Goal: Communication & Community: Answer question/provide support

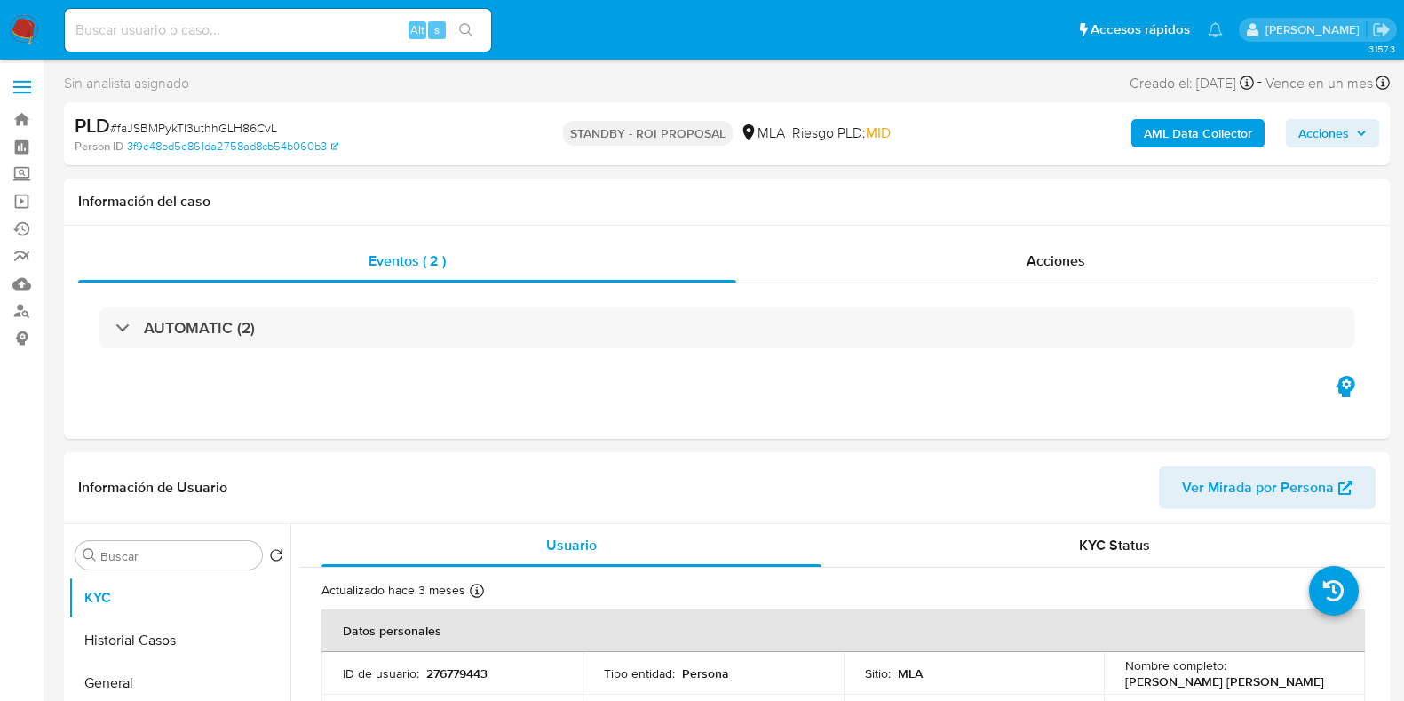
select select "10"
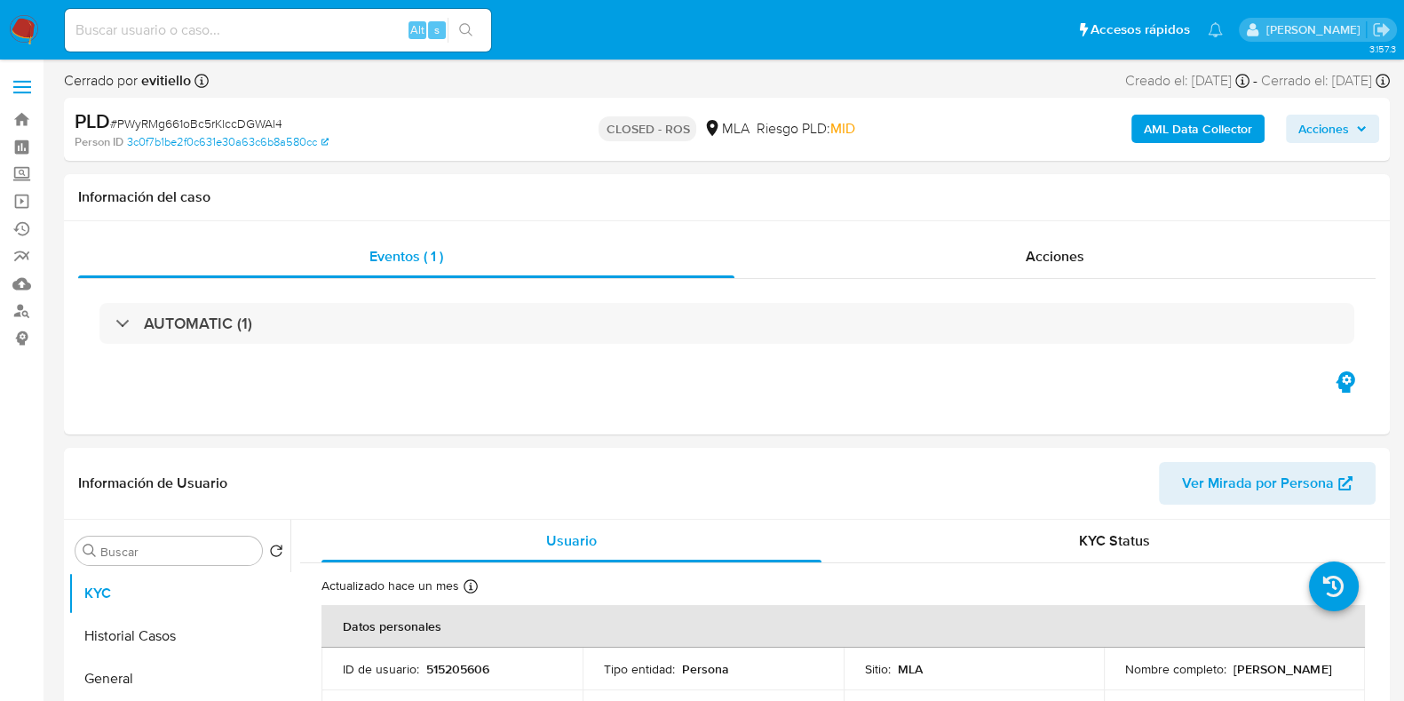
select select "10"
click at [268, 33] on input at bounding box center [278, 30] width 426 height 23
paste input "dLqodgHXvREBgWQYktd8MJEz"
type input "dLqodgHXvREBgWQYktd8MJEz"
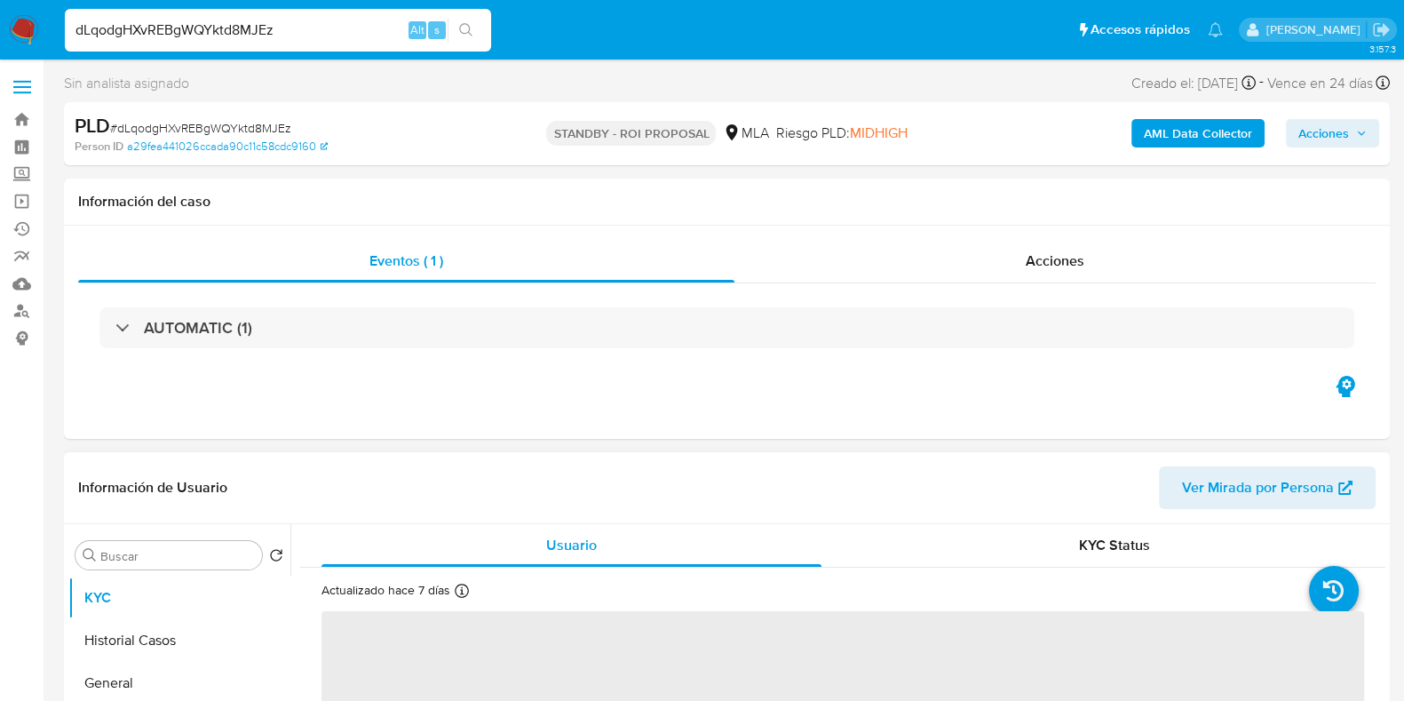
select select "10"
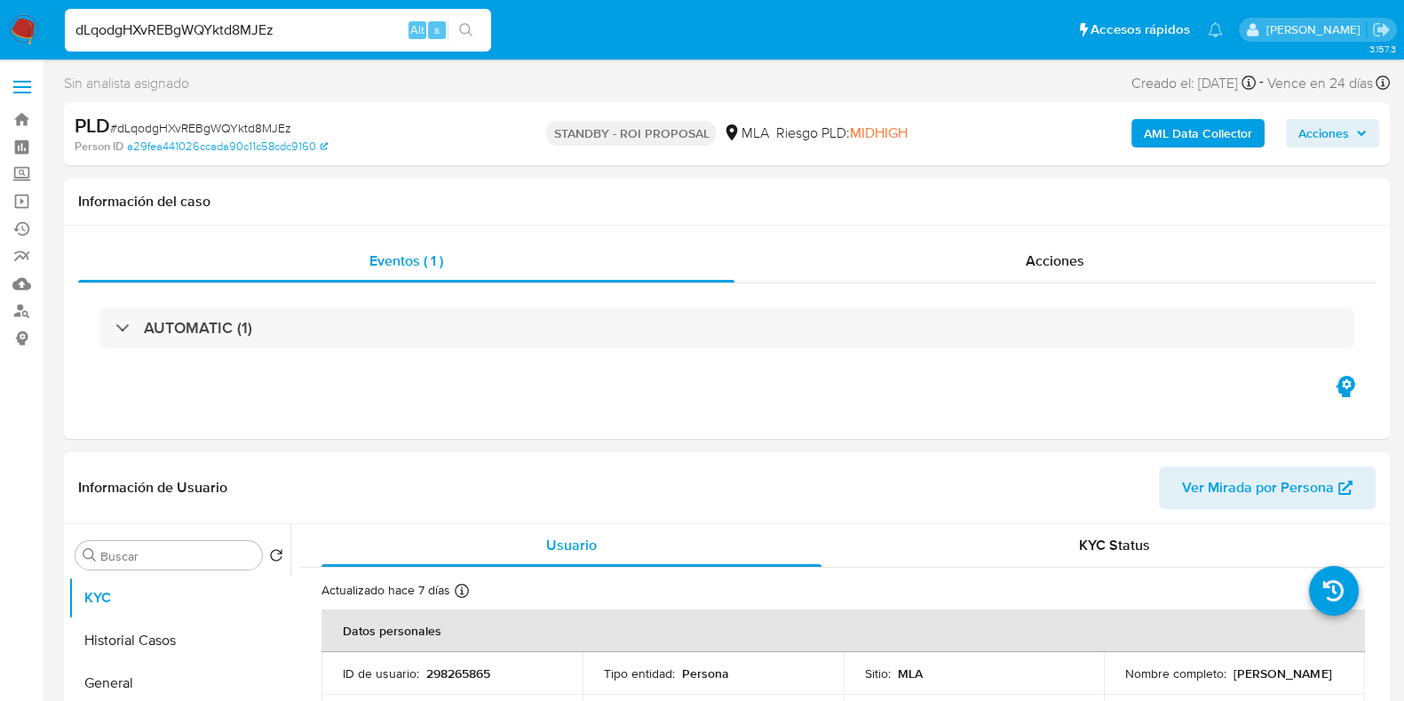
click at [448, 669] on p "298265865" at bounding box center [458, 673] width 64 height 16
copy p "298265865"
click at [233, 30] on input "dLqodgHXvREBgWQYktd8MJEz" at bounding box center [278, 30] width 426 height 23
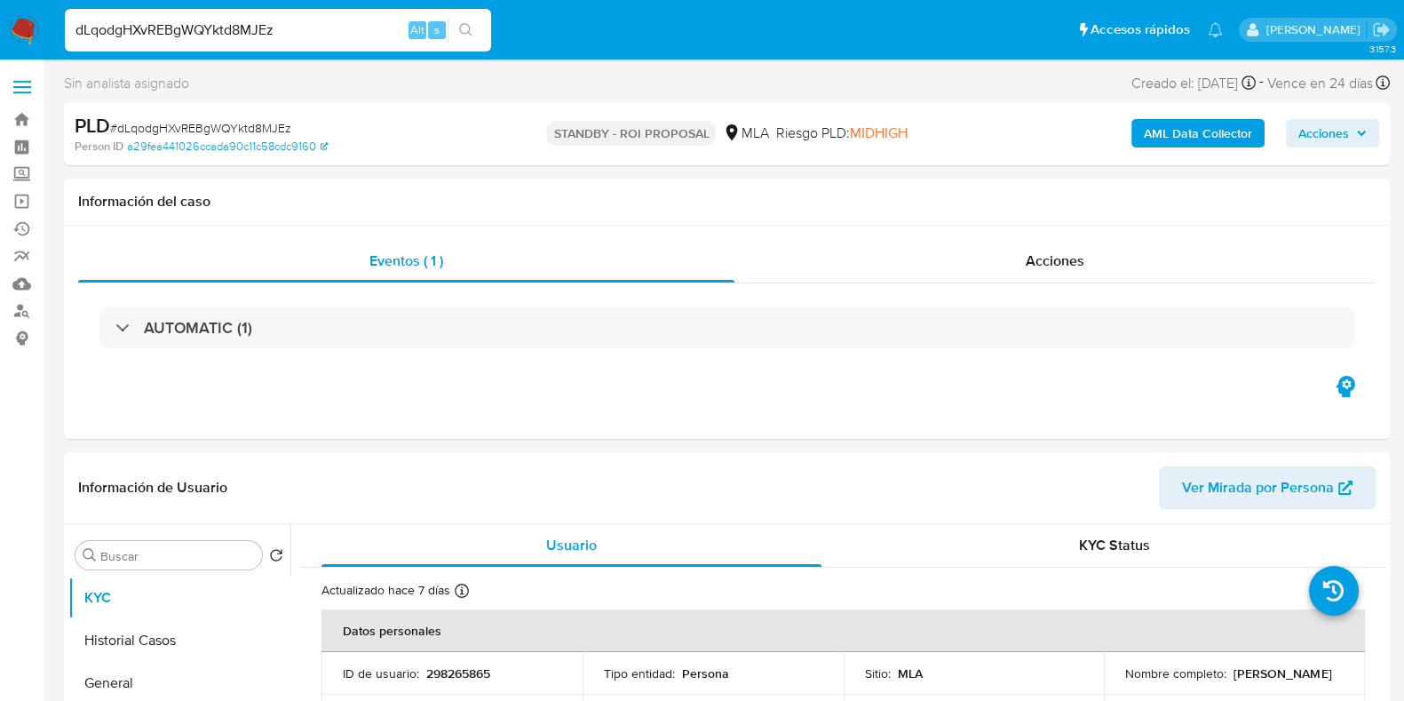
paste input "0yUW9dIGctXvNR8qz3eOgawD"
type input "0yUW9dIGctXvNR8qz3eOgawD"
select select "10"
drag, startPoint x: 1272, startPoint y: 684, endPoint x: 1106, endPoint y: 687, distance: 166.1
click at [1106, 687] on td "Nombre completo : Federico Gabriel Canales" at bounding box center [1234, 673] width 261 height 43
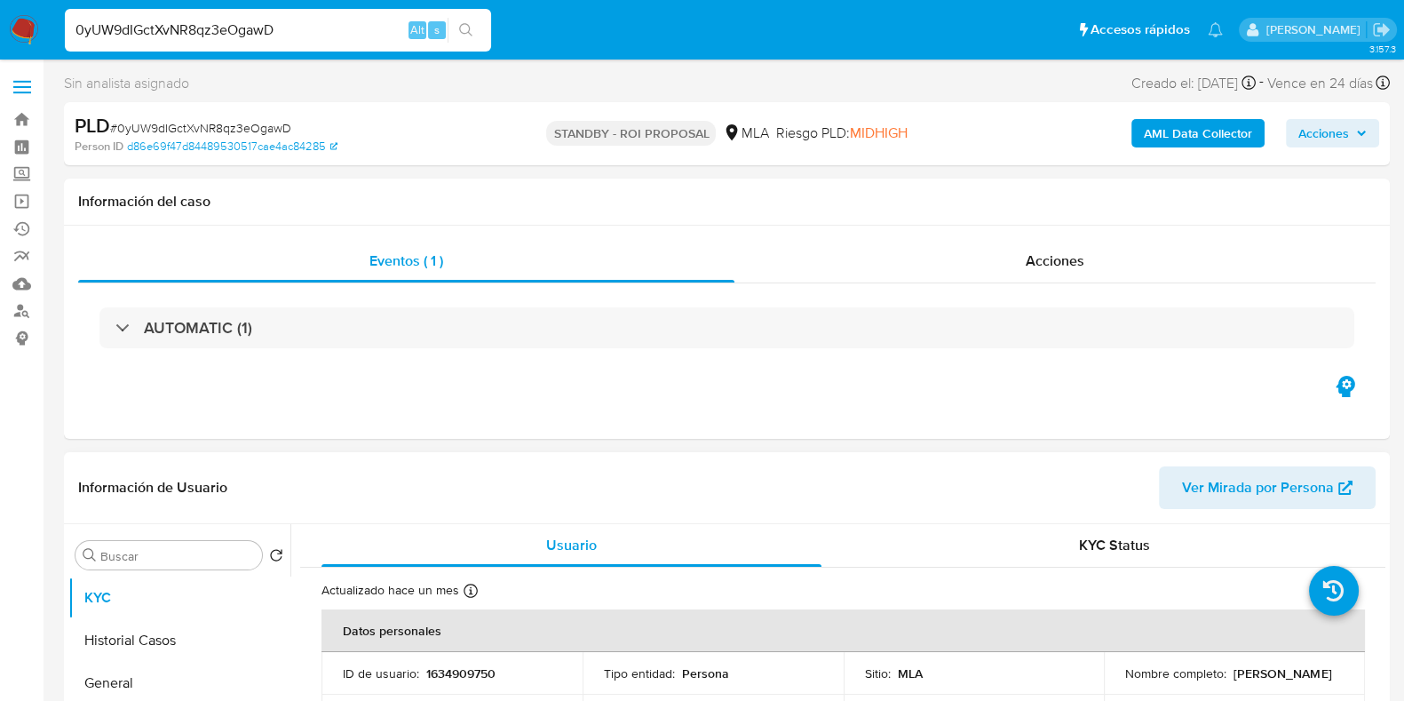
copy p "Federico Gabriel Canales"
click at [252, 123] on span "# 0yUW9dIGctXvNR8qz3eOgawD" at bounding box center [200, 128] width 181 height 18
click at [163, 37] on input "0yUW9dIGctXvNR8qz3eOgawD" at bounding box center [278, 30] width 426 height 23
click at [466, 672] on p "1634909750" at bounding box center [460, 673] width 69 height 16
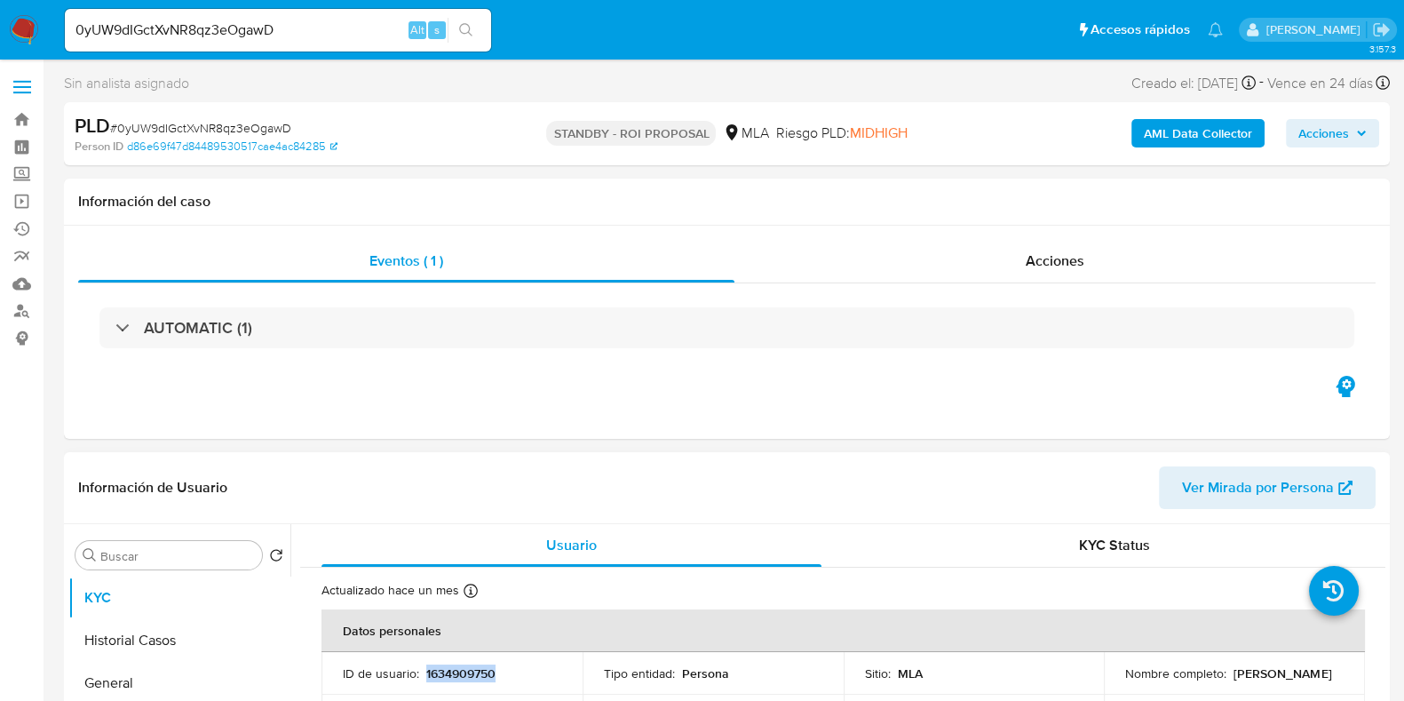
click at [466, 672] on p "1634909750" at bounding box center [460, 673] width 69 height 16
copy p "1634909750"
click at [254, 129] on span "# 0yUW9dIGctXvNR8qz3eOgawD" at bounding box center [200, 128] width 181 height 18
copy span "0yUW9dIGctXvNR8qz3eOgawD"
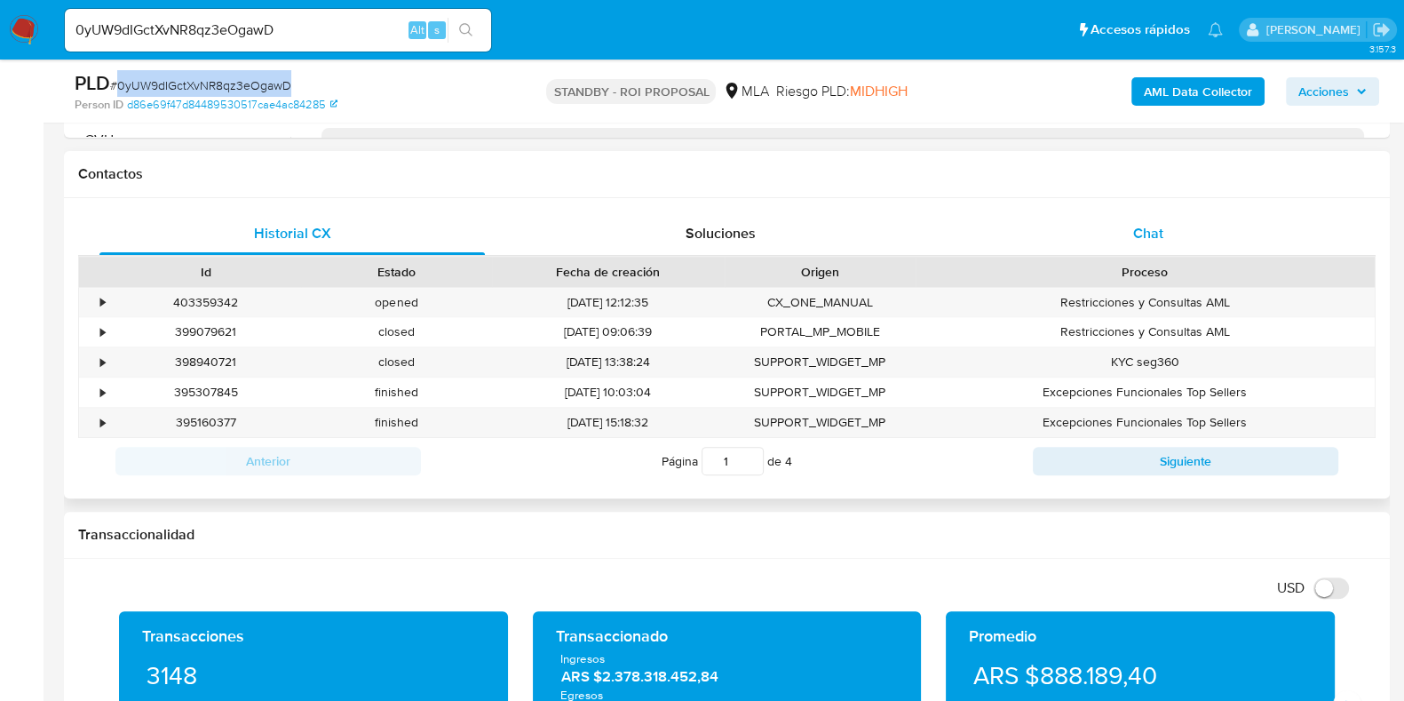
scroll to position [776, 0]
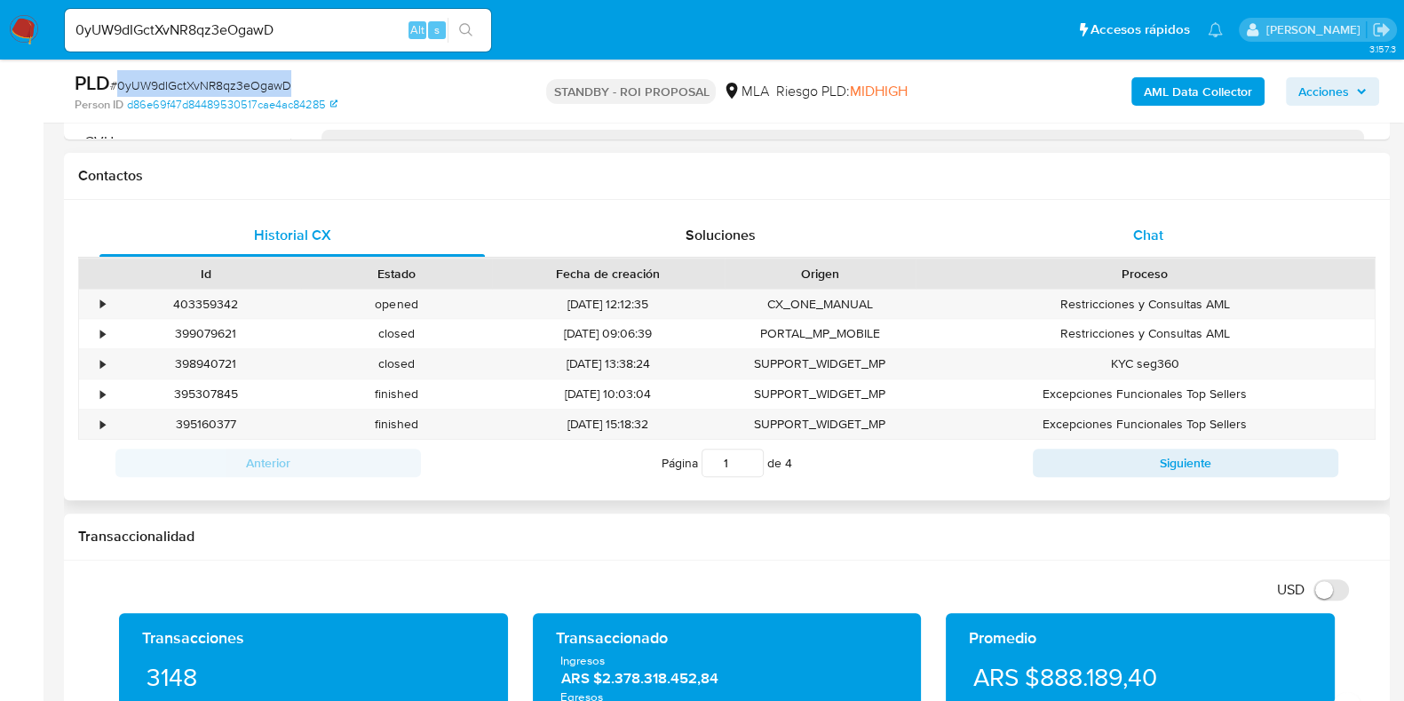
click at [1156, 234] on span "Chat" at bounding box center [1148, 235] width 30 height 20
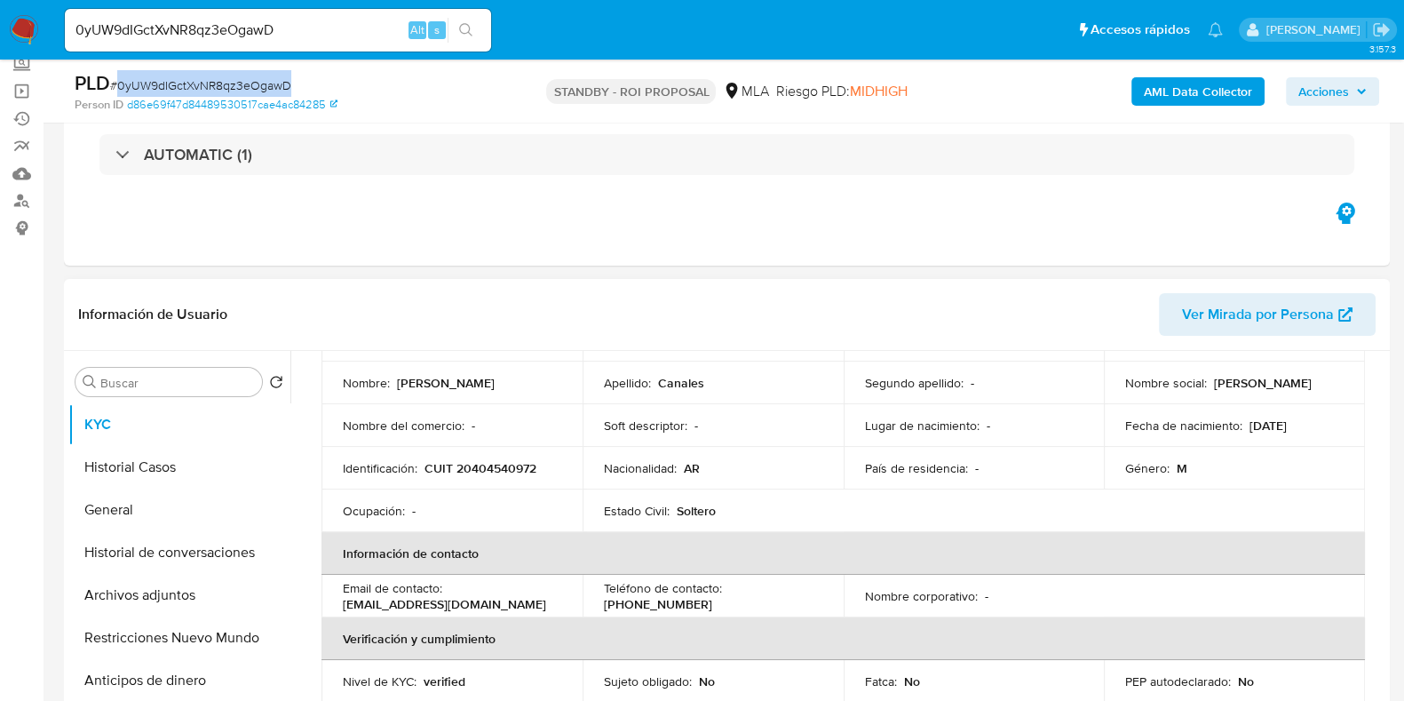
scroll to position [0, 0]
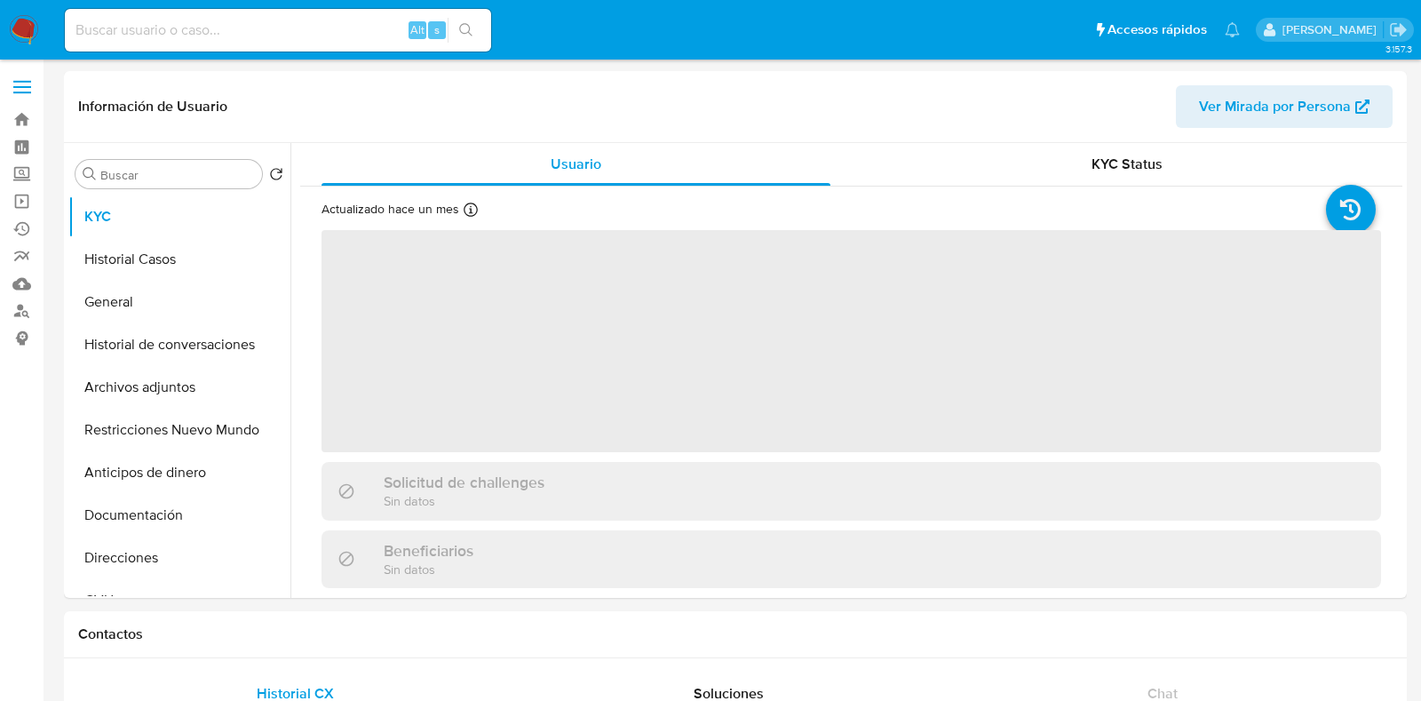
select select "10"
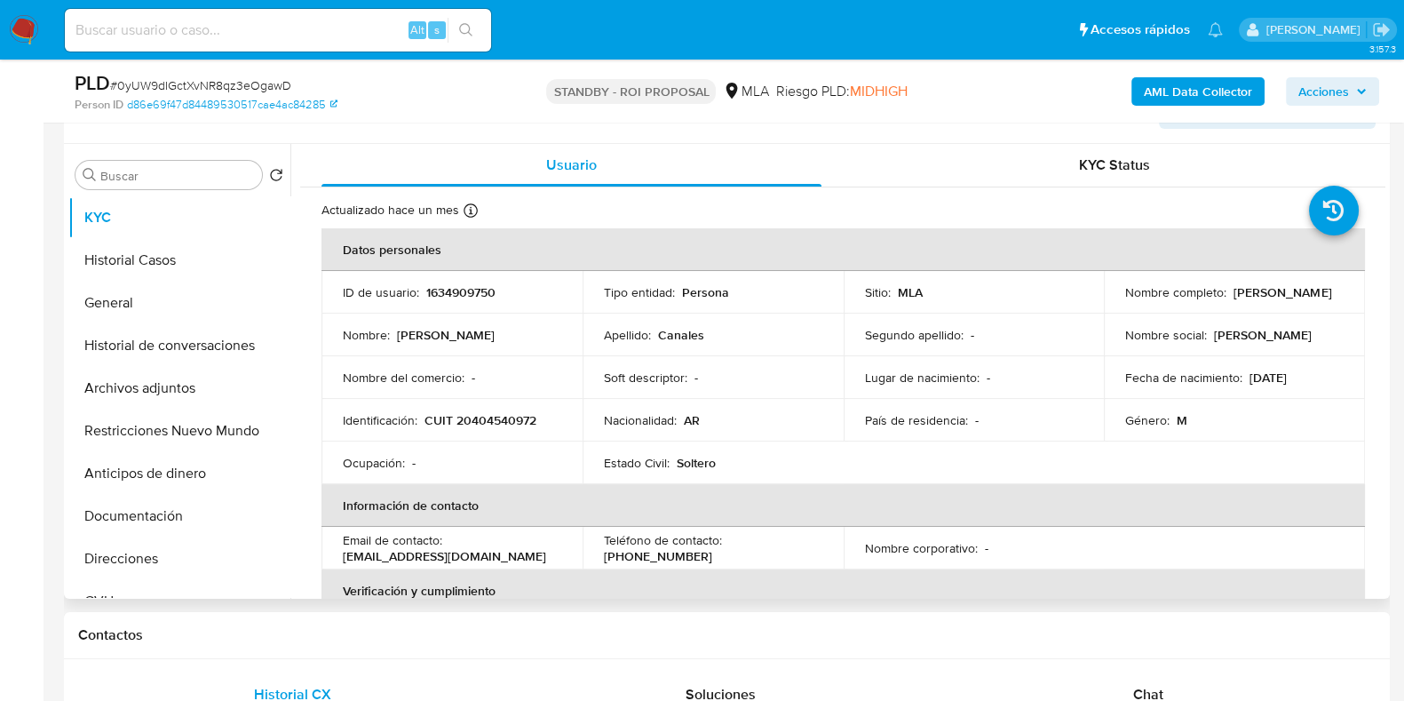
scroll to position [333, 0]
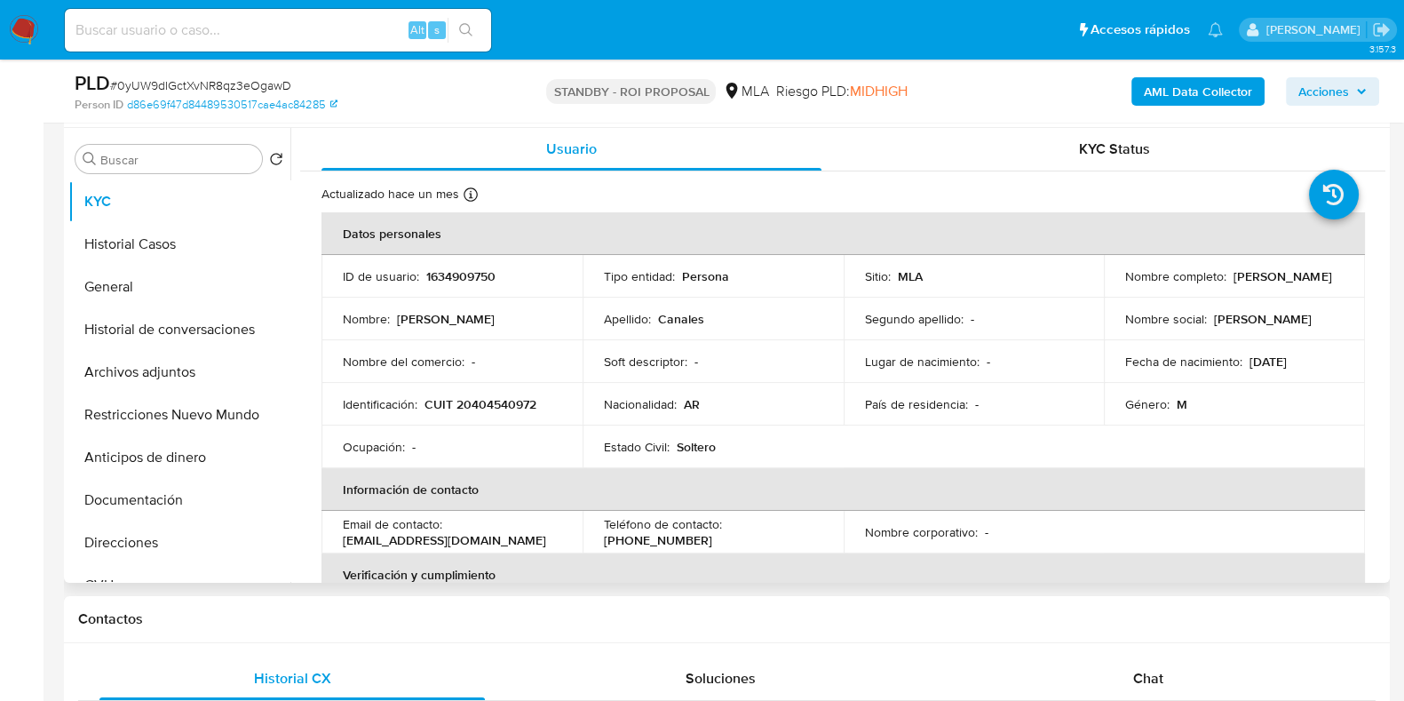
select select "10"
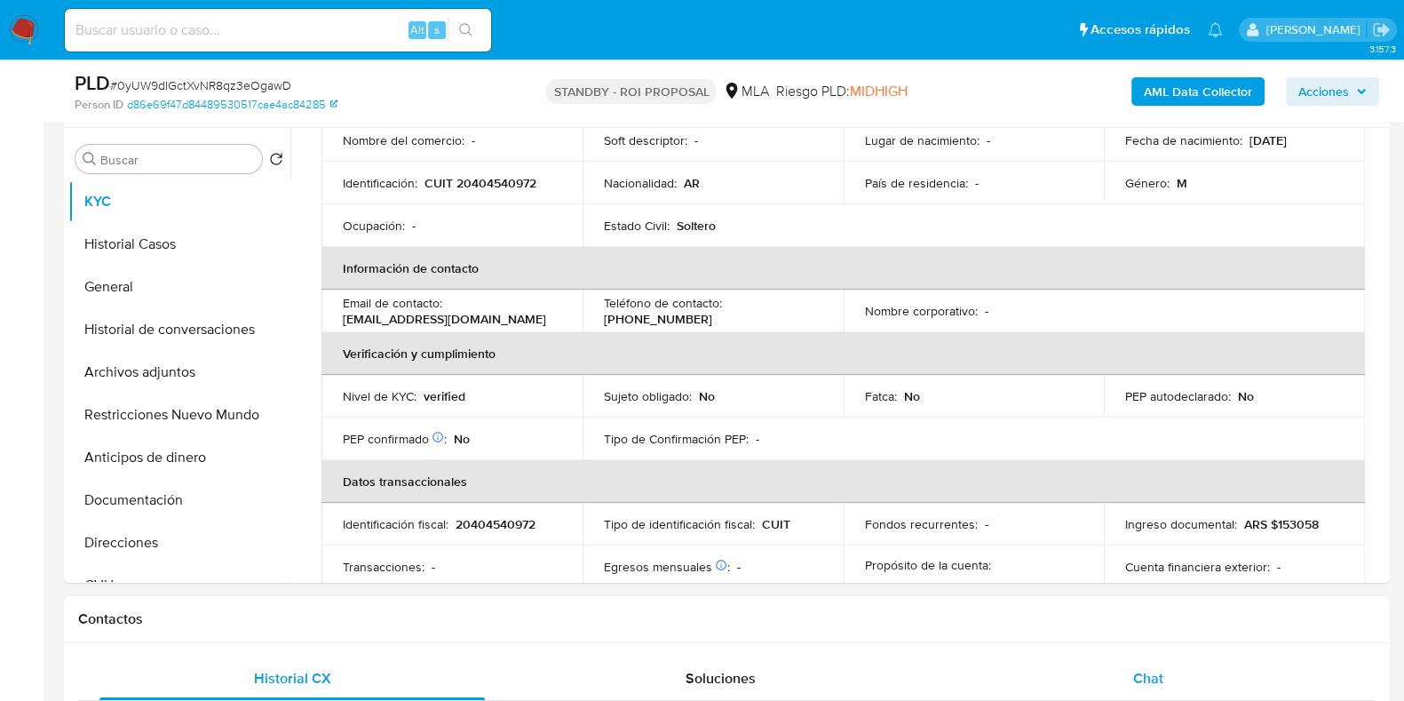
click at [1153, 686] on span "Chat" at bounding box center [1148, 678] width 30 height 20
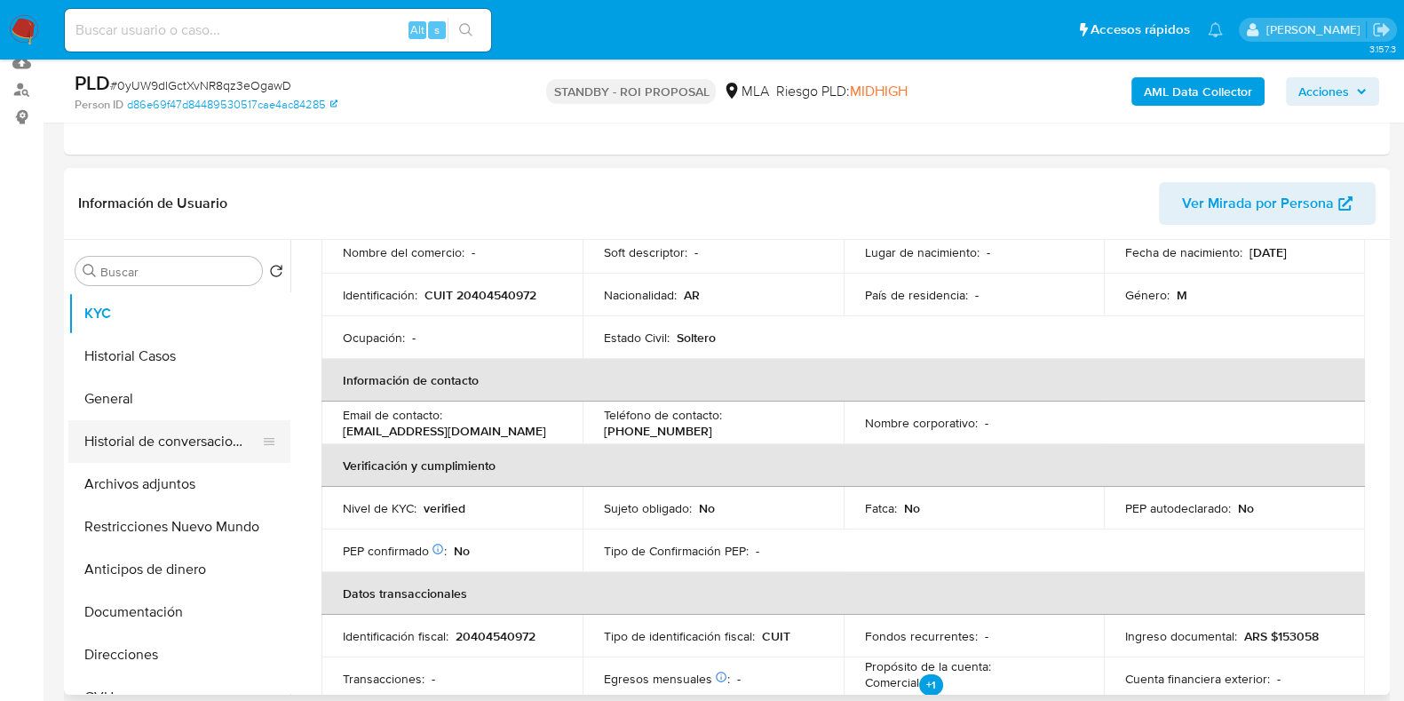
click at [153, 450] on button "Historial de conversaciones" at bounding box center [172, 441] width 208 height 43
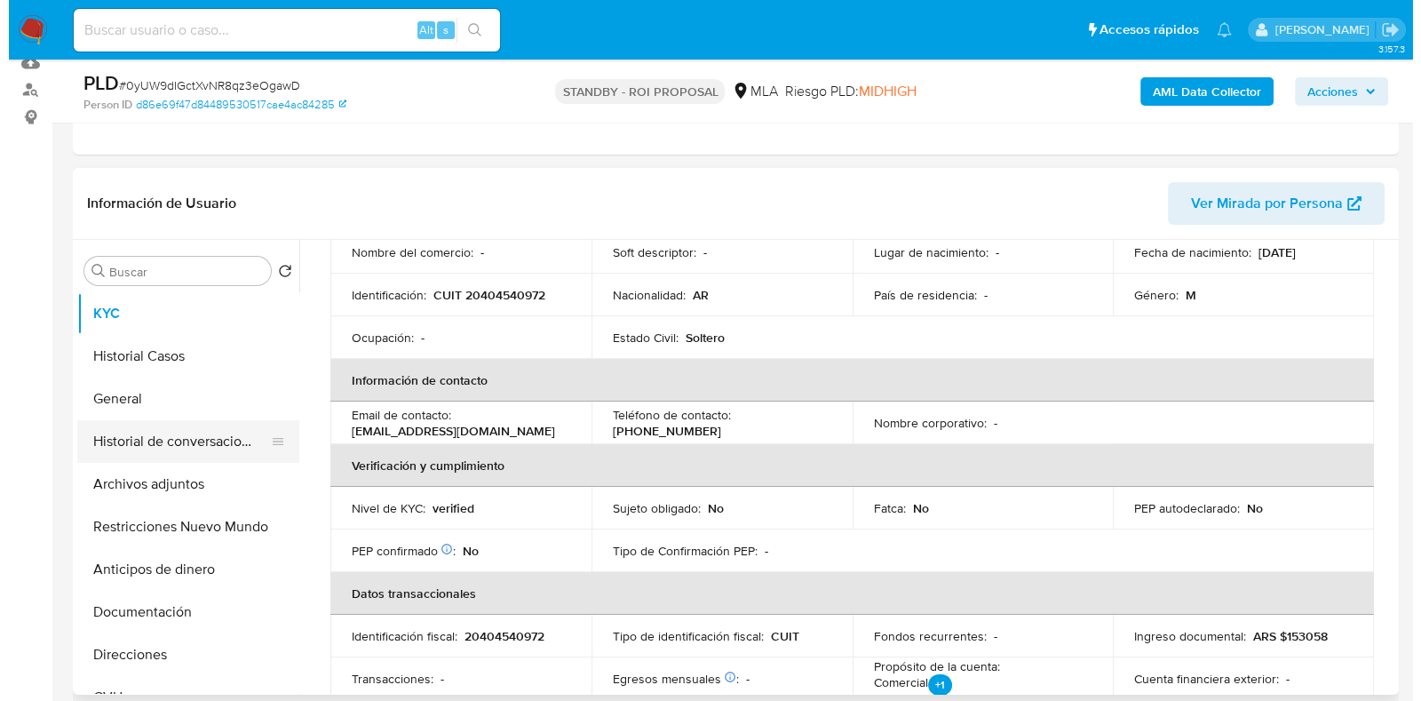
scroll to position [0, 0]
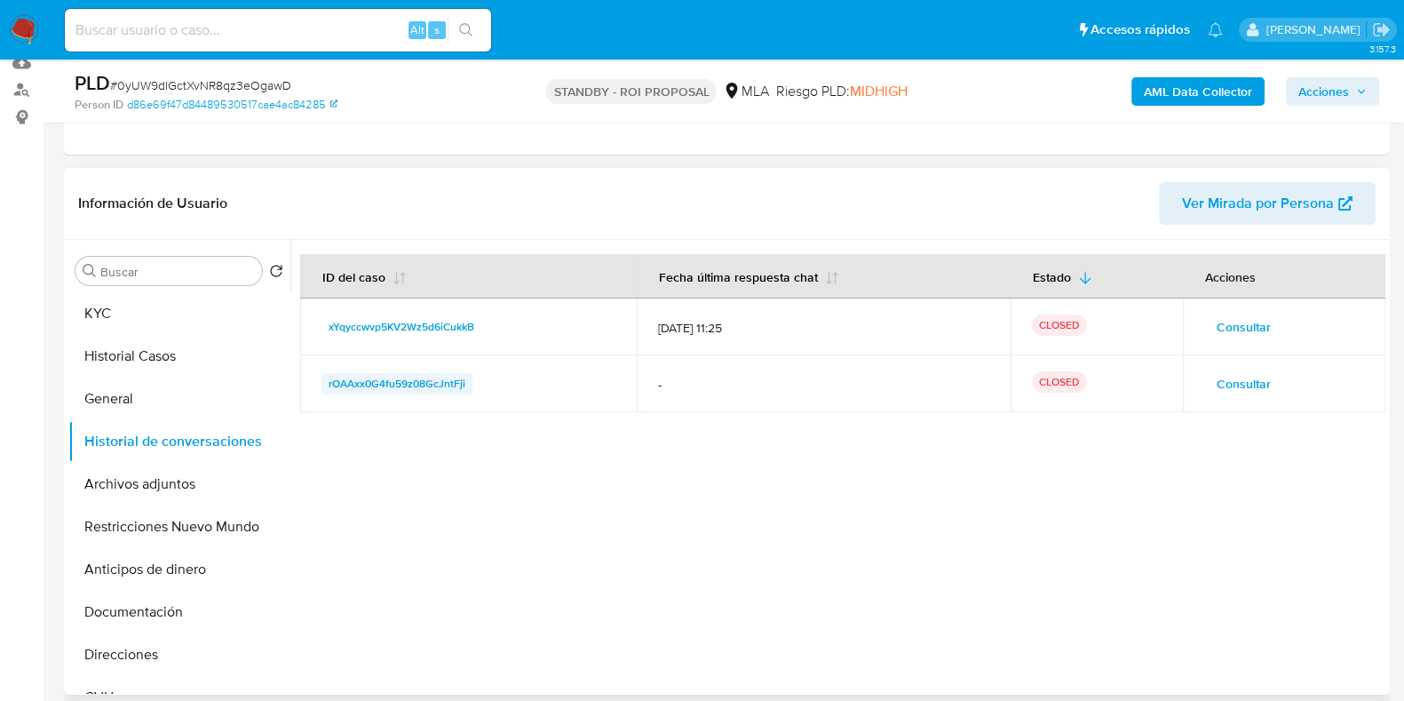
click at [415, 378] on span "rOAAxx0G4fu59z08GcJntFji" at bounding box center [397, 383] width 137 height 21
click at [1247, 379] on span "Consultar" at bounding box center [1244, 383] width 54 height 25
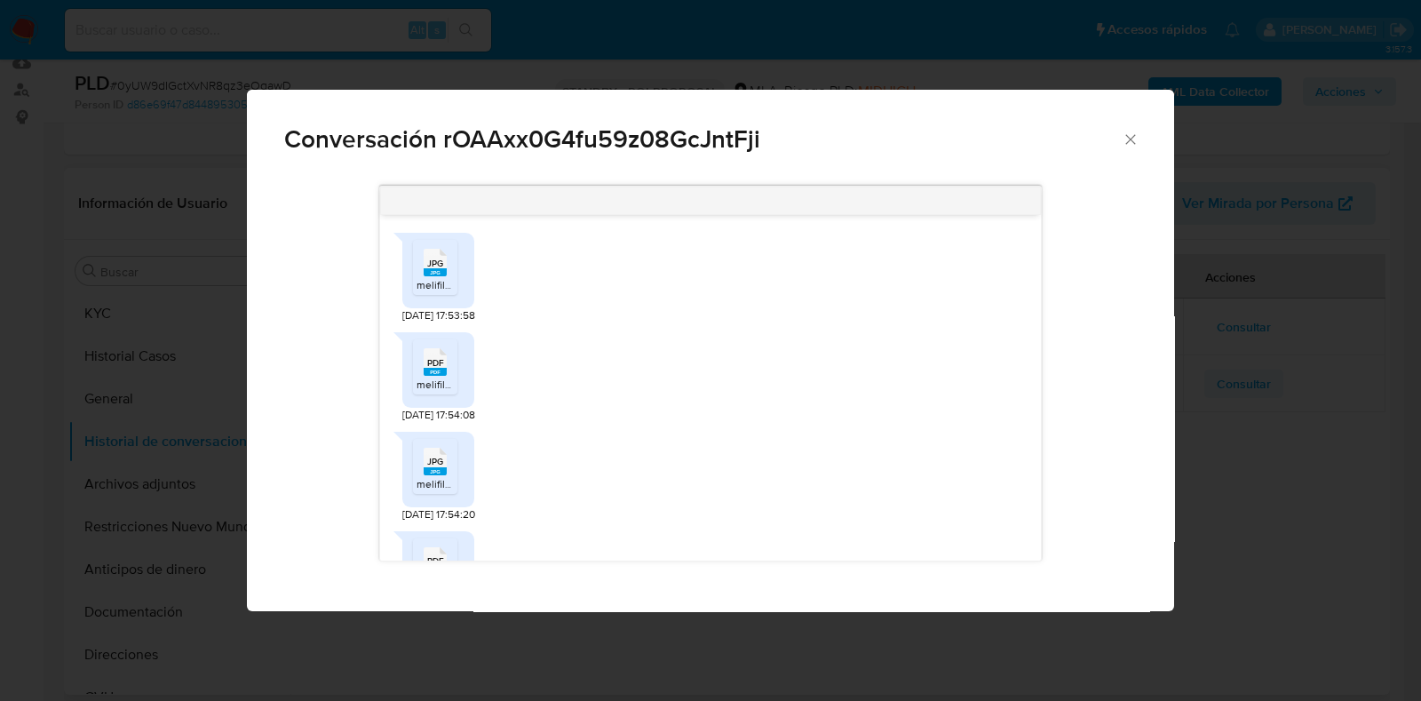
scroll to position [850, 0]
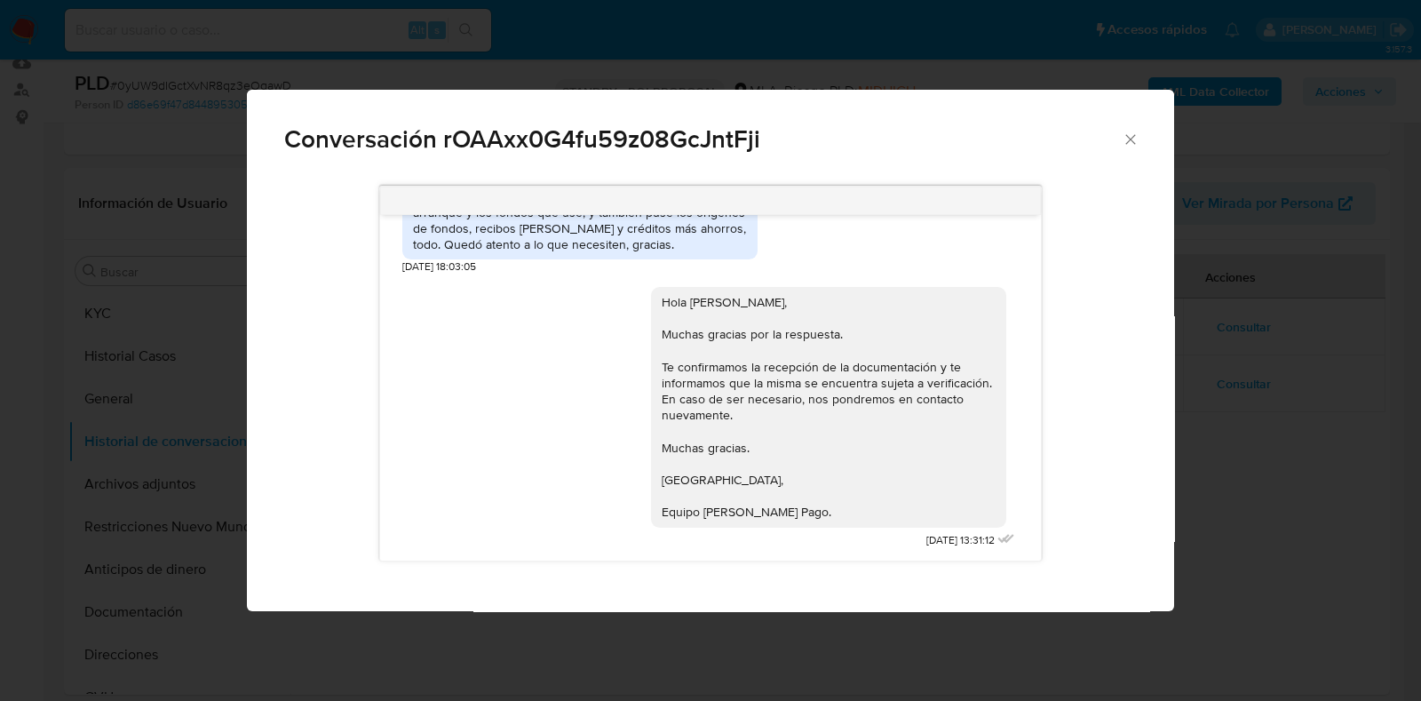
click at [1123, 133] on icon "Cerrar" at bounding box center [1131, 140] width 18 height 18
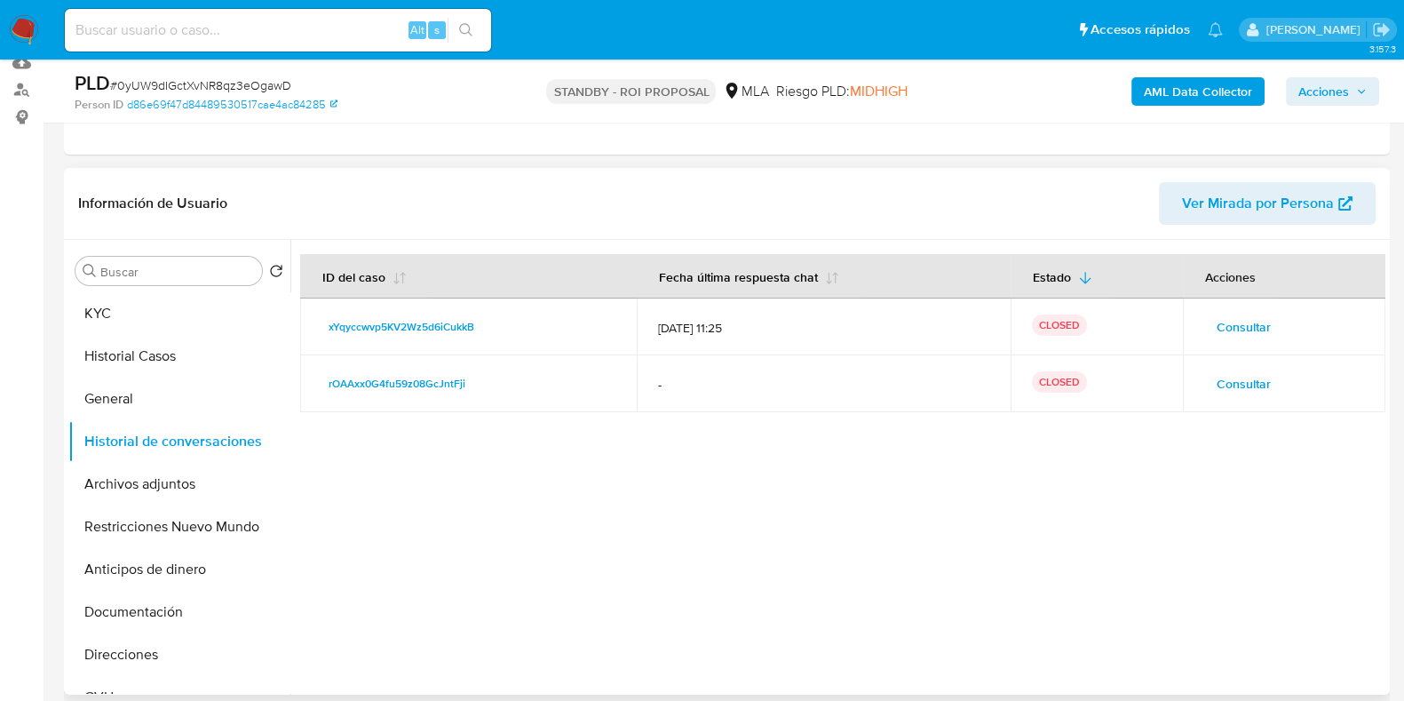
click at [1258, 323] on span "Consultar" at bounding box center [1244, 326] width 54 height 25
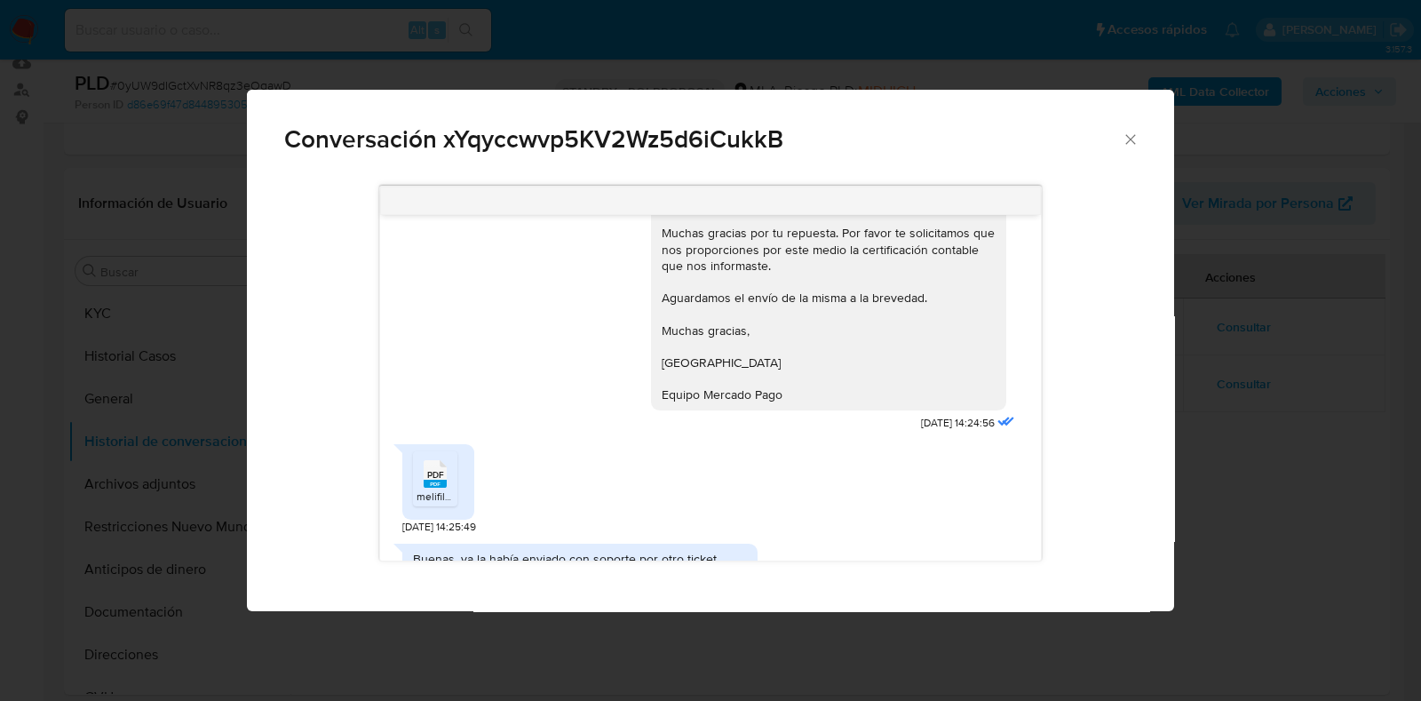
scroll to position [1332, 0]
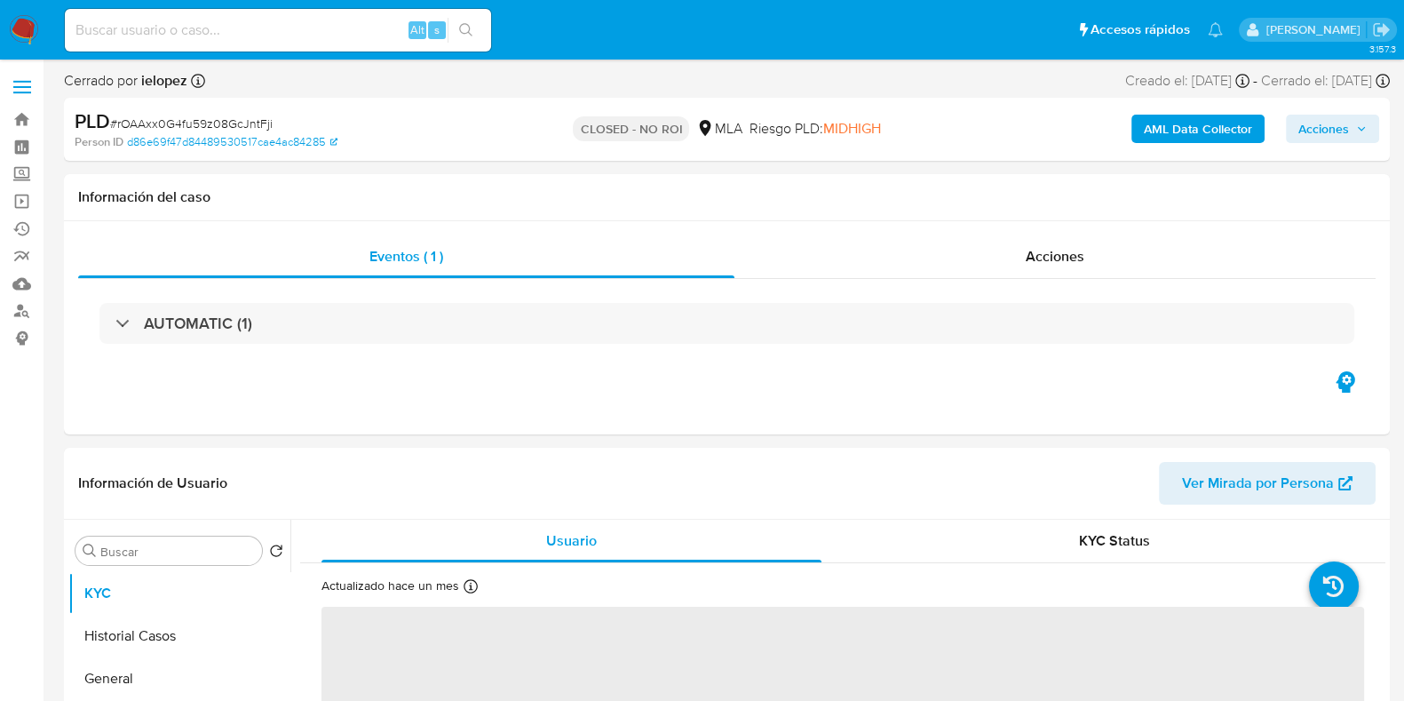
select select "10"
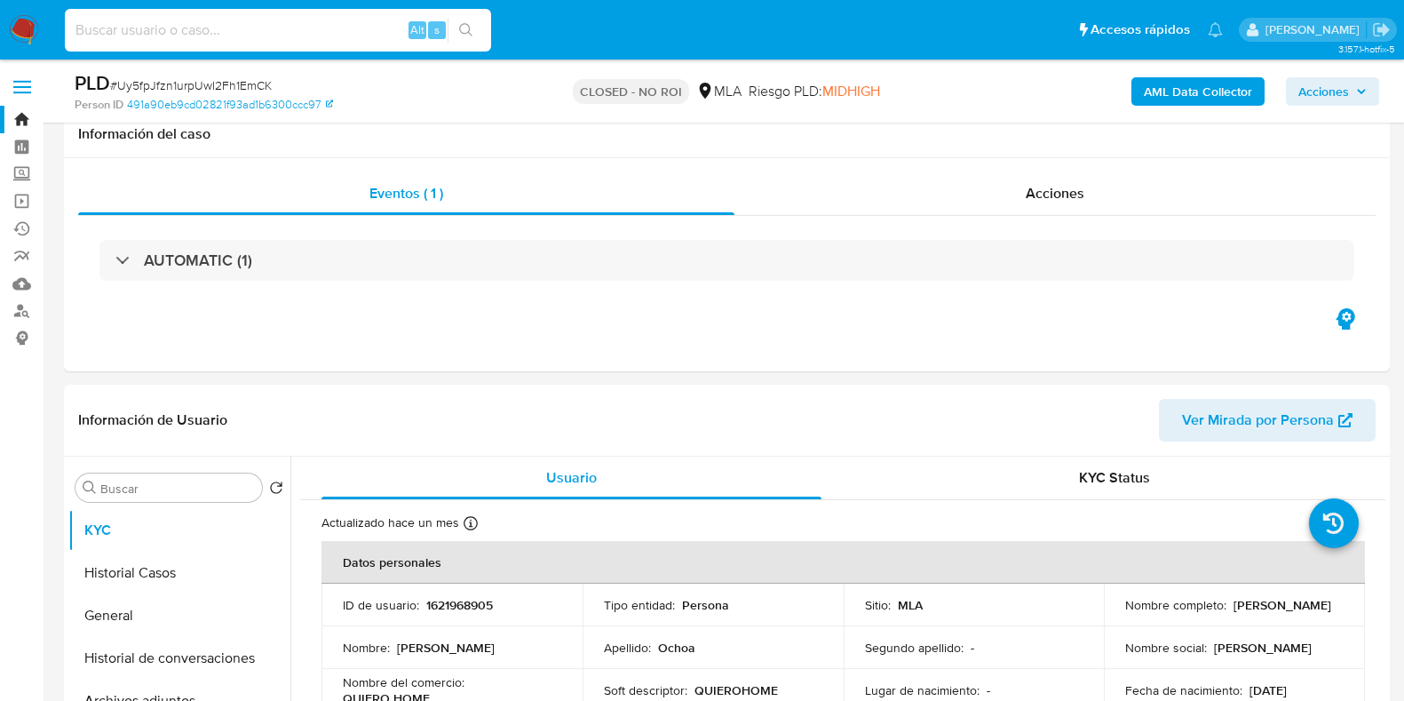
select select "10"
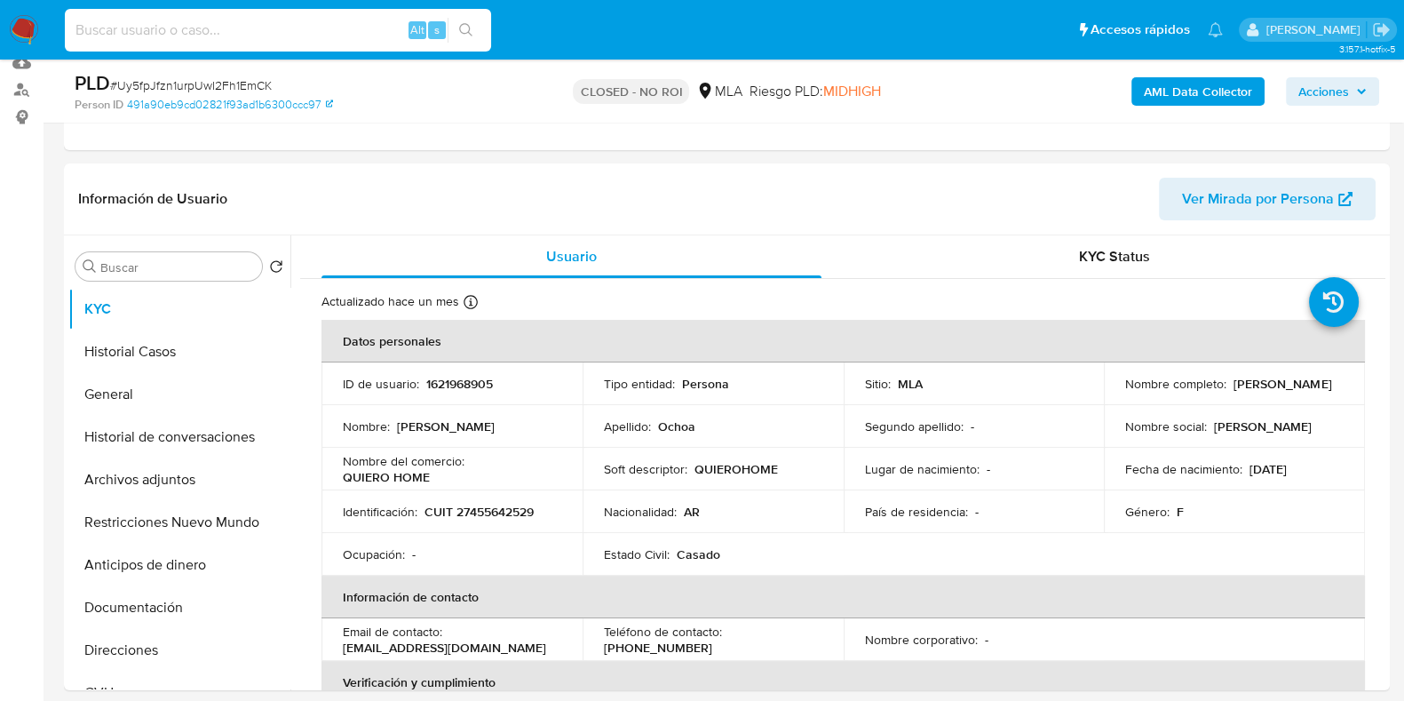
scroll to position [679, 0]
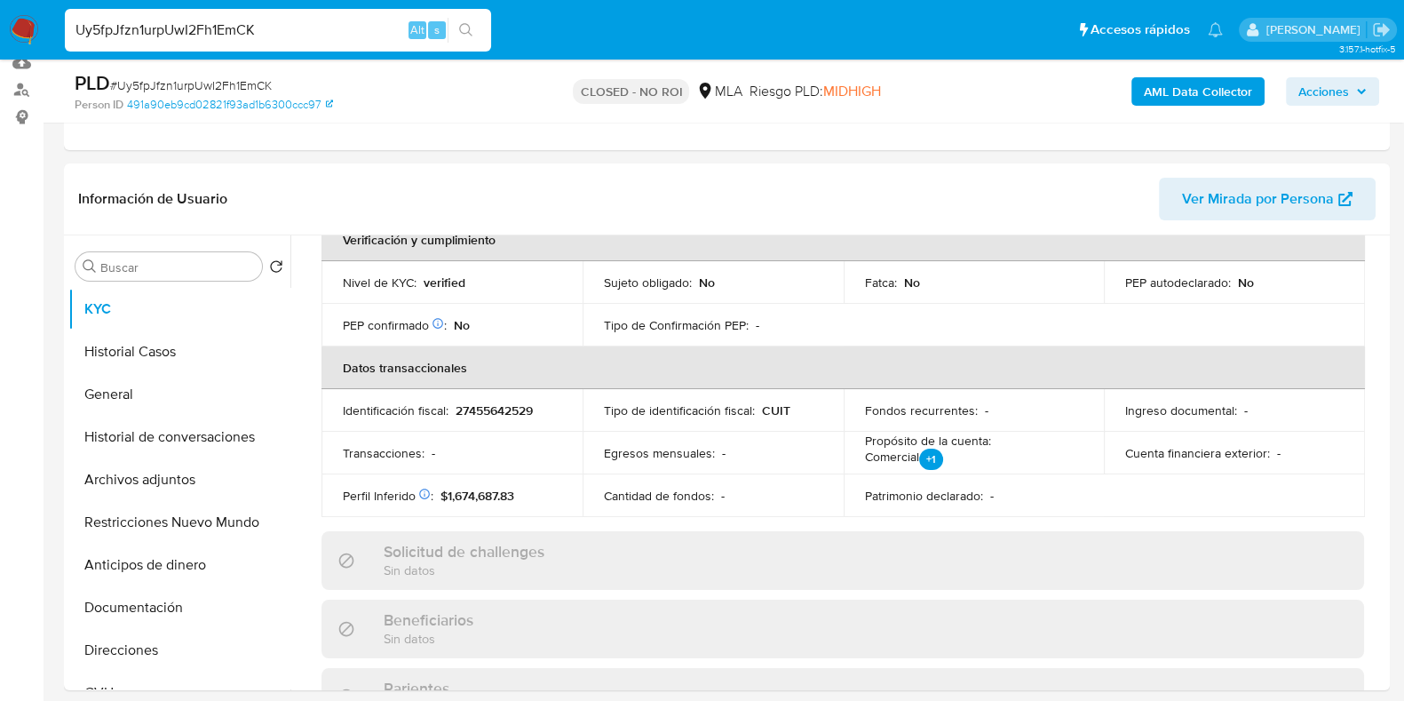
type input "Uy5fpJfzn1urpUwI2Fh1EmCK"
click at [25, 22] on img at bounding box center [24, 30] width 30 height 30
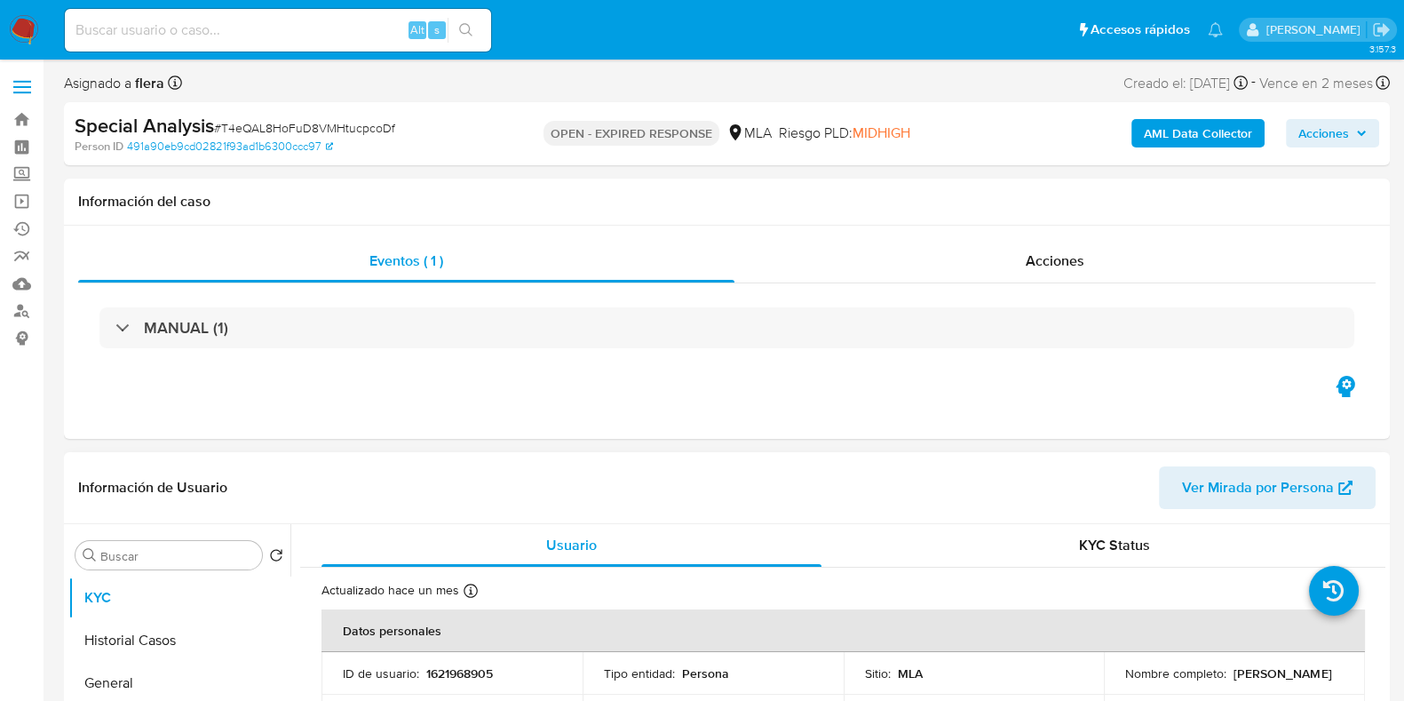
select select "10"
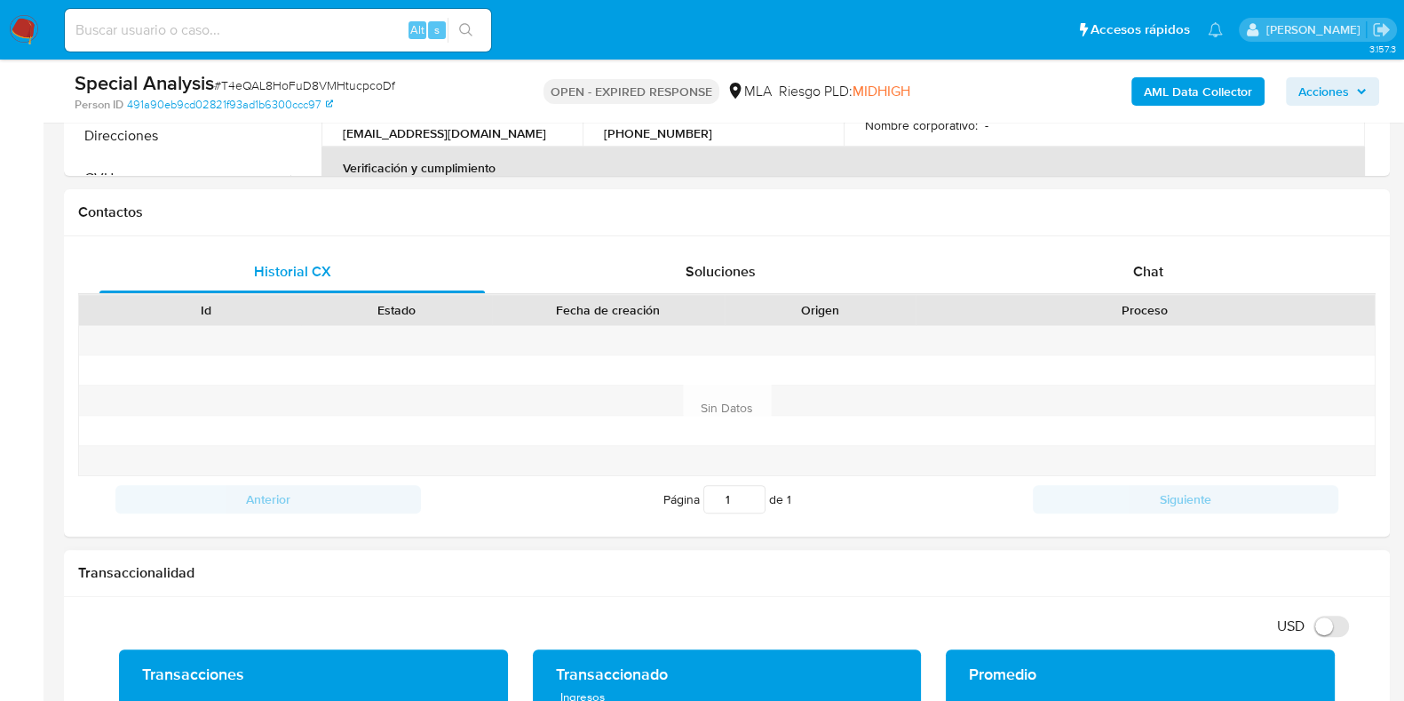
scroll to position [598, 0]
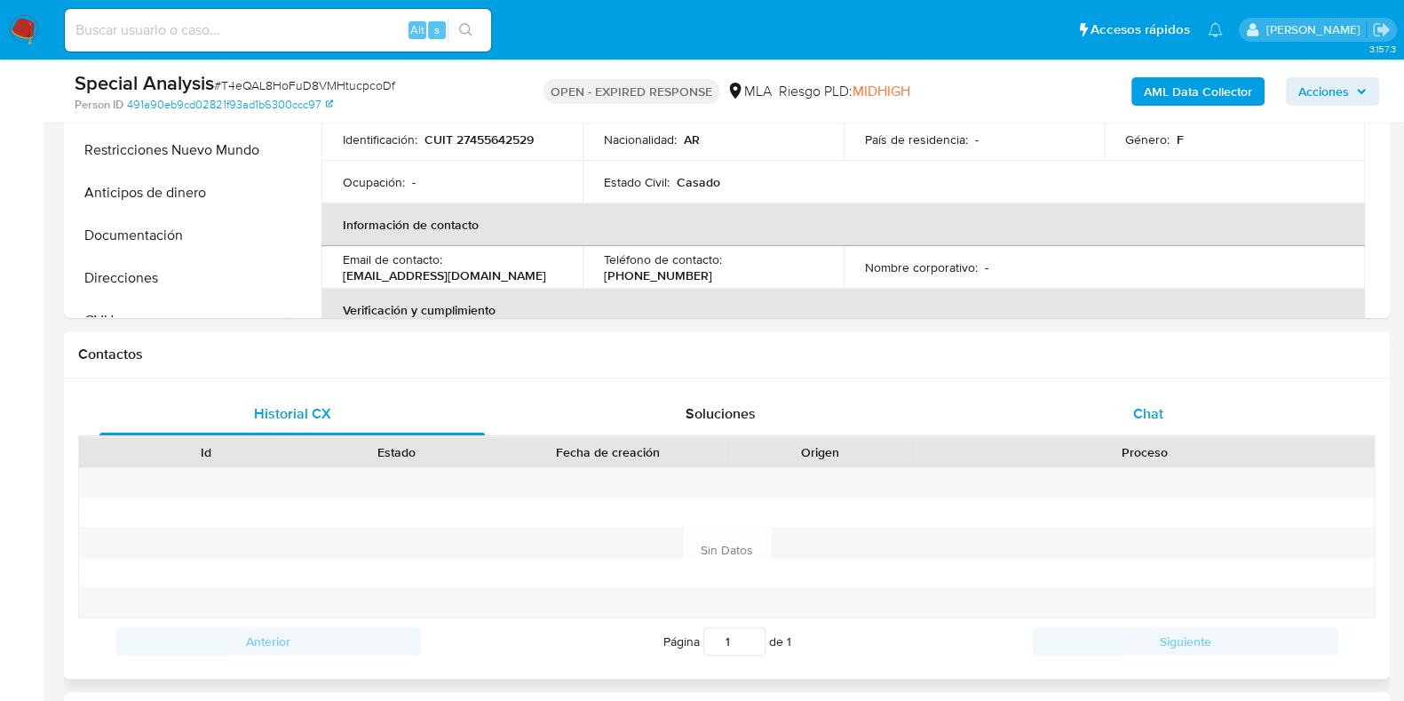
click at [1148, 415] on span "Chat" at bounding box center [1148, 413] width 30 height 20
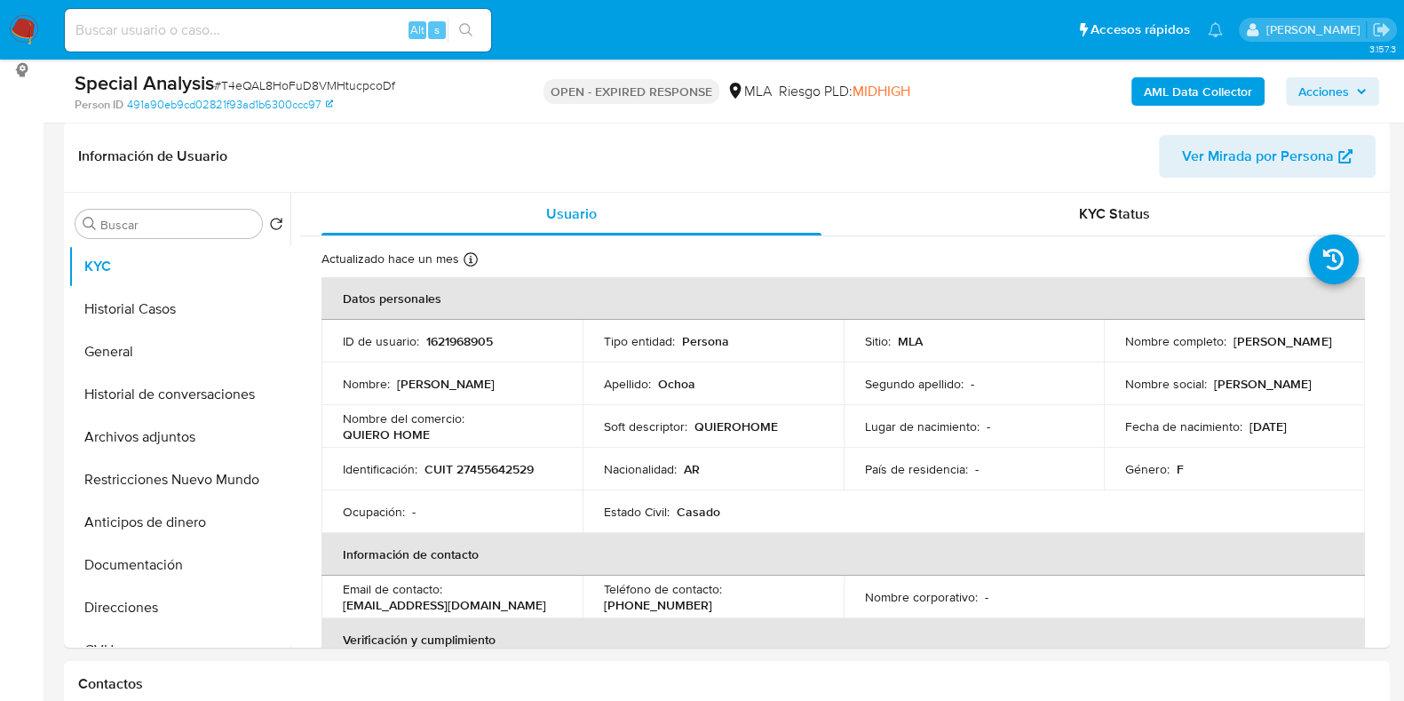
scroll to position [265, 0]
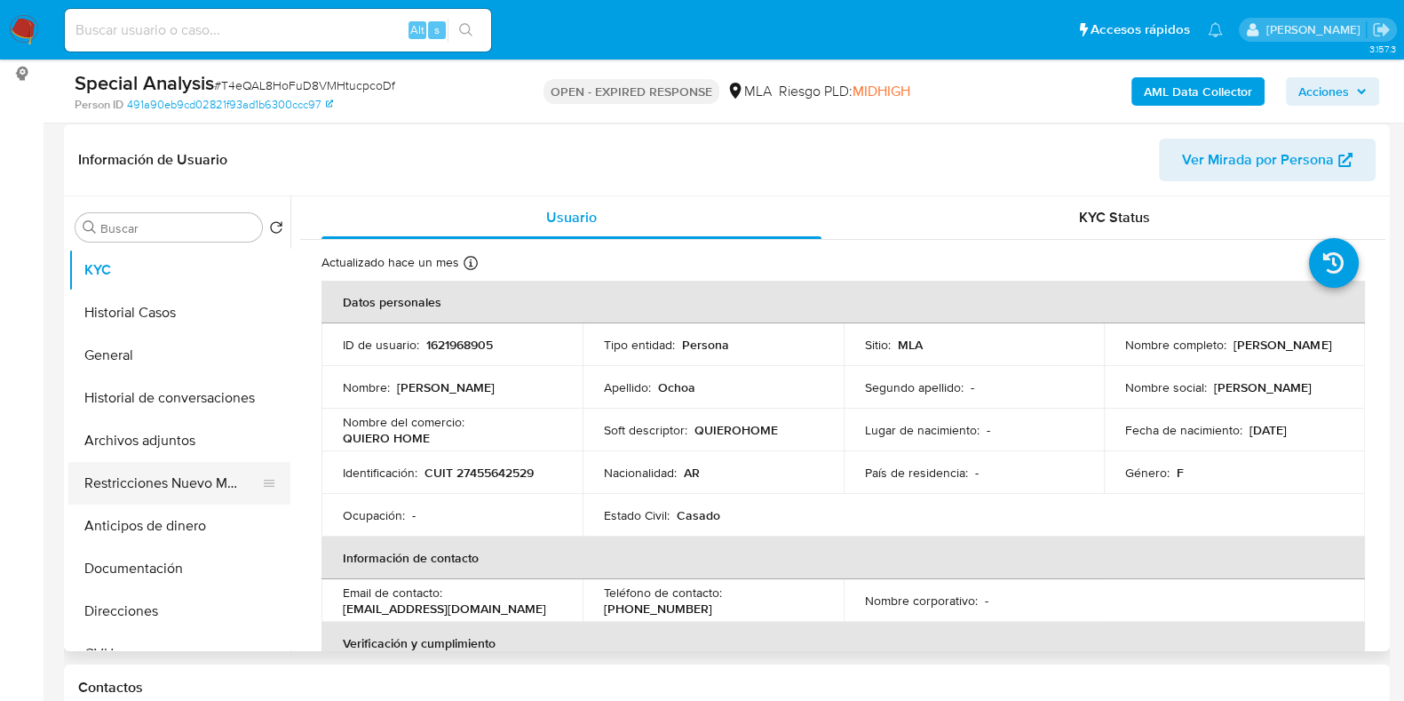
click at [126, 472] on button "Restricciones Nuevo Mundo" at bounding box center [172, 483] width 208 height 43
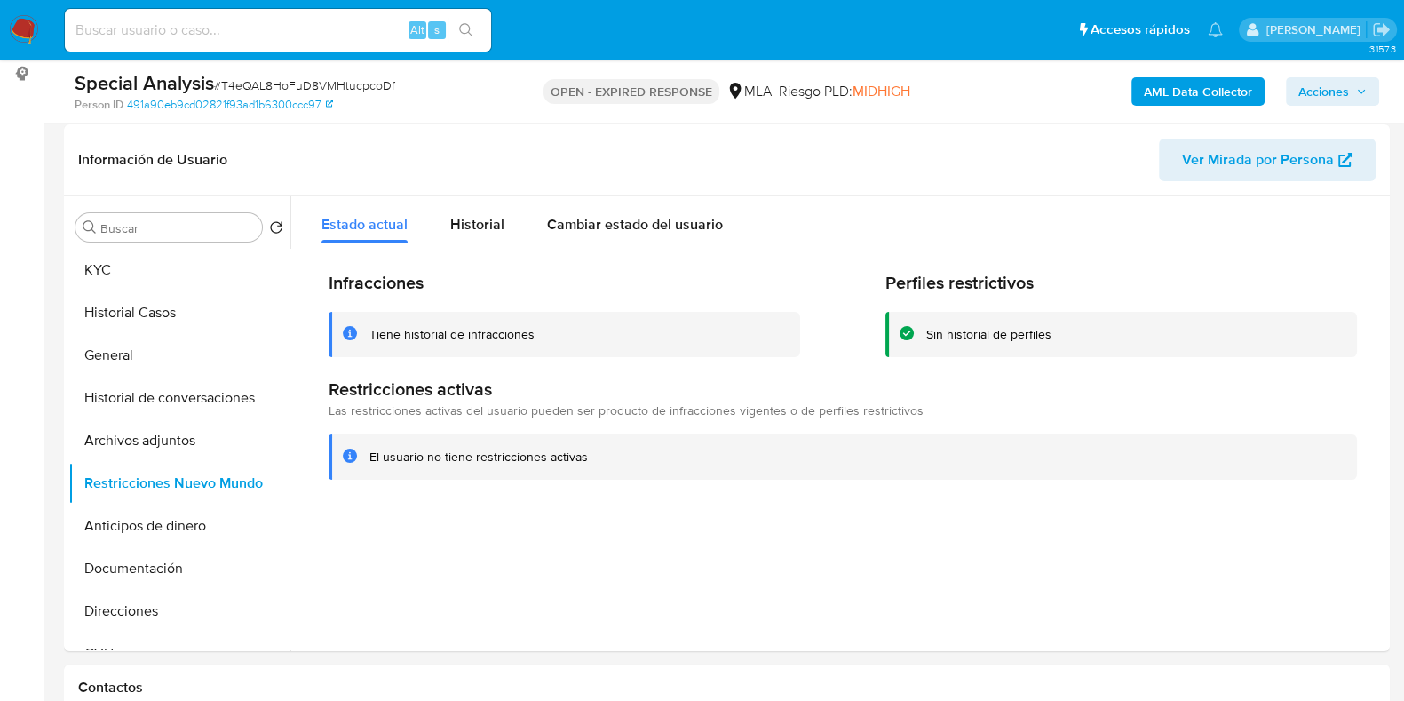
click at [296, 79] on span "# T4eQAL8HoFuD8VMHtucpcoDf" at bounding box center [304, 85] width 181 height 18
copy span "T4eQAL8HoFuD8VMHtucpcoDf"
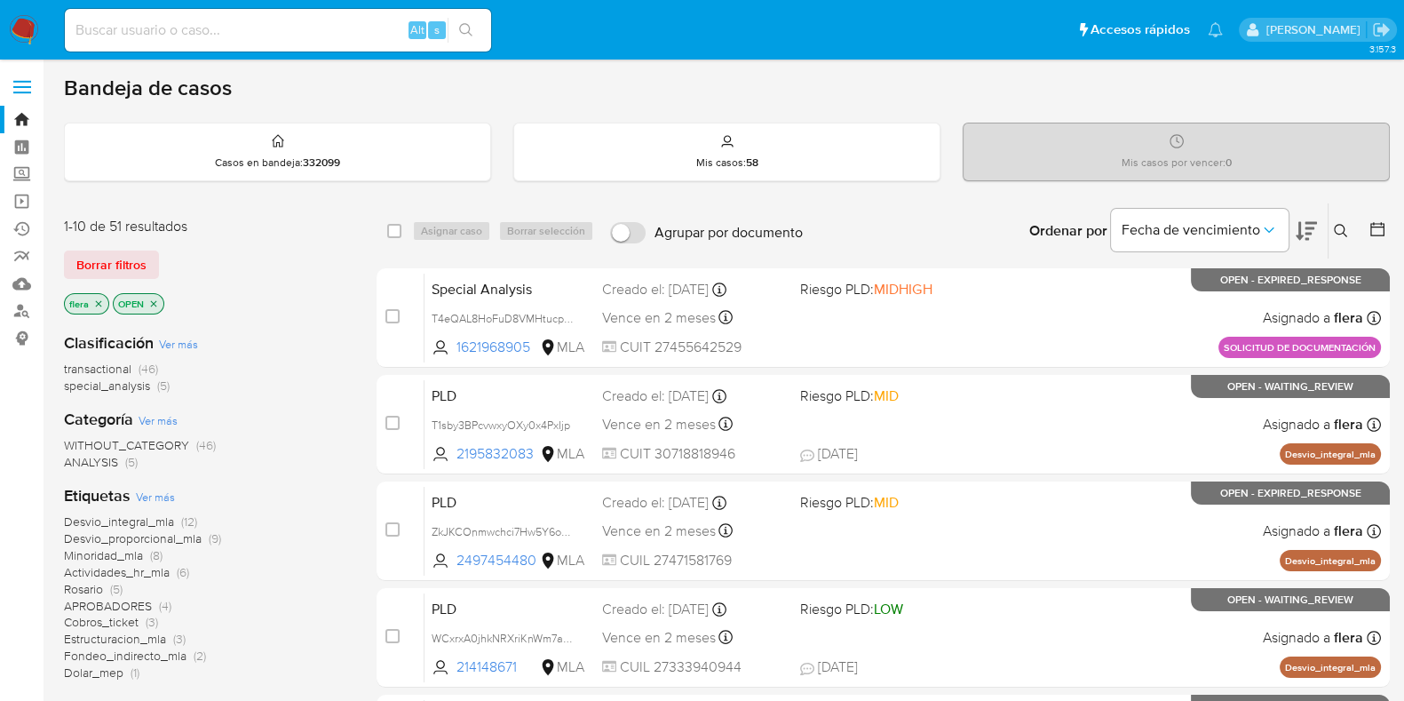
click at [1344, 226] on icon at bounding box center [1340, 230] width 13 height 13
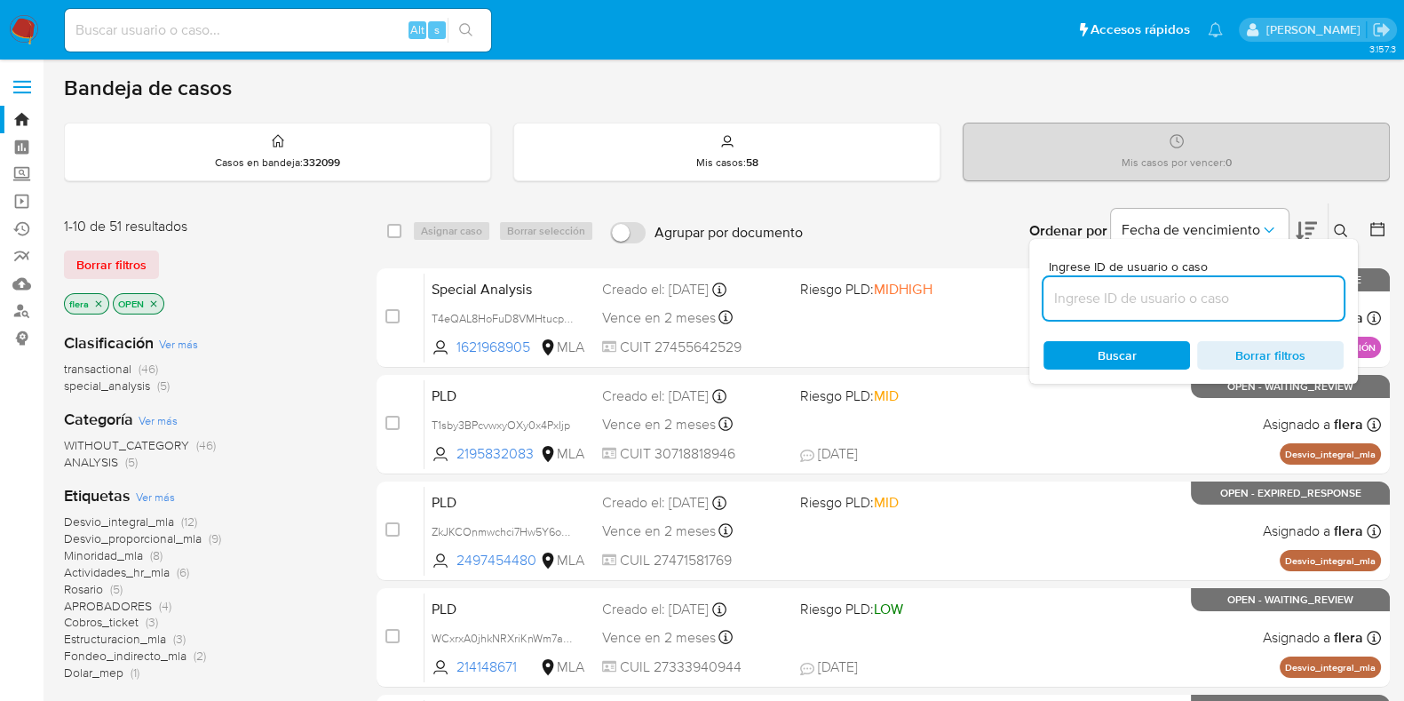
click at [1244, 292] on input at bounding box center [1194, 298] width 300 height 23
type input "T4eQAL8HoFuD8VMHtucpcoDf"
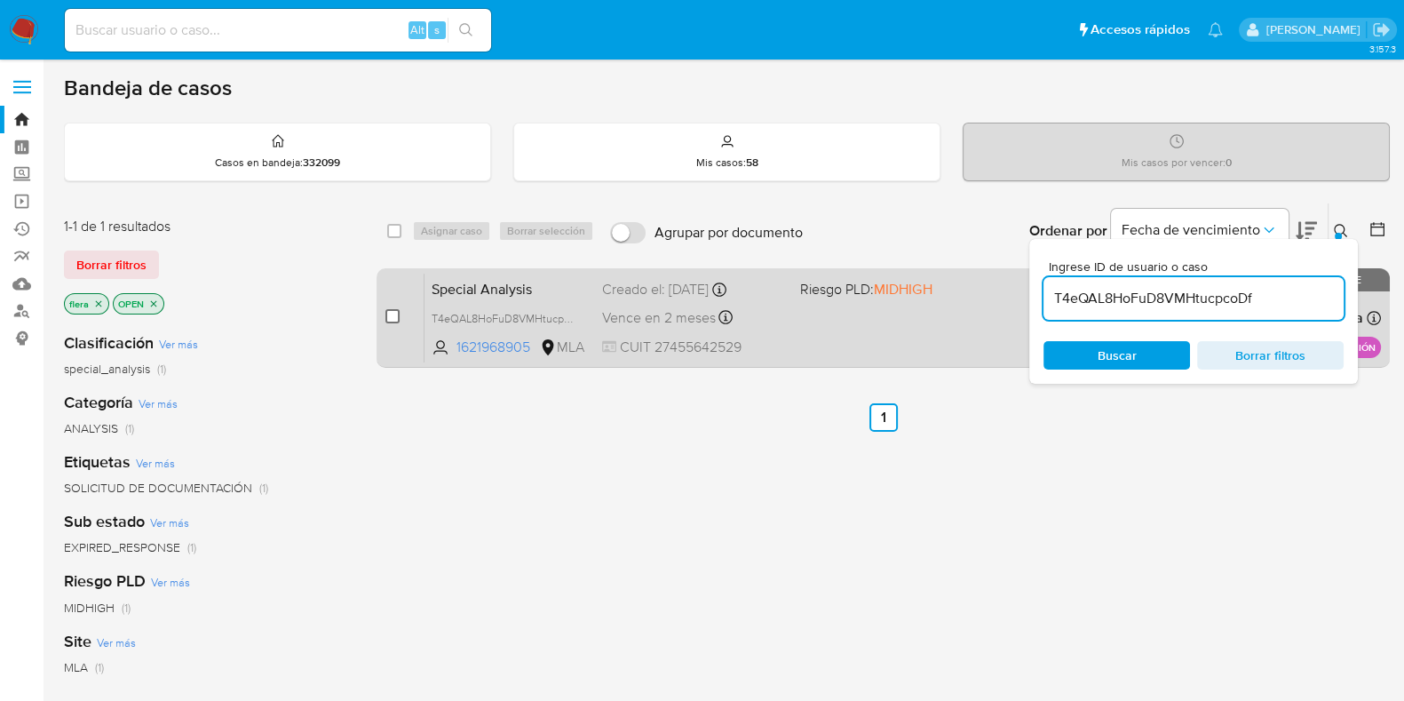
click at [395, 317] on input "checkbox" at bounding box center [392, 316] width 14 height 14
checkbox input "true"
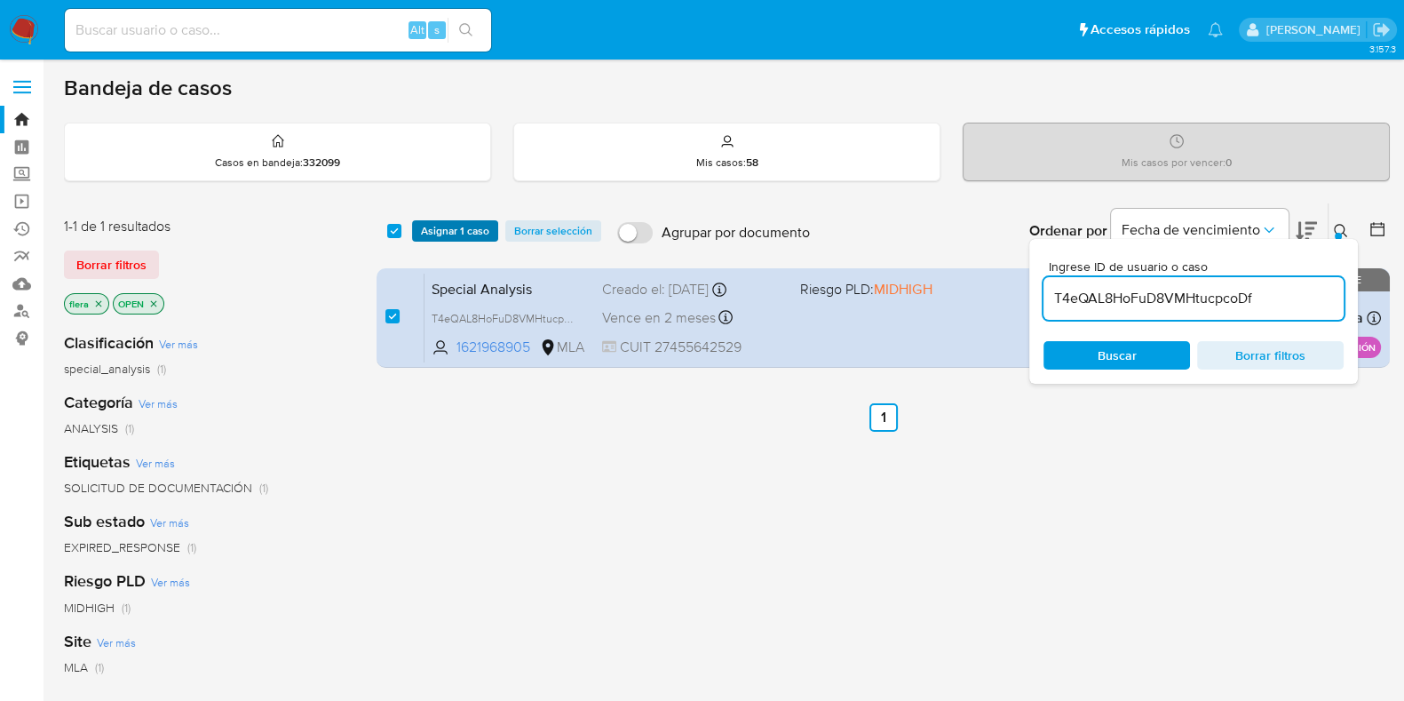
click at [439, 228] on span "Asignar 1 caso" at bounding box center [455, 231] width 68 height 18
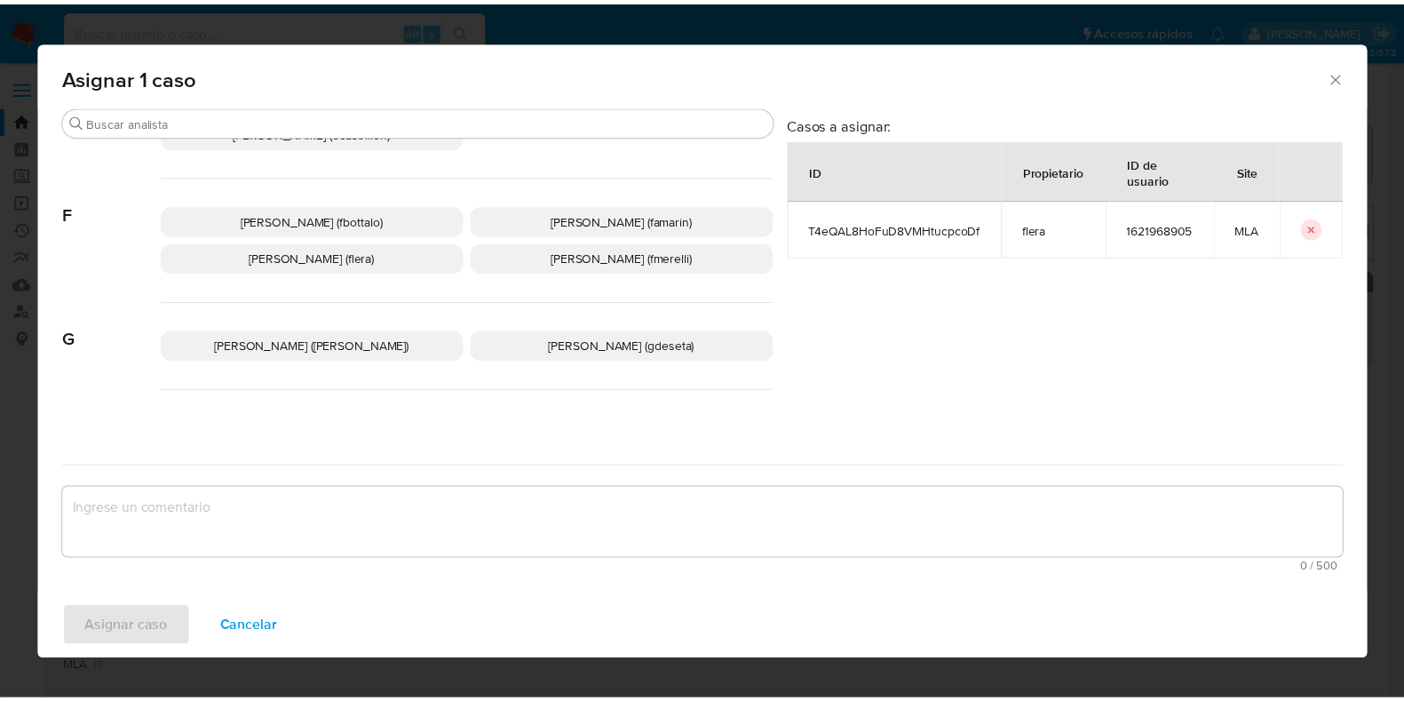
scroll to position [443, 0]
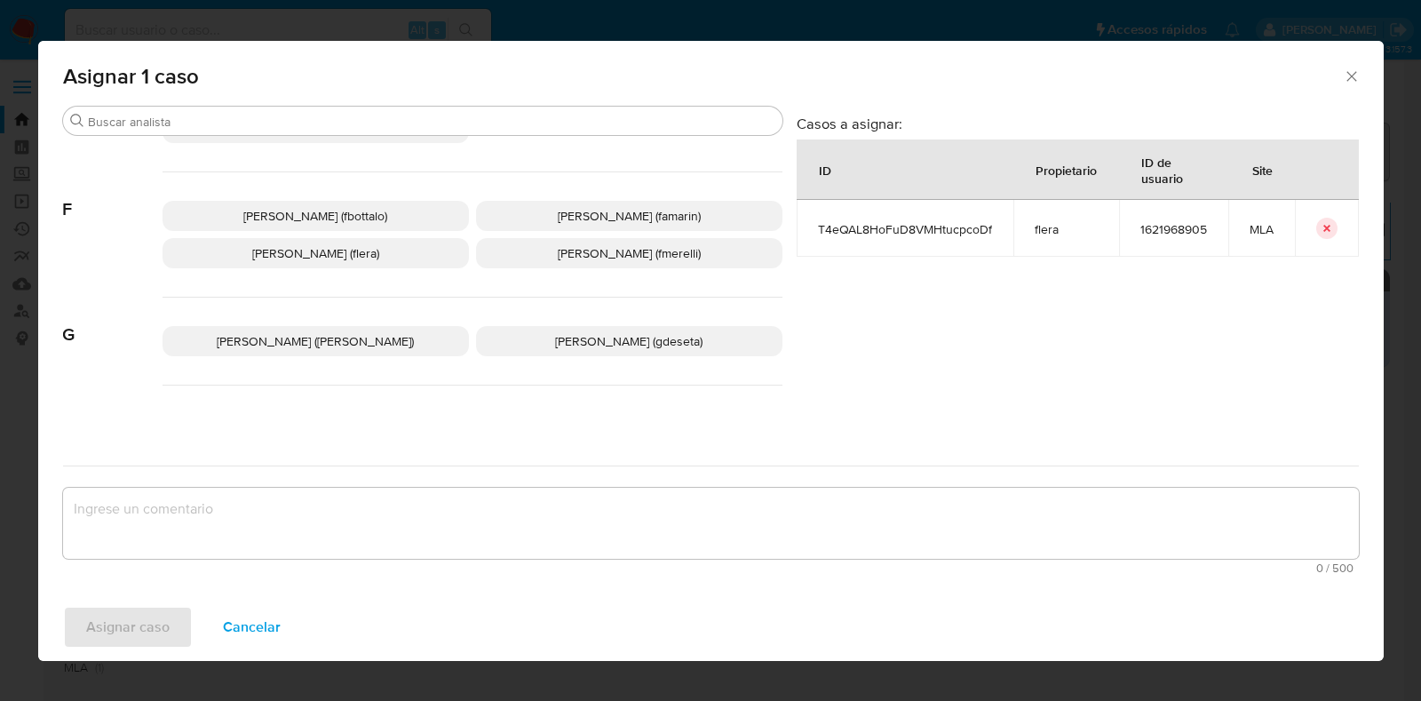
click at [337, 244] on span "Florencia Cecilia Lera (flera)" at bounding box center [315, 253] width 127 height 18
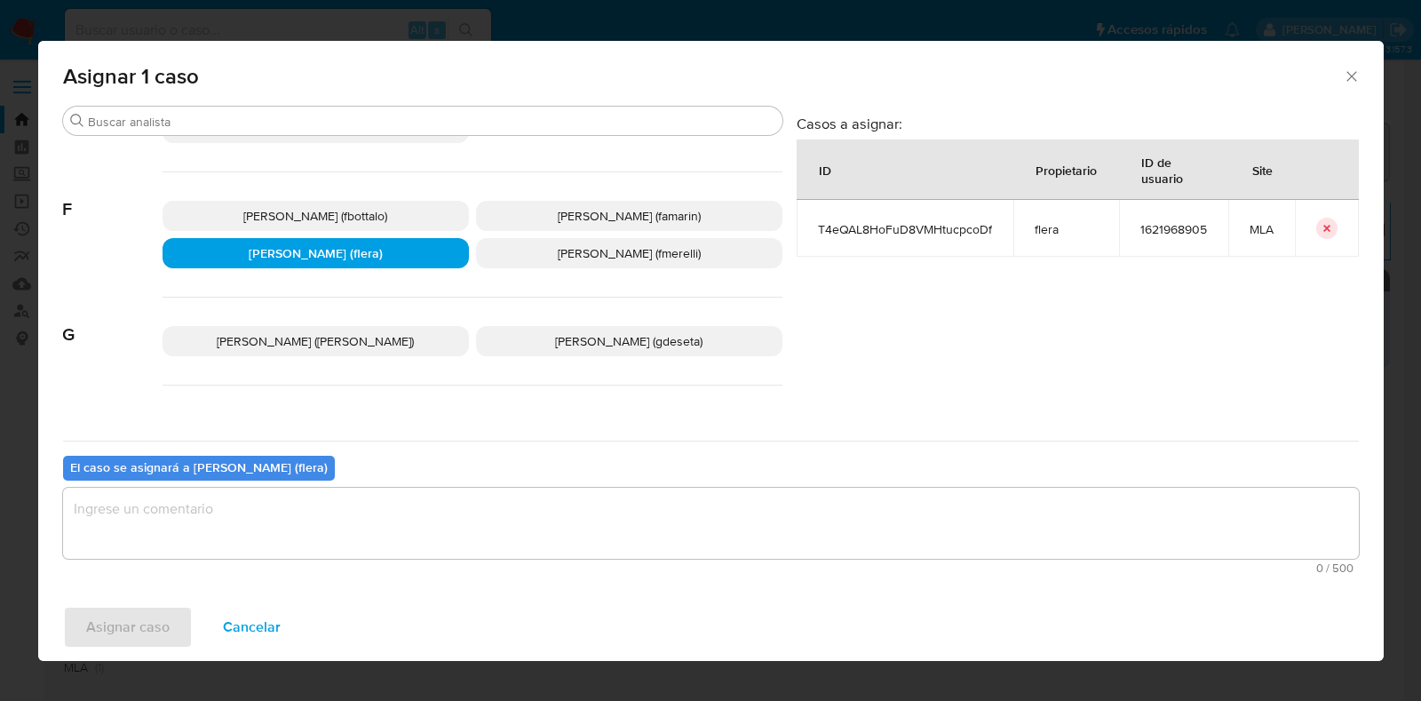
click at [372, 535] on textarea "assign-modal" at bounding box center [711, 523] width 1296 height 71
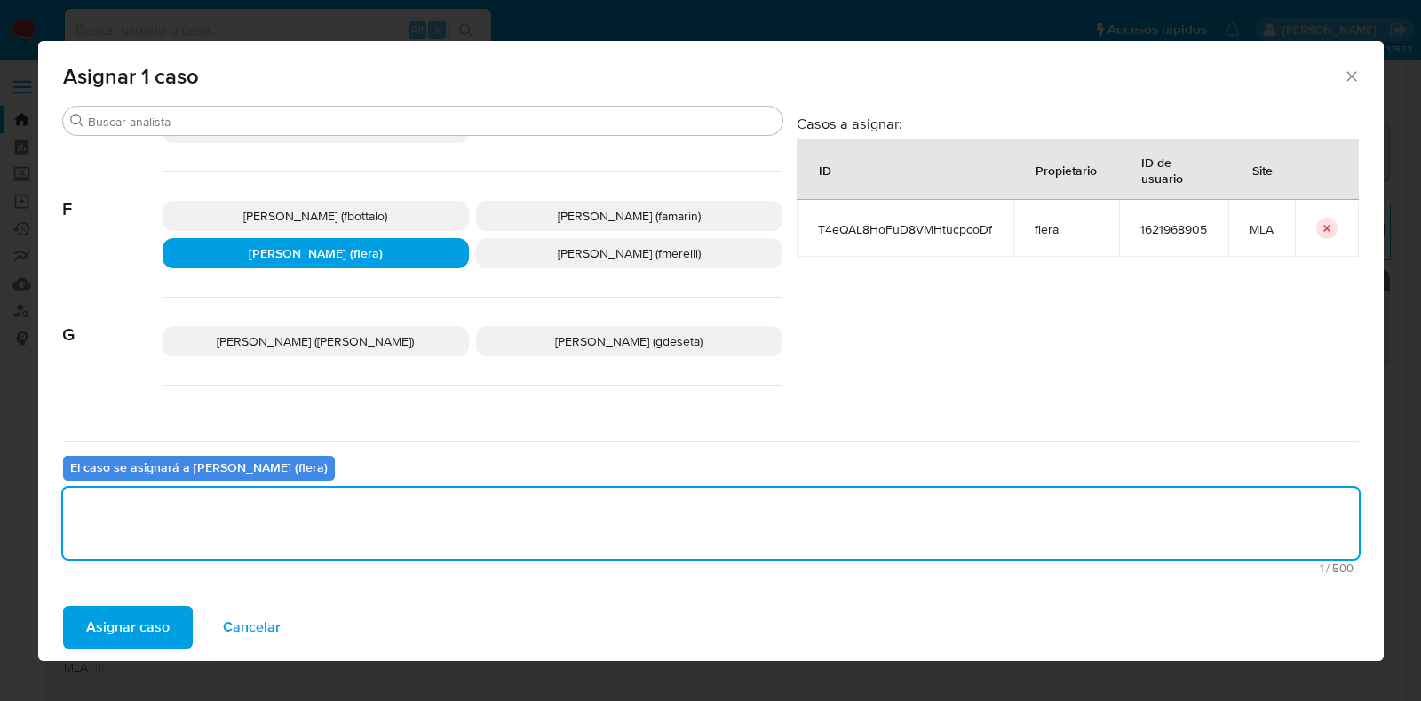
click at [131, 607] on span "Asignar caso" at bounding box center [127, 626] width 83 height 39
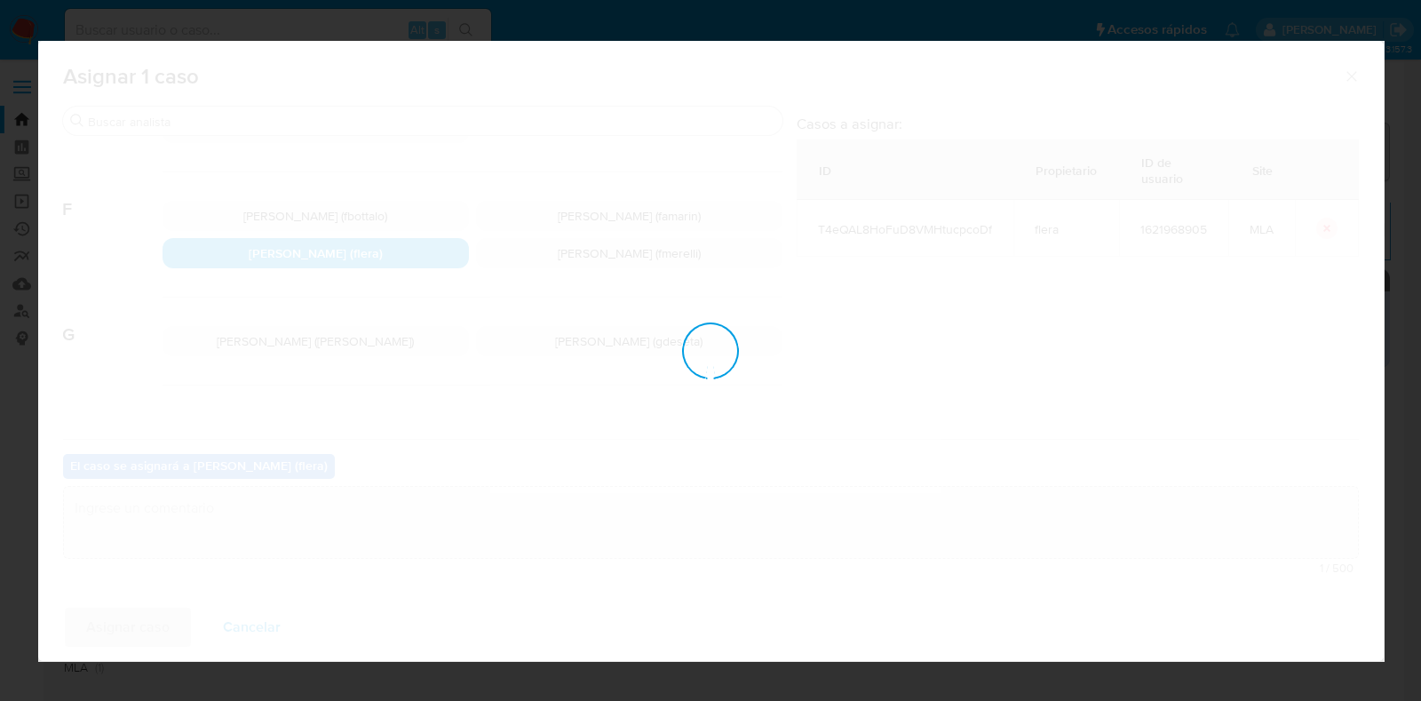
checkbox input "false"
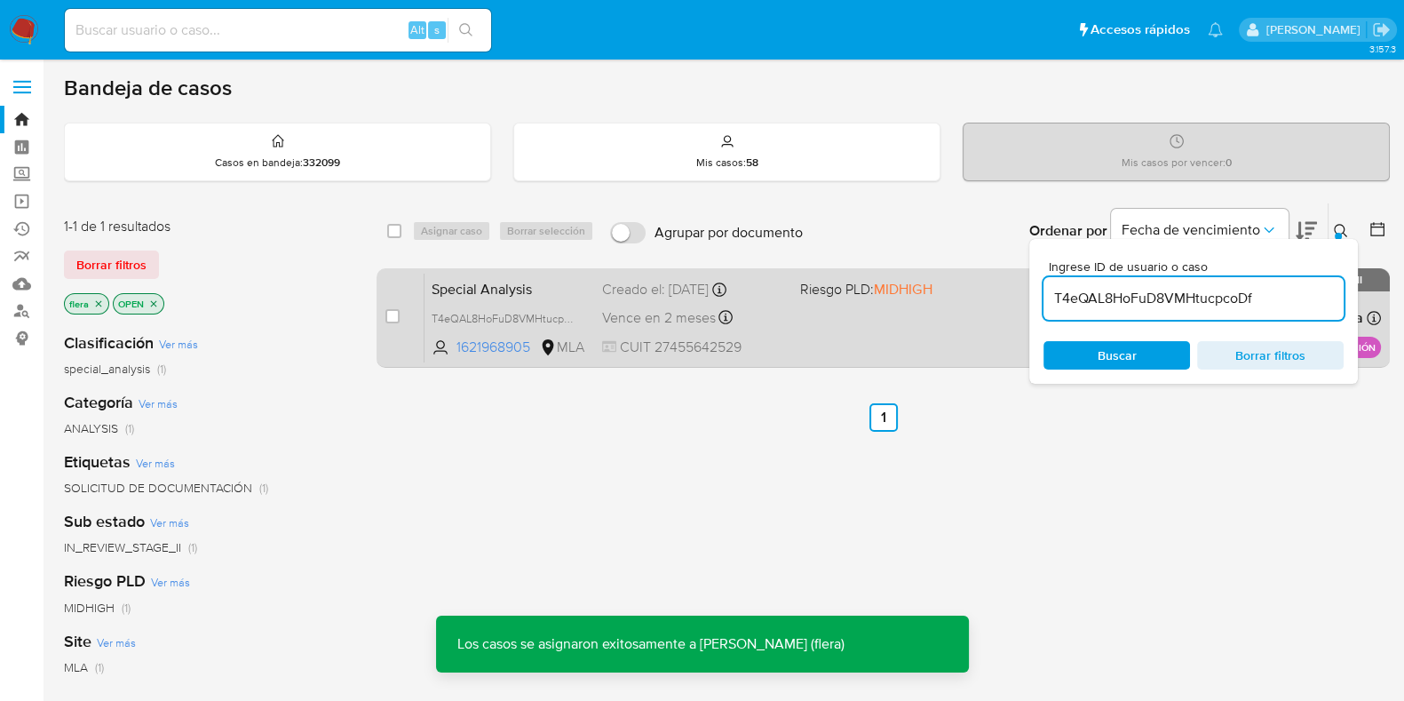
click at [485, 289] on span "Special Analysis" at bounding box center [510, 287] width 156 height 23
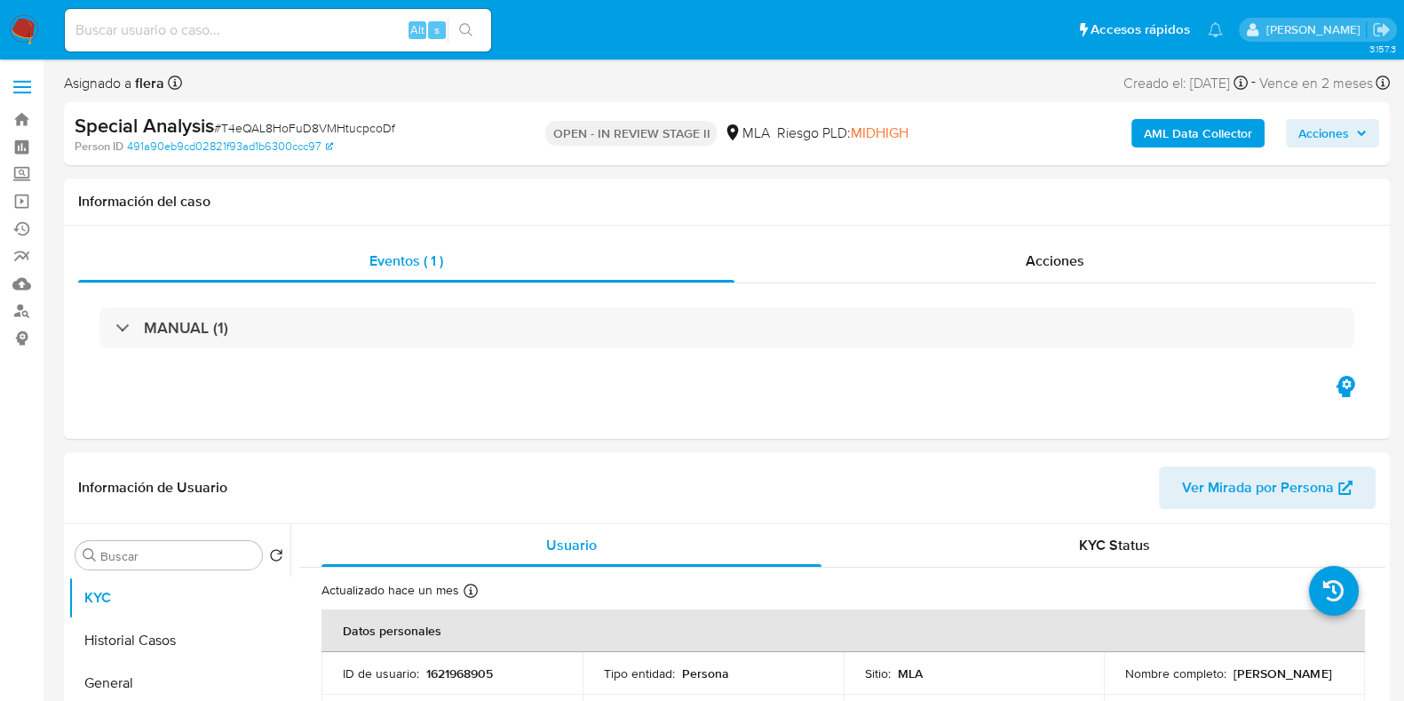
select select "10"
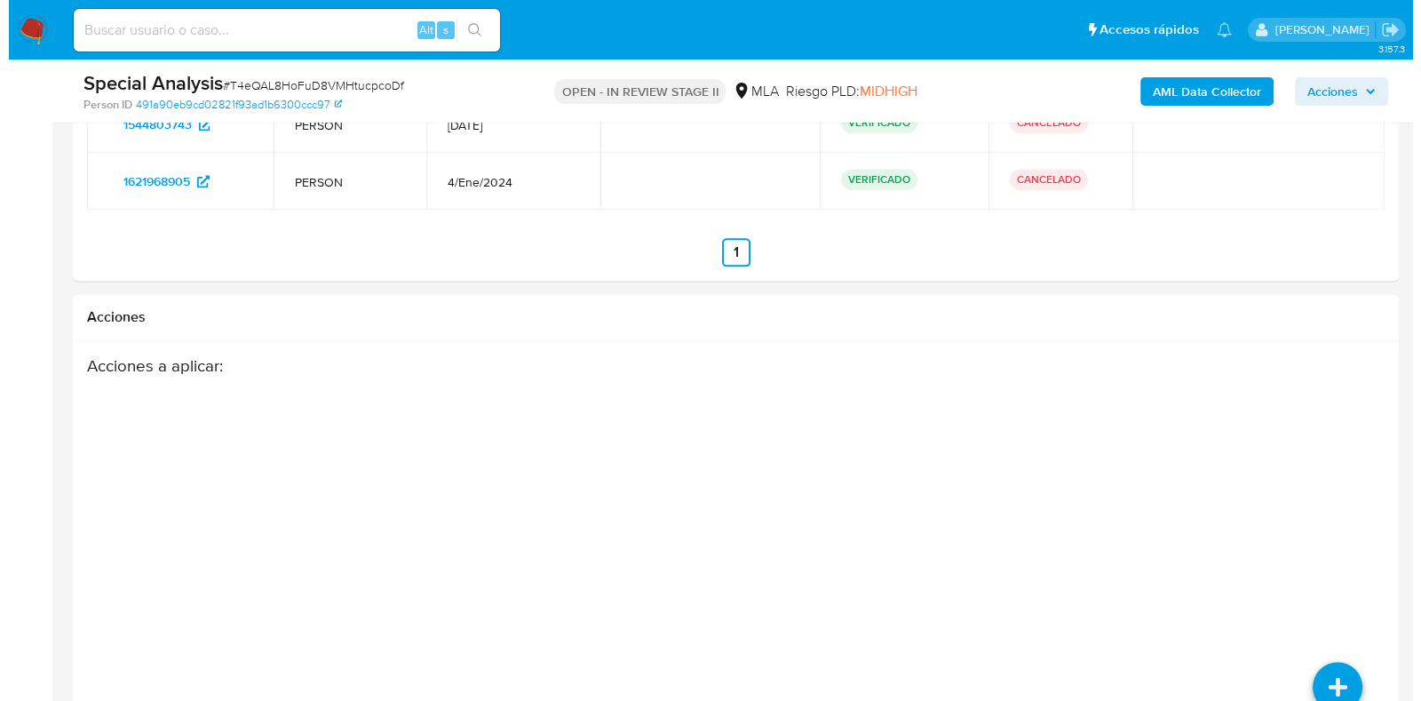
scroll to position [2890, 0]
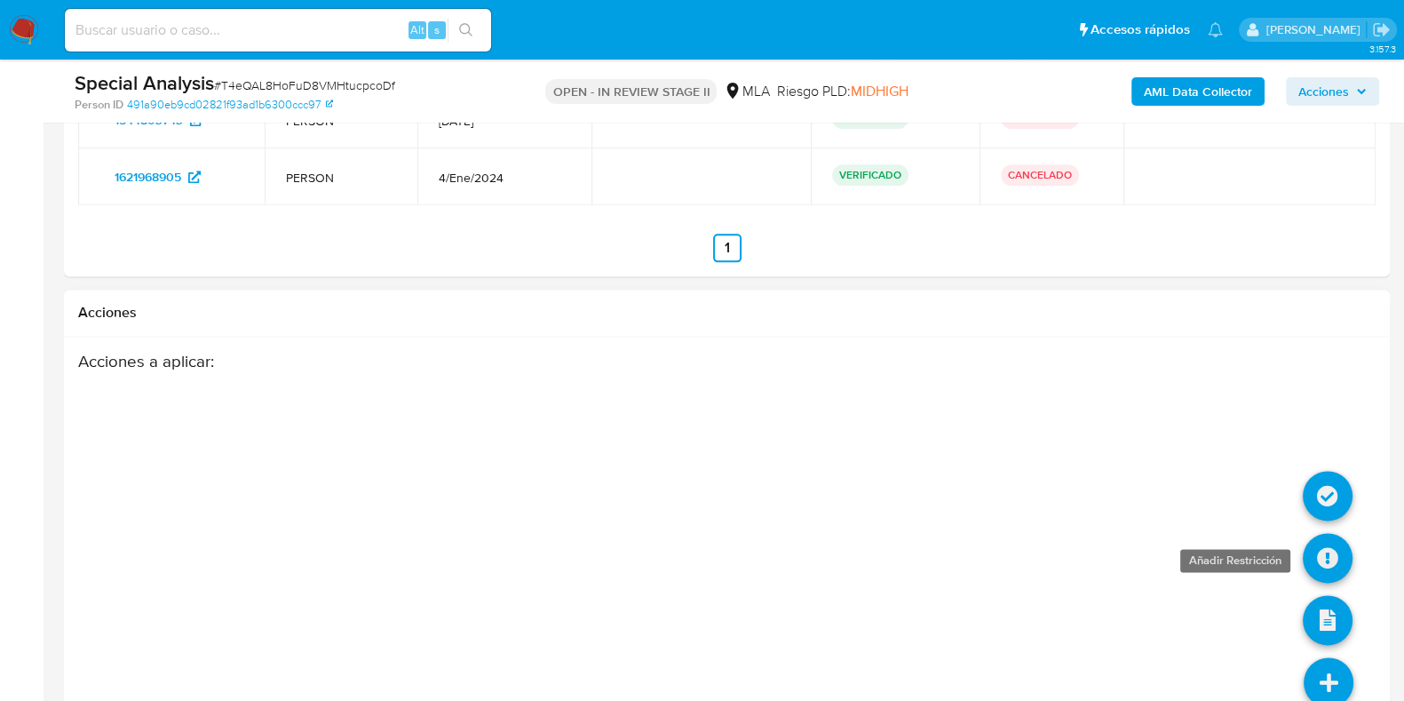
click at [1319, 560] on icon at bounding box center [1328, 558] width 50 height 50
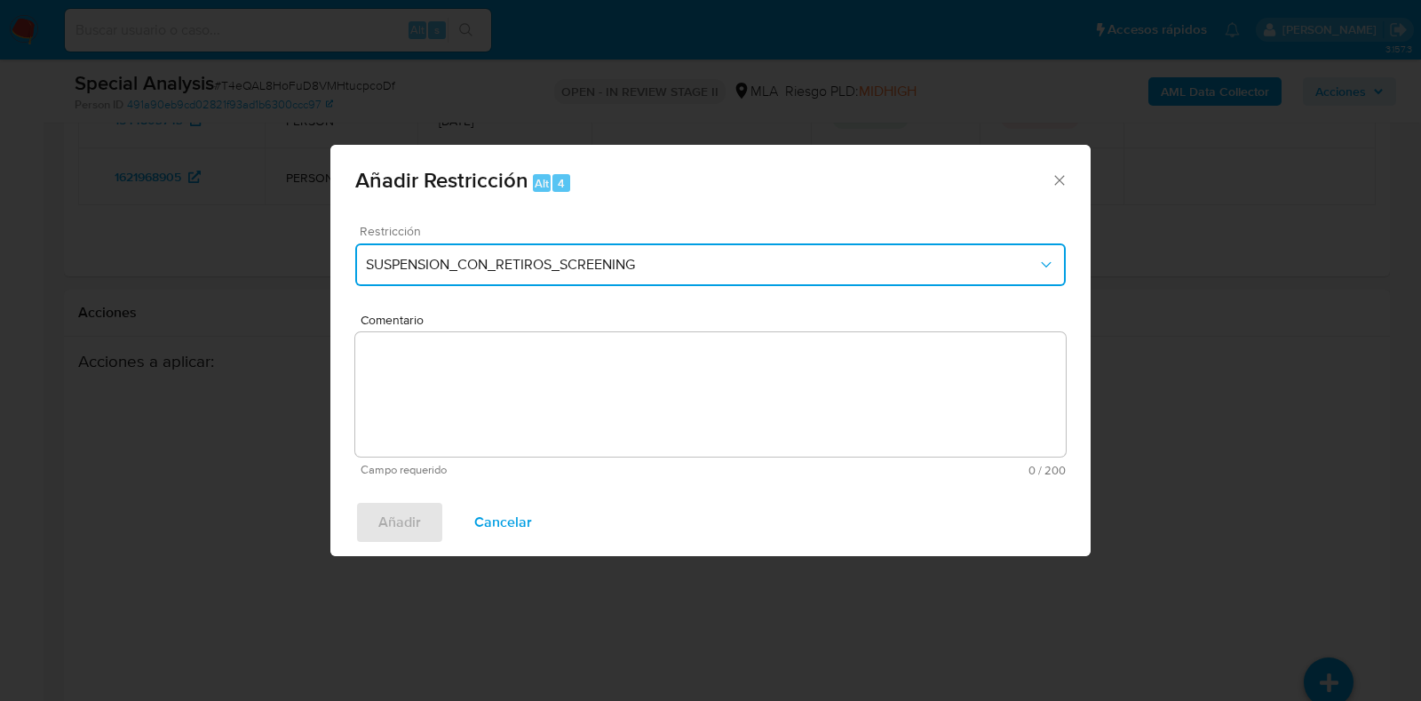
click at [543, 278] on button "SUSPENSION_CON_RETIROS_SCREENING" at bounding box center [710, 264] width 710 height 43
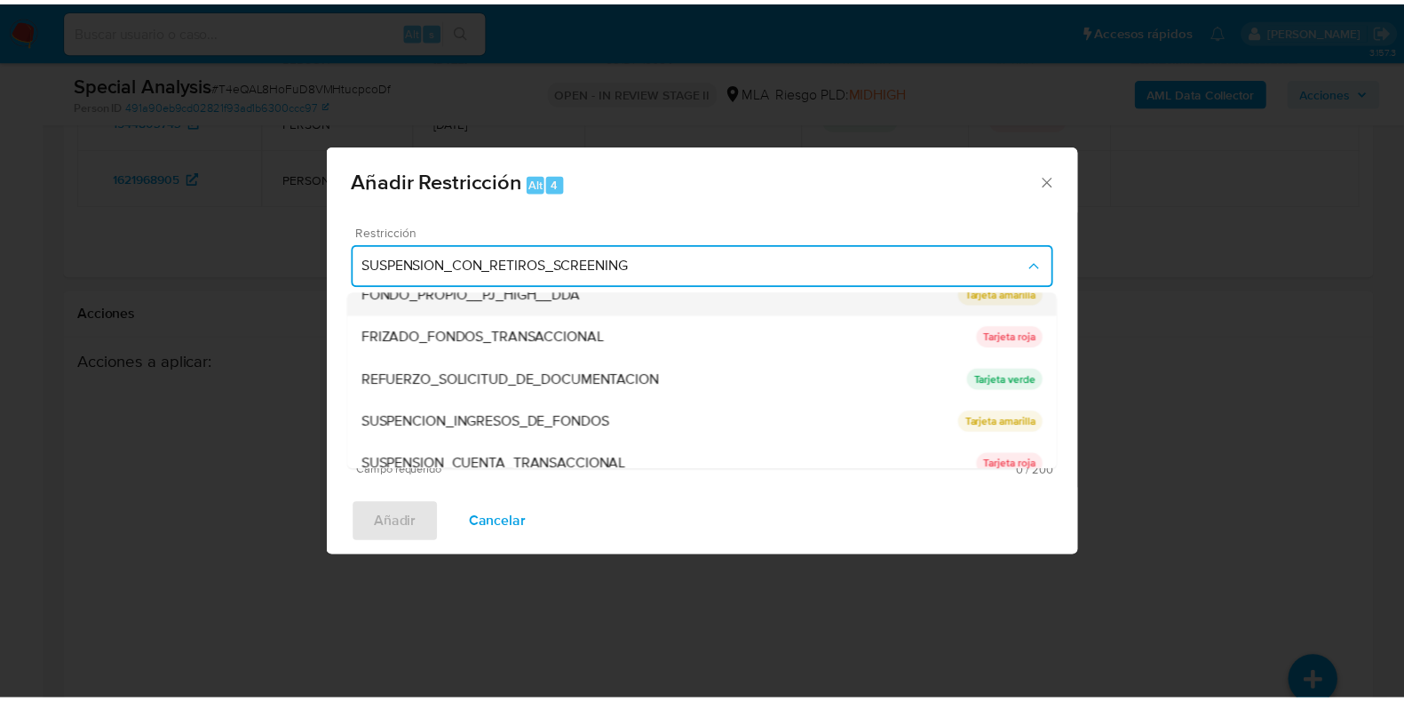
scroll to position [377, 0]
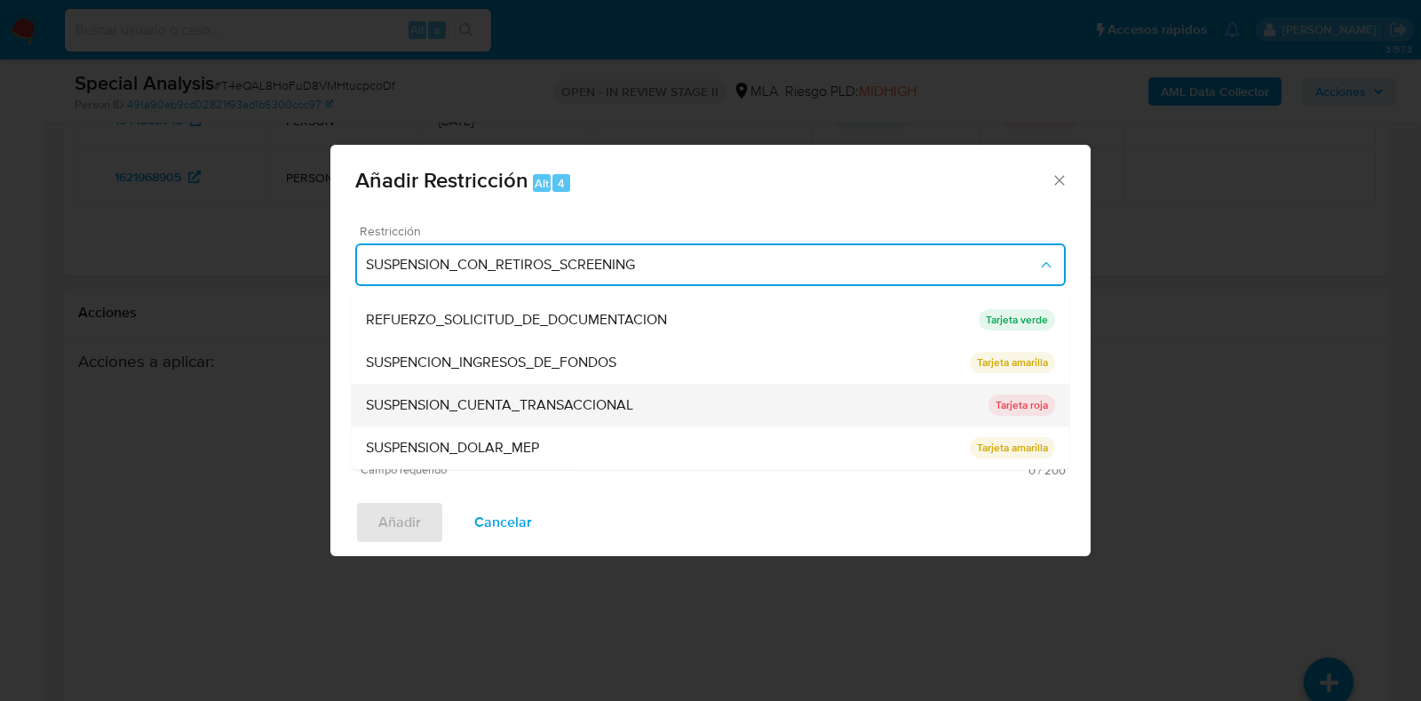
click at [600, 412] on span "SUSPENSION_CUENTA_TRANSACCIONAL" at bounding box center [499, 406] width 267 height 18
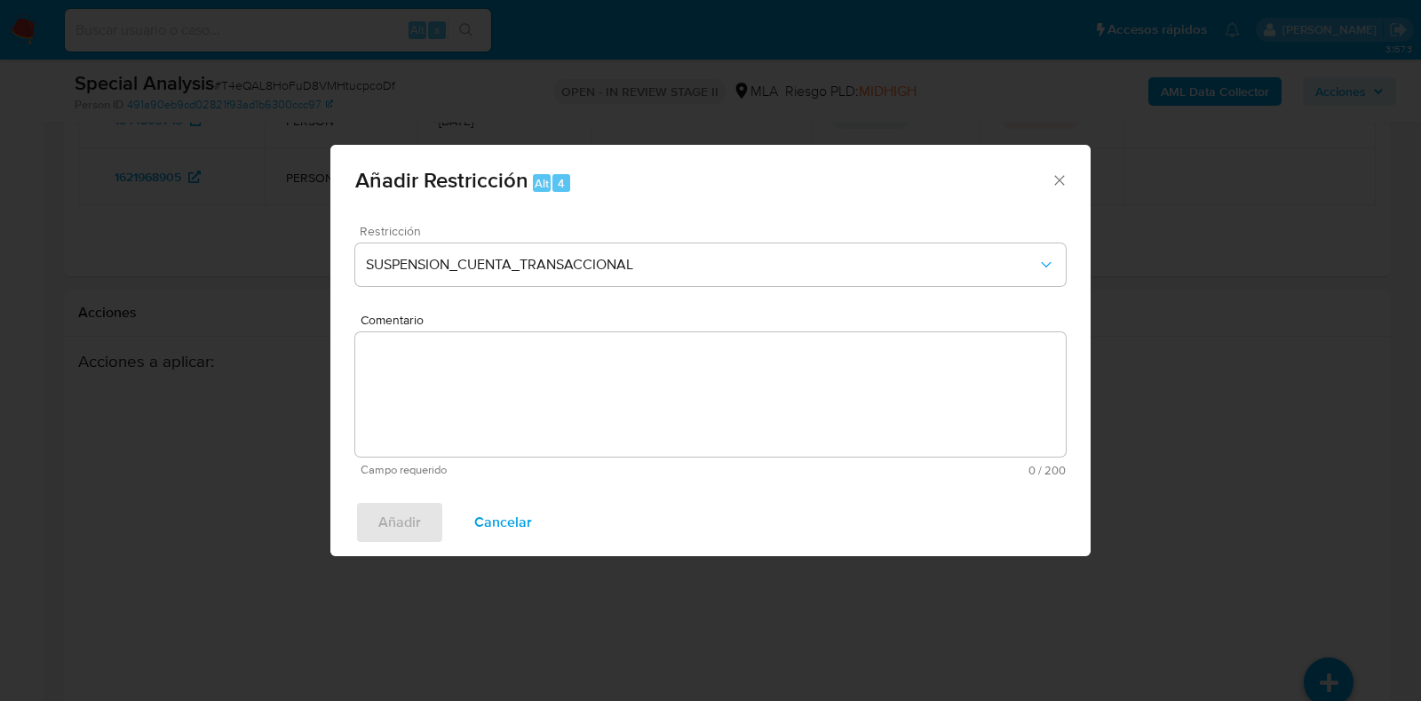
click at [600, 412] on textarea "Comentario" at bounding box center [710, 394] width 710 height 124
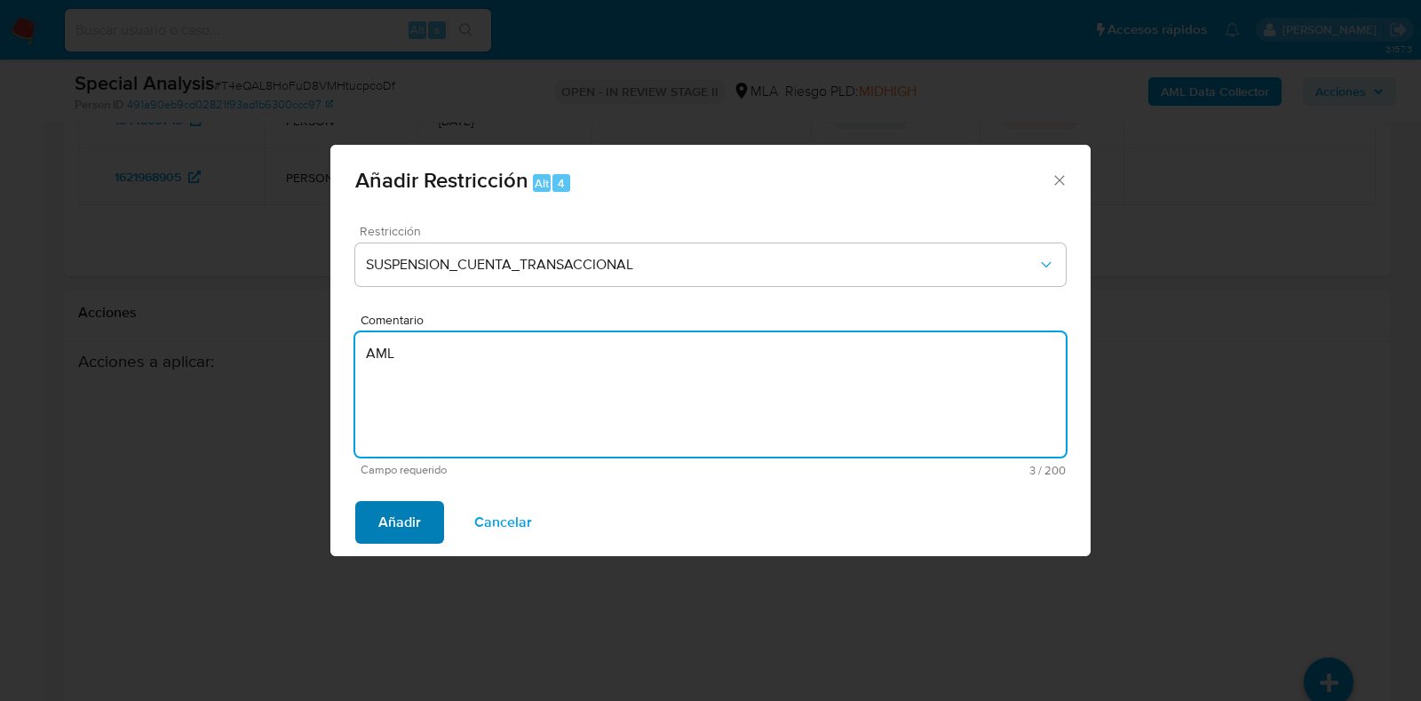
type textarea "AML"
click at [393, 538] on span "Añadir" at bounding box center [399, 522] width 43 height 39
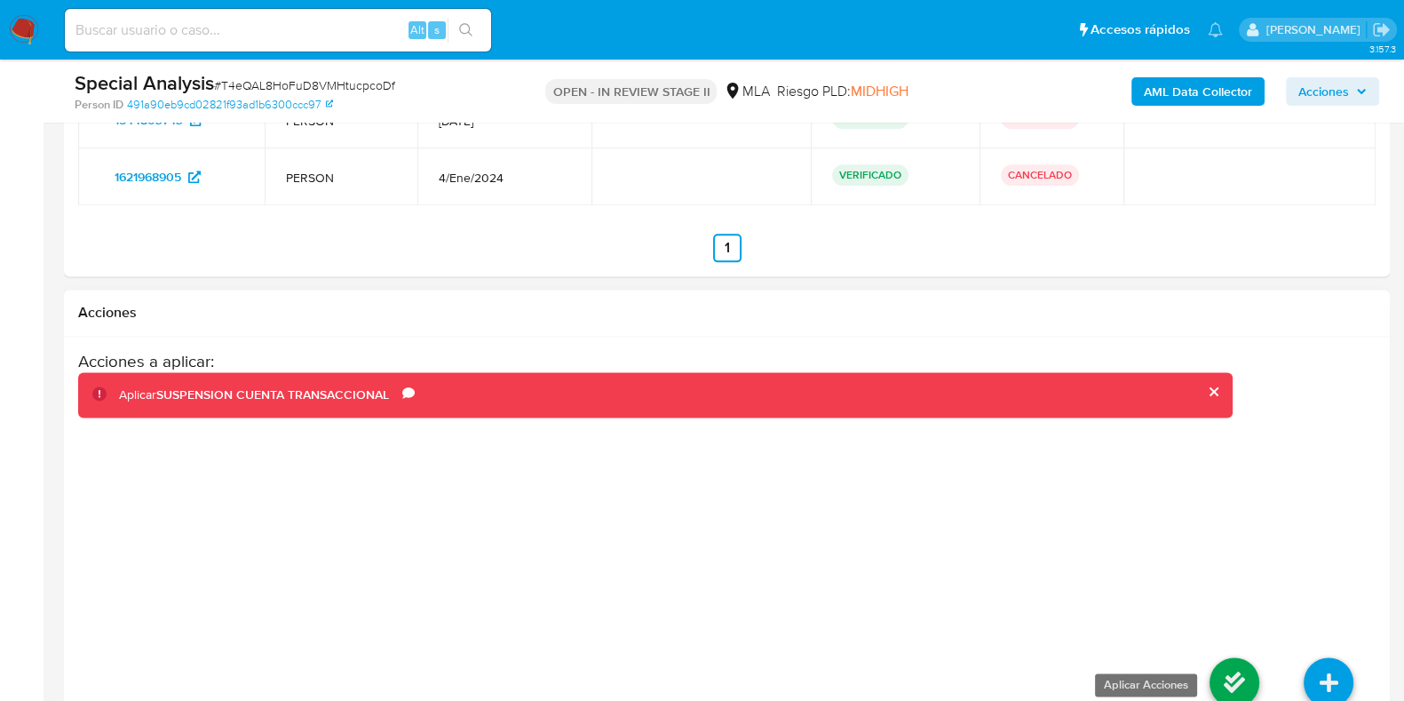
click at [1225, 685] on icon at bounding box center [1235, 682] width 50 height 50
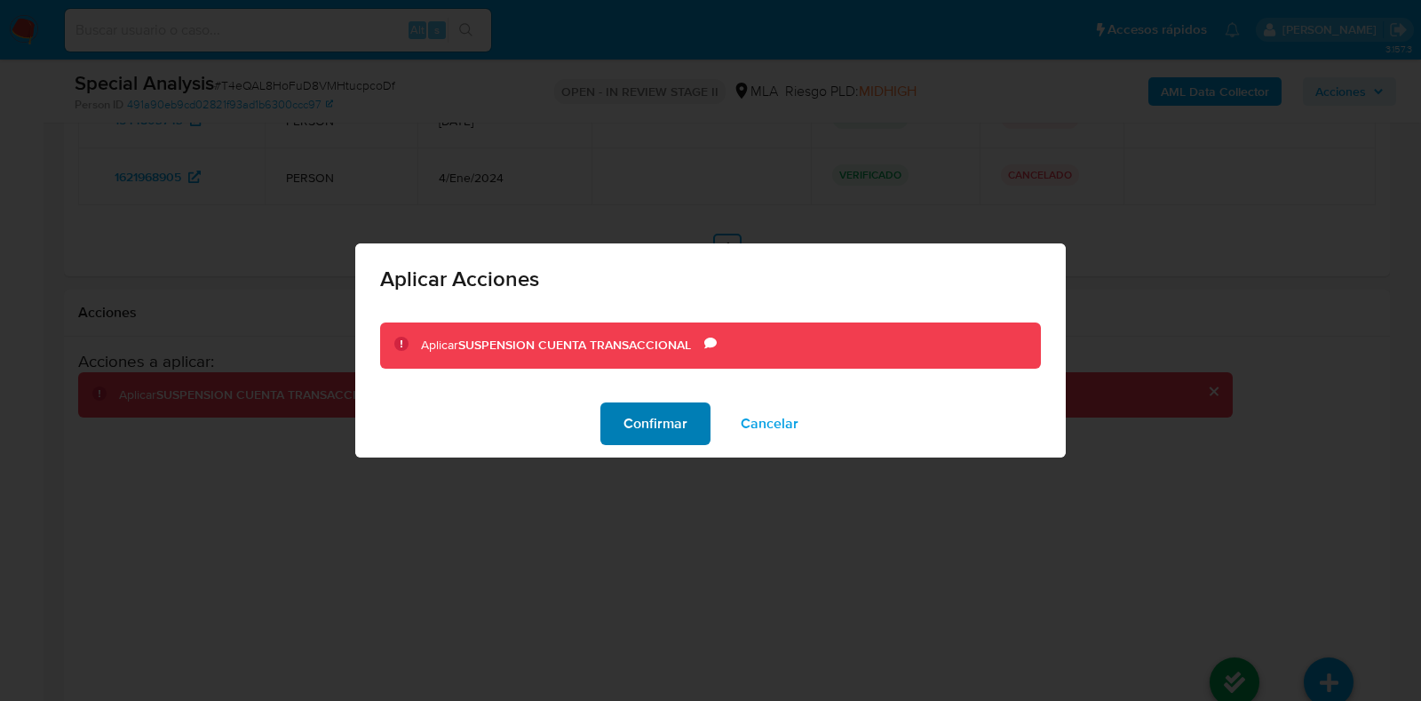
click at [648, 425] on span "Confirmar" at bounding box center [655, 423] width 64 height 39
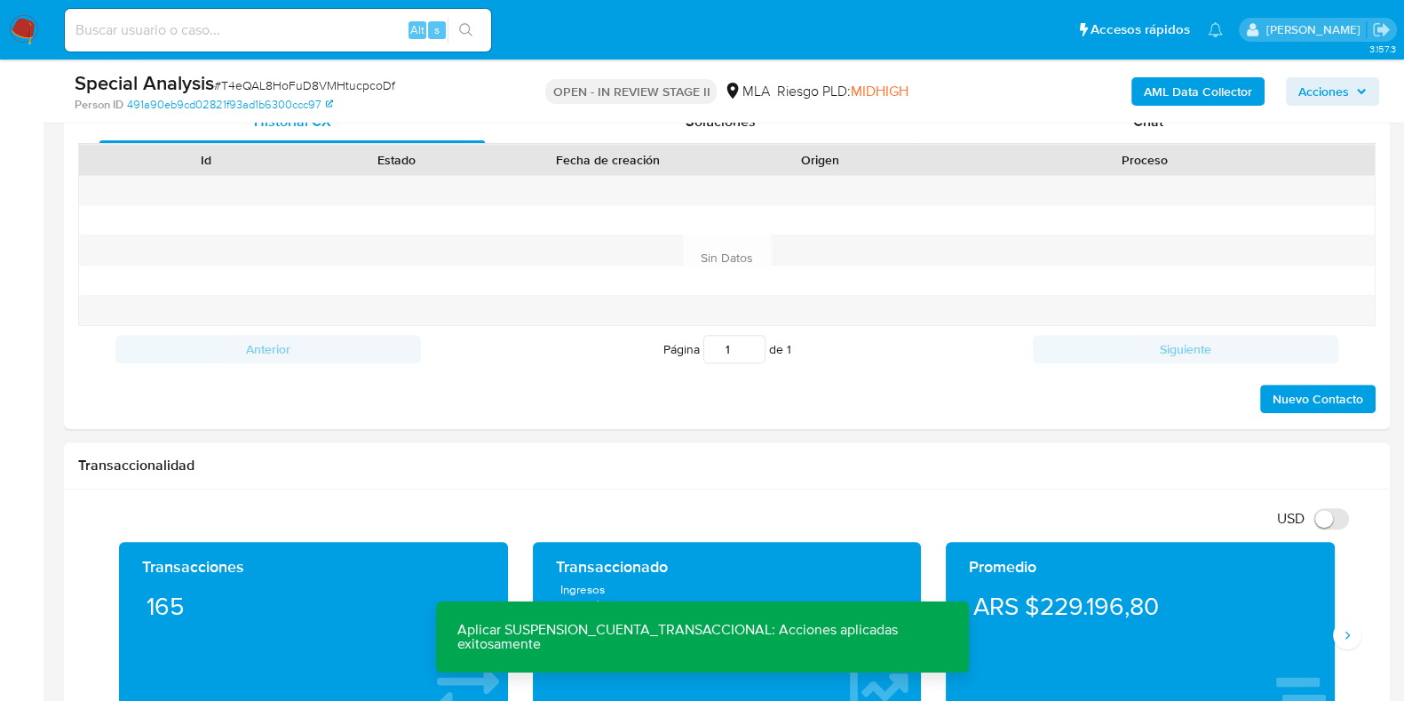
scroll to position [781, 0]
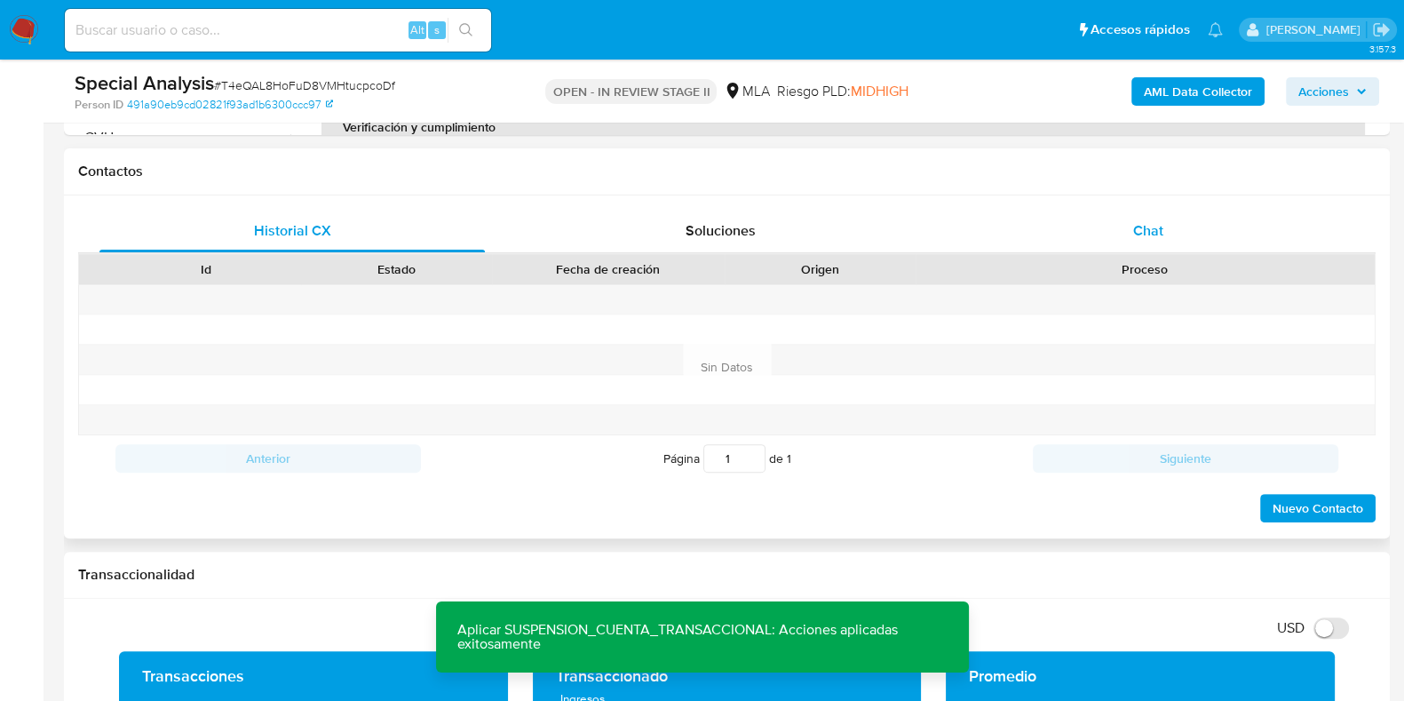
click at [1190, 211] on div "Chat" at bounding box center [1148, 231] width 385 height 43
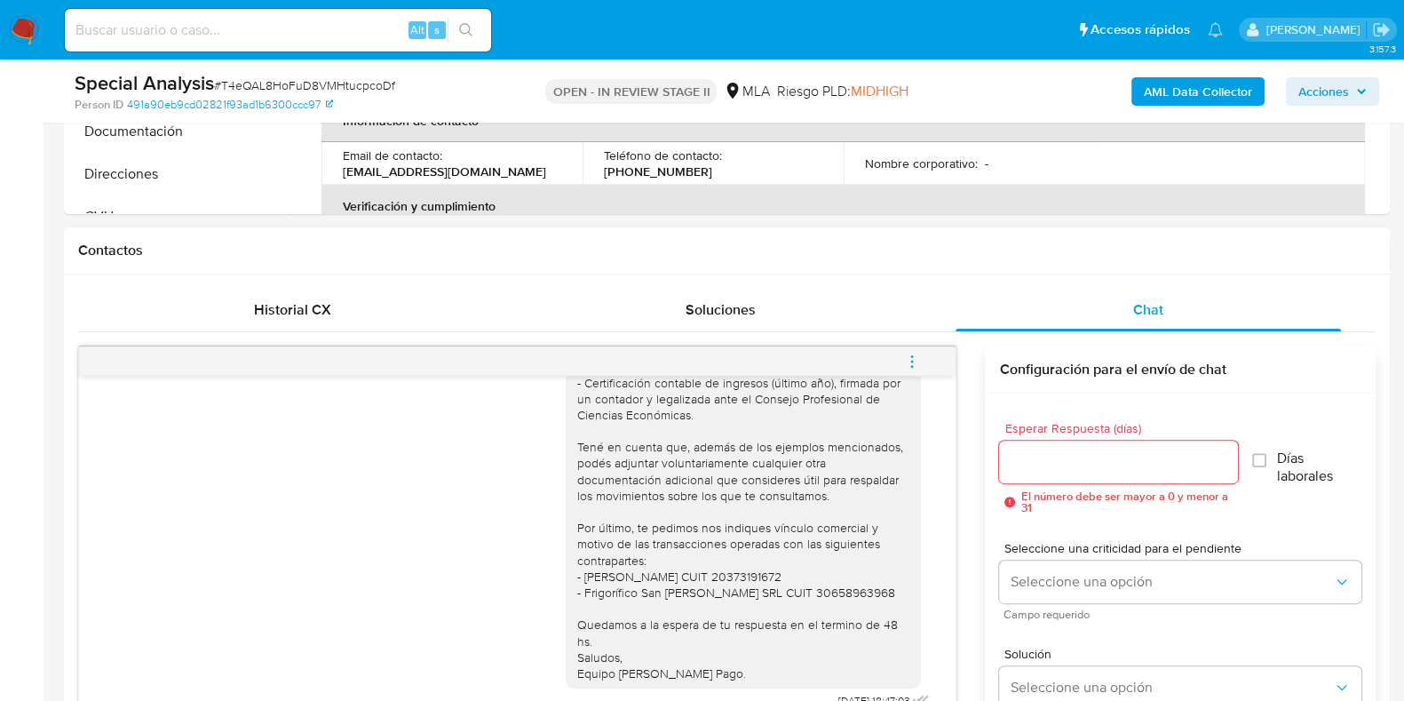
scroll to position [892, 0]
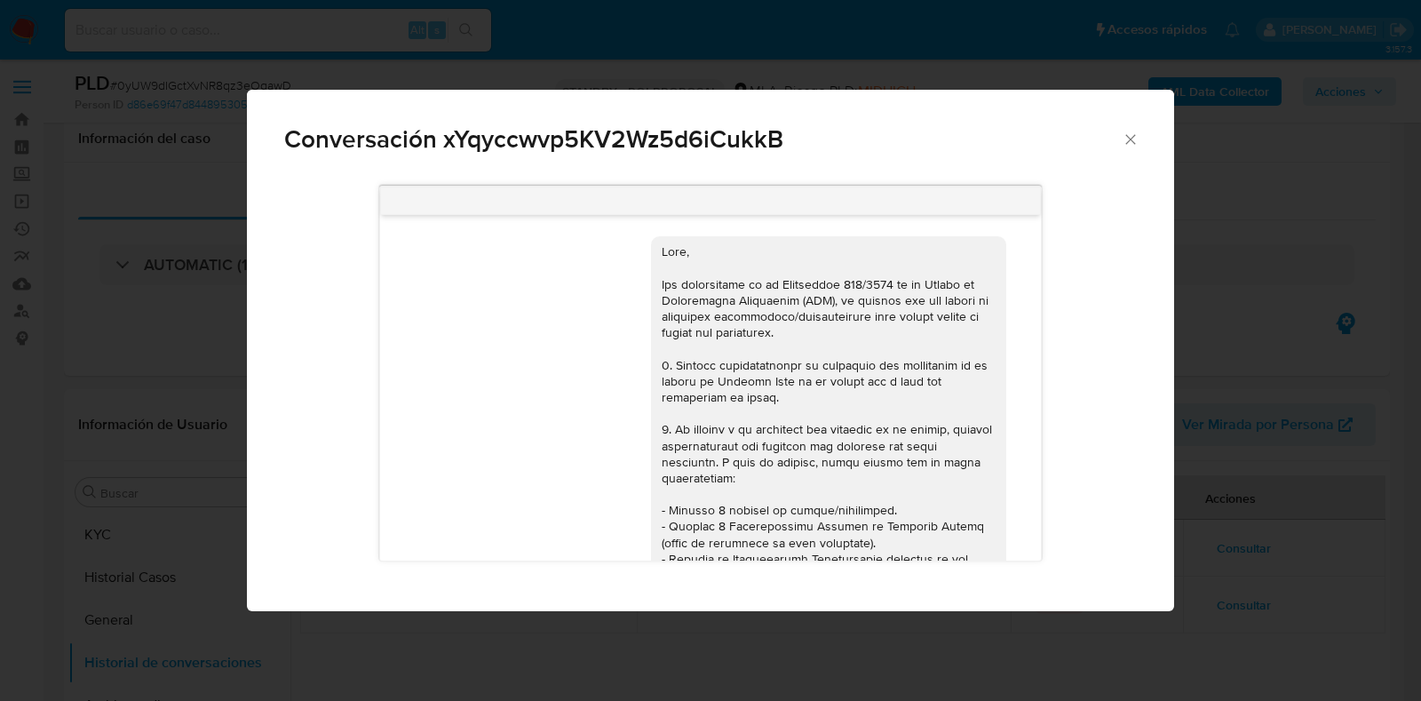
select select "10"
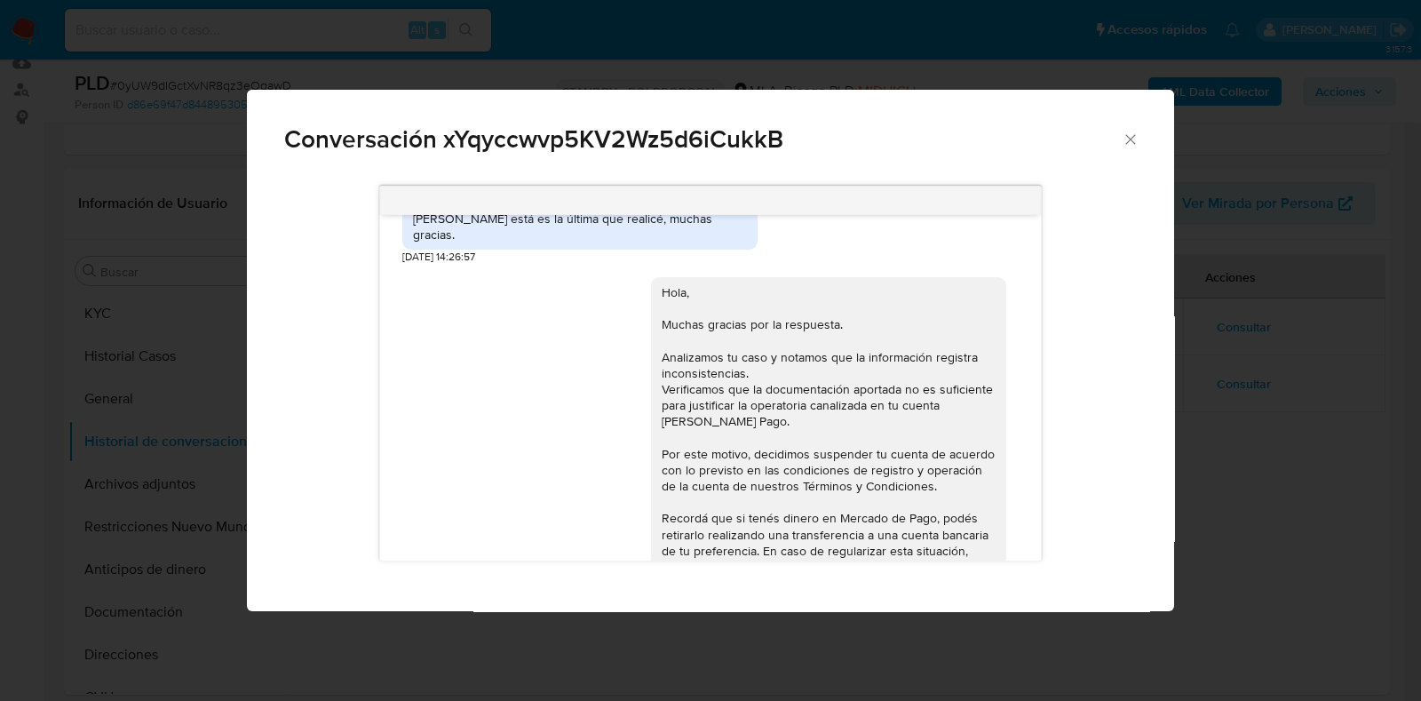
scroll to position [1672, 0]
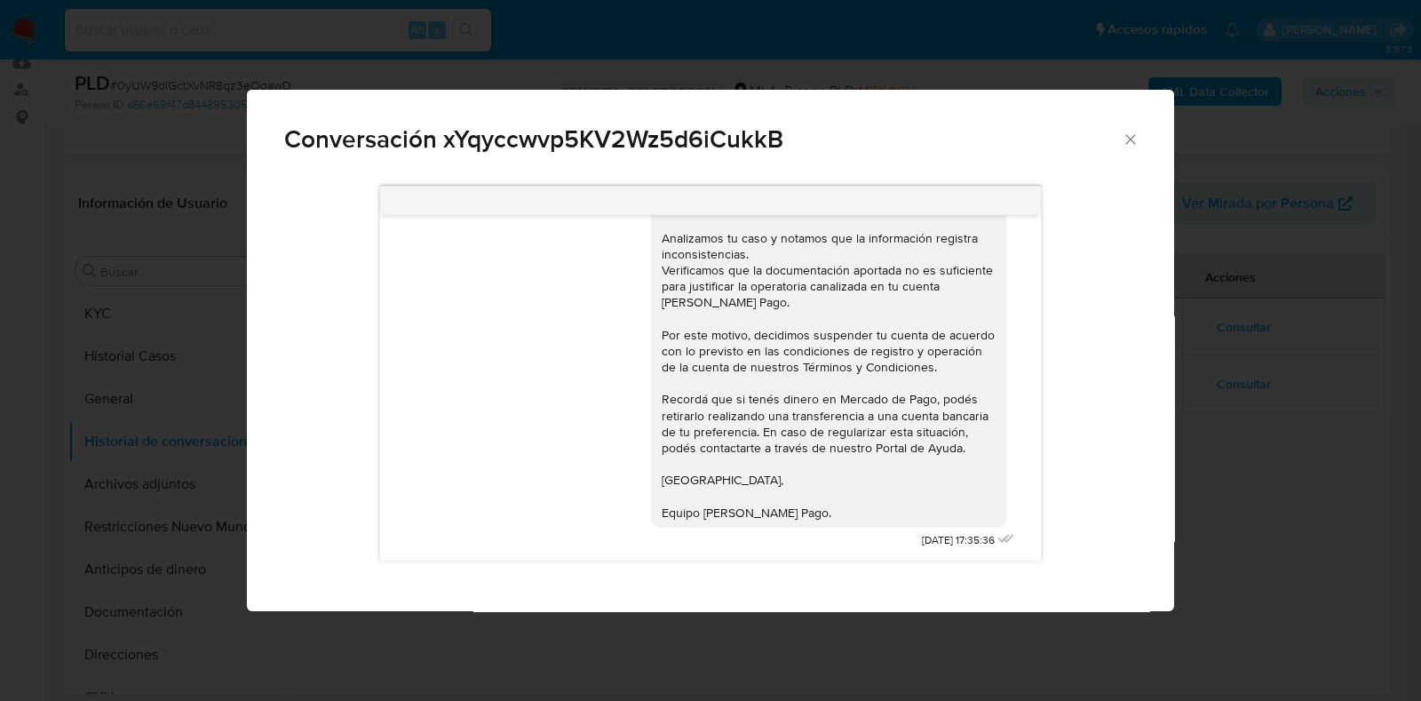
click at [1139, 146] on div "Conversación xYqyccwvp5KV2Wz5d6iCukkB" at bounding box center [710, 132] width 927 height 84
click at [1120, 135] on span "Conversación xYqyccwvp5KV2Wz5d6iCukkB" at bounding box center [702, 139] width 837 height 25
click at [1127, 139] on icon "Cerrar" at bounding box center [1131, 140] width 18 height 18
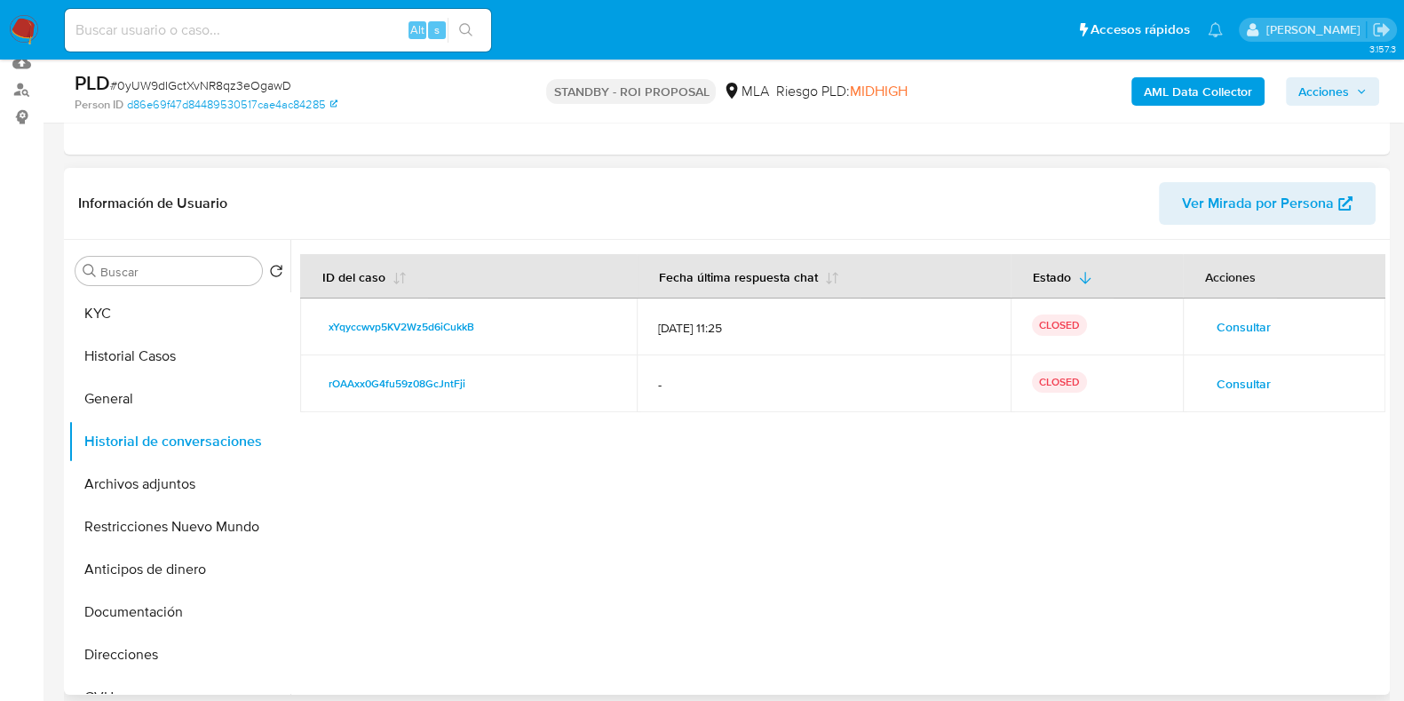
click at [1250, 322] on span "Consultar" at bounding box center [1244, 326] width 54 height 25
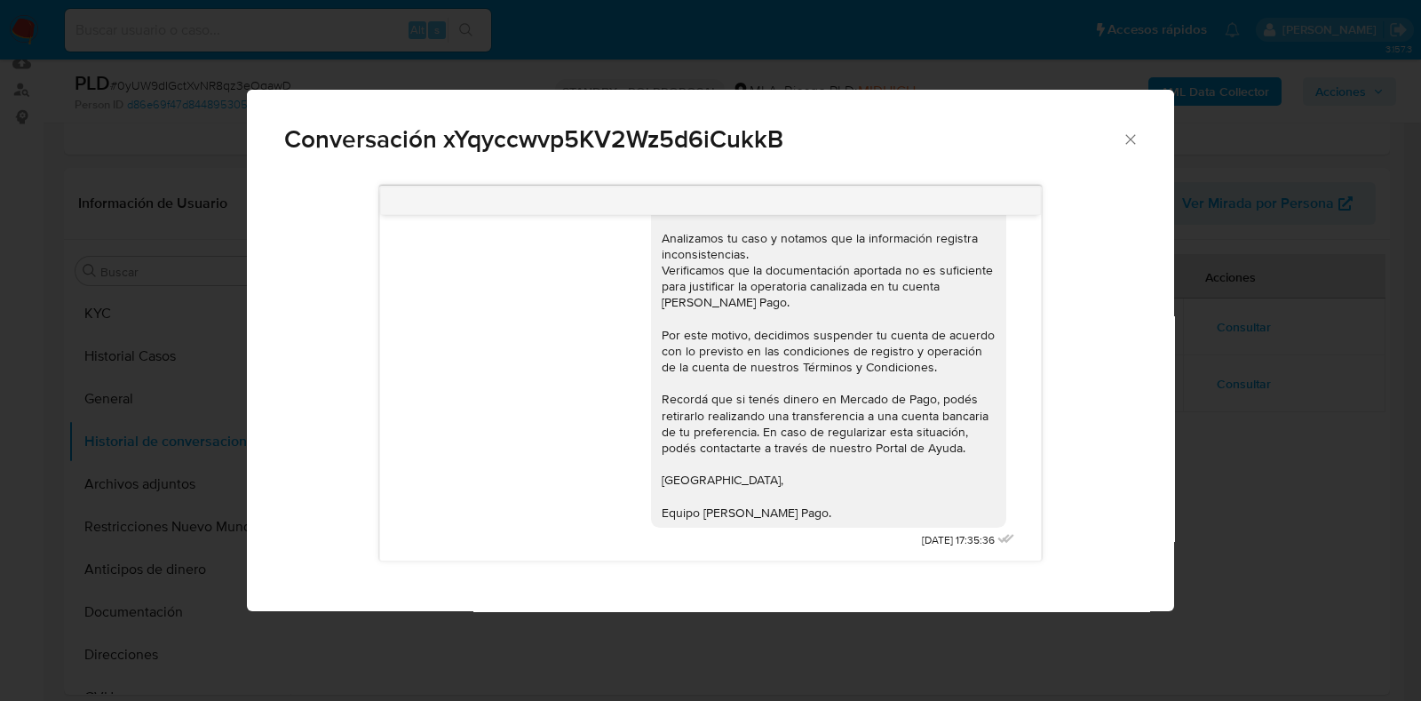
click at [1129, 141] on icon "Cerrar" at bounding box center [1131, 140] width 18 height 18
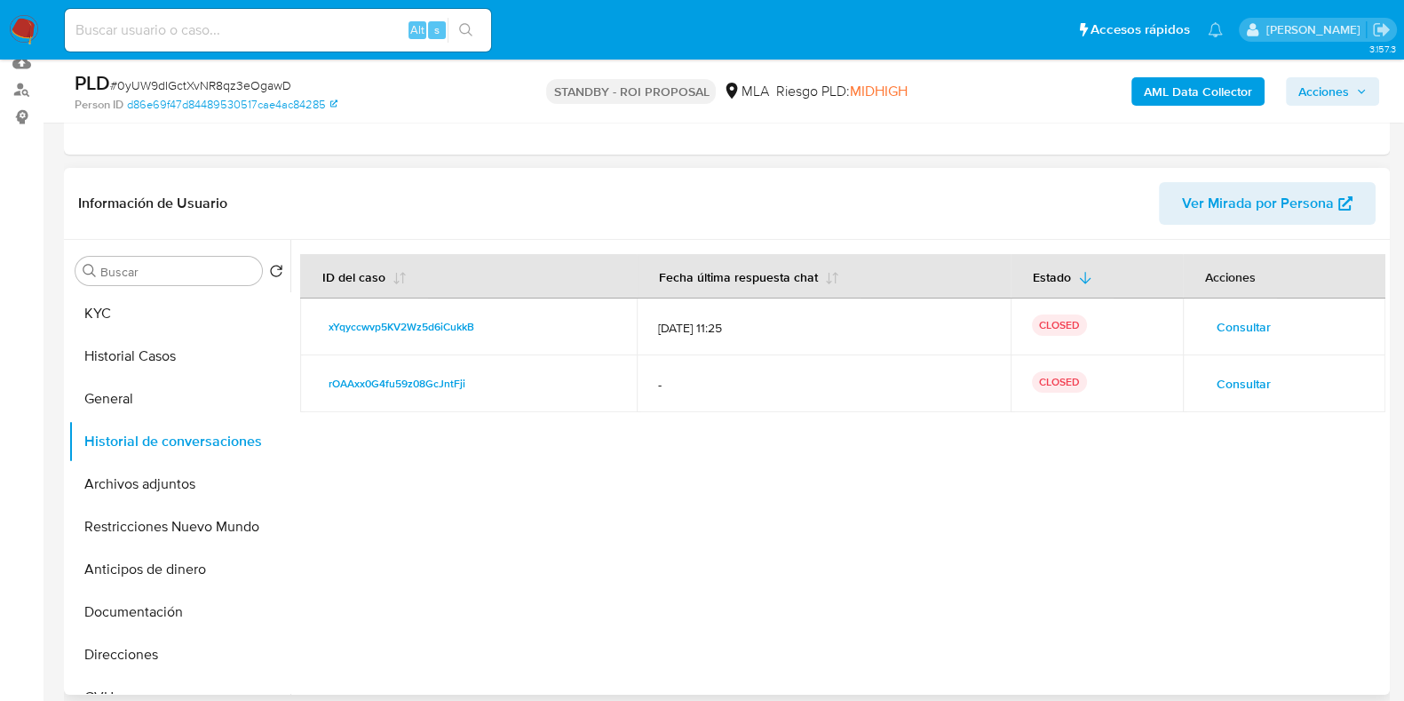
click at [1266, 396] on button "Consultar" at bounding box center [1243, 383] width 79 height 28
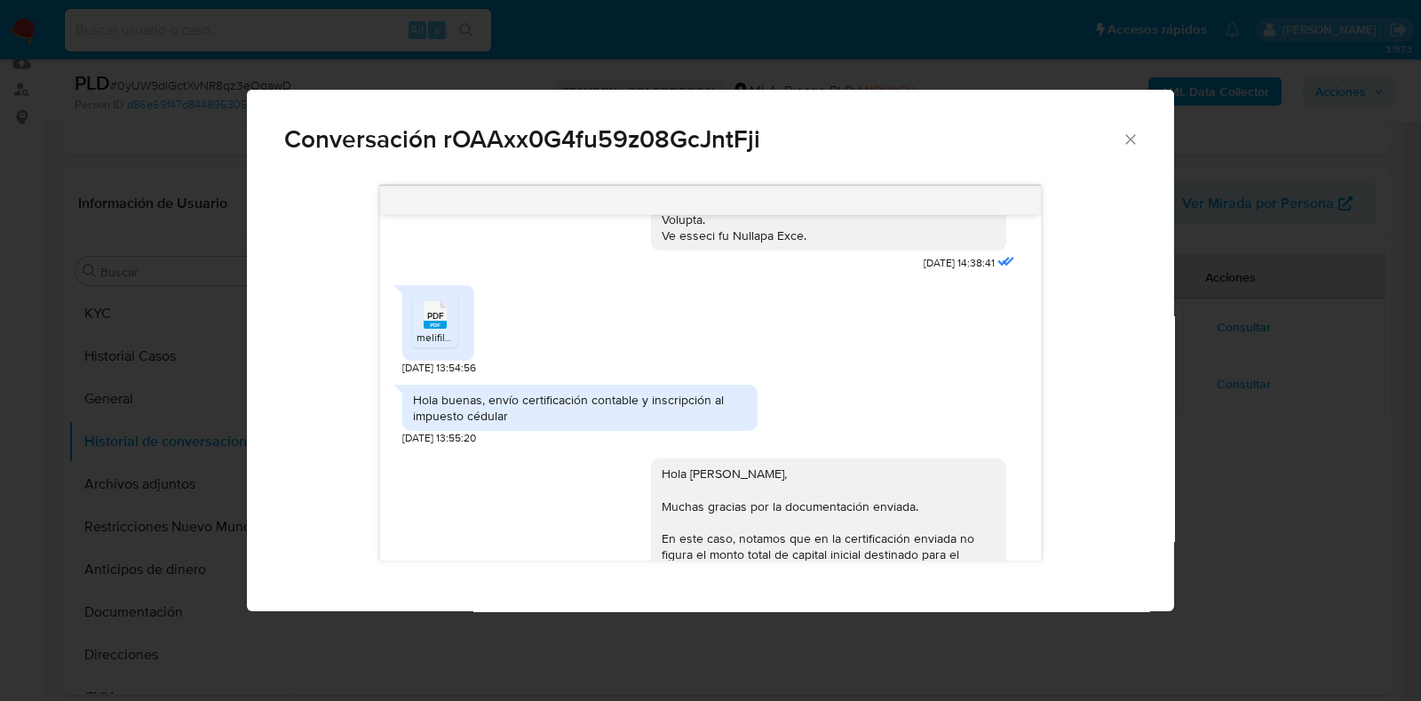
scroll to position [887, 0]
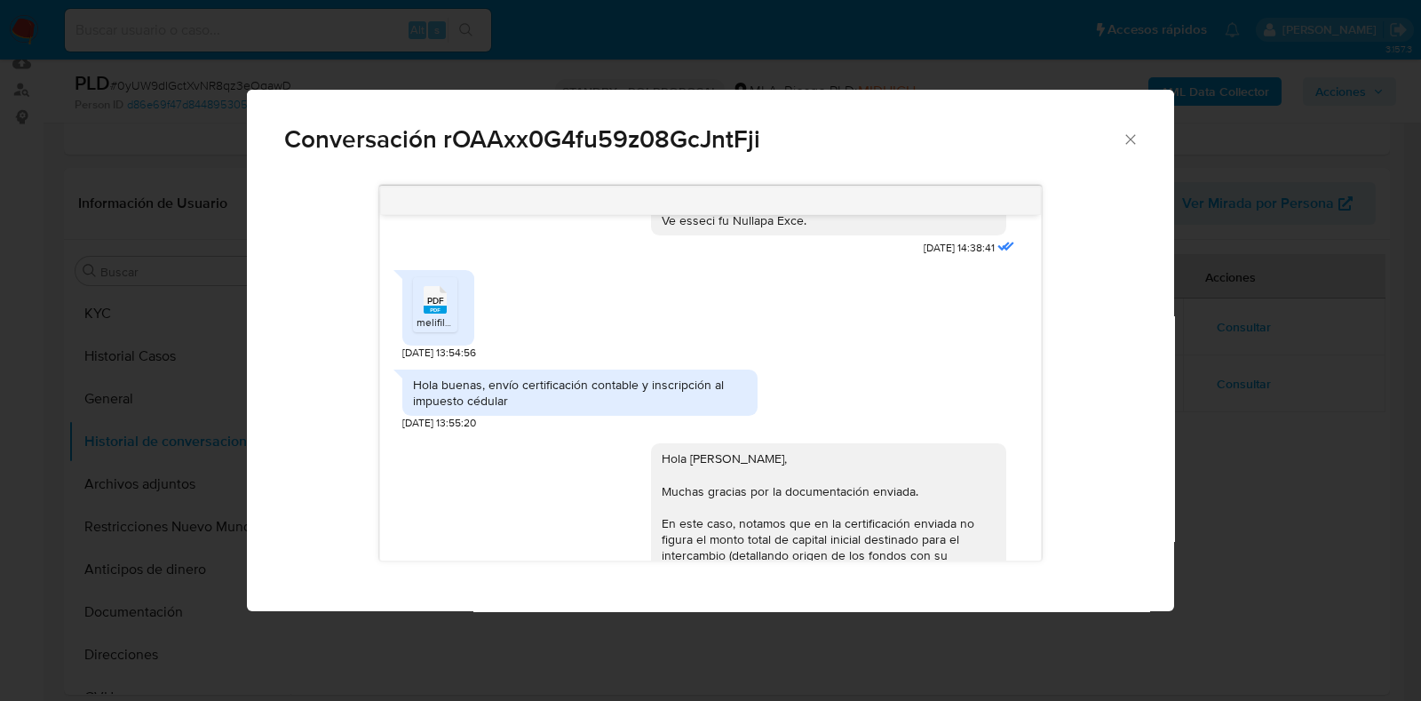
click at [448, 293] on div "PDF PDF" at bounding box center [435, 298] width 37 height 35
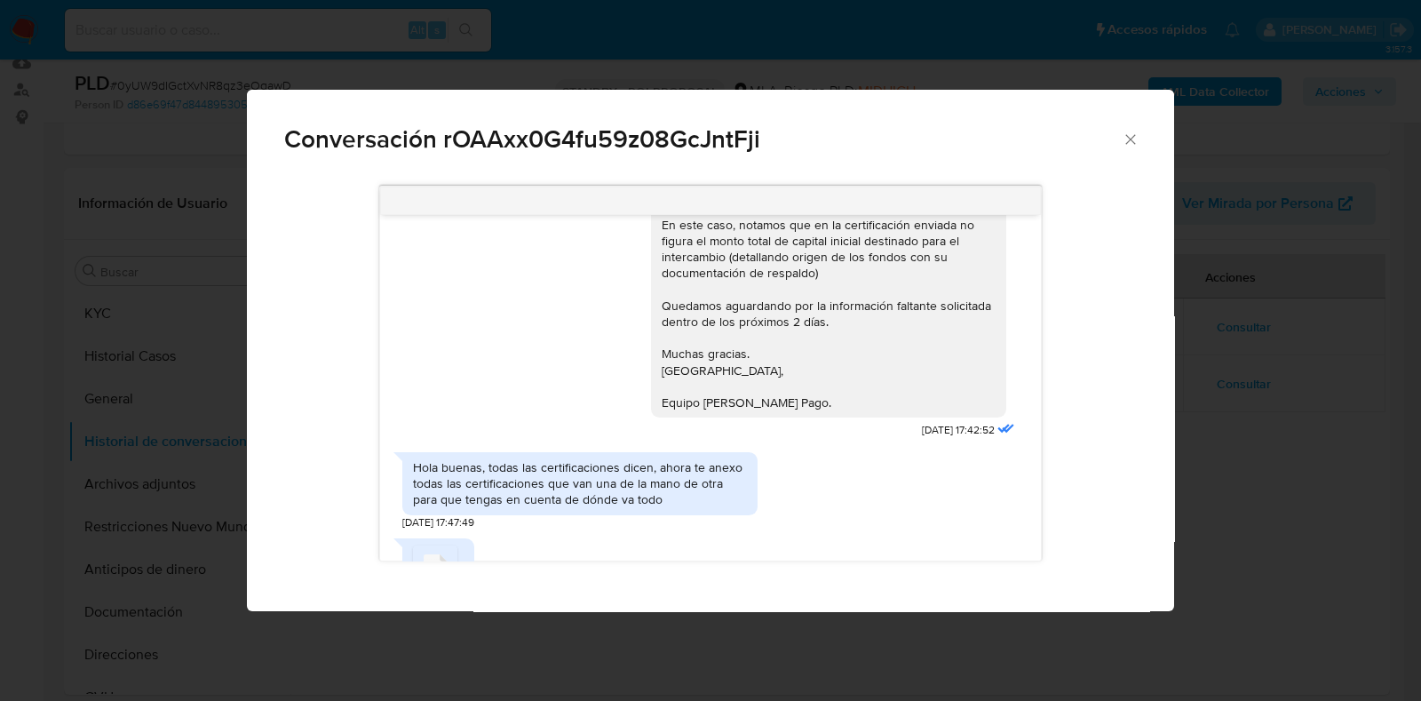
scroll to position [1221, 0]
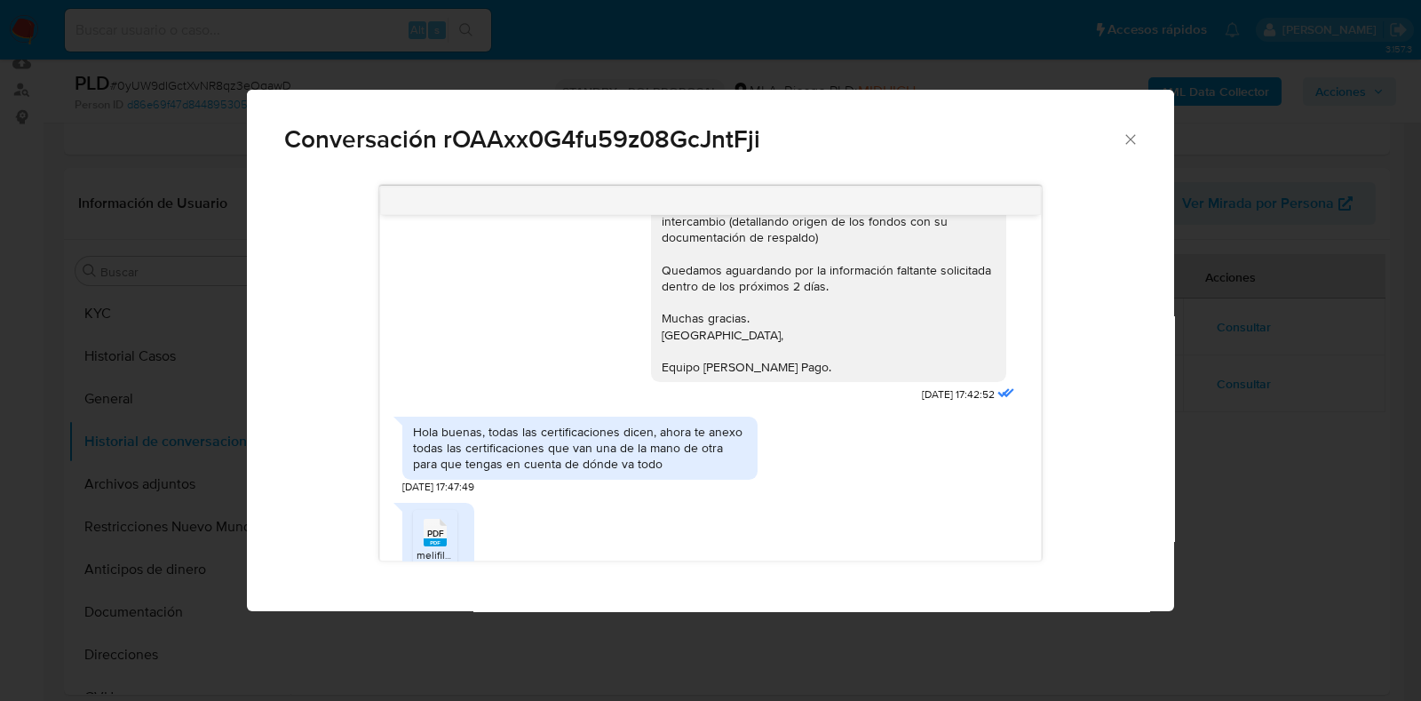
click at [782, 474] on div "Hola buenas, todas las certificaciones dicen, ahora te anexo todas las certific…" at bounding box center [710, 451] width 616 height 86
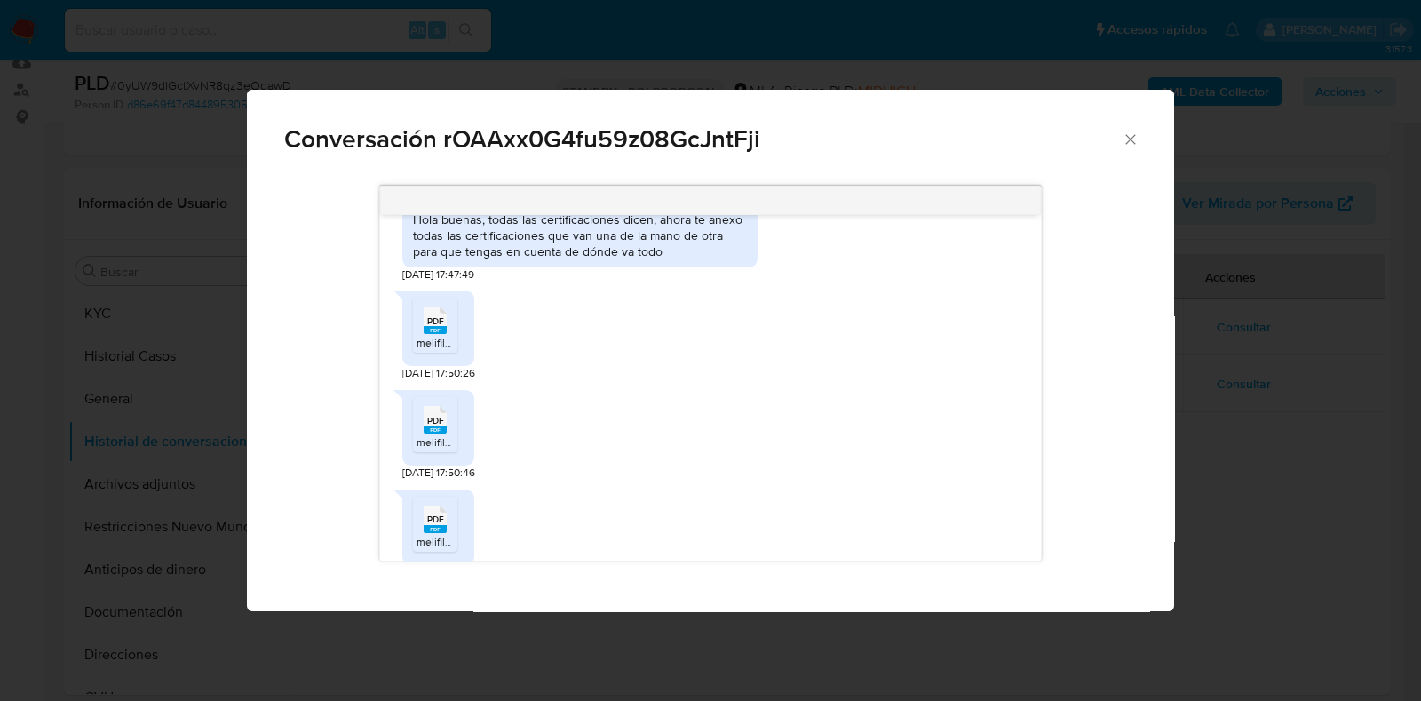
scroll to position [1442, 0]
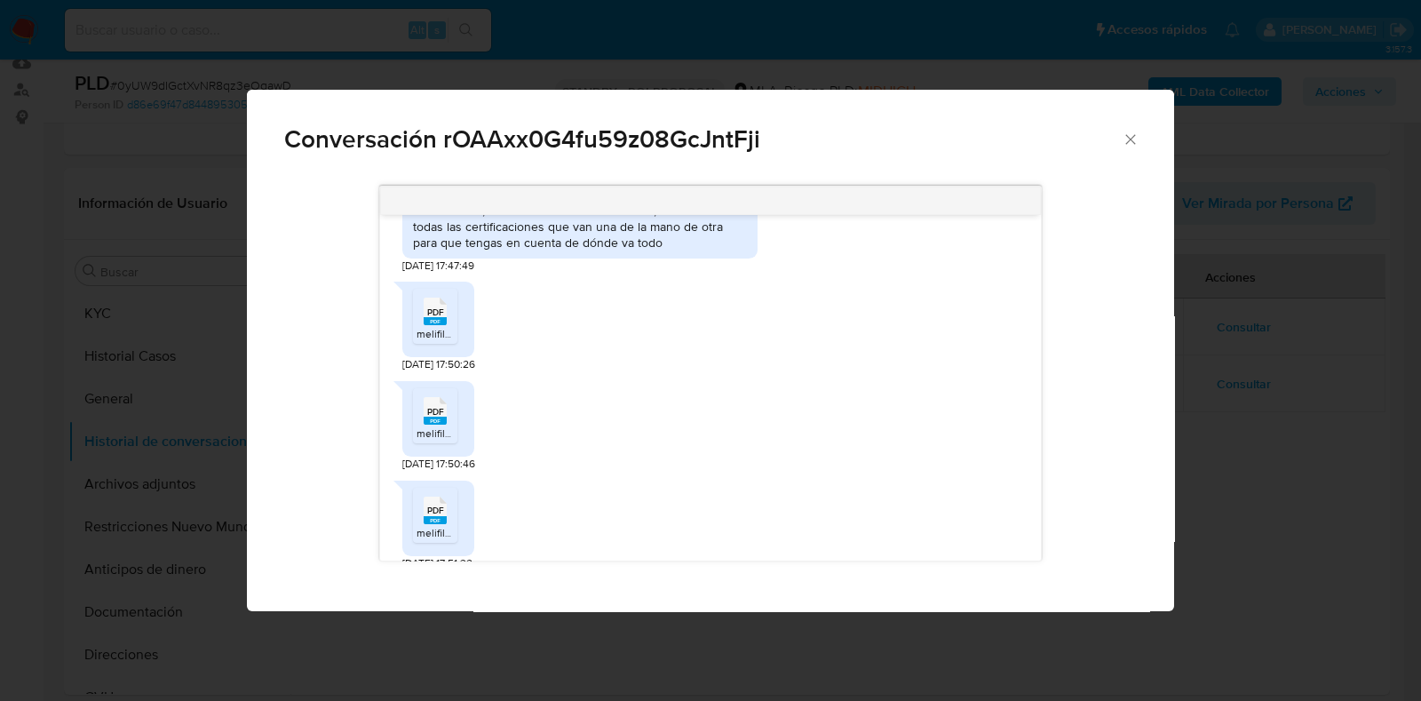
click at [427, 308] on span "PDF" at bounding box center [435, 312] width 17 height 12
click at [427, 420] on rect "Comunicación" at bounding box center [435, 421] width 23 height 8
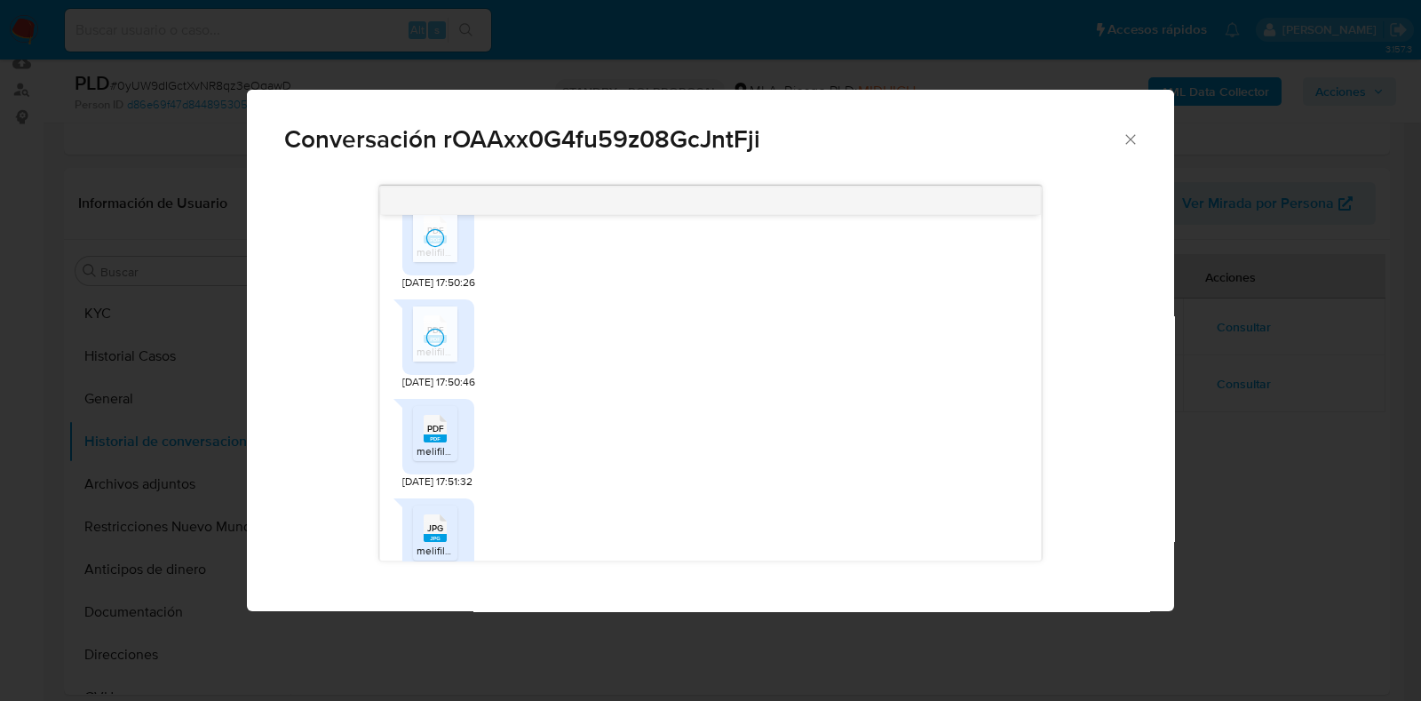
scroll to position [1553, 0]
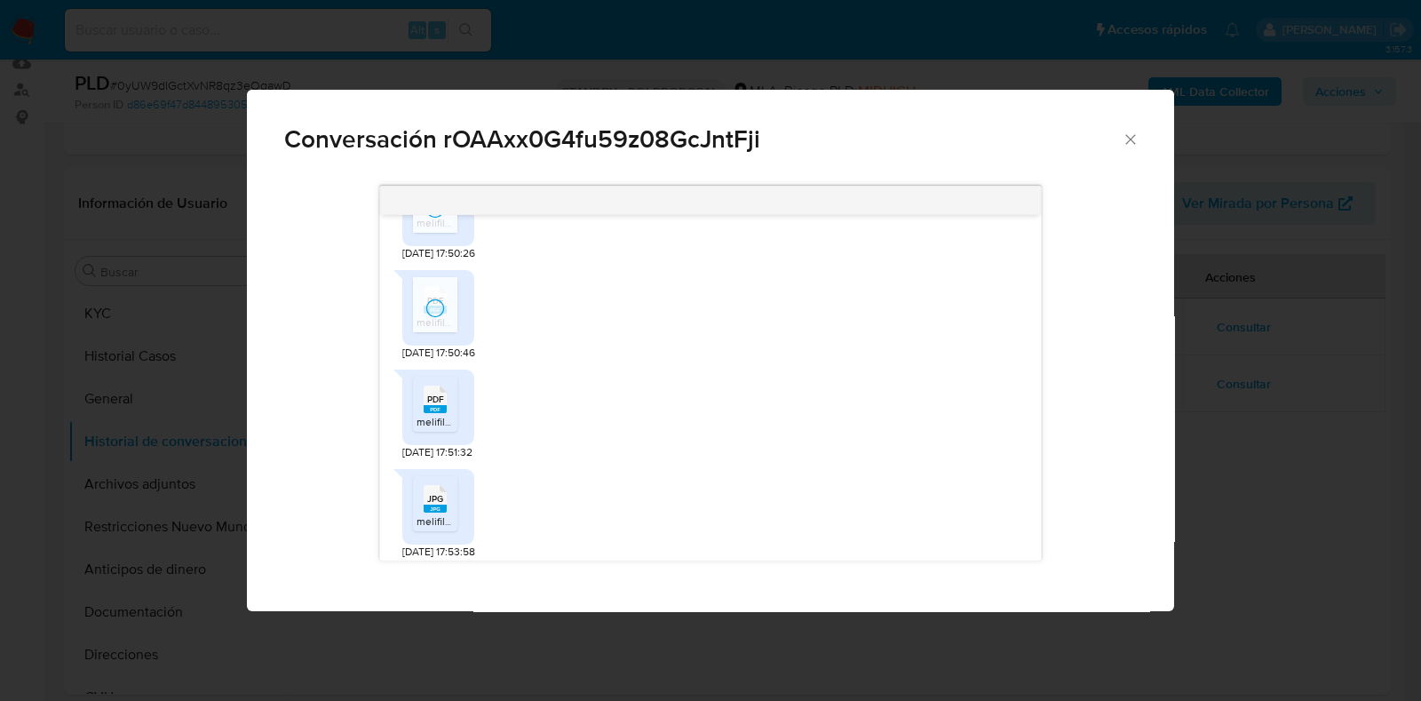
click at [431, 405] on rect "Comunicación" at bounding box center [435, 409] width 23 height 8
click at [431, 502] on span "JPG" at bounding box center [435, 499] width 16 height 12
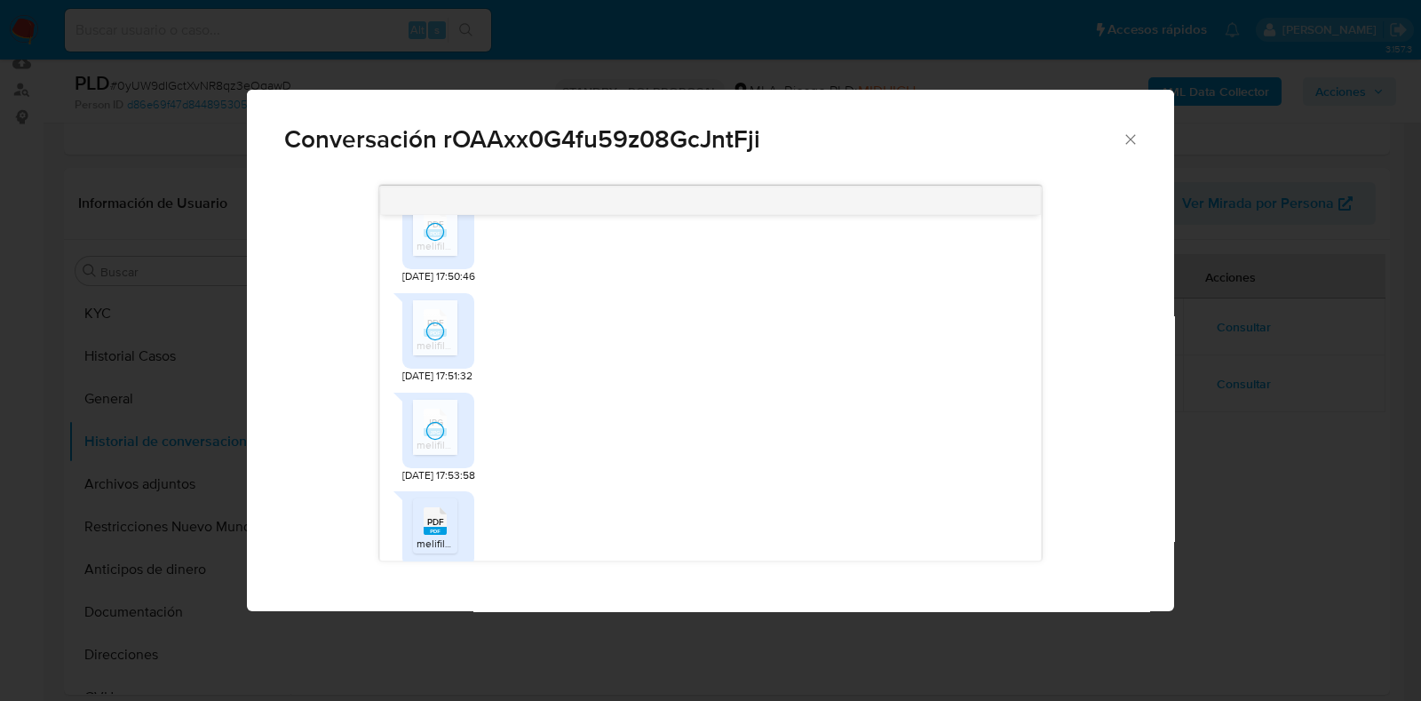
scroll to position [1664, 0]
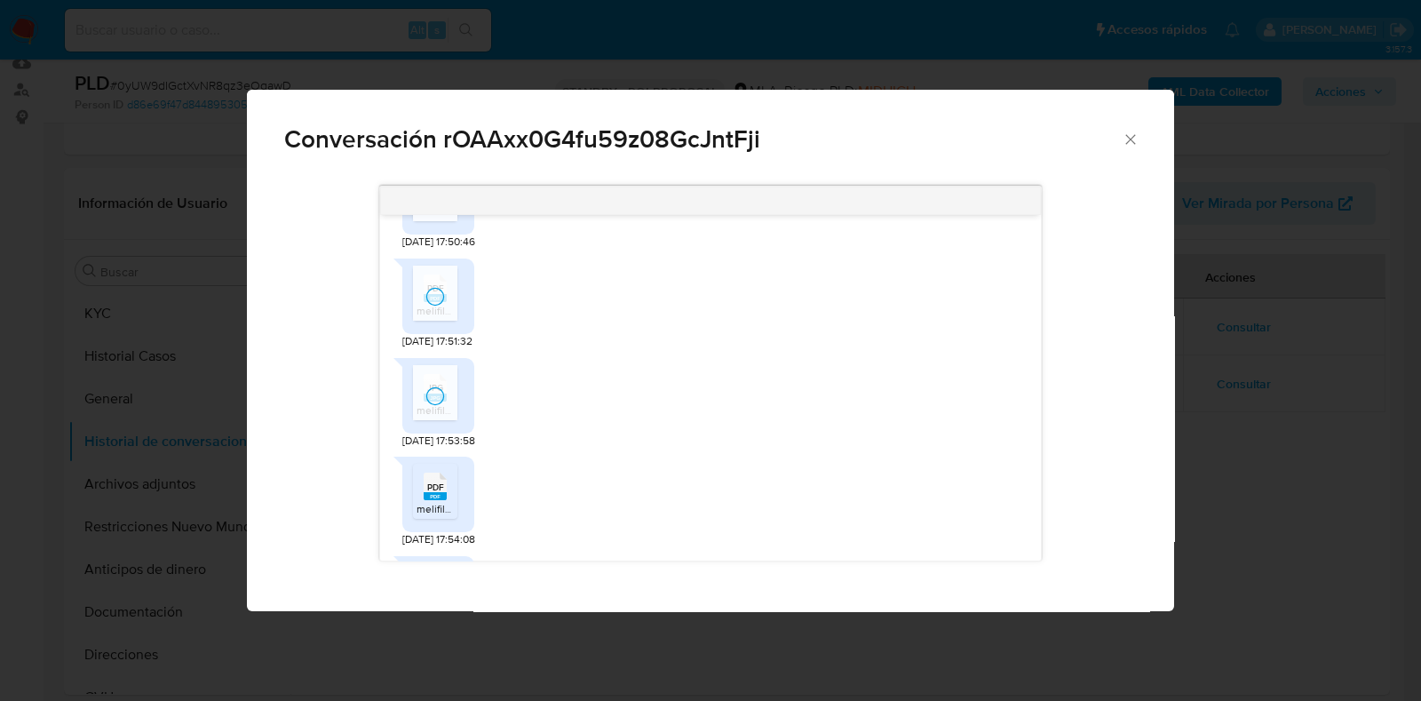
click at [417, 480] on div "PDF PDF" at bounding box center [435, 484] width 37 height 35
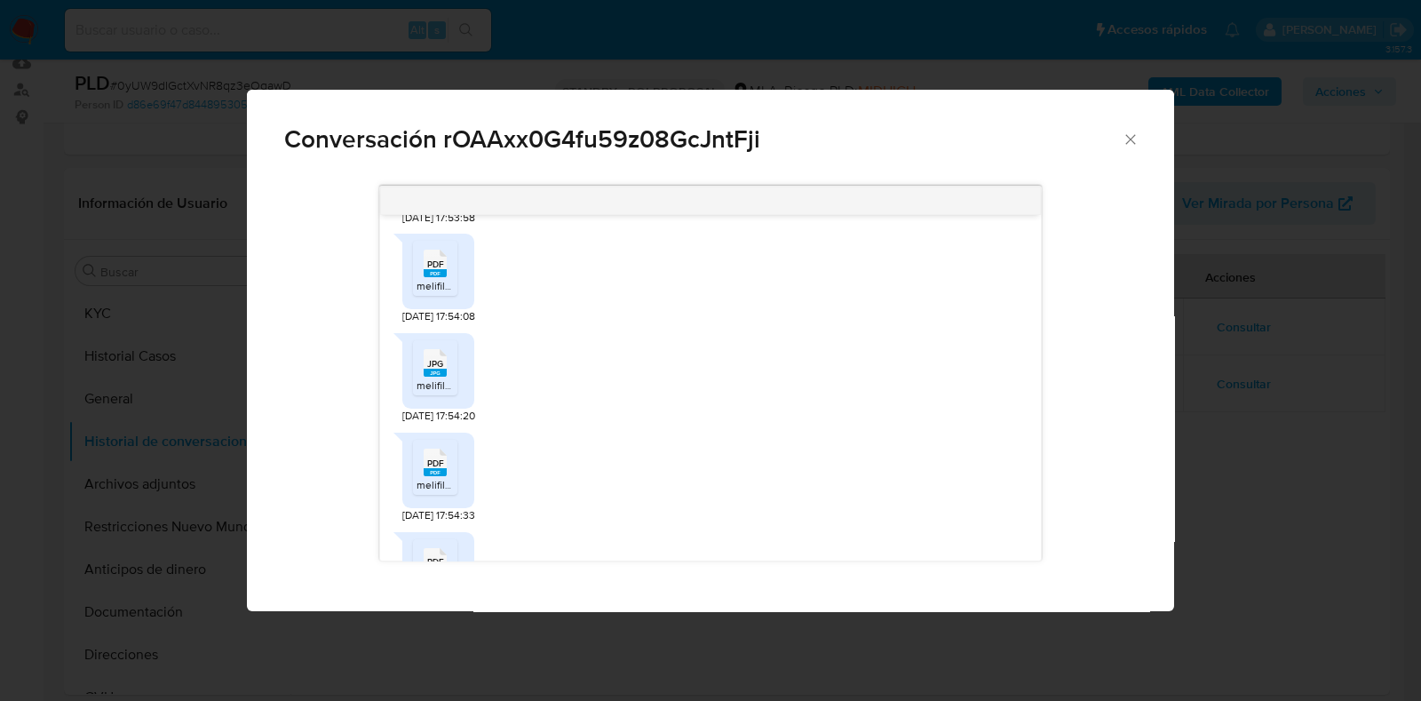
click at [433, 367] on span "JPG" at bounding box center [435, 364] width 16 height 12
click at [433, 453] on icon "Comunicación" at bounding box center [435, 462] width 23 height 28
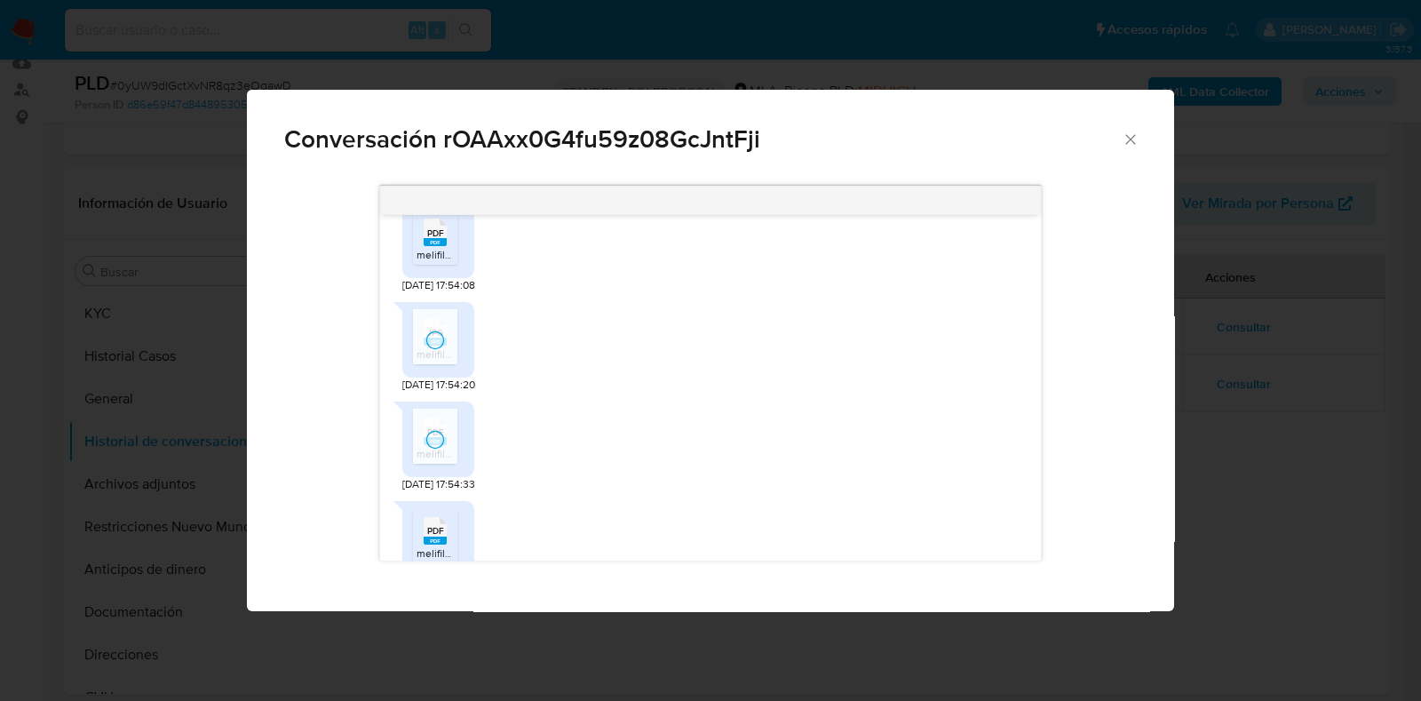
scroll to position [1998, 0]
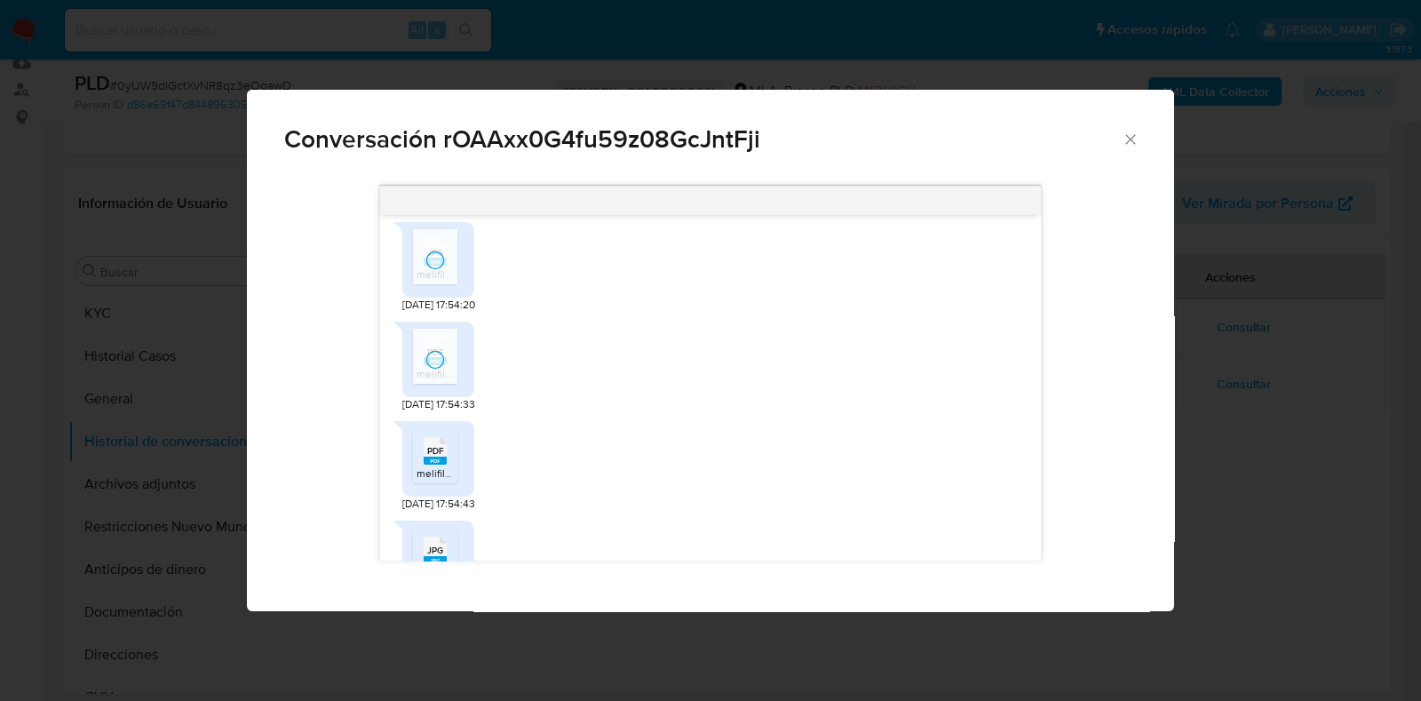
click at [448, 448] on div "PDF PDF" at bounding box center [435, 449] width 37 height 35
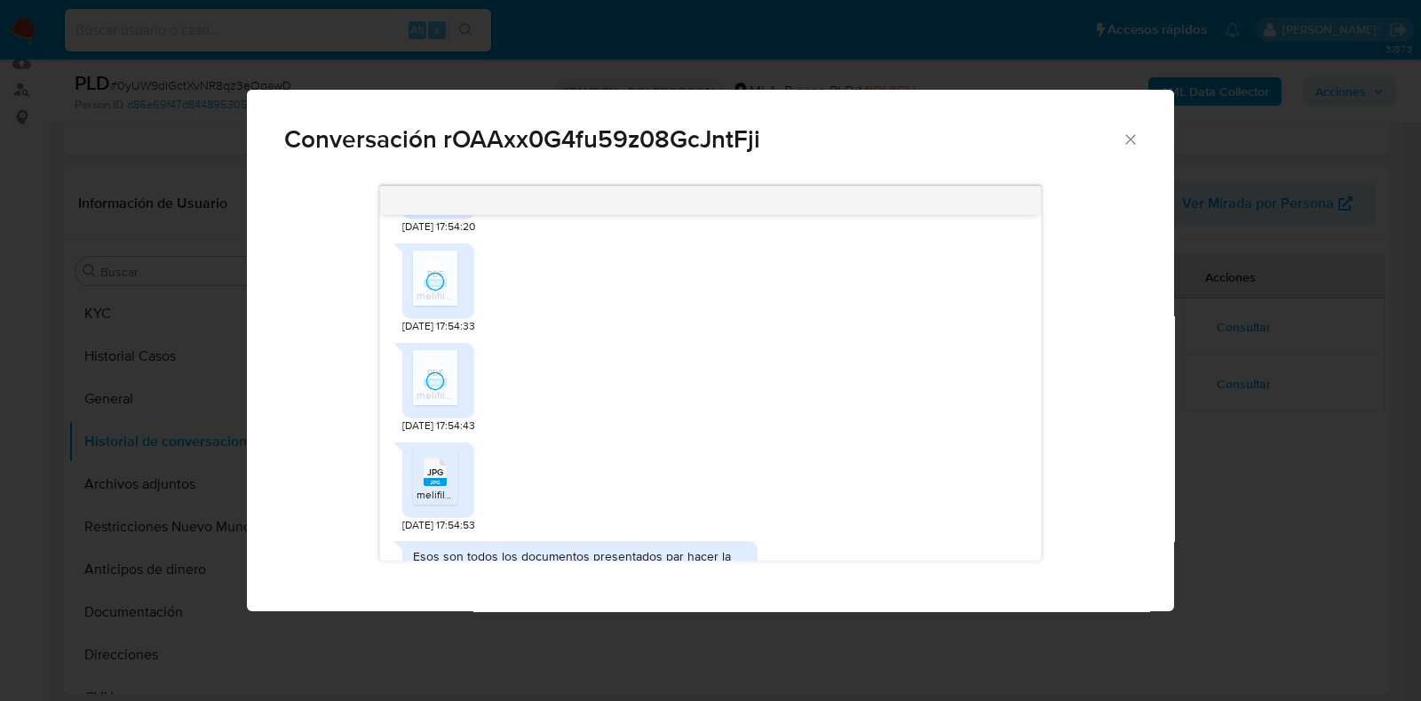
scroll to position [2220, 0]
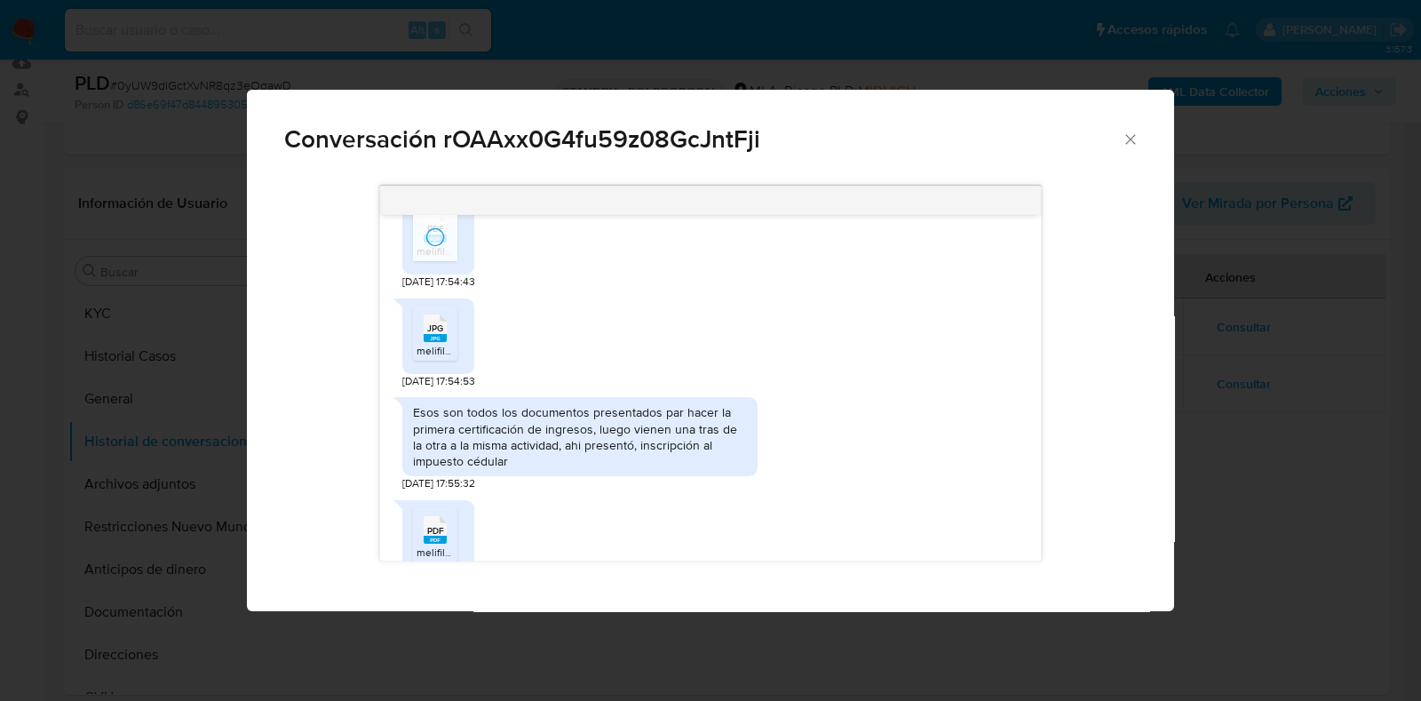
click at [443, 334] on rect "Comunicación" at bounding box center [435, 338] width 23 height 8
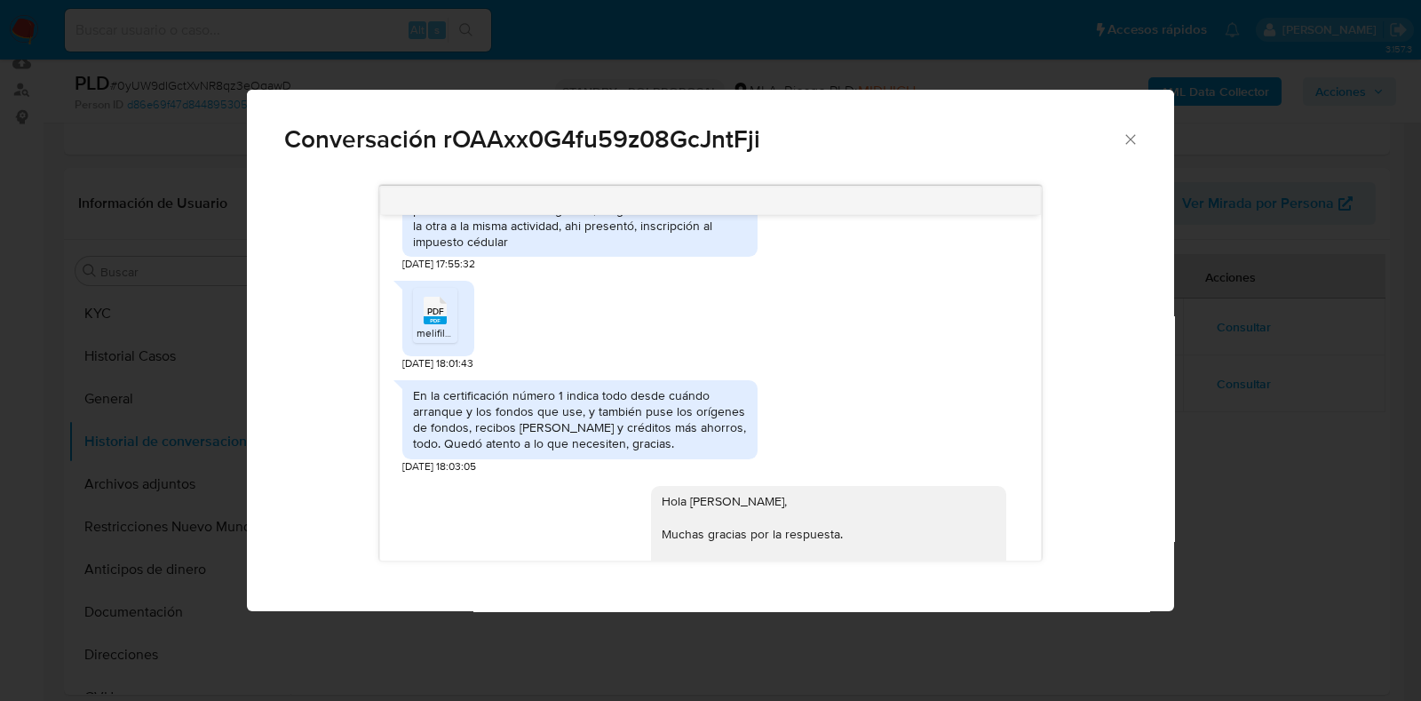
scroll to position [2442, 0]
click at [434, 315] on rect "Comunicación" at bounding box center [435, 318] width 23 height 8
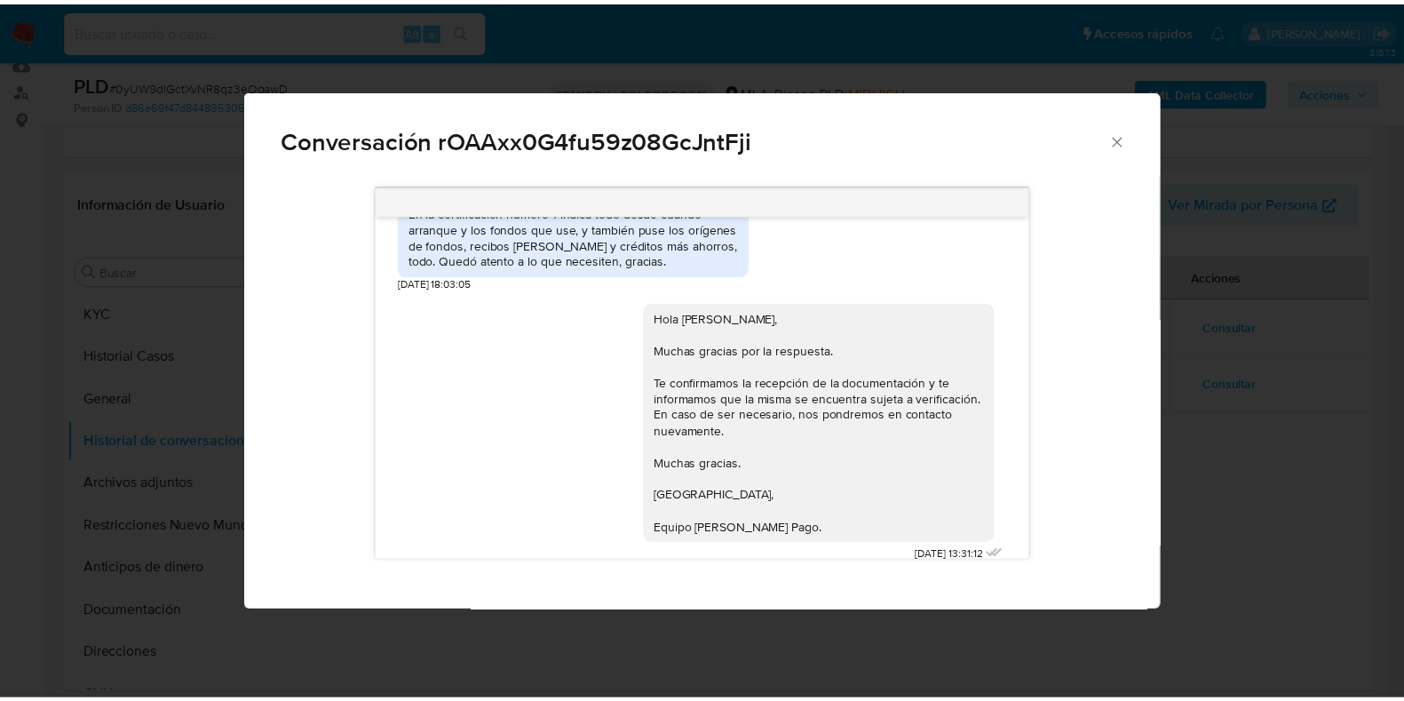
scroll to position [2638, 0]
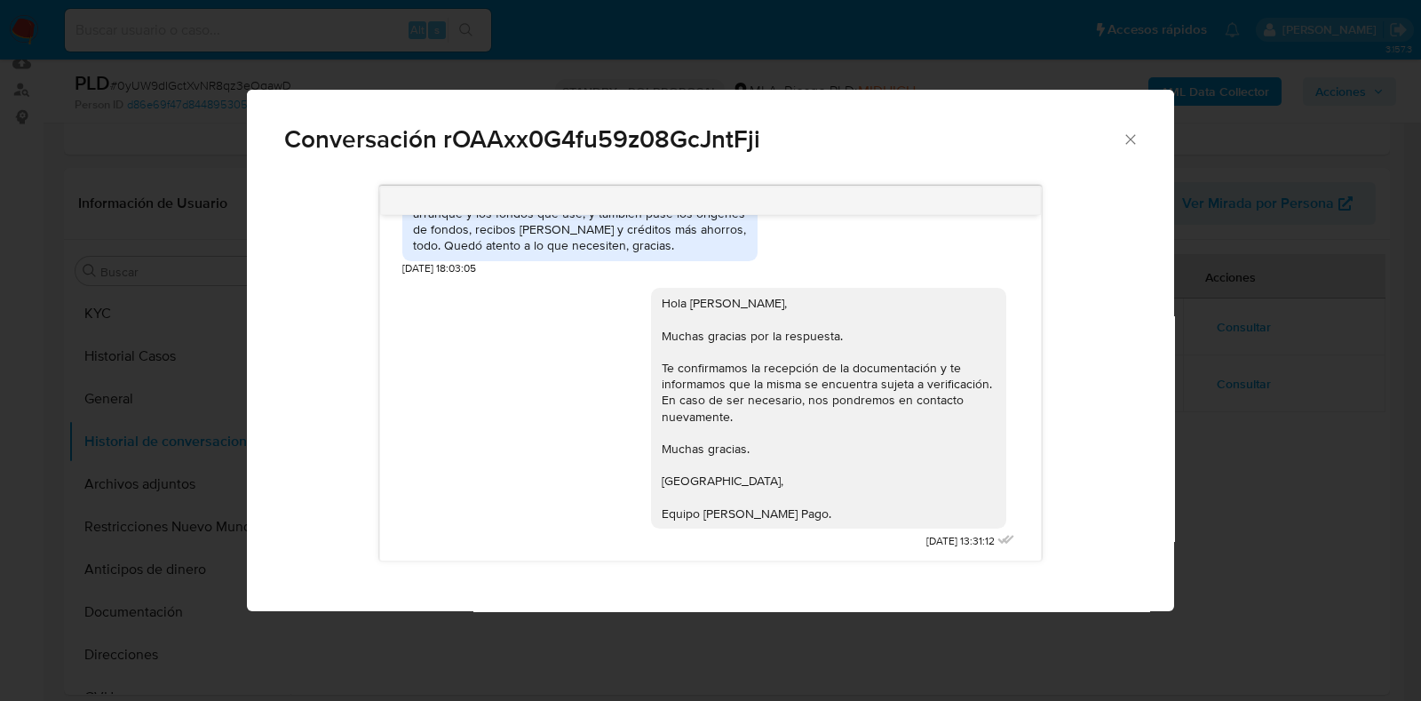
click at [1140, 129] on div "Conversación rOAAxx0G4fu59z08GcJntFji" at bounding box center [710, 132] width 927 height 84
click at [1136, 136] on icon "Cerrar" at bounding box center [1131, 140] width 18 height 18
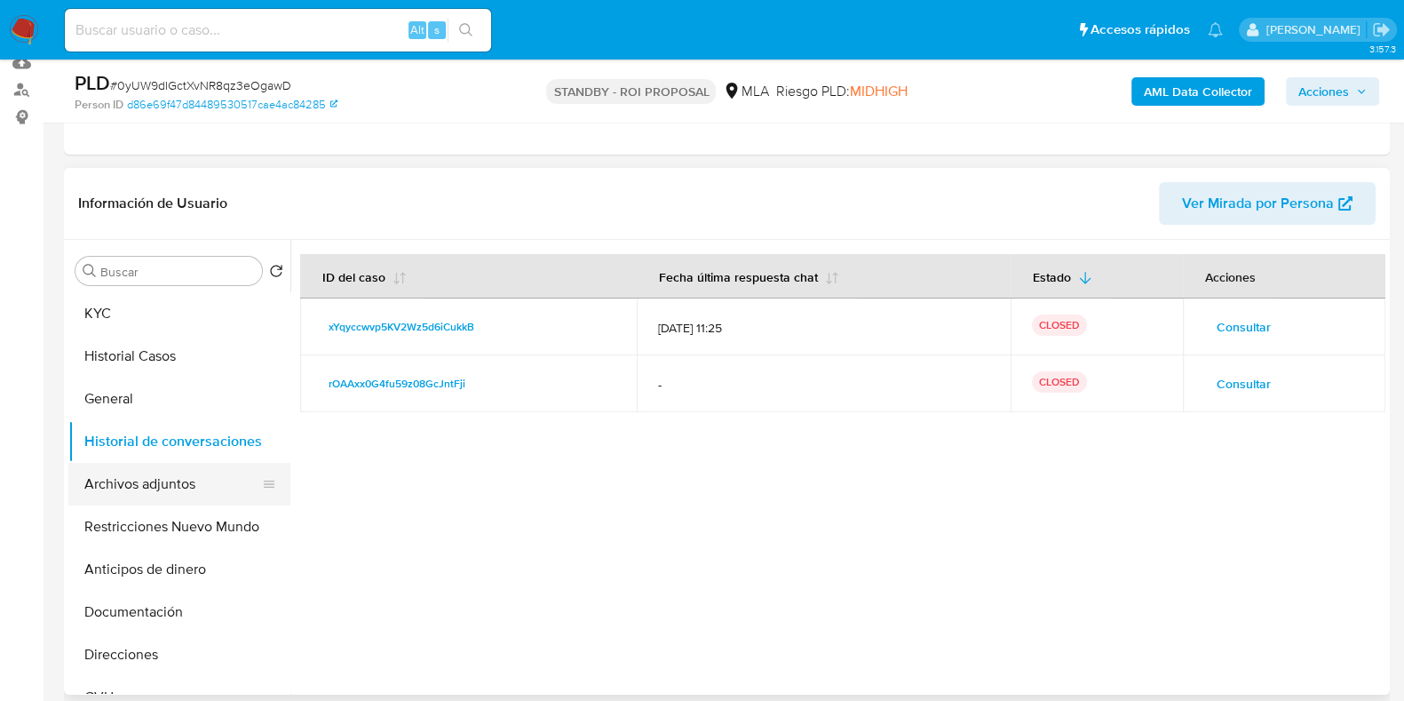
click at [115, 495] on button "Archivos adjuntos" at bounding box center [172, 484] width 208 height 43
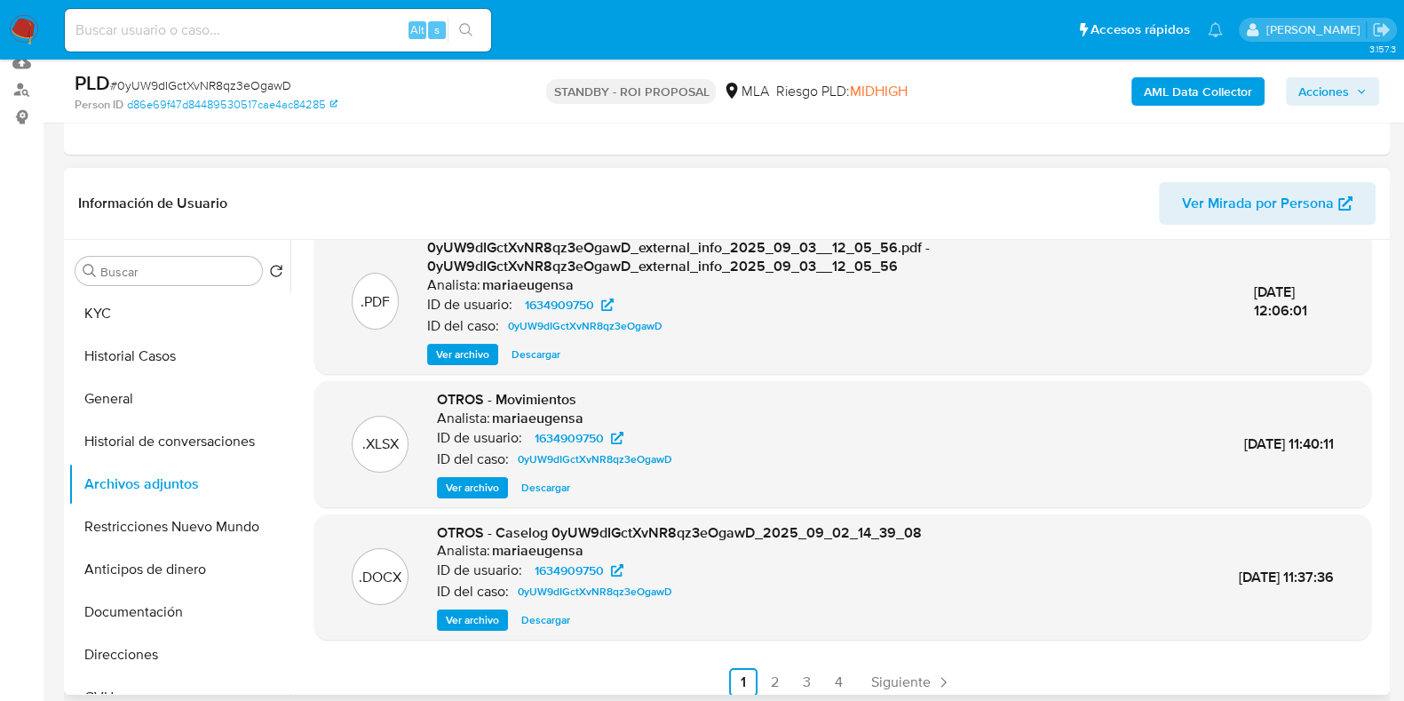
scroll to position [187, 0]
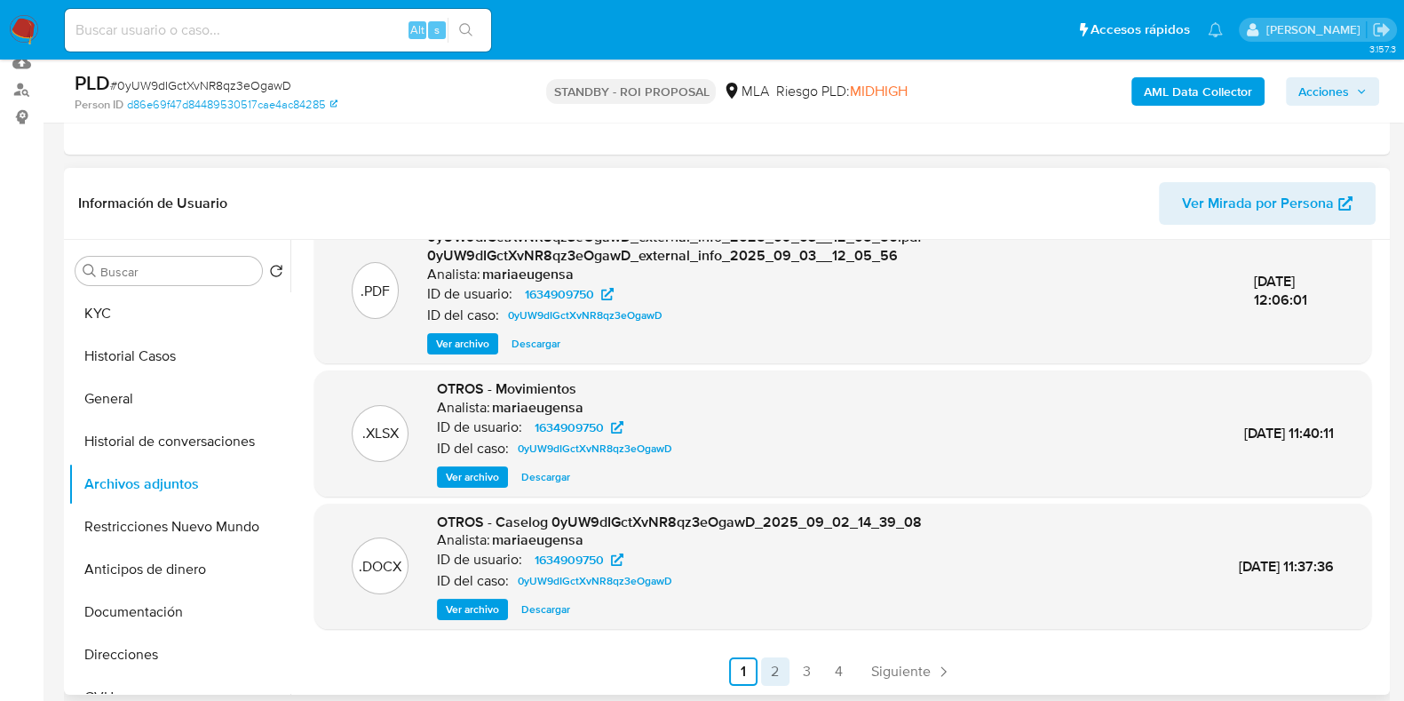
click at [766, 666] on link "2" at bounding box center [775, 671] width 28 height 28
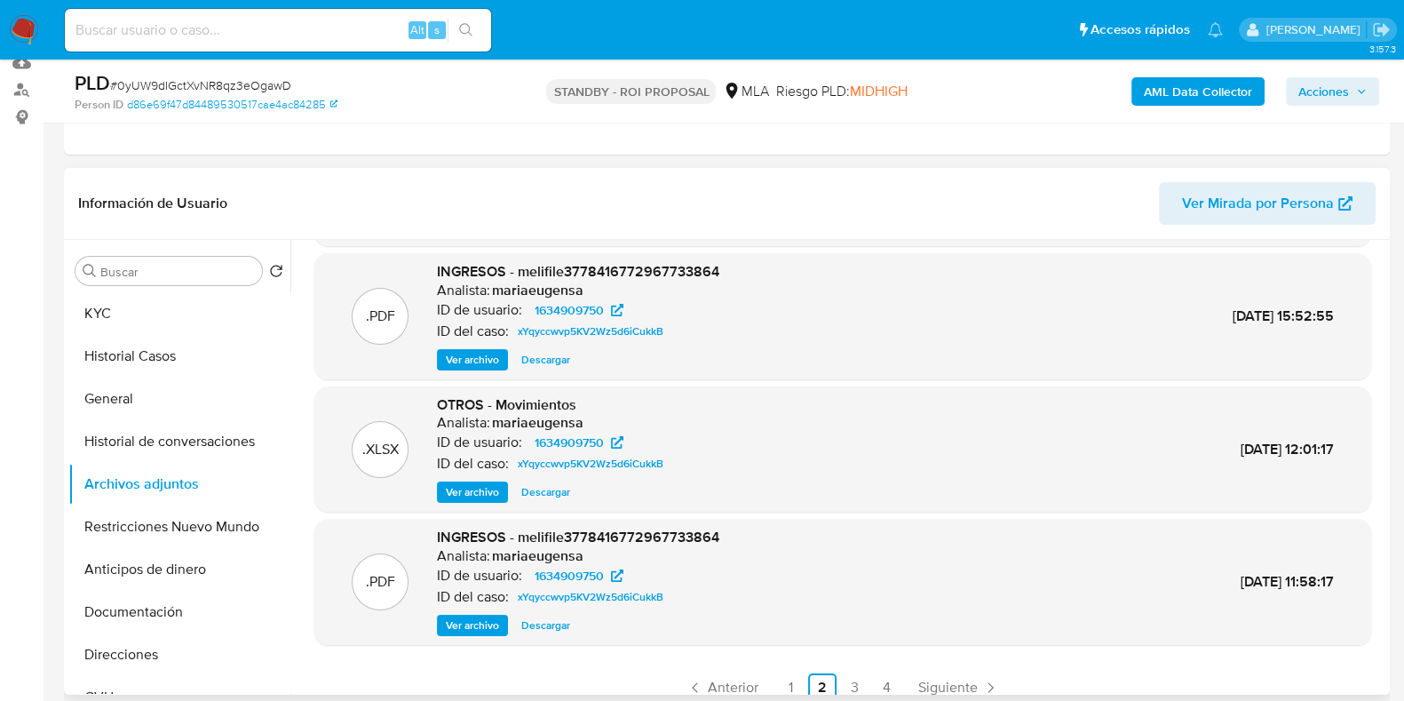
scroll to position [149, 0]
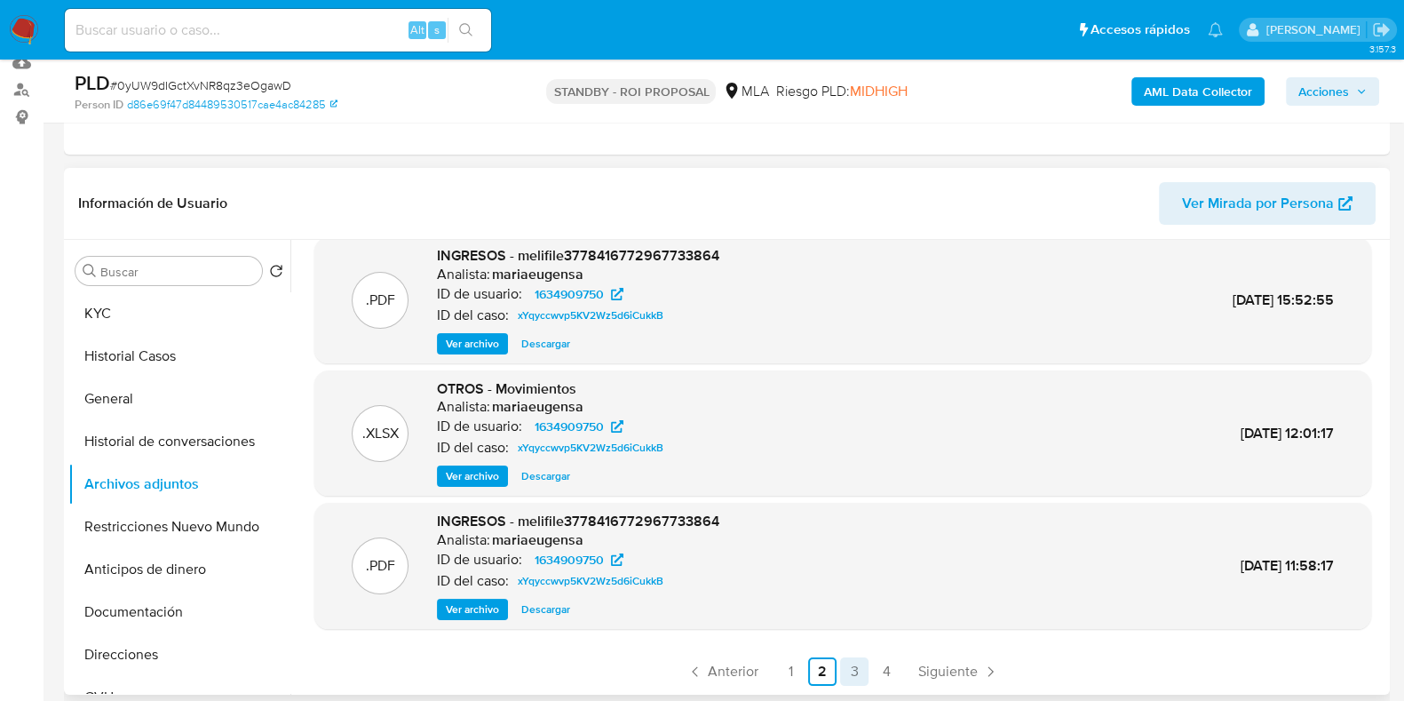
click at [847, 670] on link "3" at bounding box center [854, 671] width 28 height 28
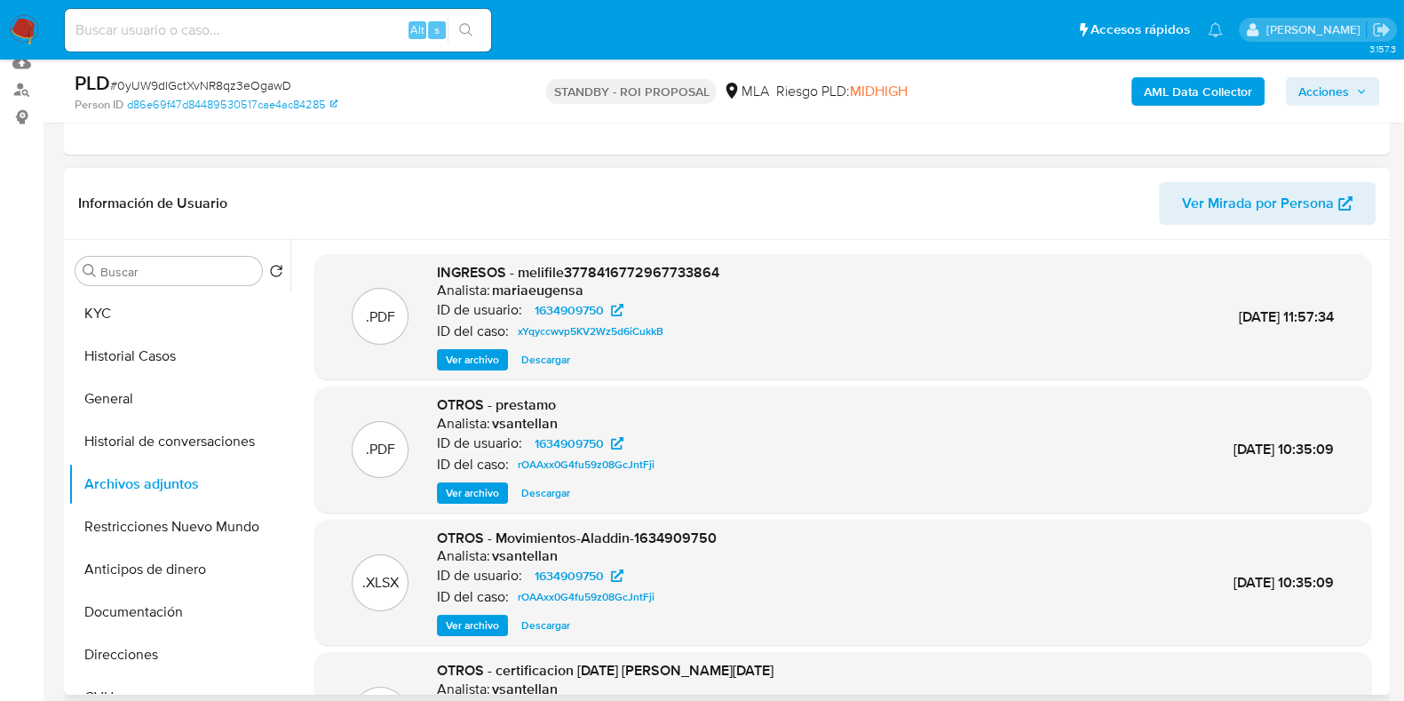
scroll to position [110, 0]
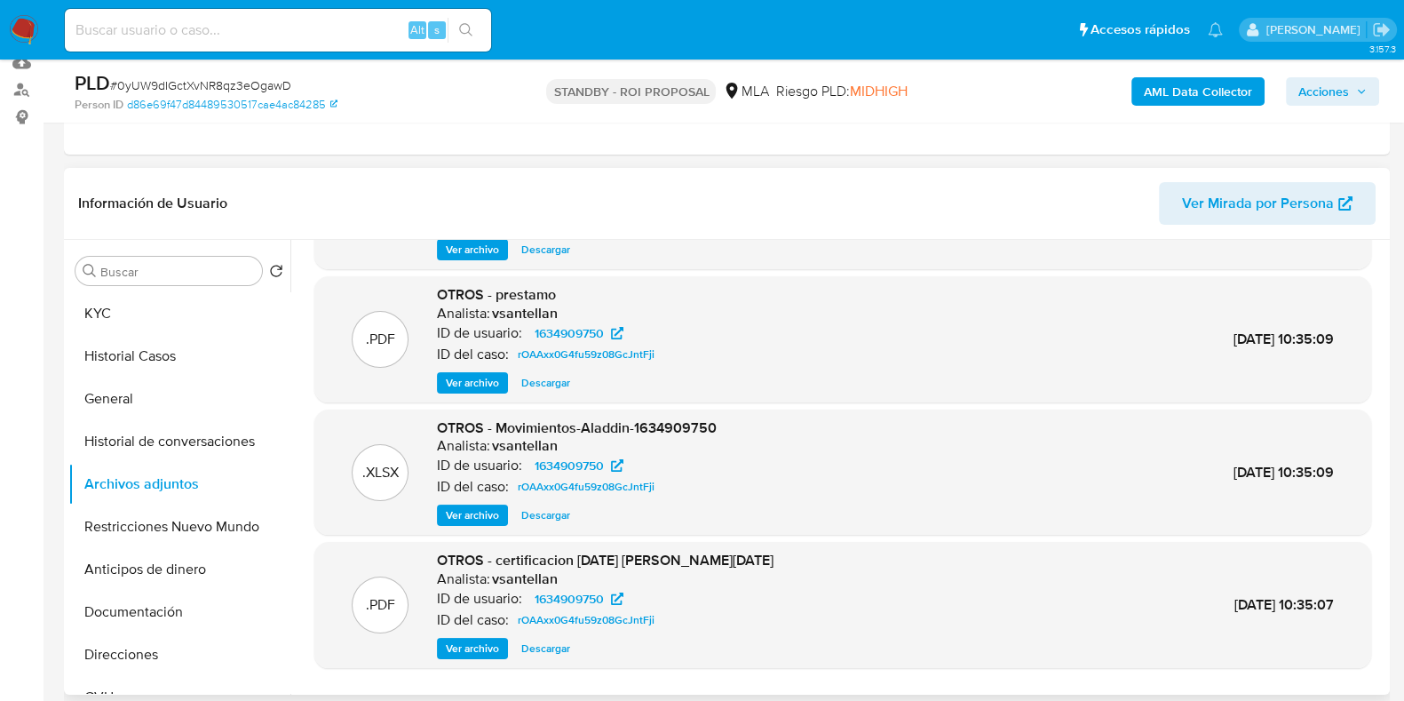
click at [555, 516] on span "Descargar" at bounding box center [545, 515] width 49 height 18
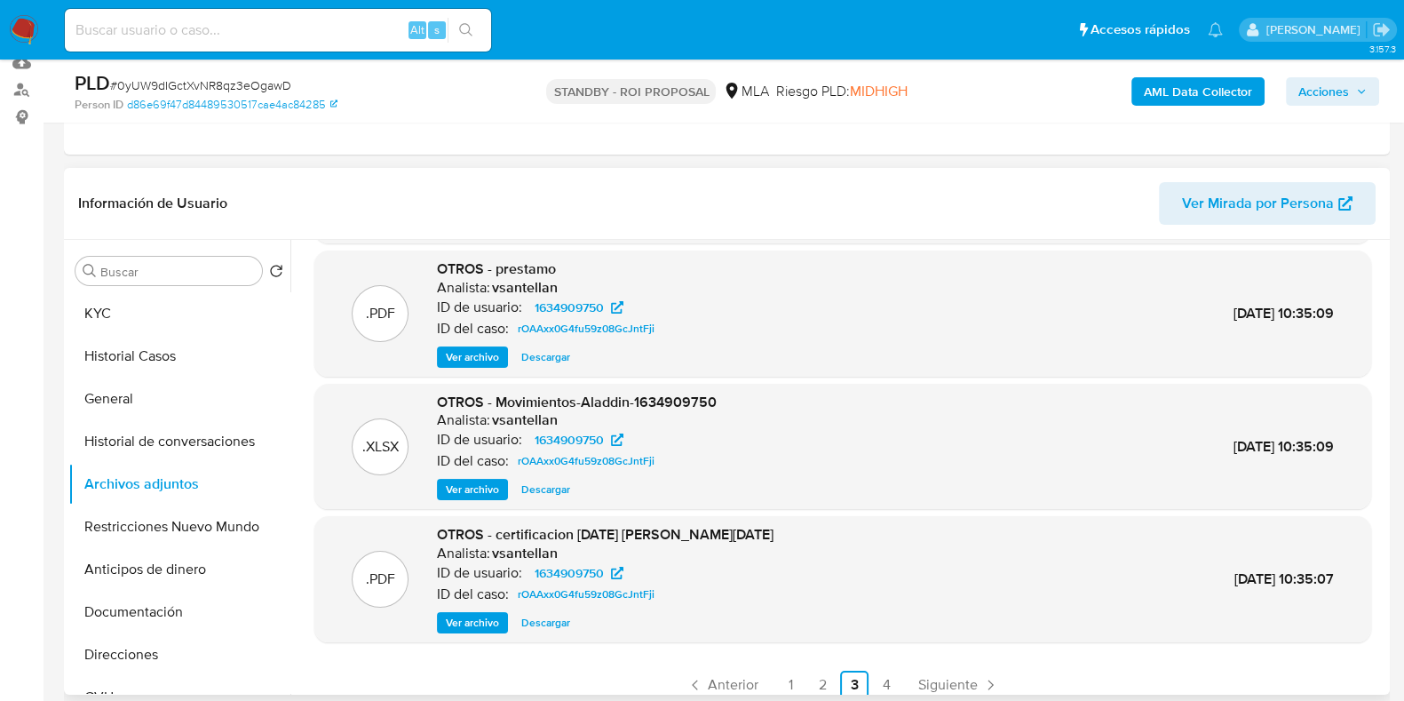
scroll to position [149, 0]
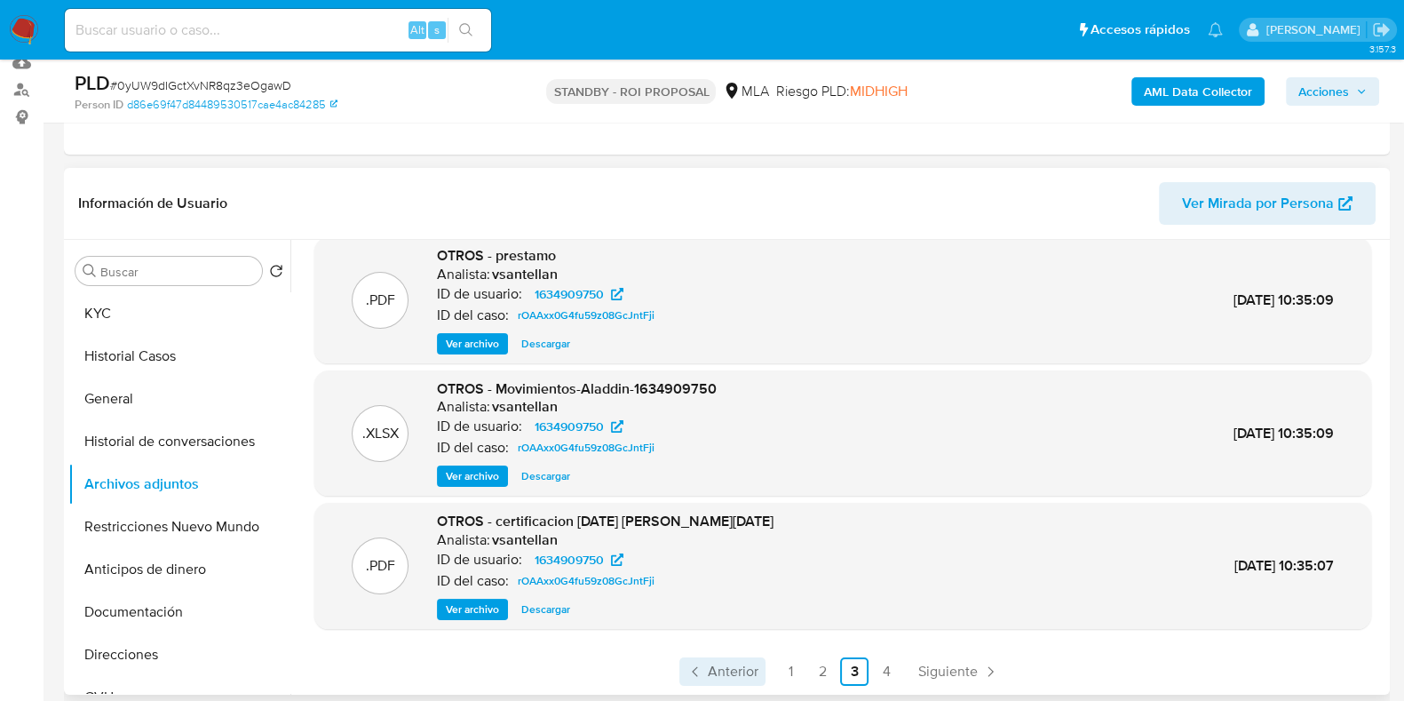
click at [710, 671] on span "Anterior" at bounding box center [733, 671] width 51 height 14
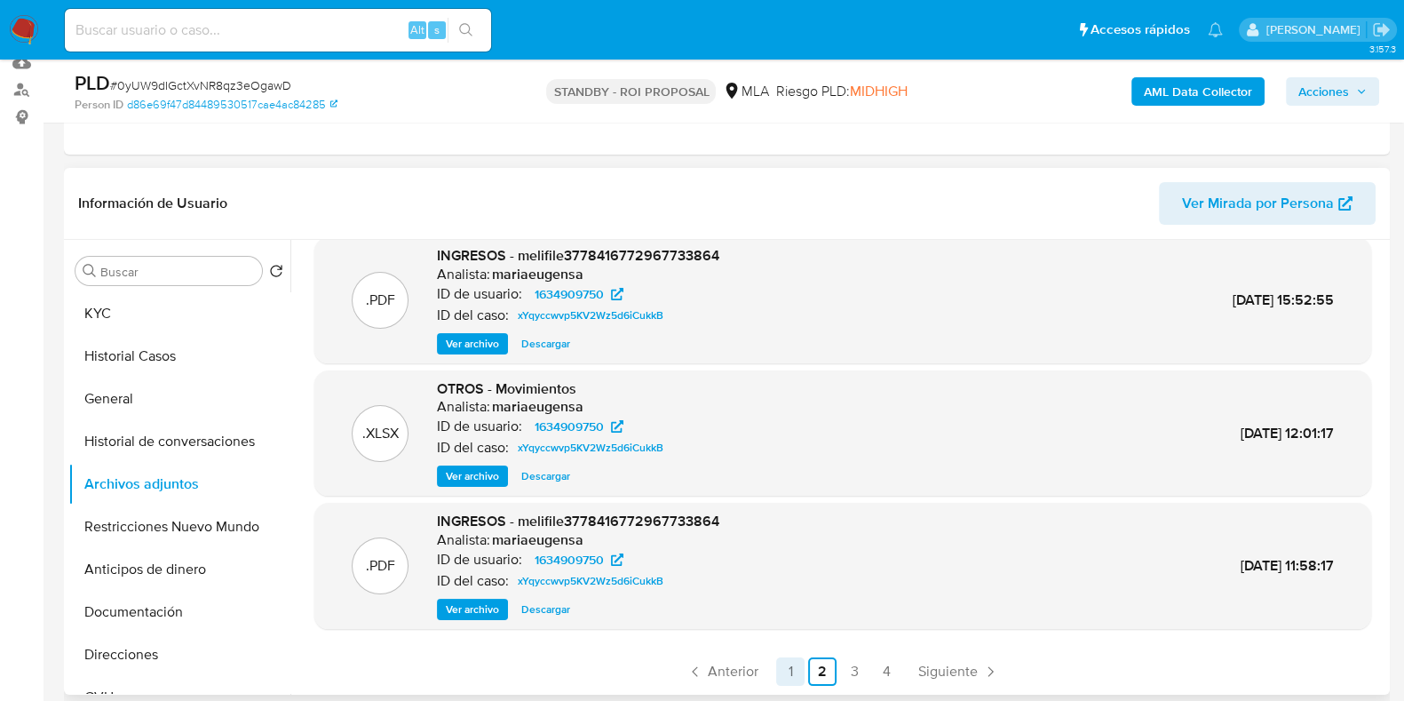
click at [782, 669] on link "1" at bounding box center [790, 671] width 28 height 28
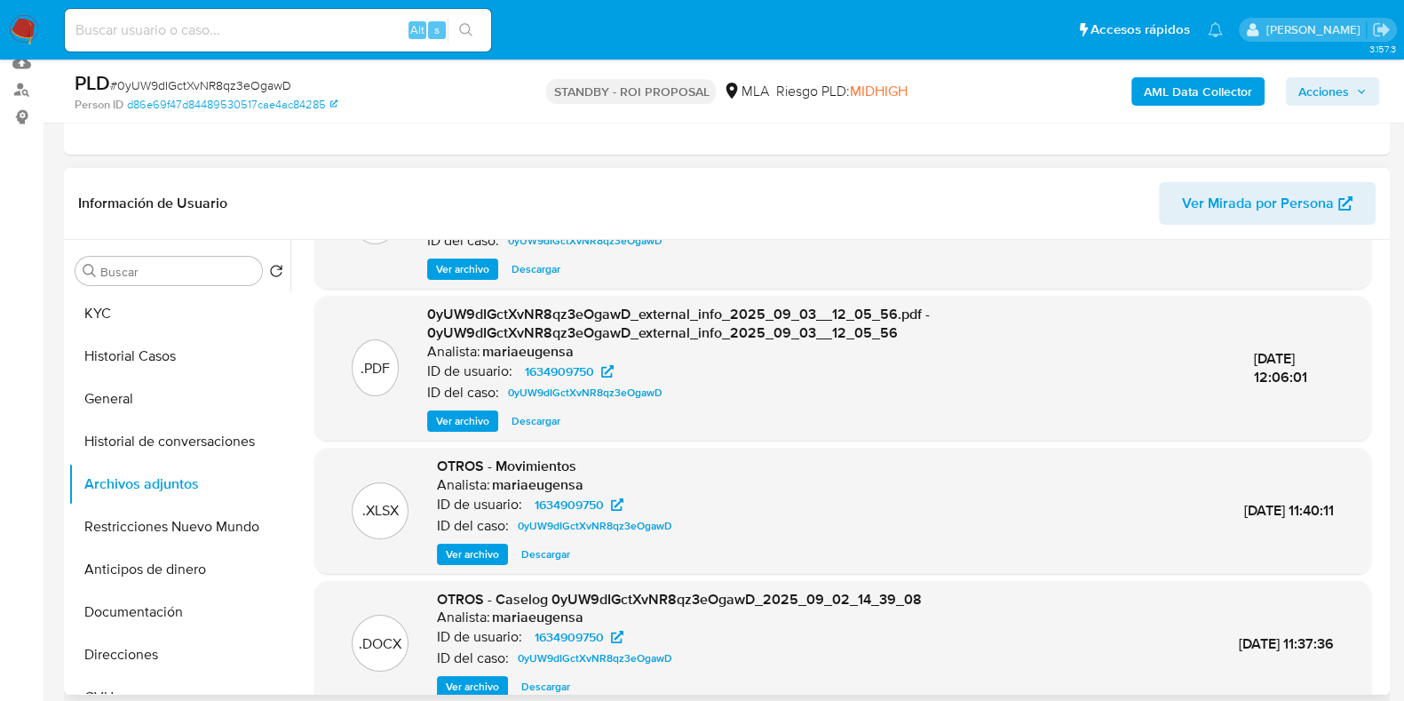
scroll to position [187, 0]
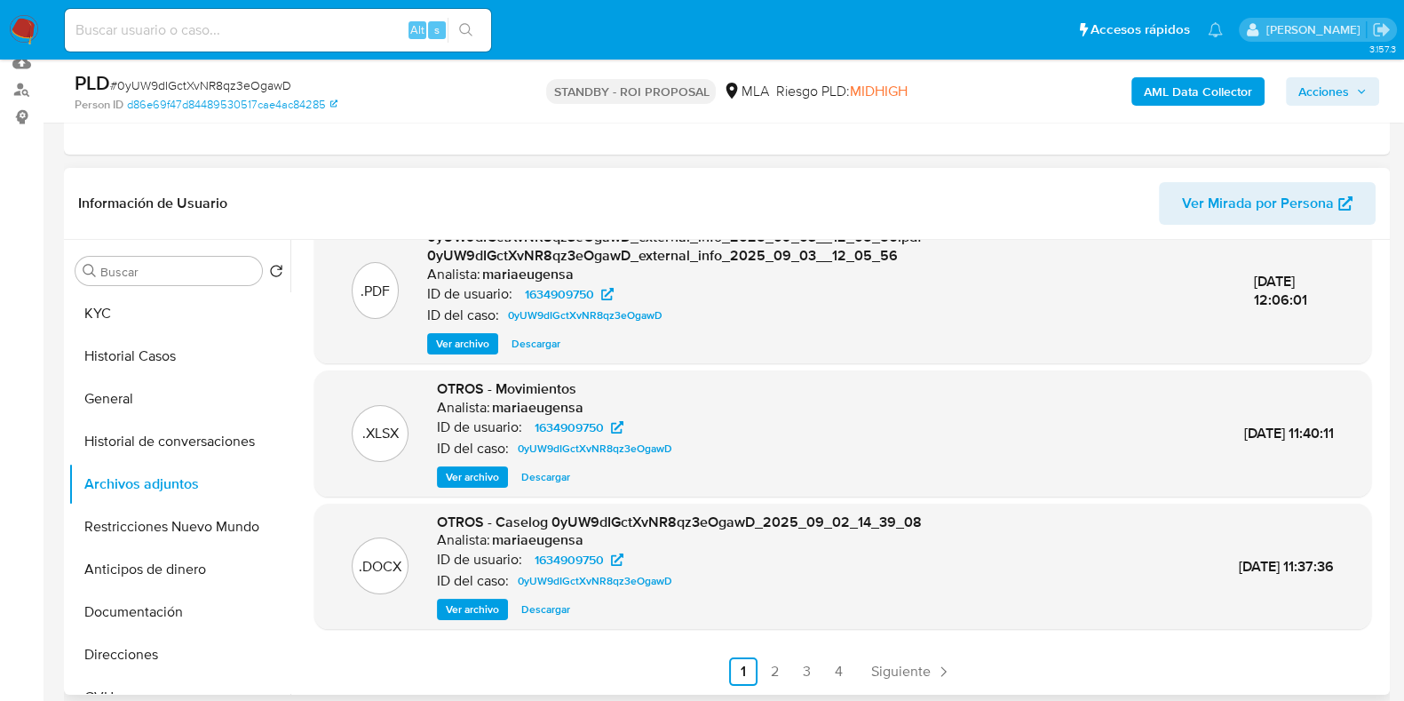
click at [464, 472] on span "Ver archivo" at bounding box center [472, 477] width 53 height 18
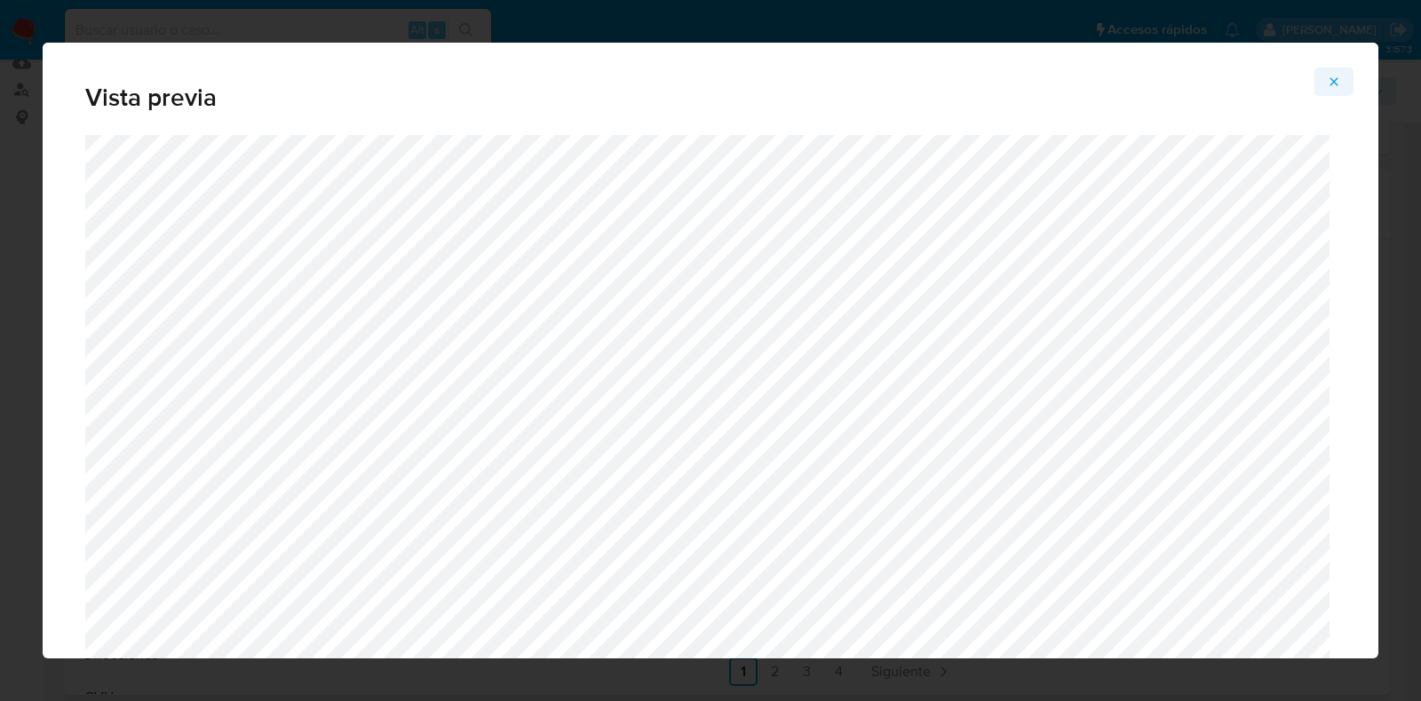
click at [1328, 73] on span "Attachment preview" at bounding box center [1334, 81] width 14 height 25
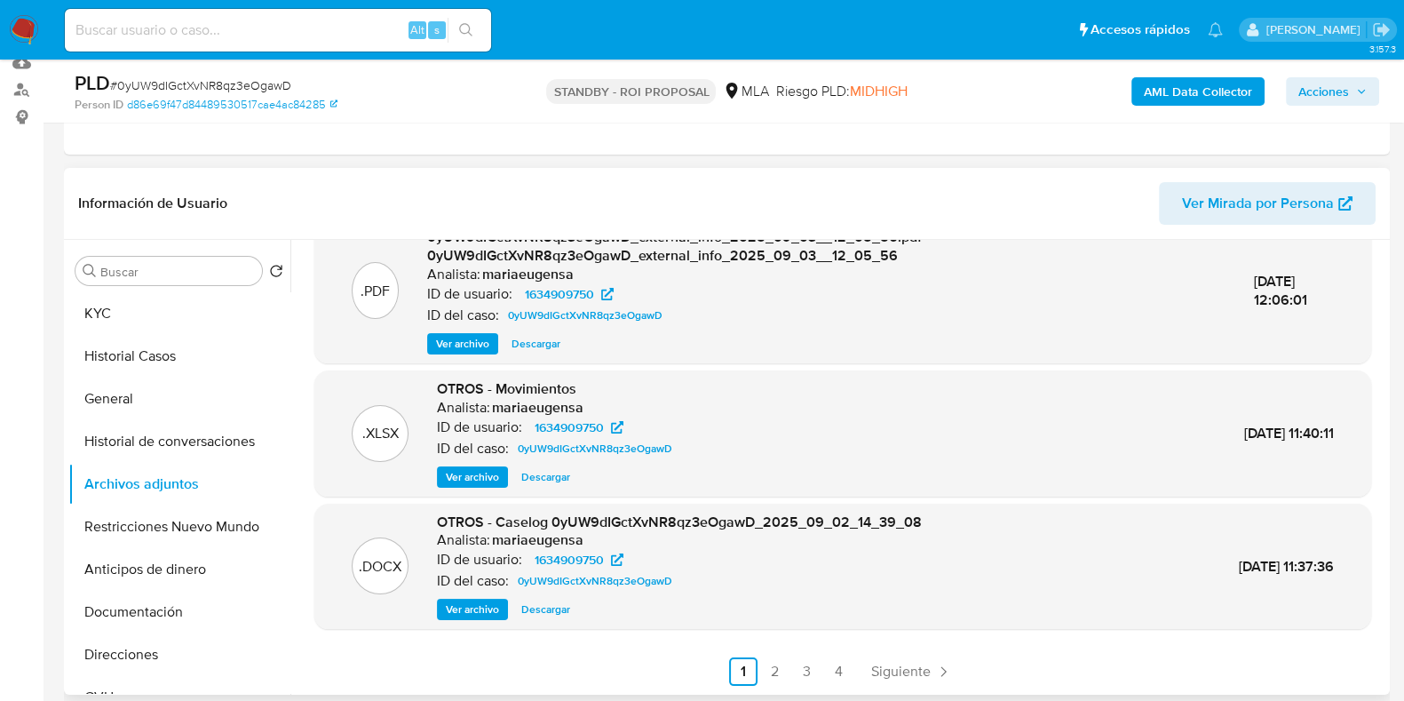
click at [546, 475] on span "Descargar" at bounding box center [545, 477] width 49 height 18
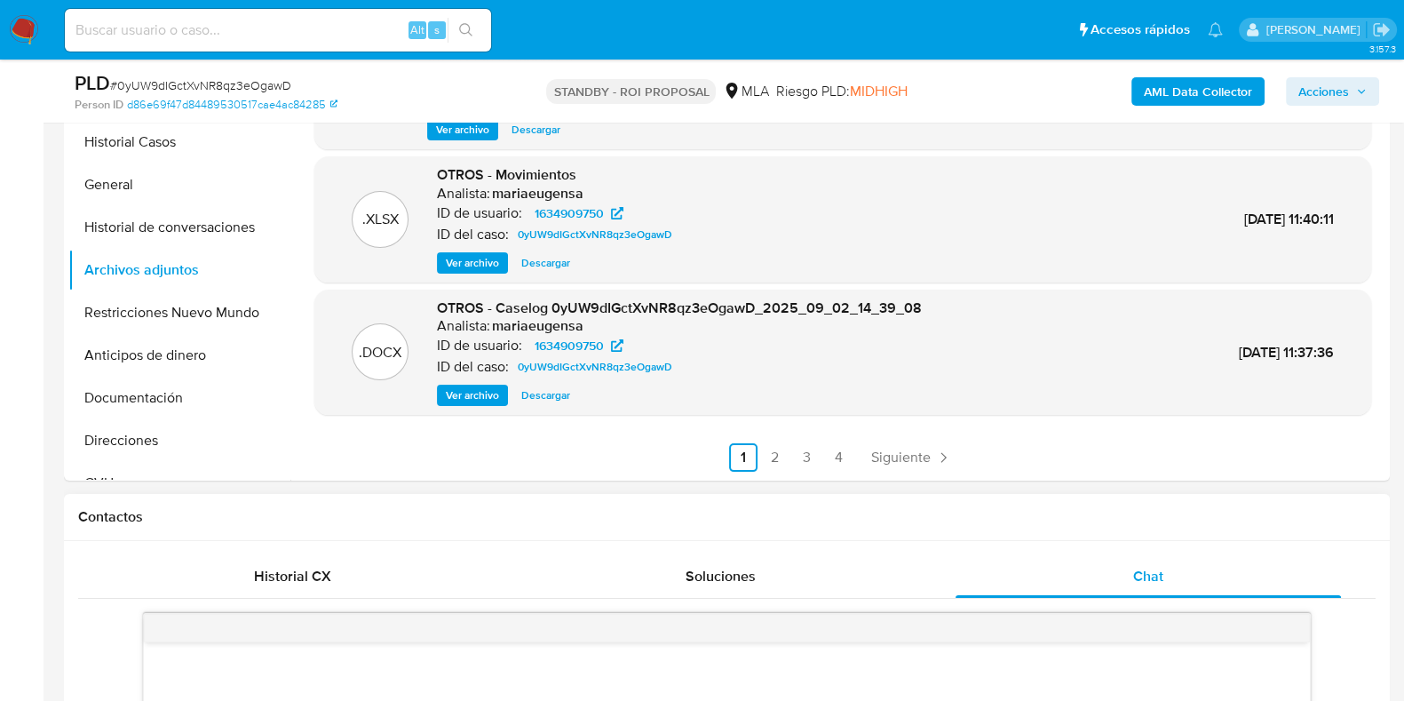
scroll to position [443, 0]
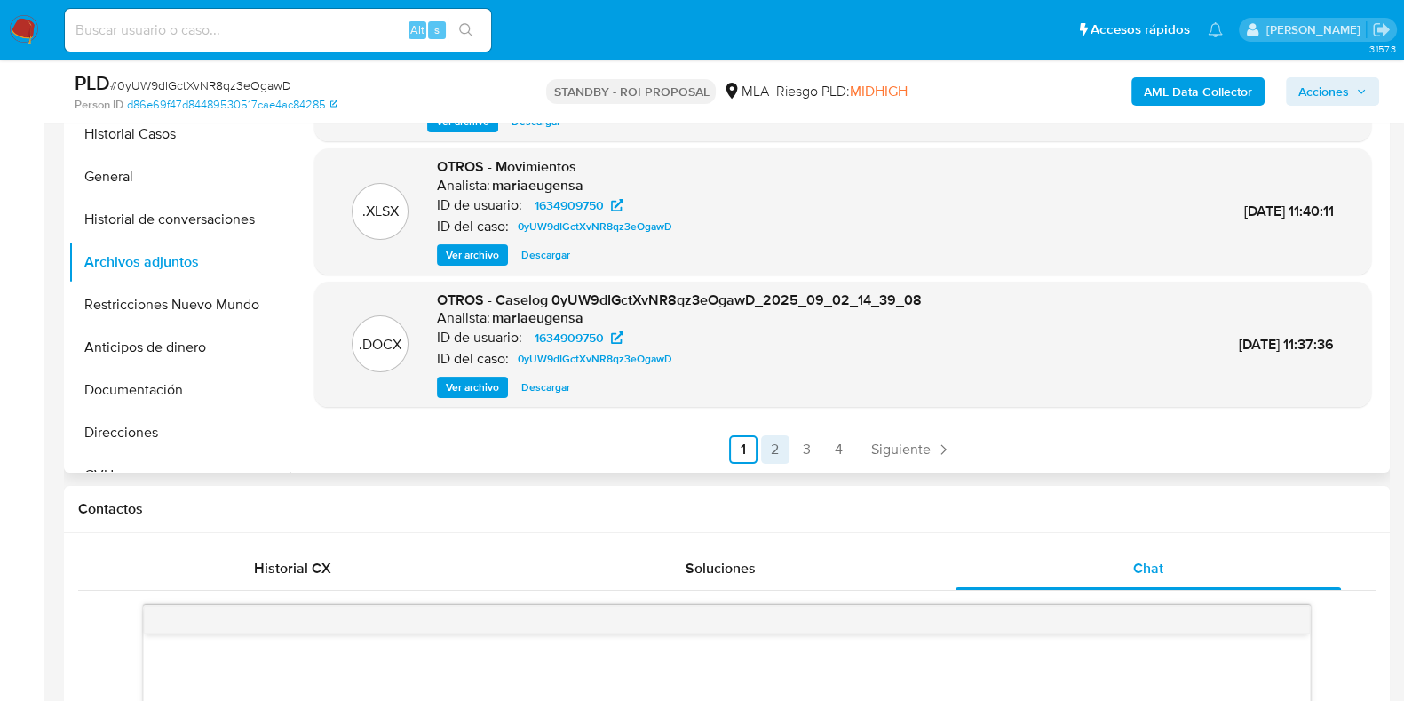
click at [766, 455] on link "2" at bounding box center [775, 449] width 28 height 28
click at [853, 462] on div ".DOCX OTROS - Caselog xYqyccwvp5KV2Wz5d6iCukkB Analista: mariaeugensa ID de usu…" at bounding box center [837, 245] width 1095 height 455
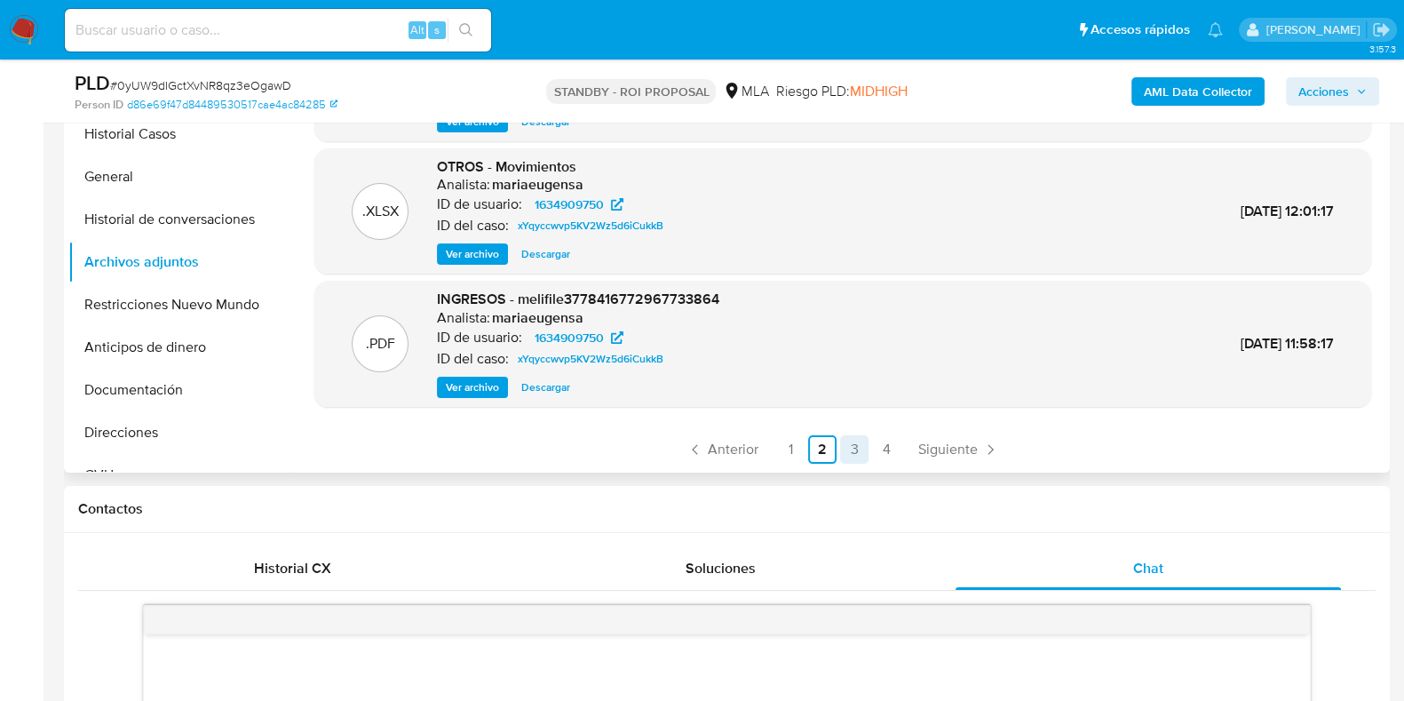
click at [853, 452] on link "3" at bounding box center [854, 449] width 28 height 28
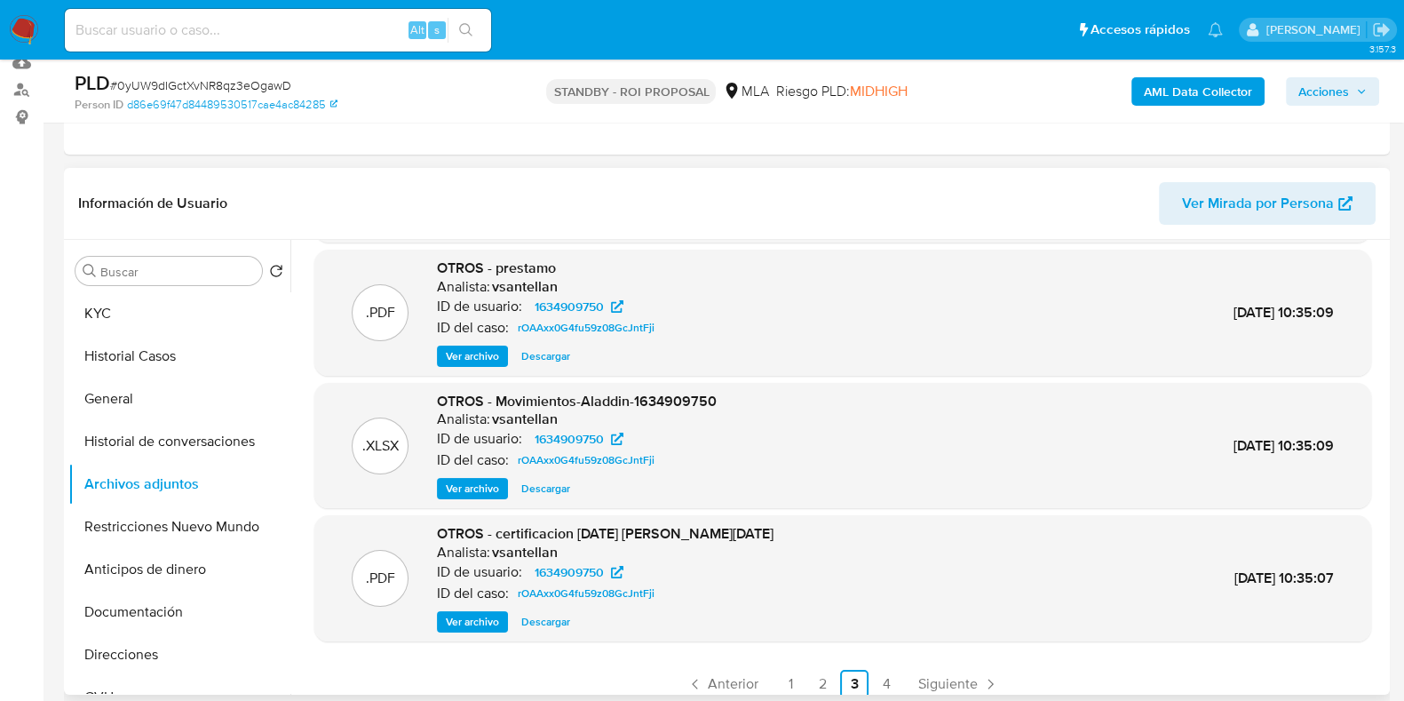
scroll to position [149, 0]
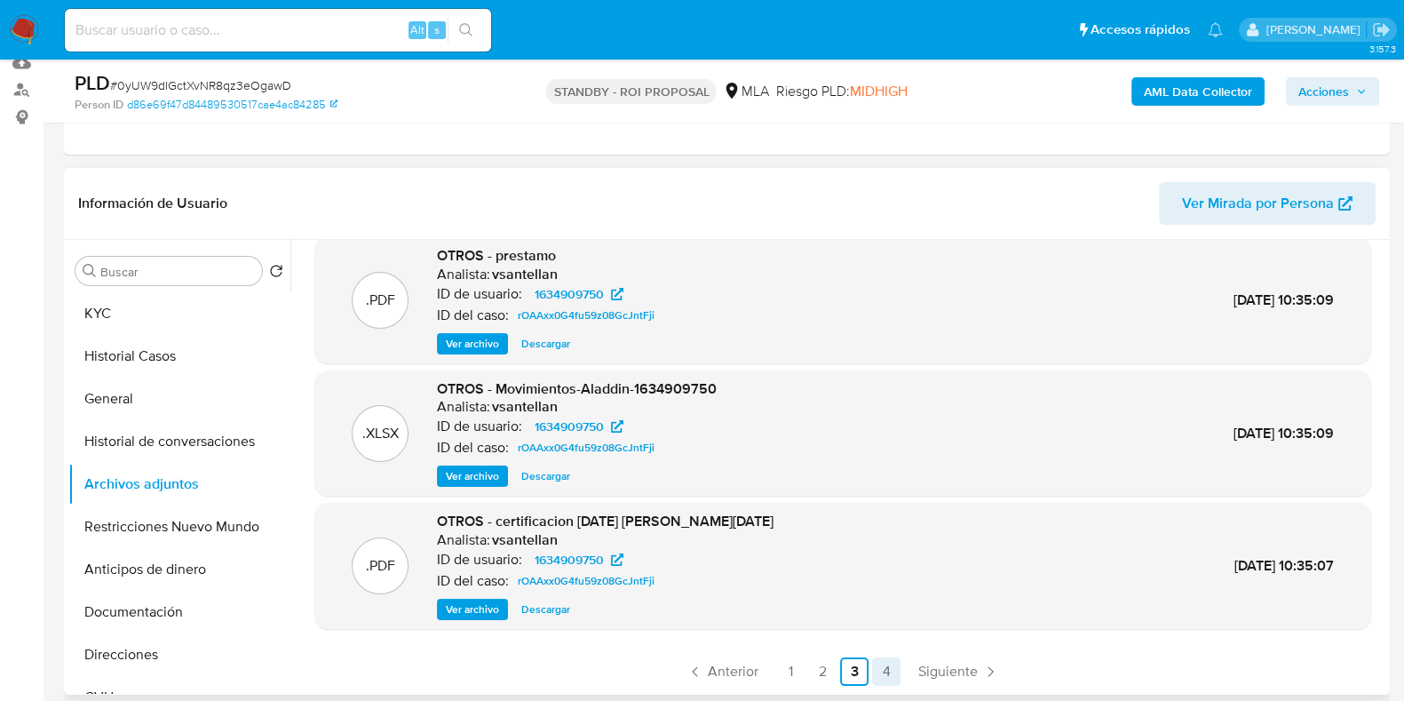
click at [880, 669] on link "4" at bounding box center [886, 671] width 28 height 28
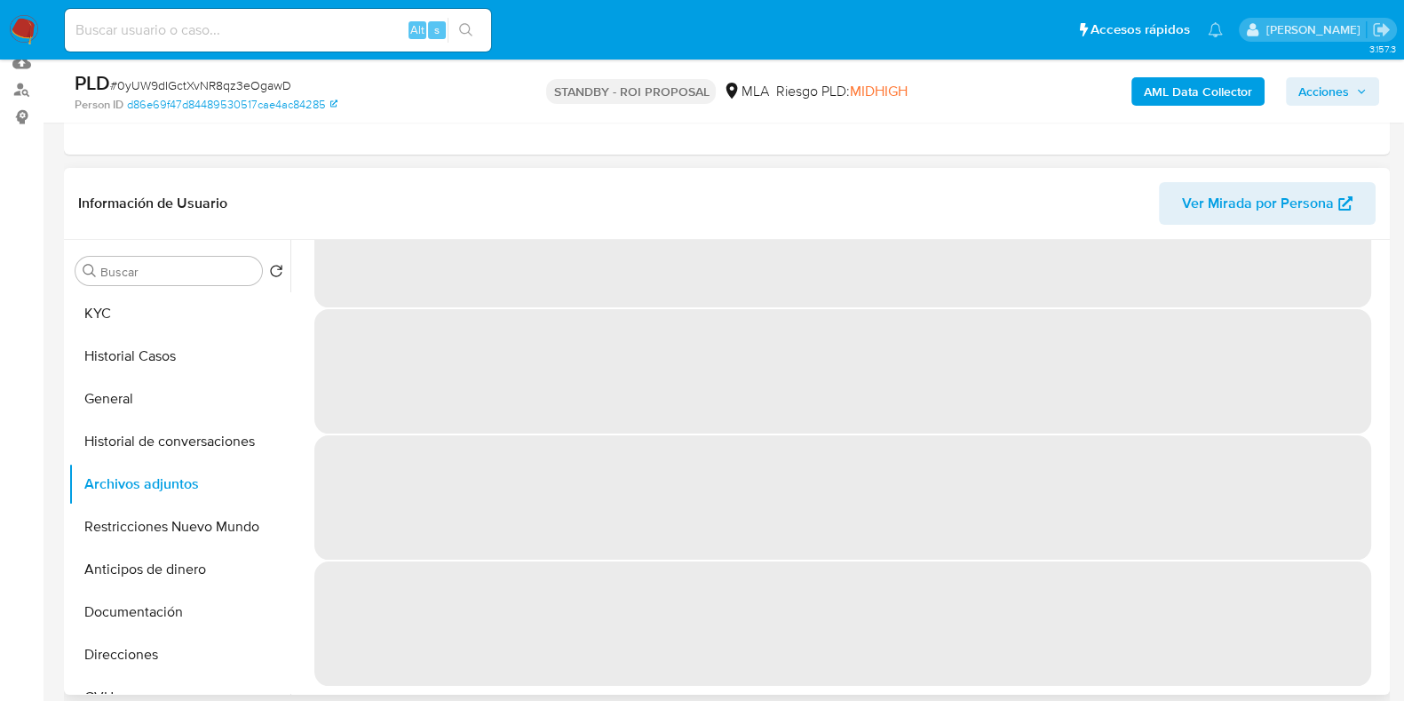
scroll to position [0, 0]
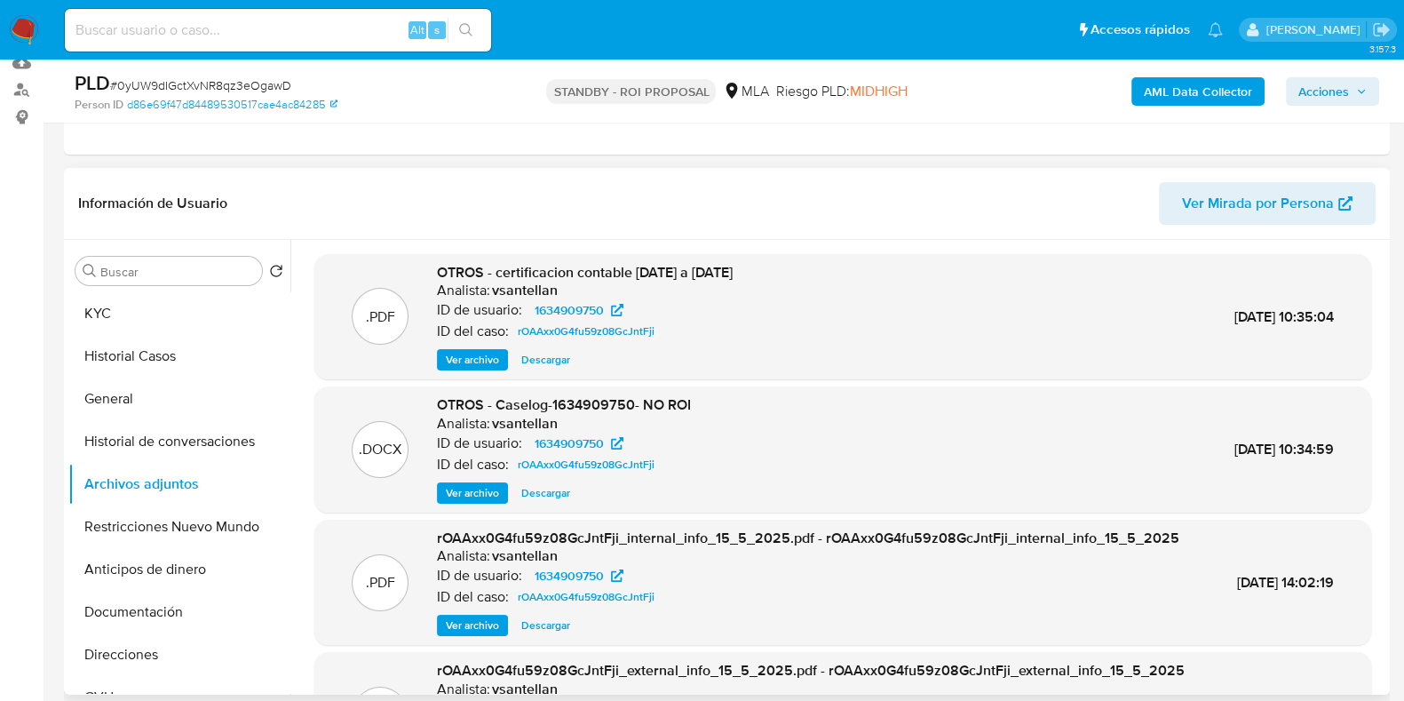
click at [542, 497] on span "Descargar" at bounding box center [545, 493] width 49 height 18
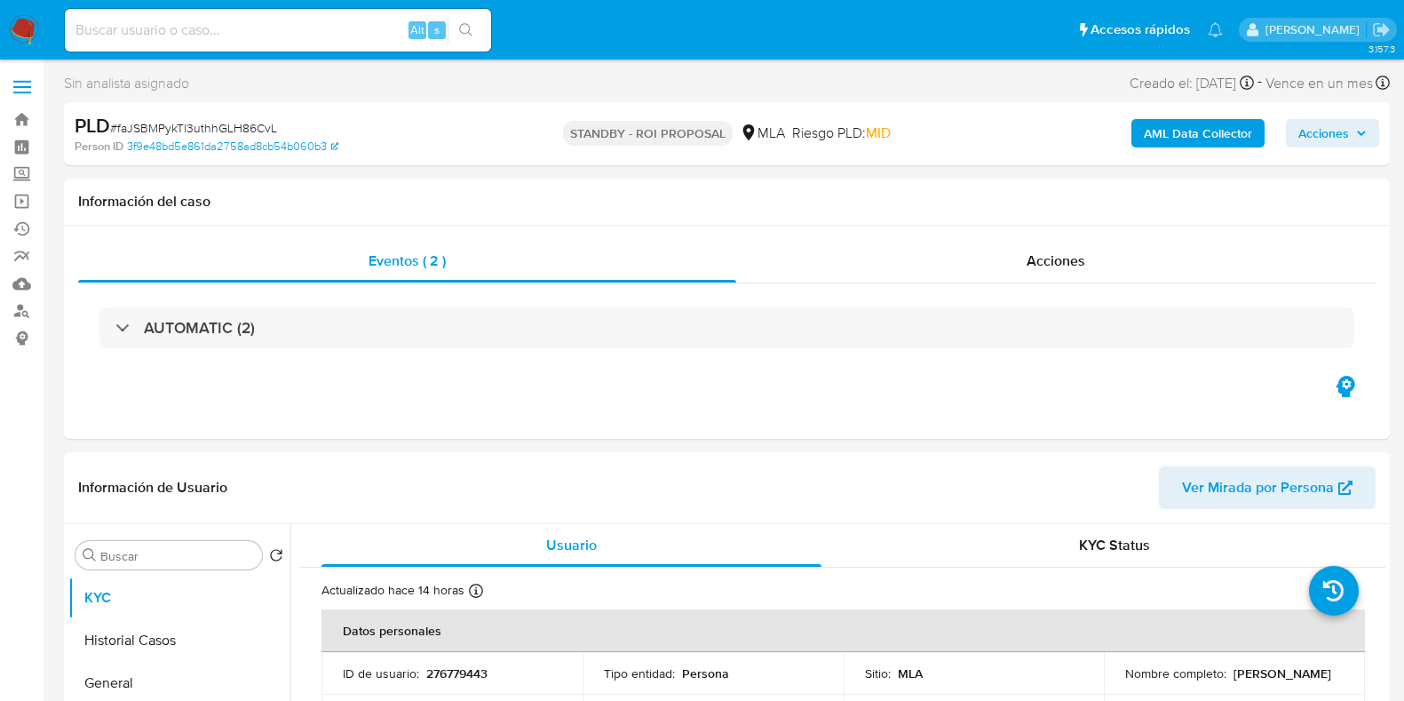
select select "10"
click at [235, 35] on input at bounding box center [278, 30] width 426 height 23
paste input "I52Yirh7256GrAeLYNAa6JLd"
type input "I52Yirh7256GrAeLYNAa6JLd"
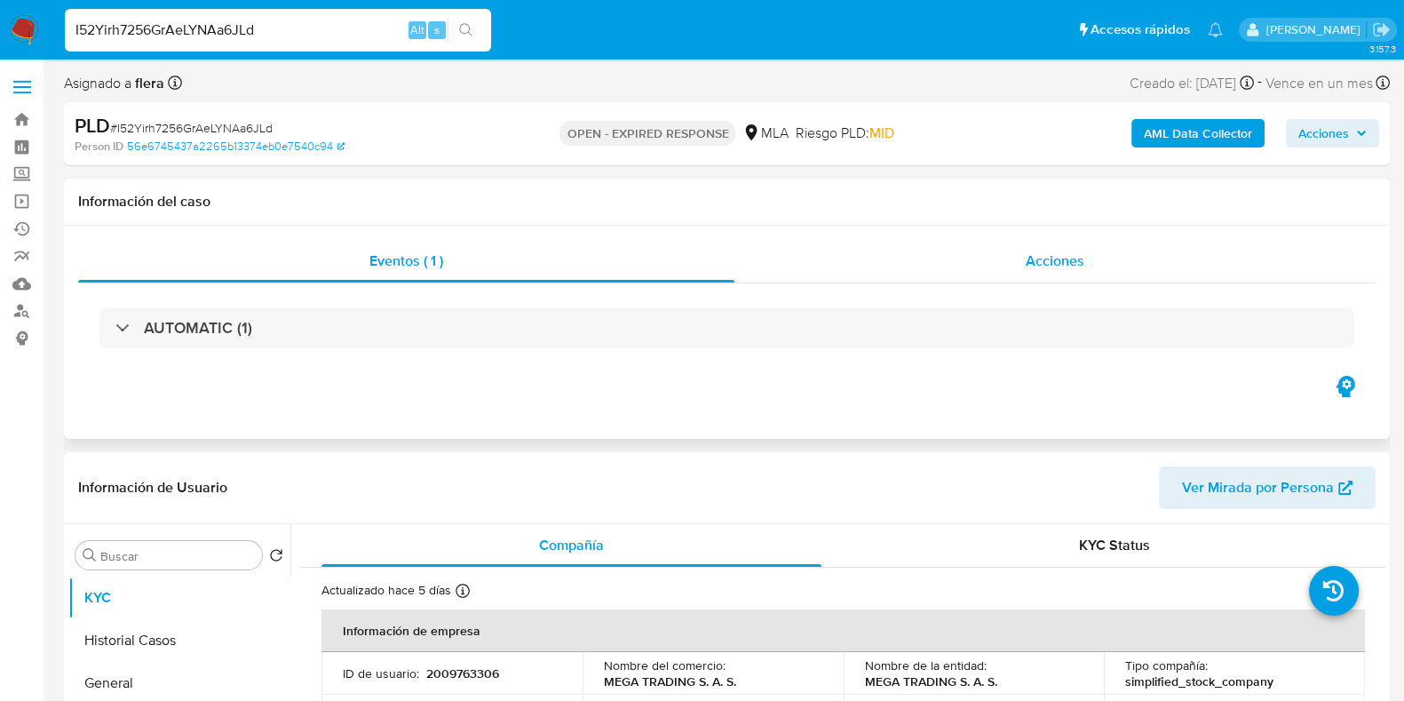
select select "10"
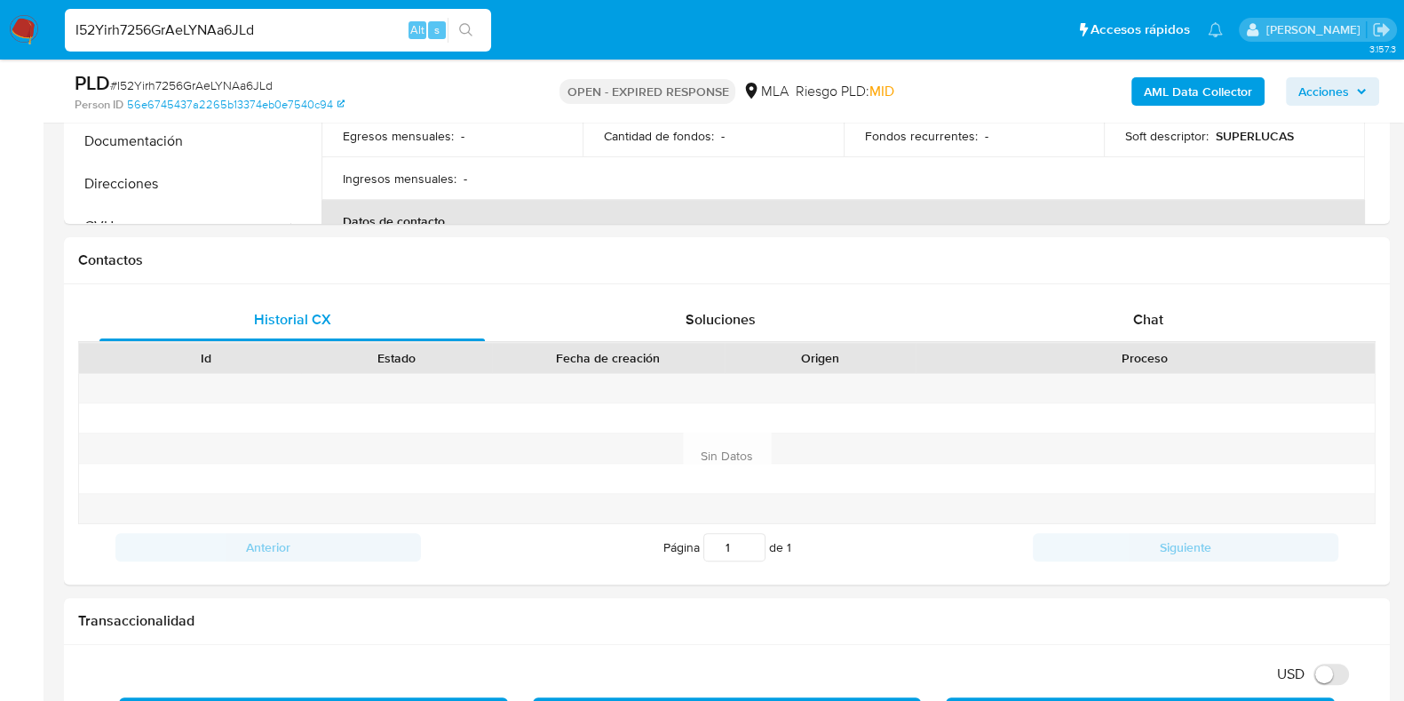
scroll to position [757, 0]
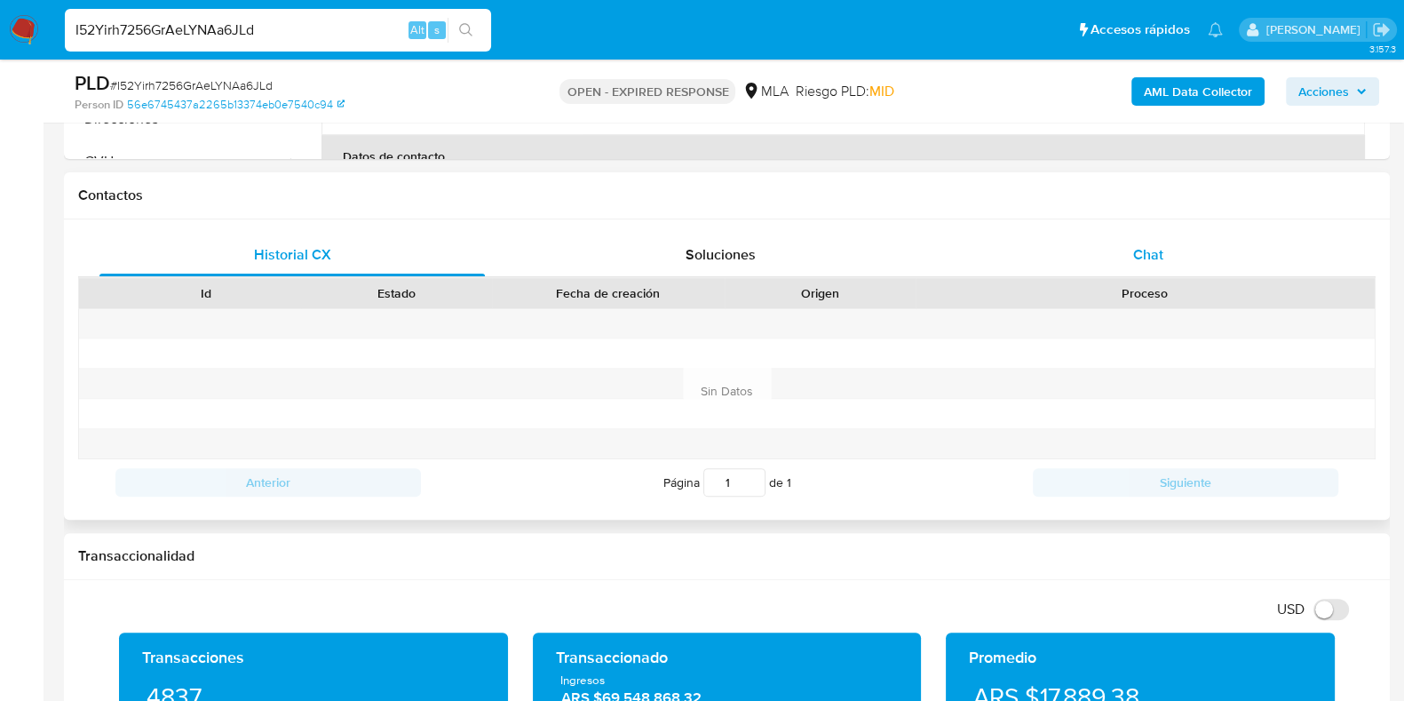
click at [1142, 250] on span "Chat" at bounding box center [1148, 254] width 30 height 20
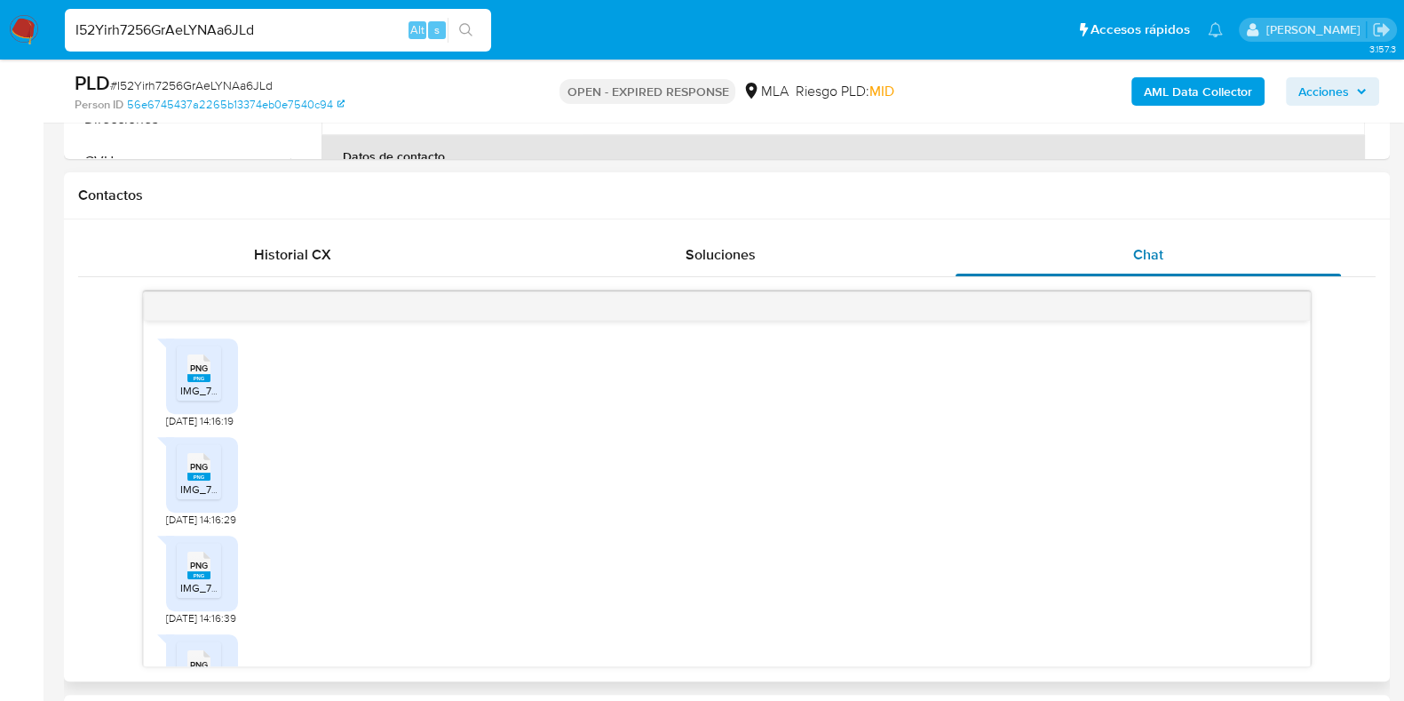
scroll to position [1487, 0]
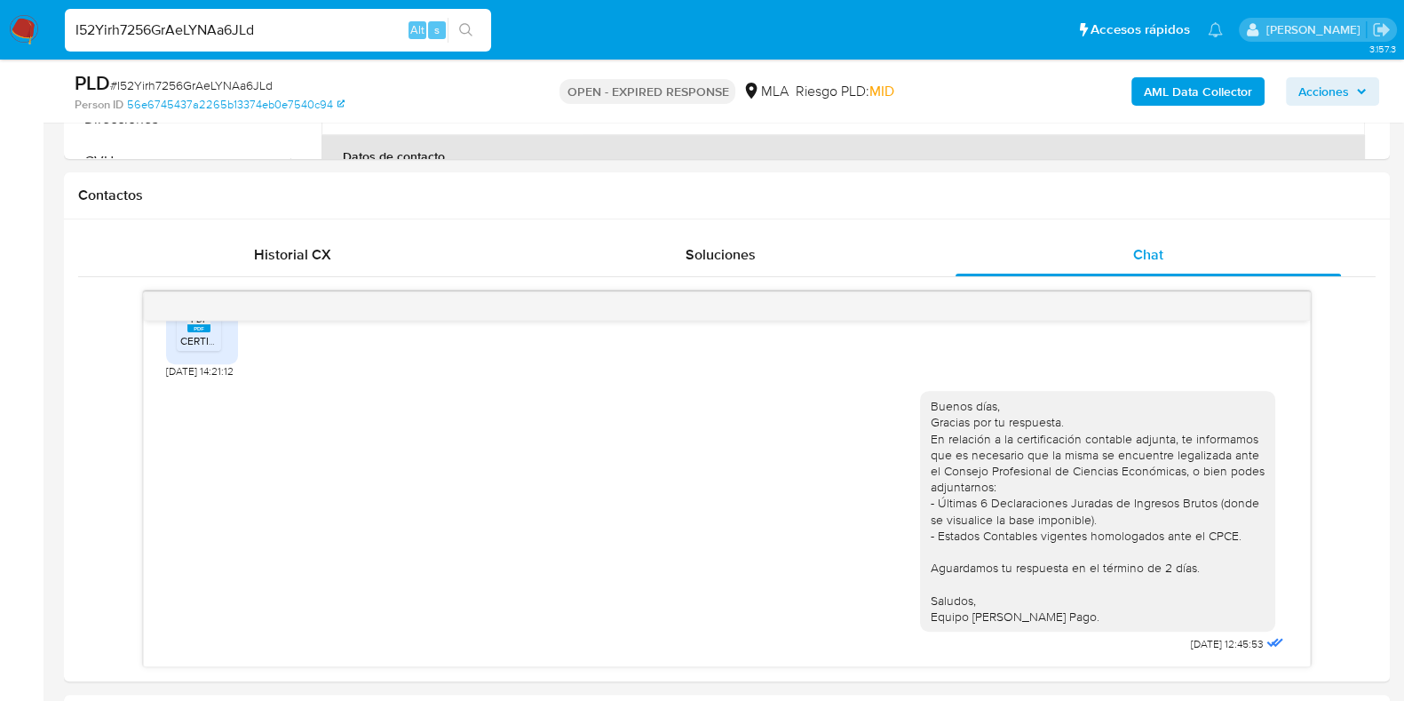
click at [240, 86] on span "# I52Yirh7256GrAeLYNAa6JLd" at bounding box center [191, 85] width 163 height 18
copy span "I52Yirh7256GrAeLYNAa6JLd"
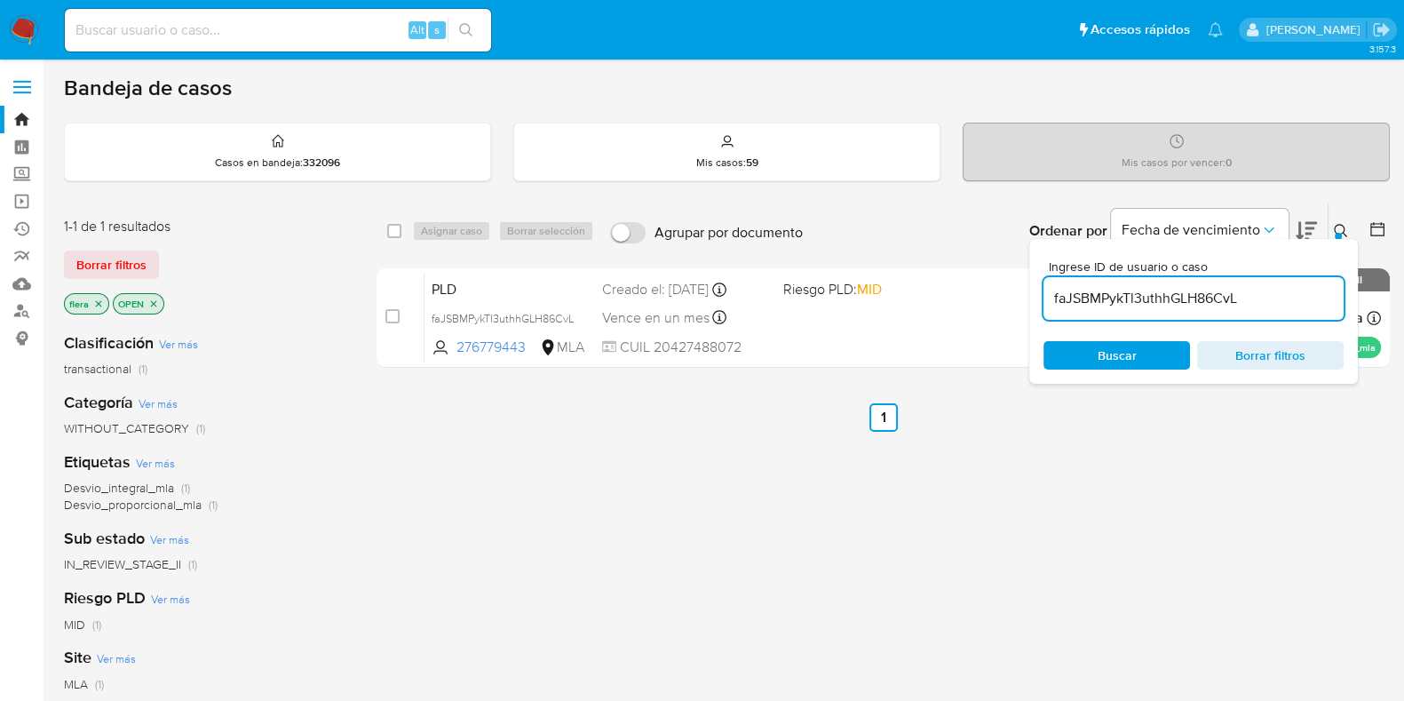
click at [1161, 305] on input "faJSBMPykTl3uthhGLH86CvL" at bounding box center [1194, 298] width 300 height 23
paste input "I52Yirh7256GrAeLYNAa6JLd"
type input "I52Yirh7256GrAeLYNAa6JLd"
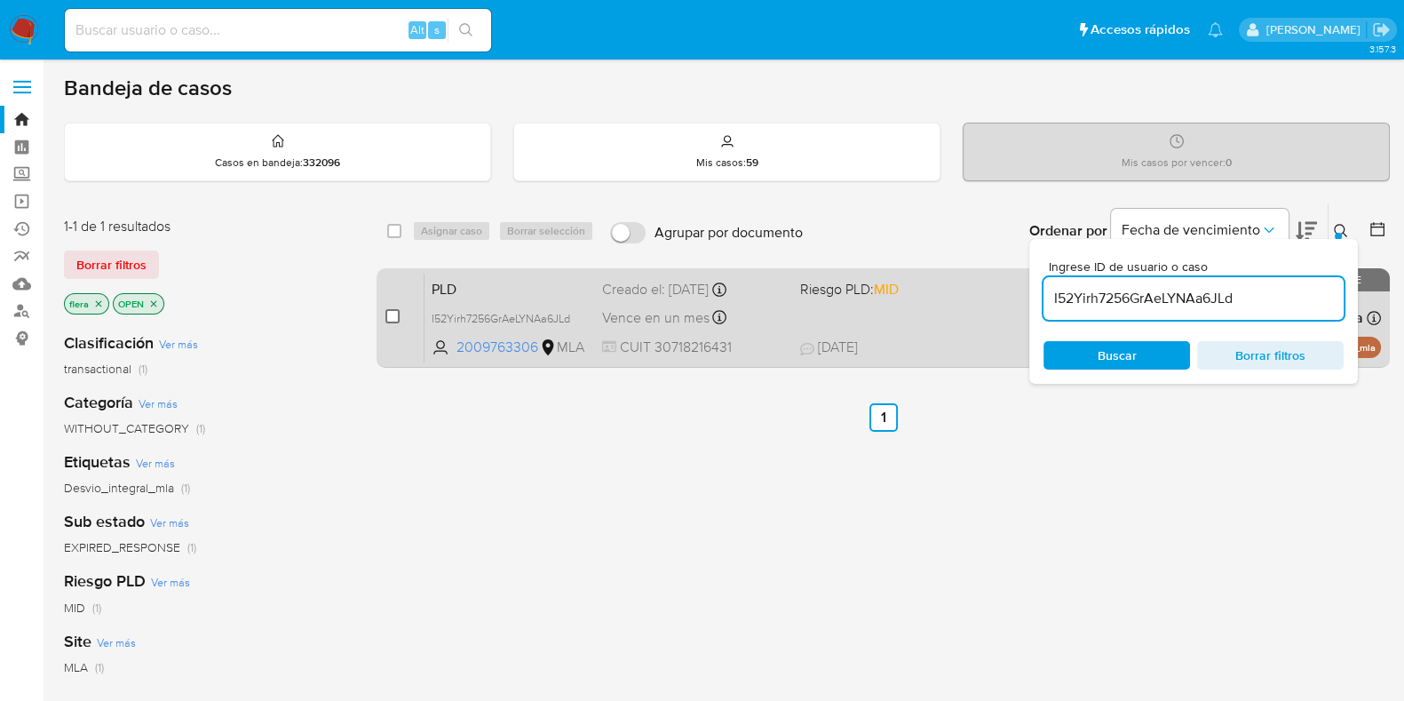
click at [394, 315] on input "checkbox" at bounding box center [392, 316] width 14 height 14
checkbox input "true"
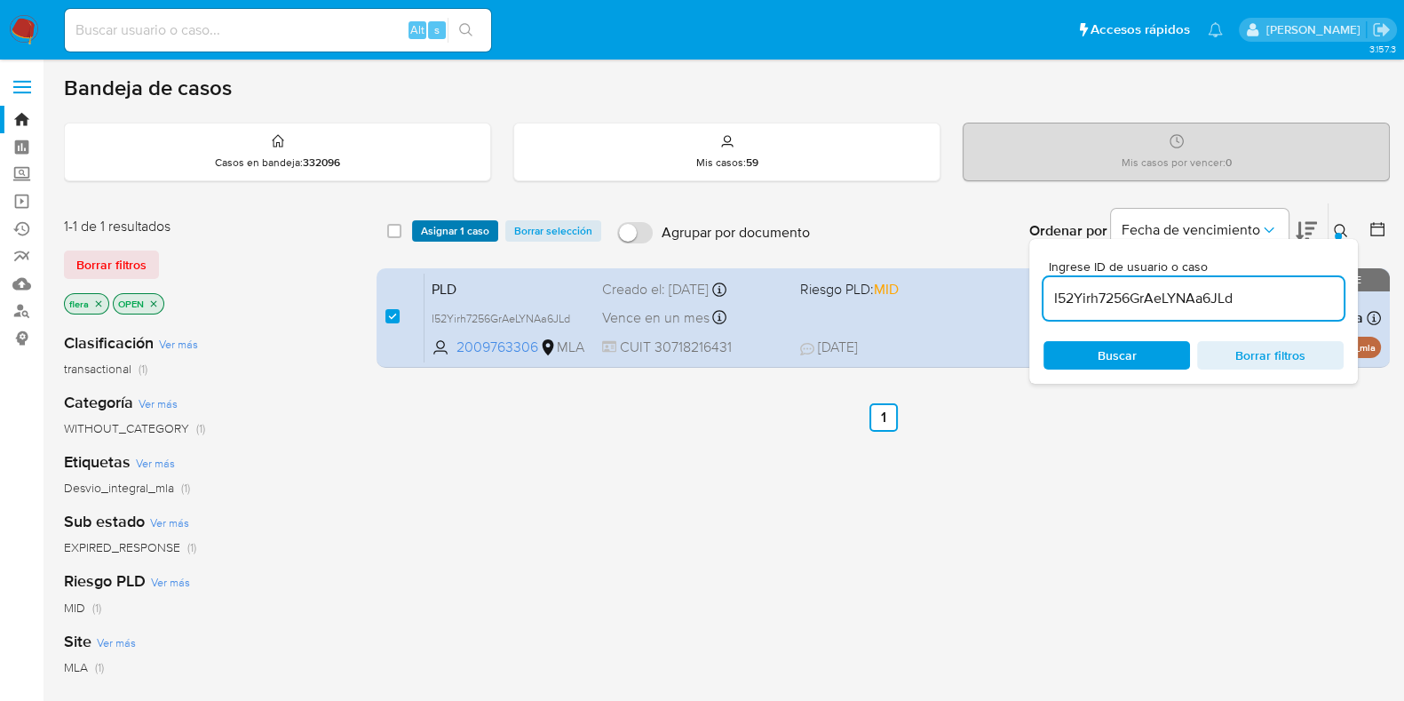
click at [466, 237] on span "Asignar 1 caso" at bounding box center [455, 231] width 68 height 18
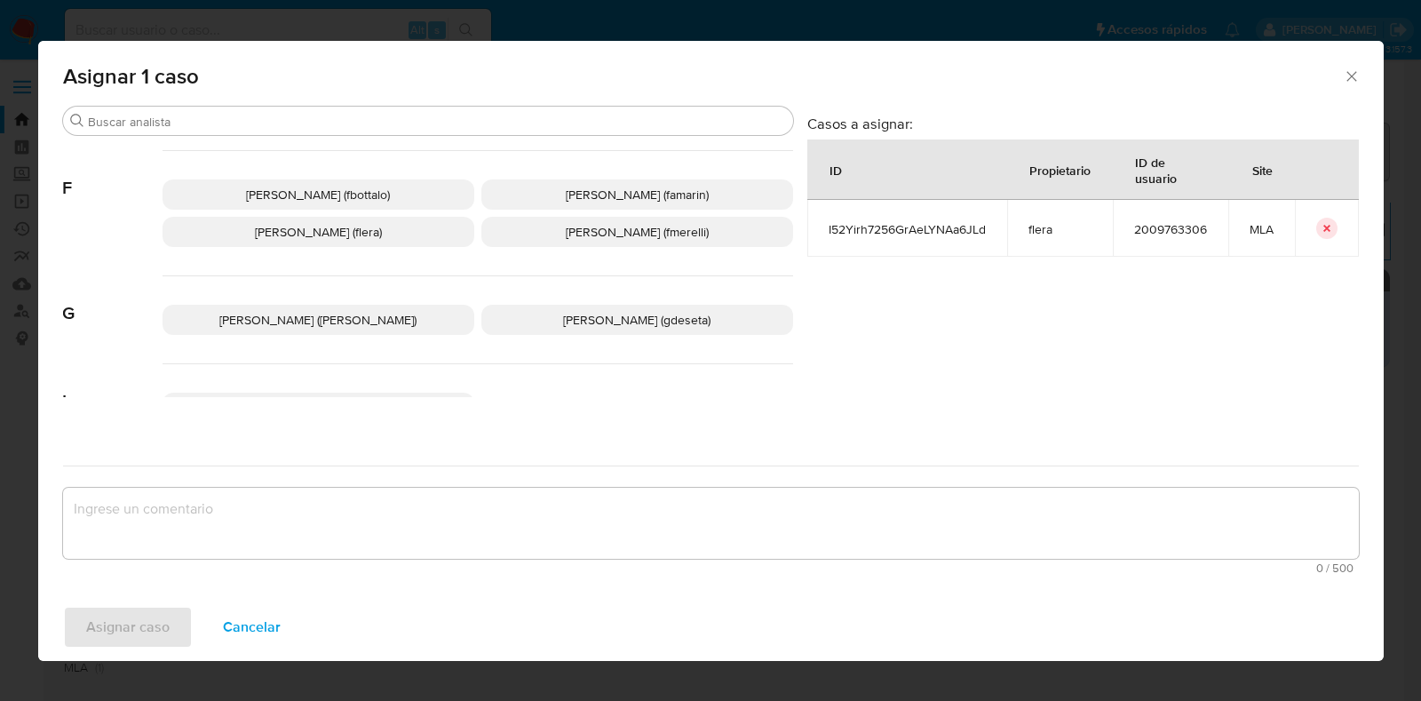
scroll to position [442, 0]
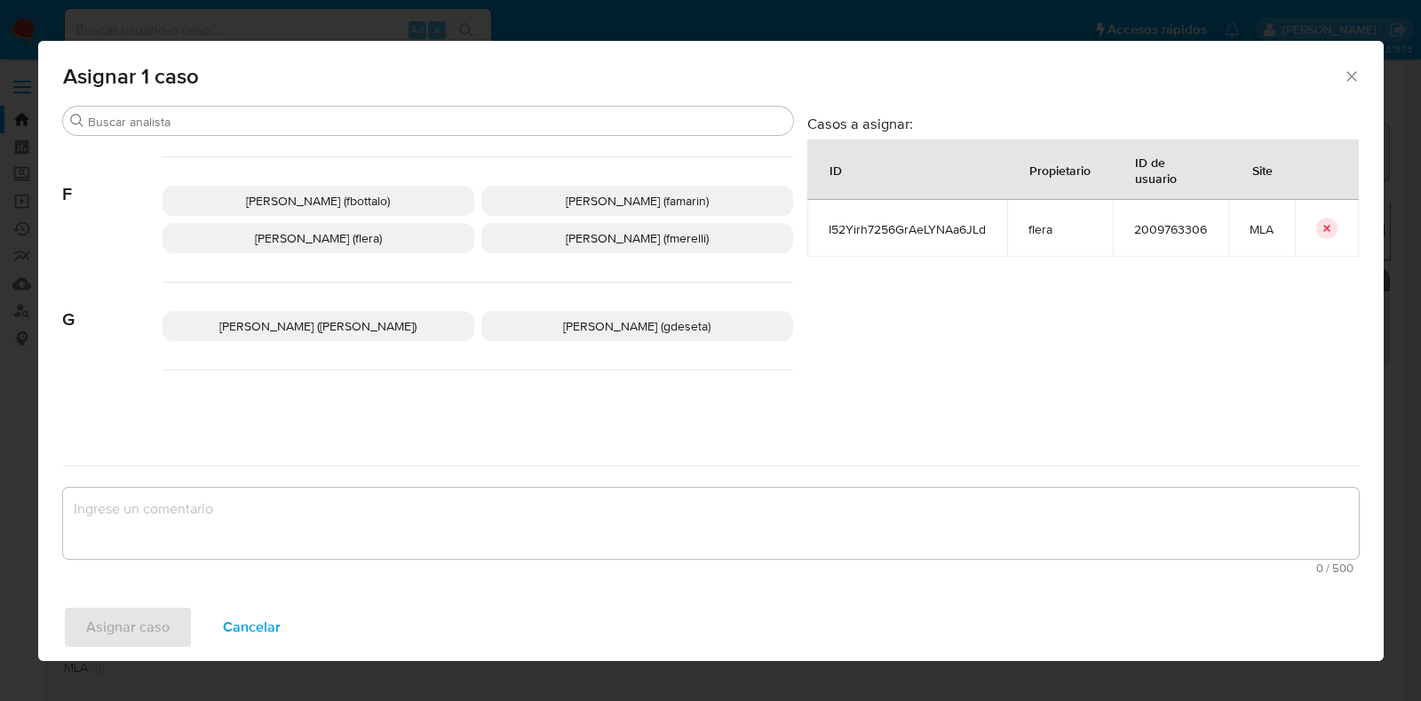
click at [331, 243] on span "[PERSON_NAME] (flera)" at bounding box center [318, 238] width 127 height 18
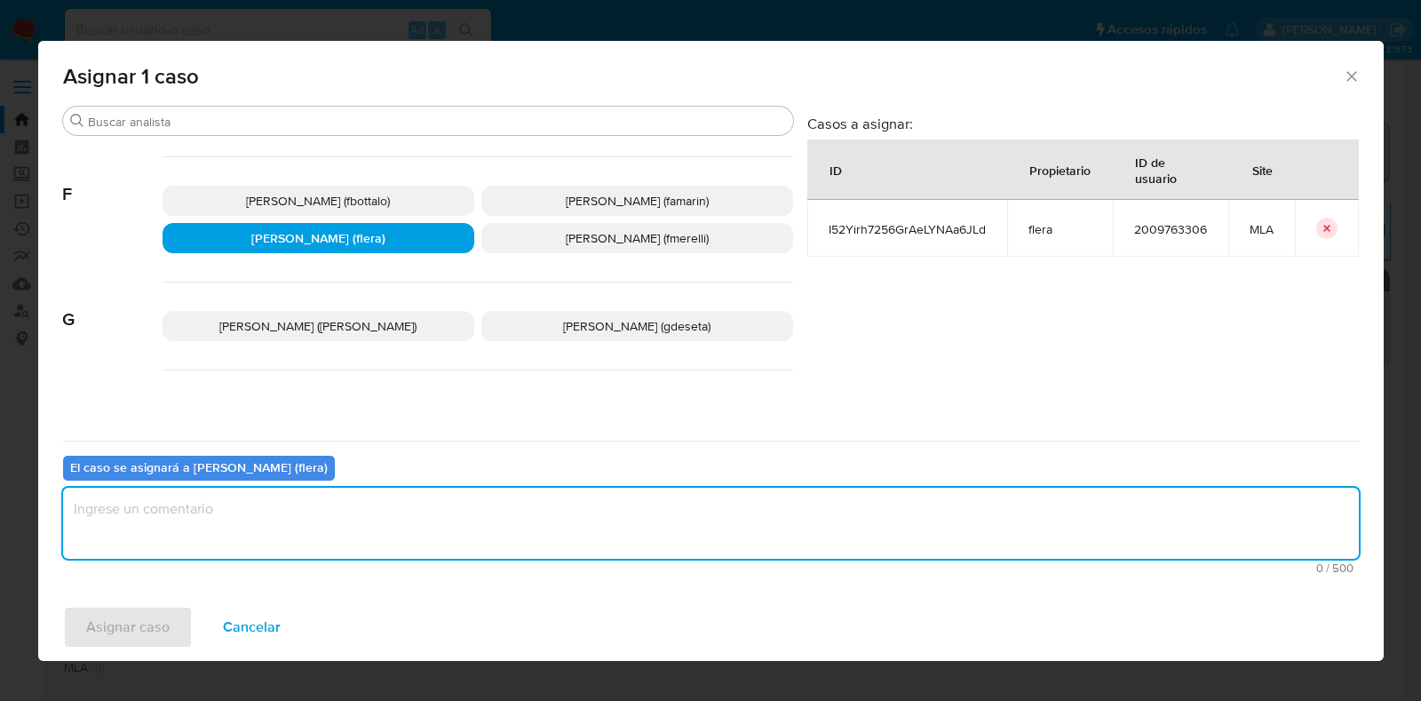
click at [366, 520] on textarea "assign-modal" at bounding box center [711, 523] width 1296 height 71
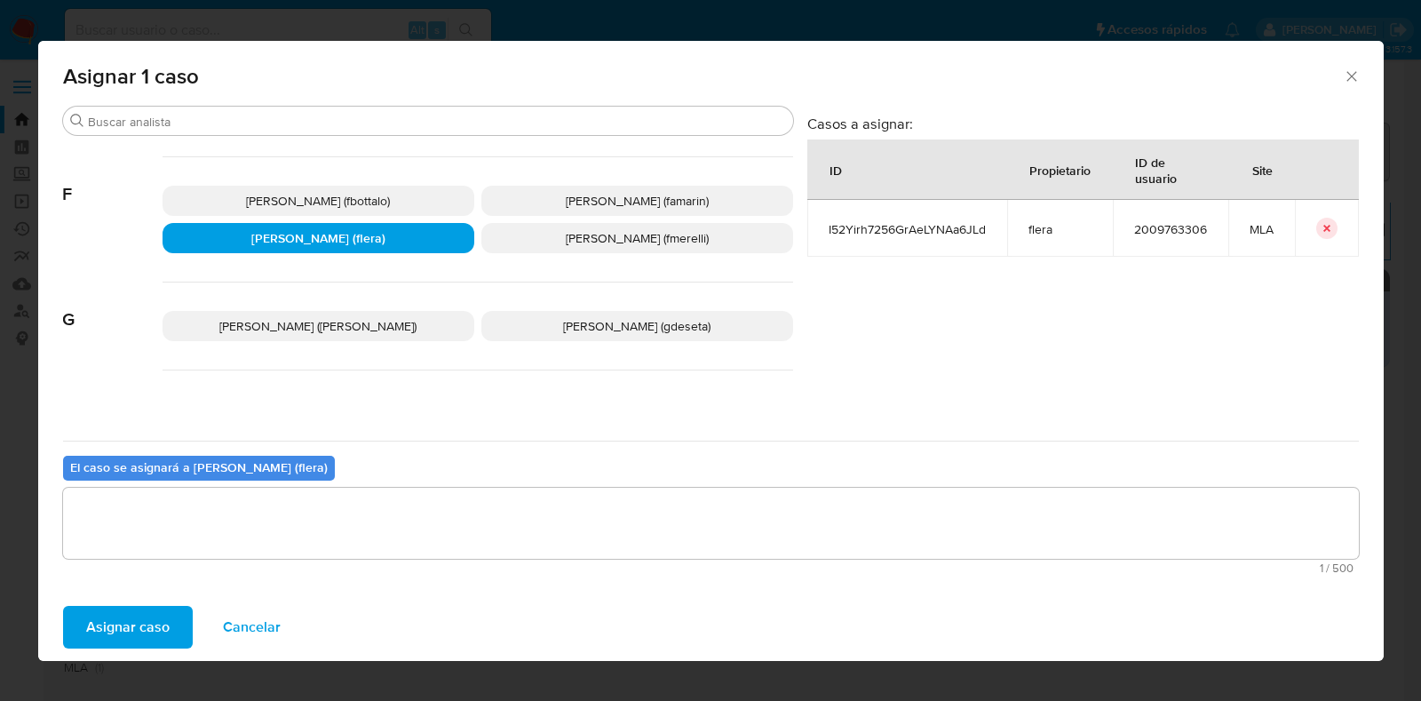
click at [131, 619] on span "Asignar caso" at bounding box center [127, 626] width 83 height 39
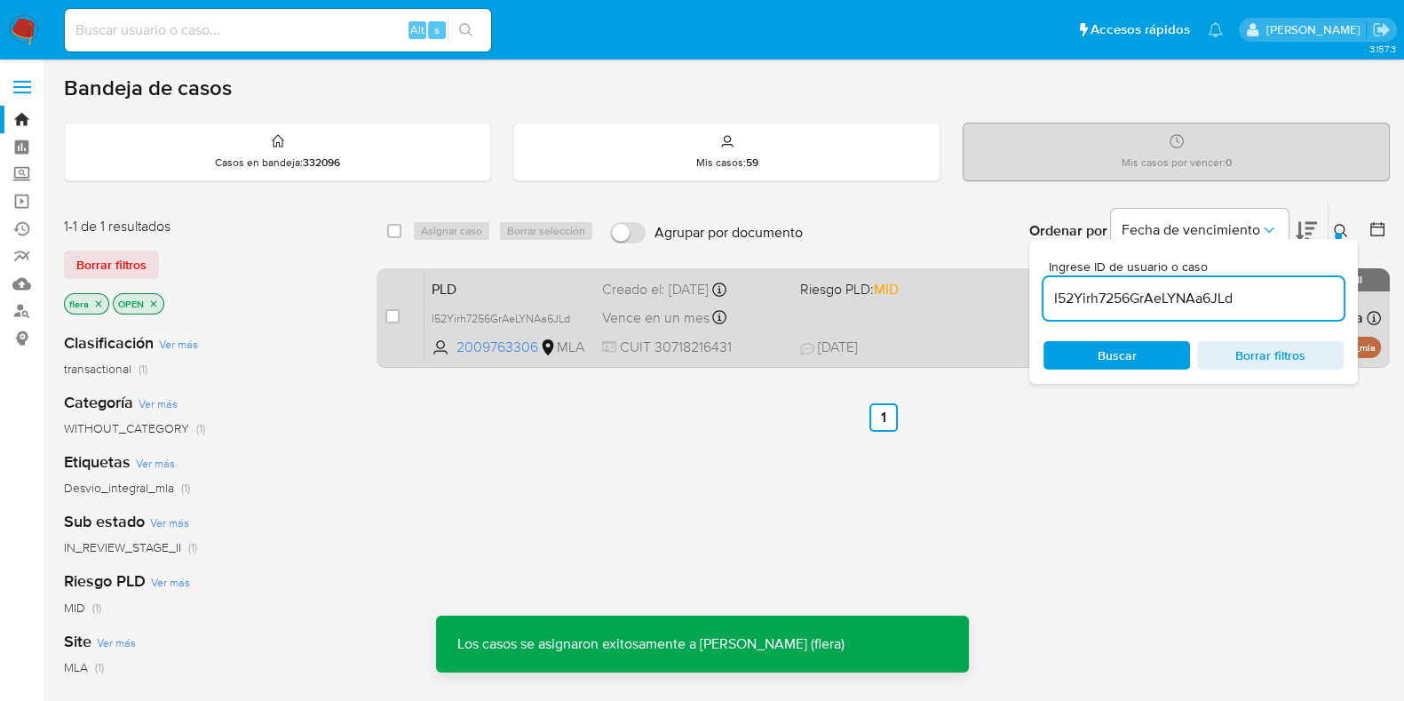
click at [565, 278] on span "PLD" at bounding box center [510, 287] width 156 height 23
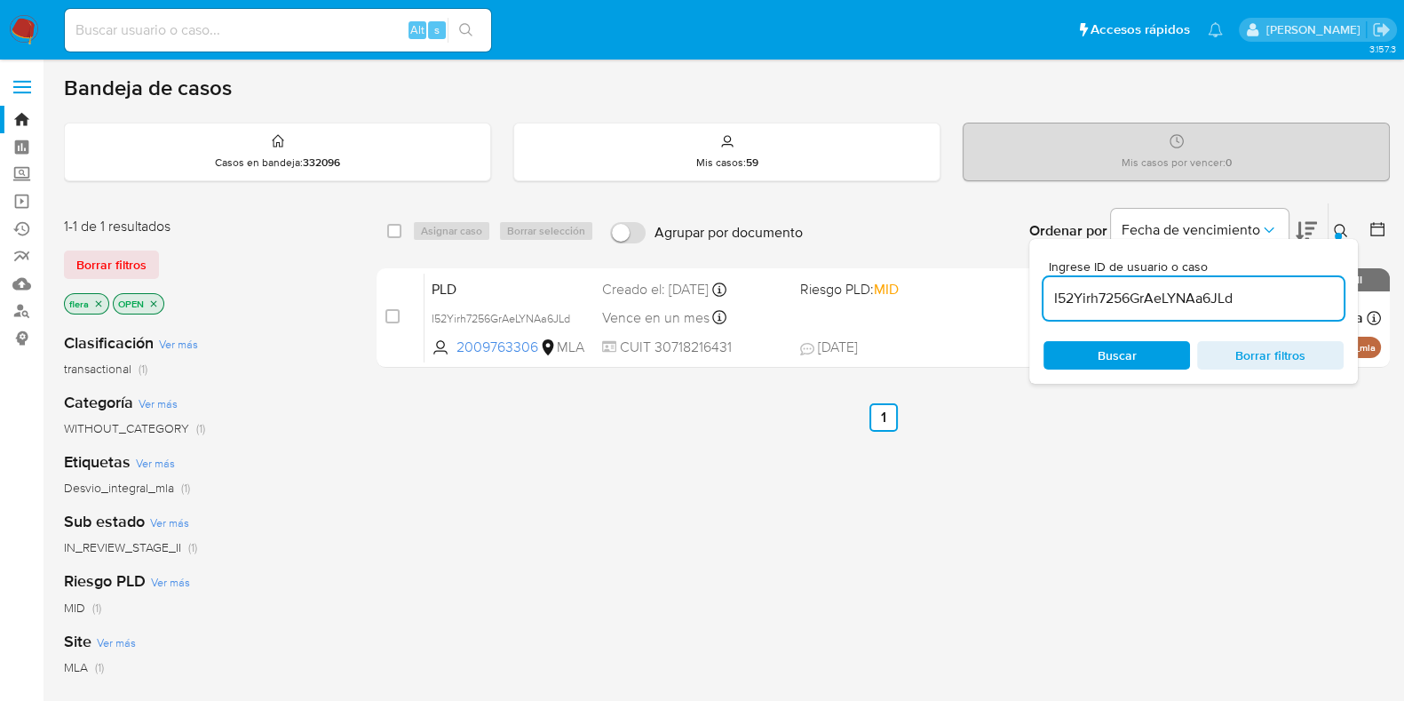
click at [1107, 308] on input "I52Yirh7256GrAeLYNAa6JLd" at bounding box center [1194, 298] width 300 height 23
paste input "kllxSSFZsfwdGR1Cyz0SwYJT"
type input "kllxSSFZsfwdGR1Cyz0SwYJT"
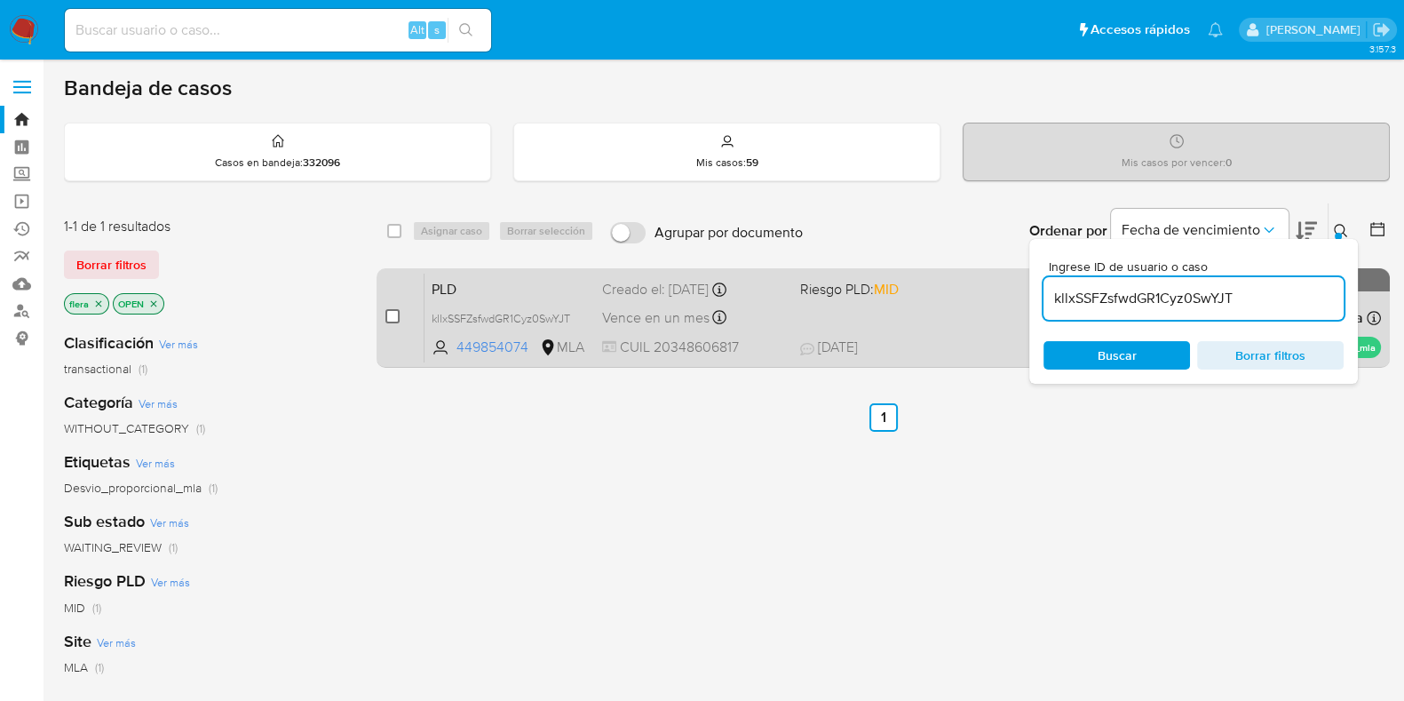
click at [388, 316] on input "checkbox" at bounding box center [392, 316] width 14 height 14
checkbox input "true"
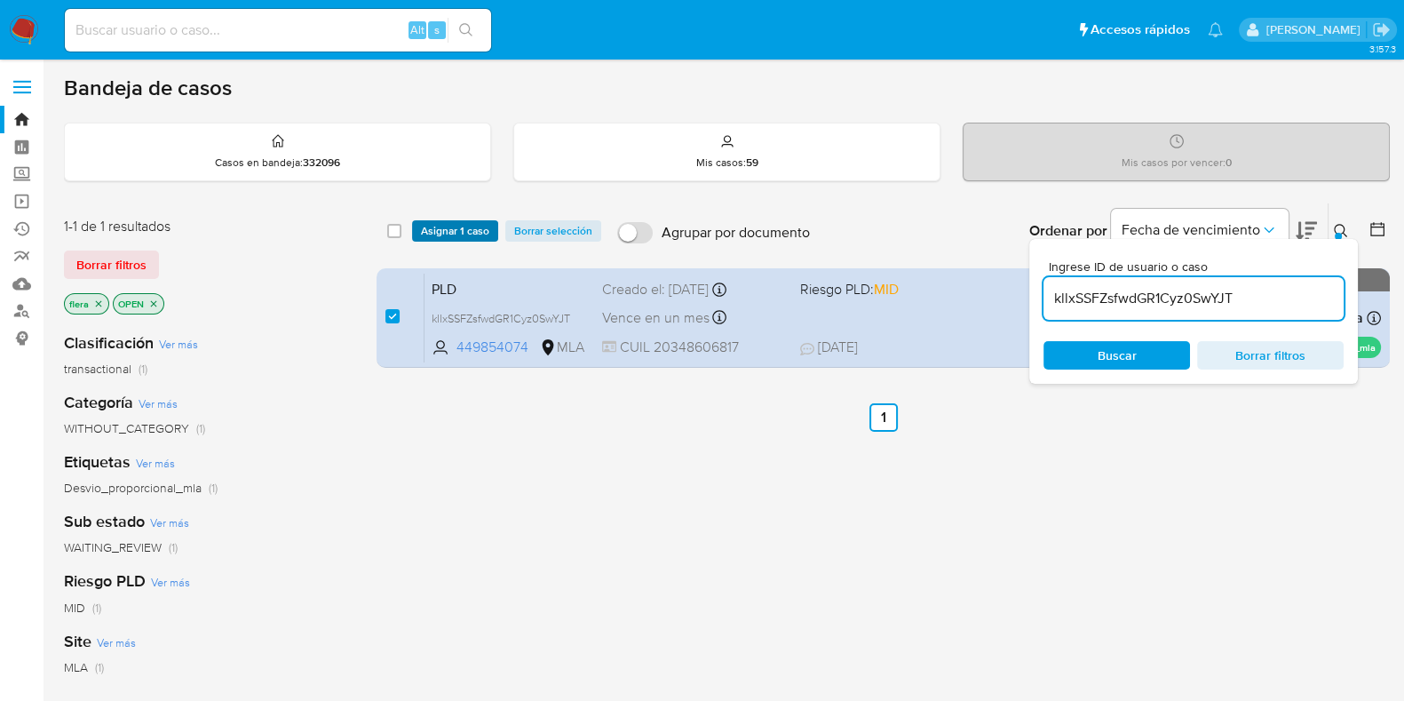
click at [462, 222] on span "Asignar 1 caso" at bounding box center [455, 231] width 68 height 18
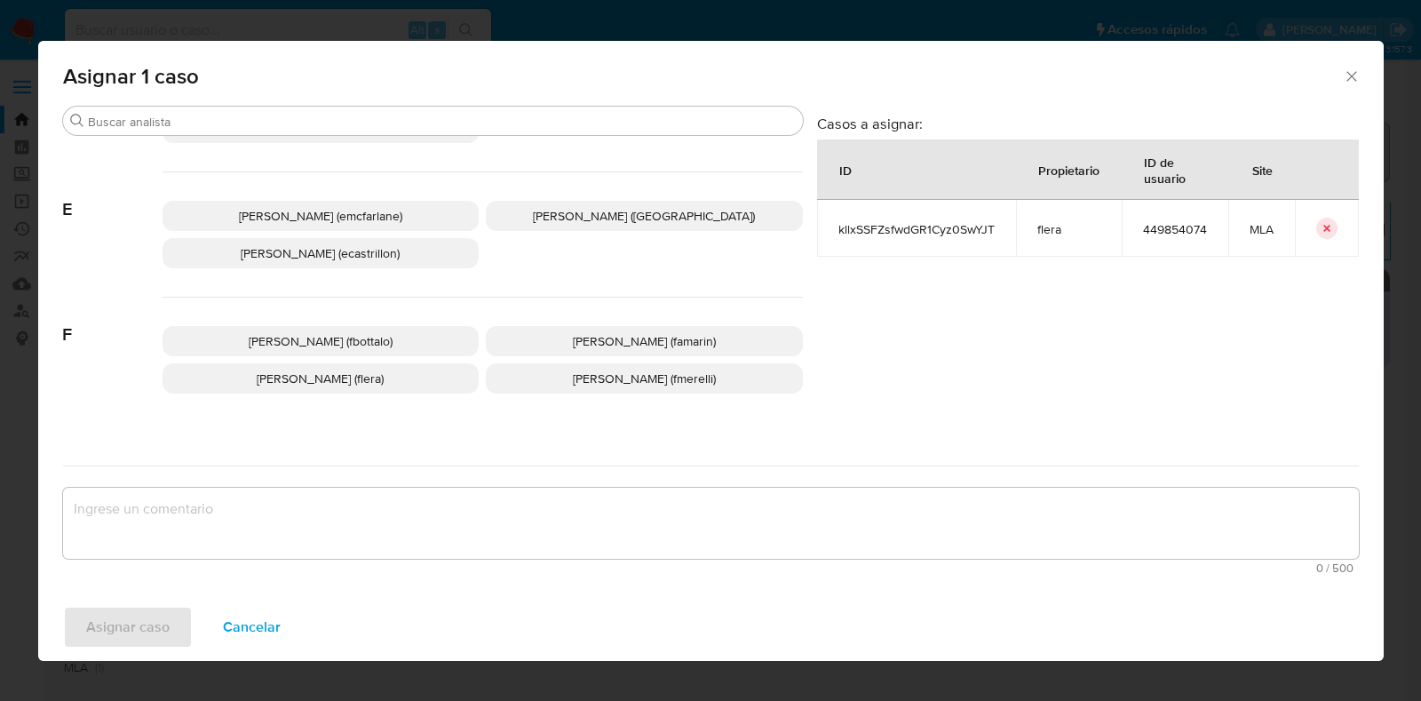
scroll to position [333, 0]
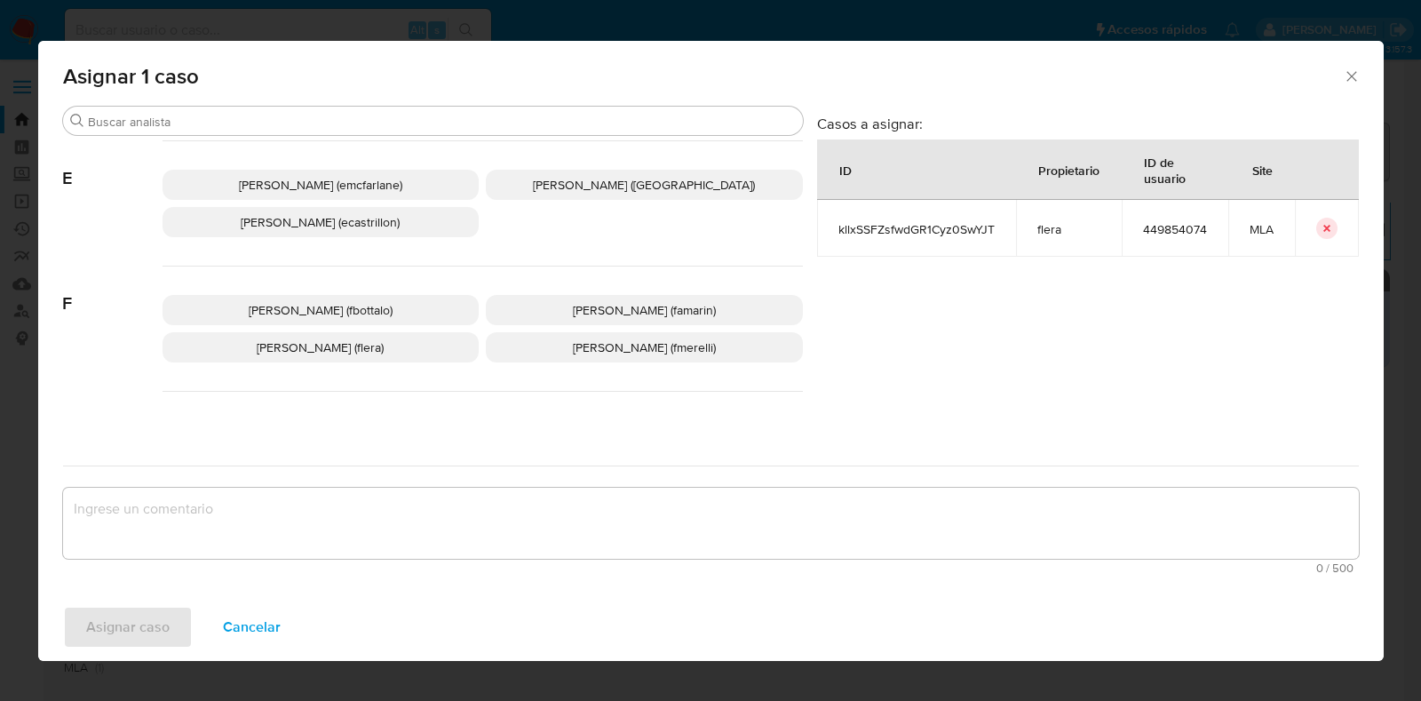
click at [345, 341] on span "Florencia Cecilia Lera (flera)" at bounding box center [320, 347] width 127 height 18
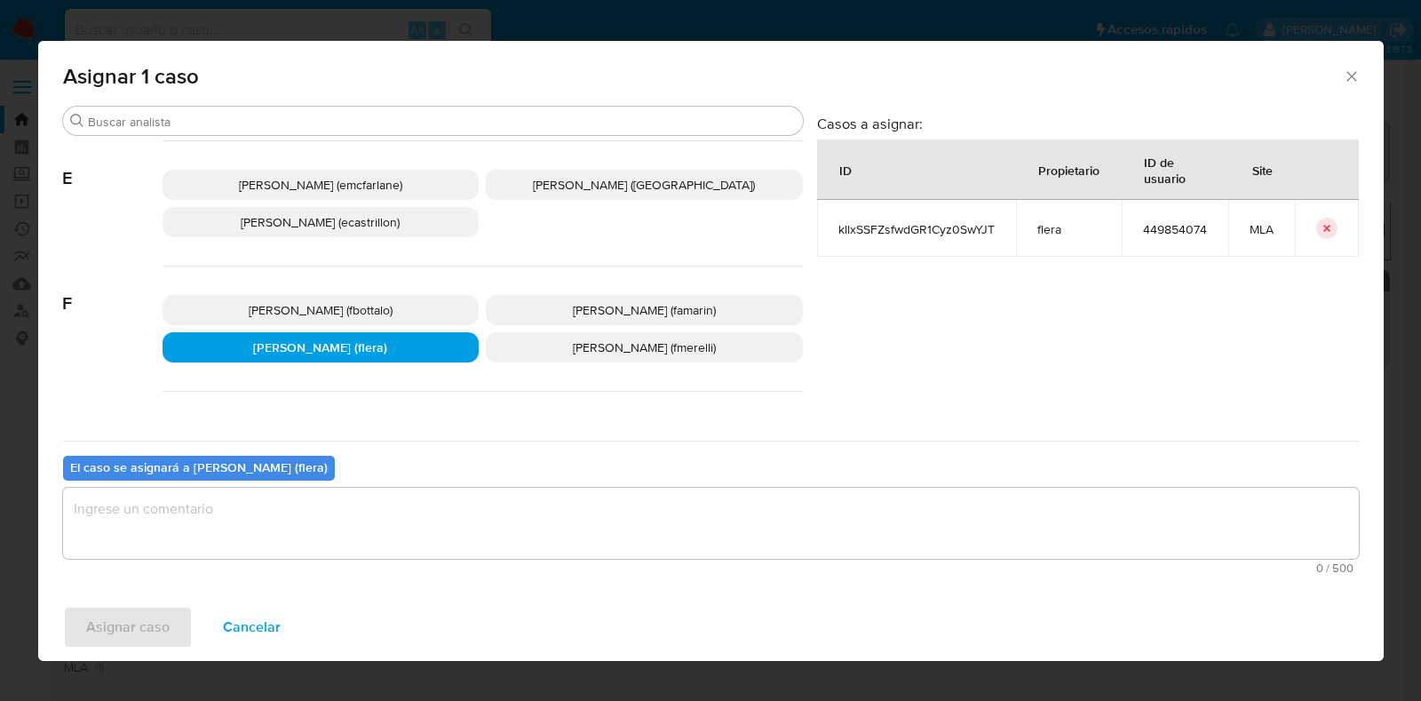
click at [319, 512] on textarea "assign-modal" at bounding box center [711, 523] width 1296 height 71
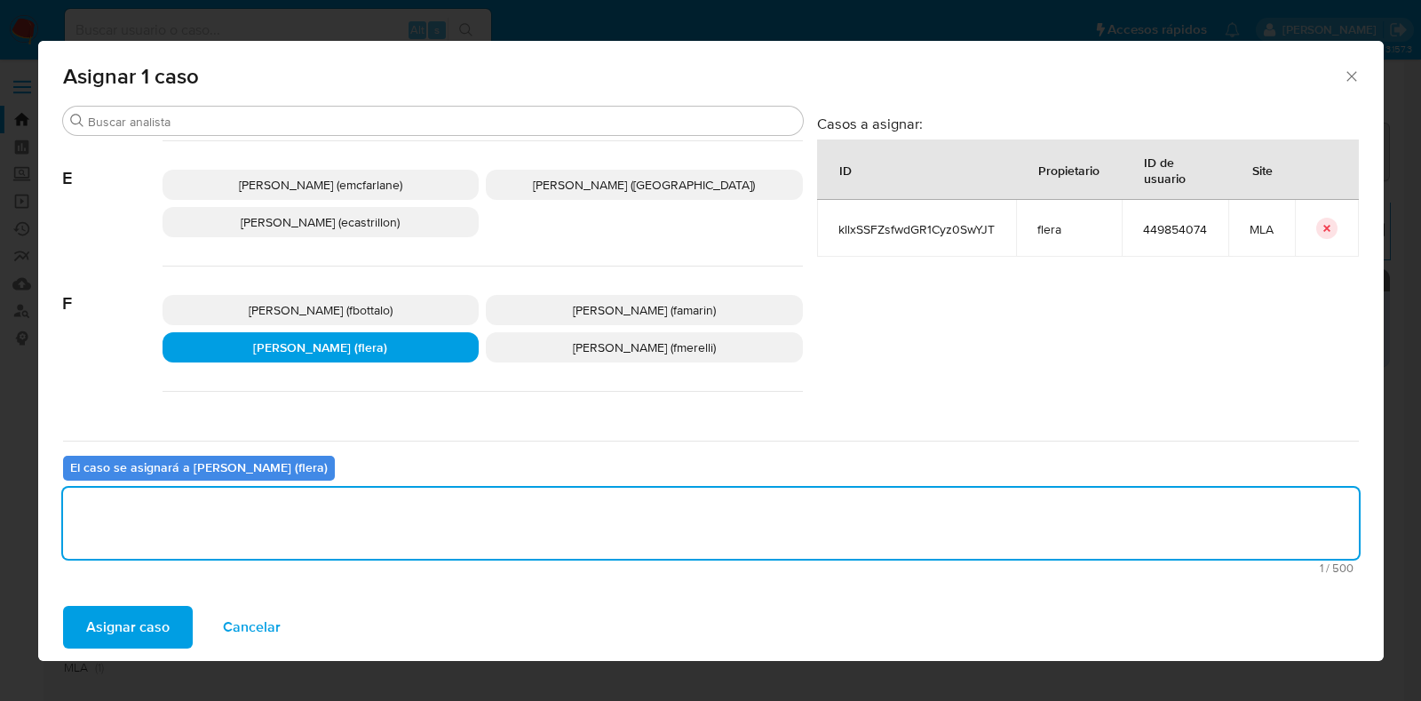
click at [151, 618] on span "Asignar caso" at bounding box center [127, 626] width 83 height 39
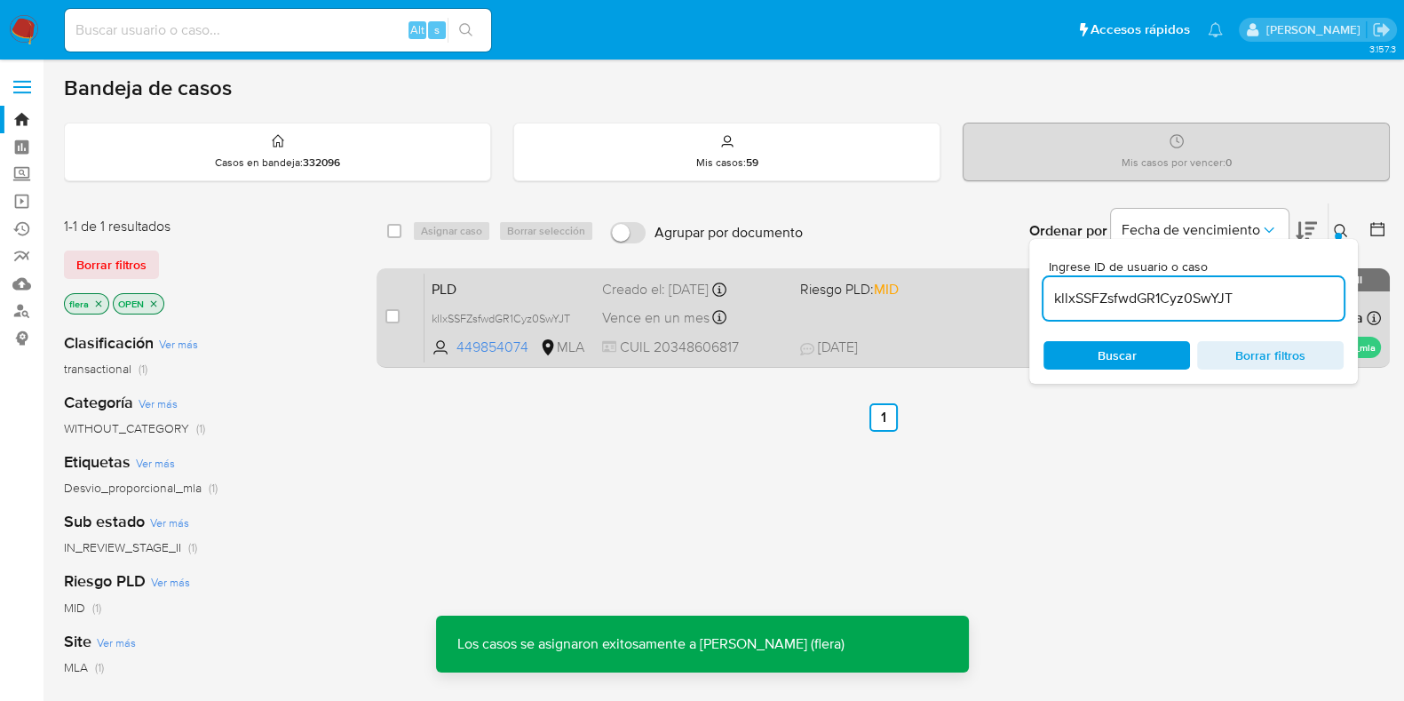
click at [509, 276] on span "PLD" at bounding box center [510, 287] width 156 height 23
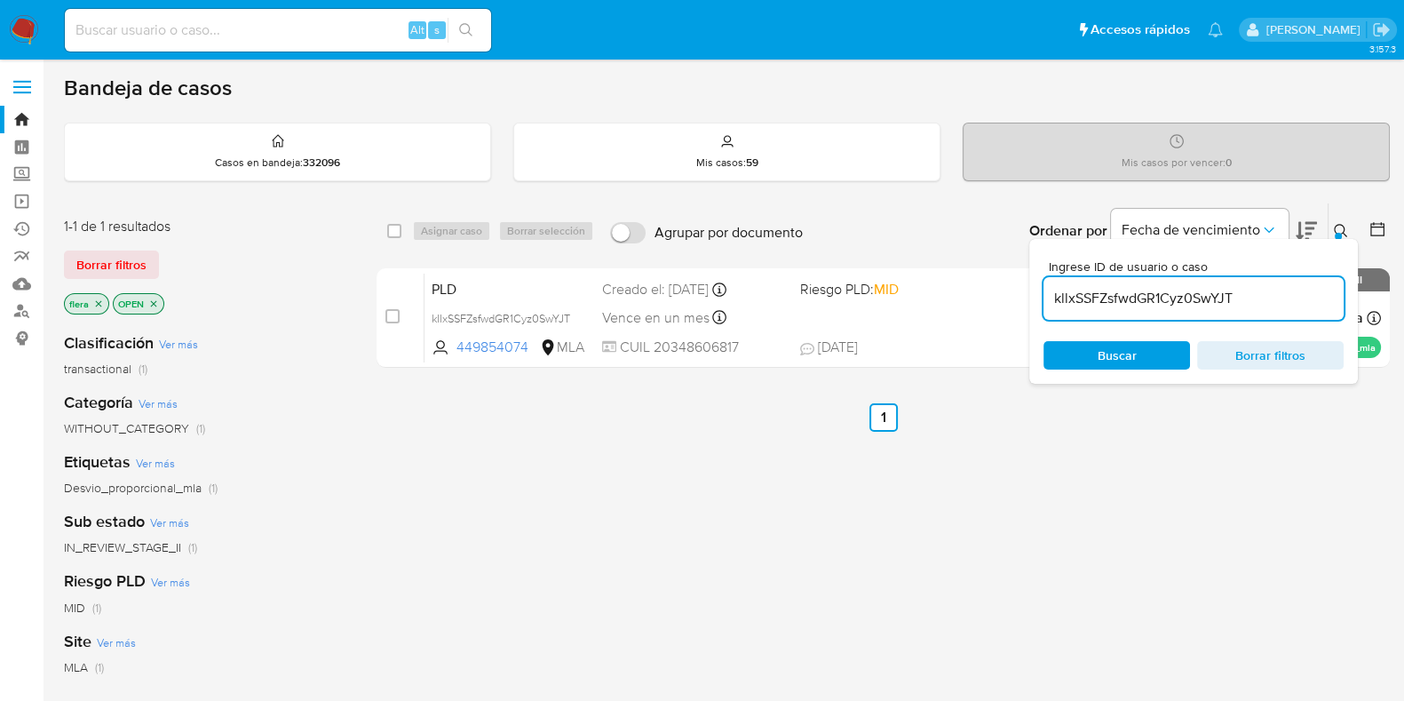
click at [1209, 300] on input "kllxSSFZsfwdGR1Cyz0SwYJT" at bounding box center [1194, 298] width 300 height 23
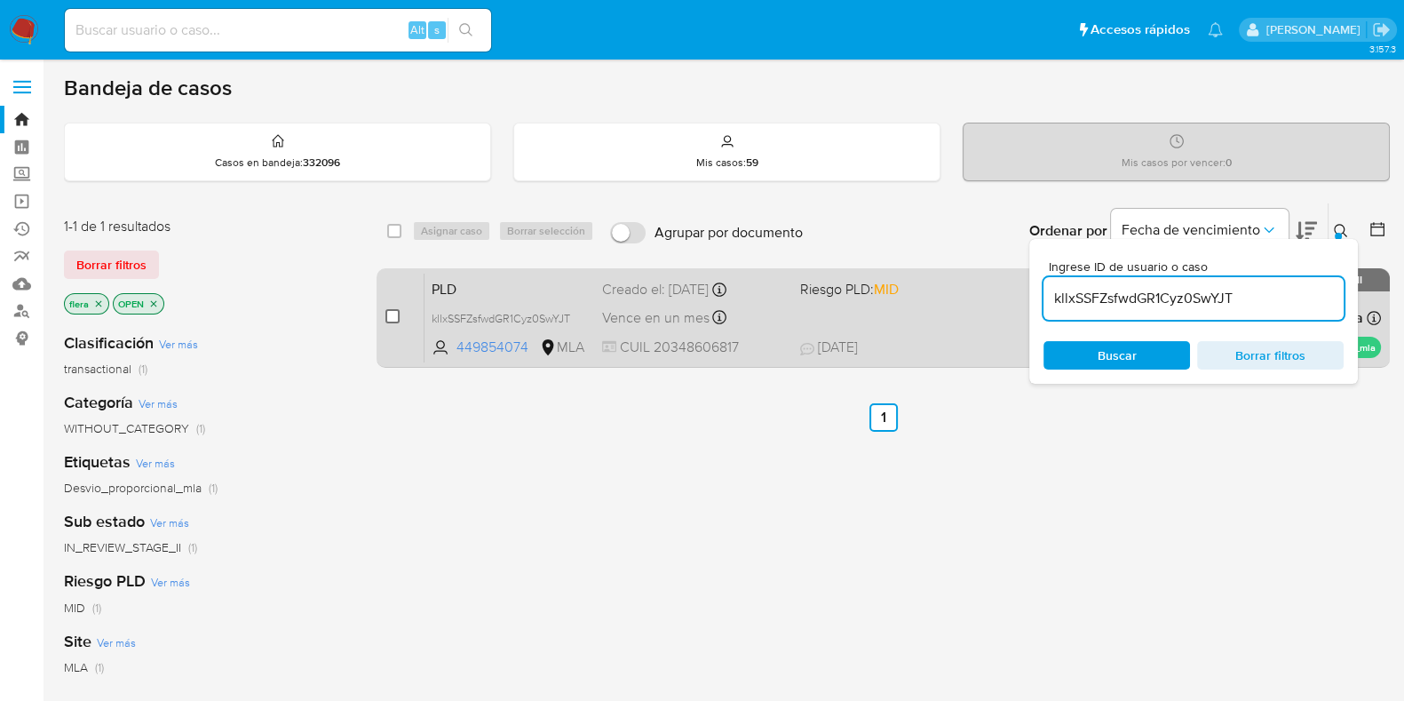
click at [392, 316] on input "checkbox" at bounding box center [392, 316] width 14 height 14
checkbox input "true"
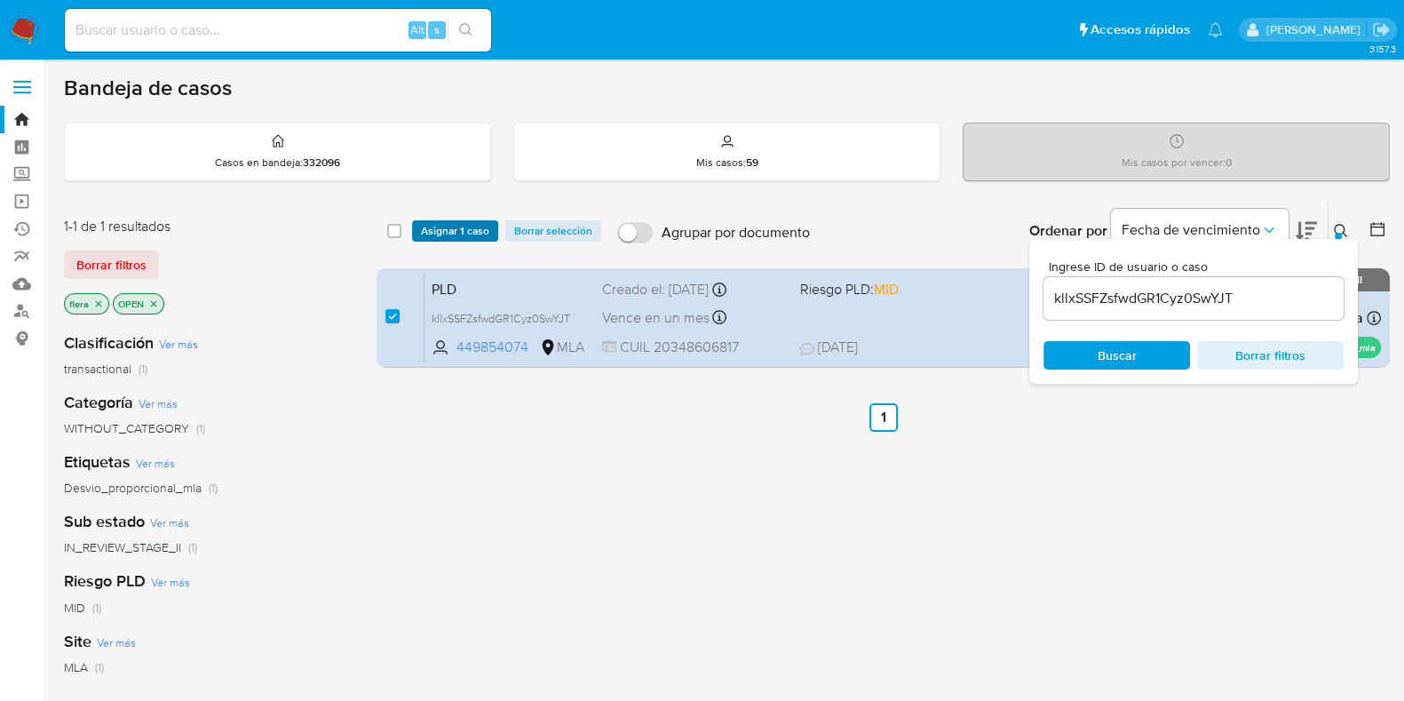
click at [447, 228] on span "Asignar 1 caso" at bounding box center [455, 231] width 68 height 18
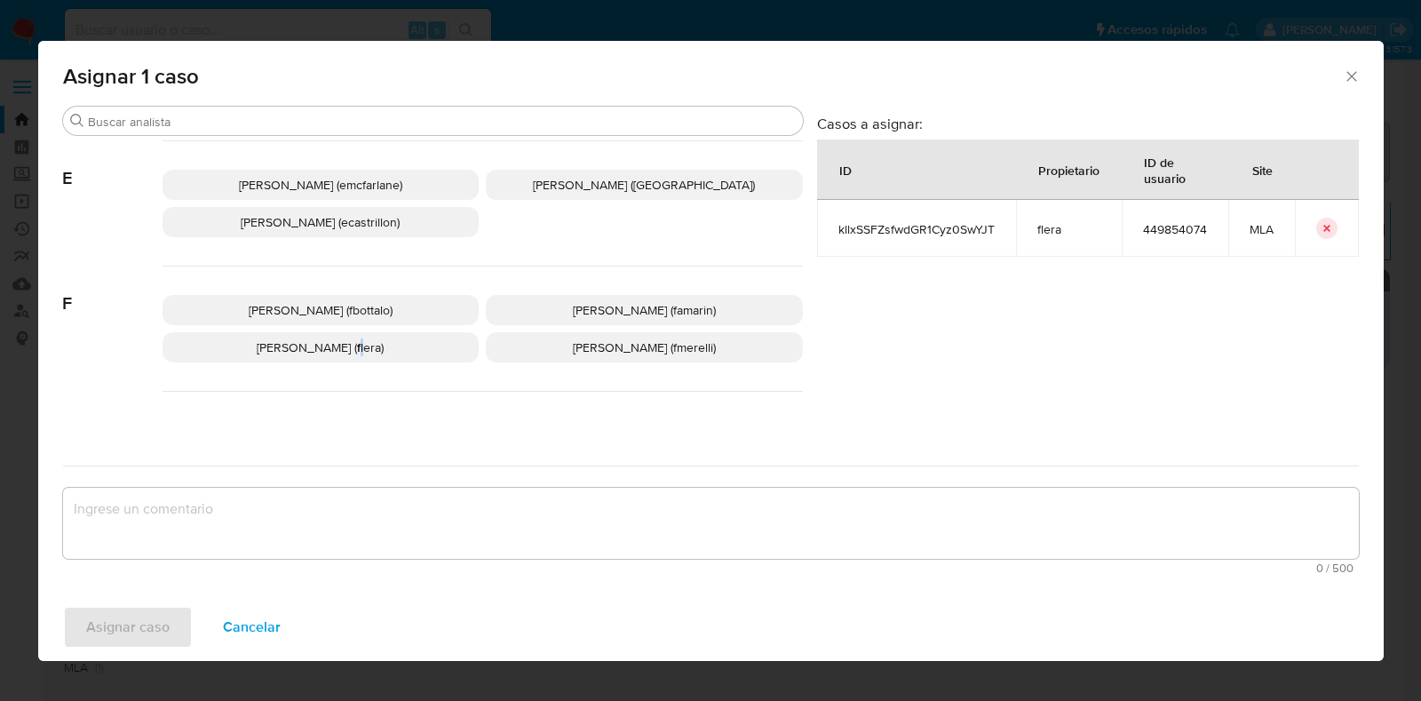
click at [328, 345] on span "Florencia Cecilia Lera (flera)" at bounding box center [320, 347] width 127 height 18
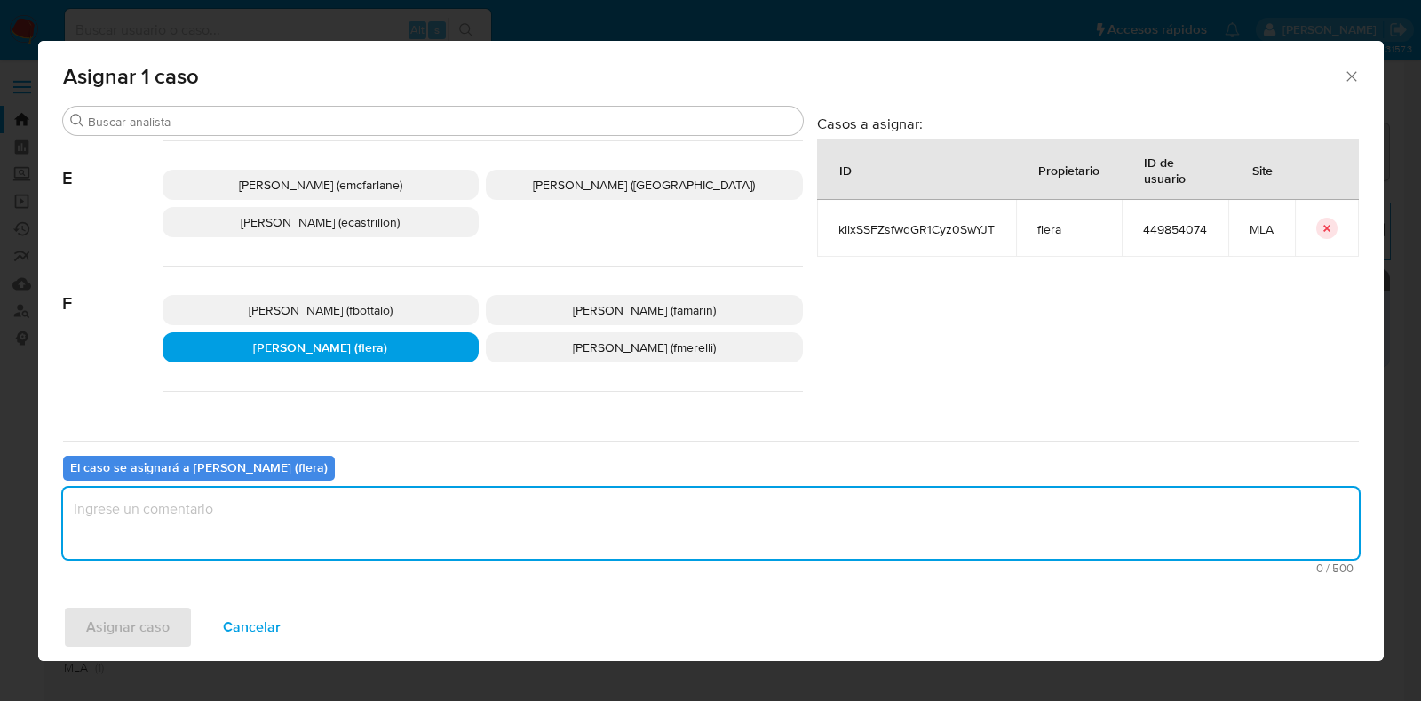
click at [346, 503] on textarea "assign-modal" at bounding box center [711, 523] width 1296 height 71
click at [127, 623] on span "Asignar caso" at bounding box center [127, 626] width 83 height 39
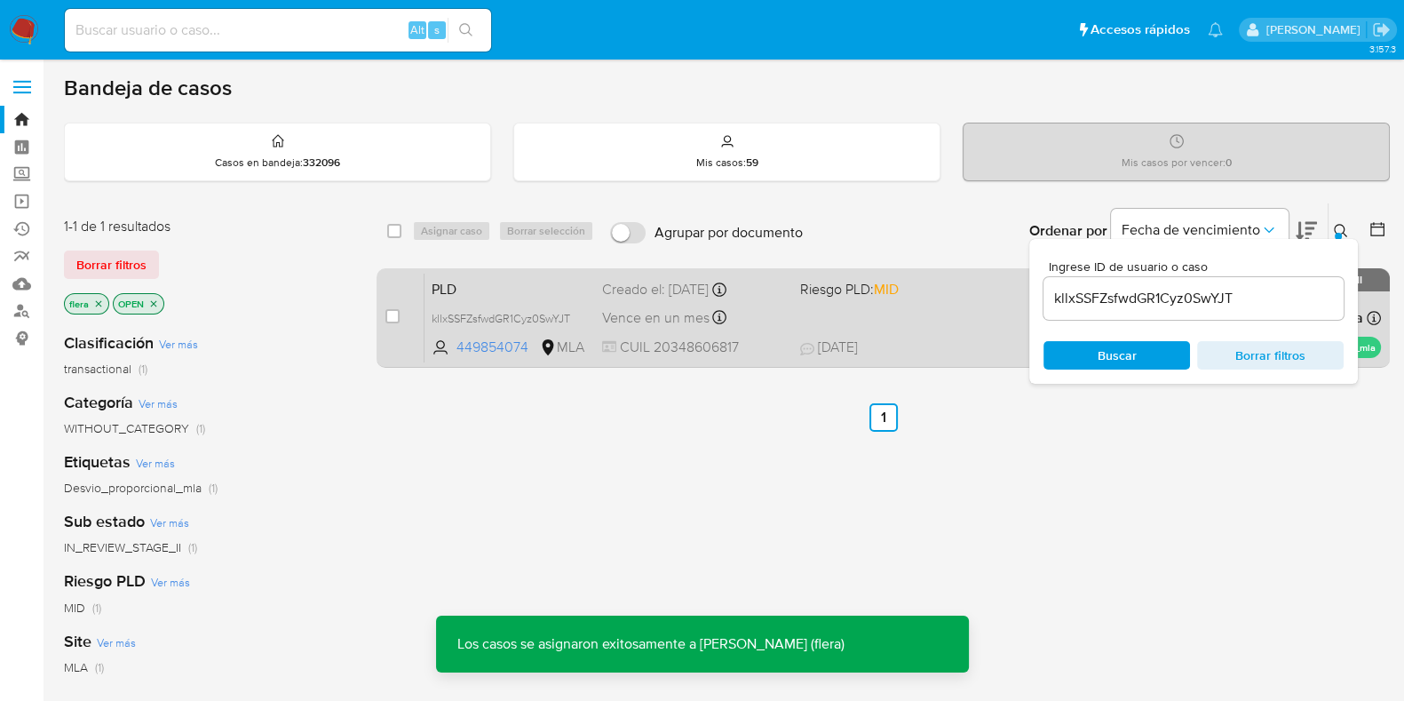
click at [536, 283] on span "PLD" at bounding box center [510, 287] width 156 height 23
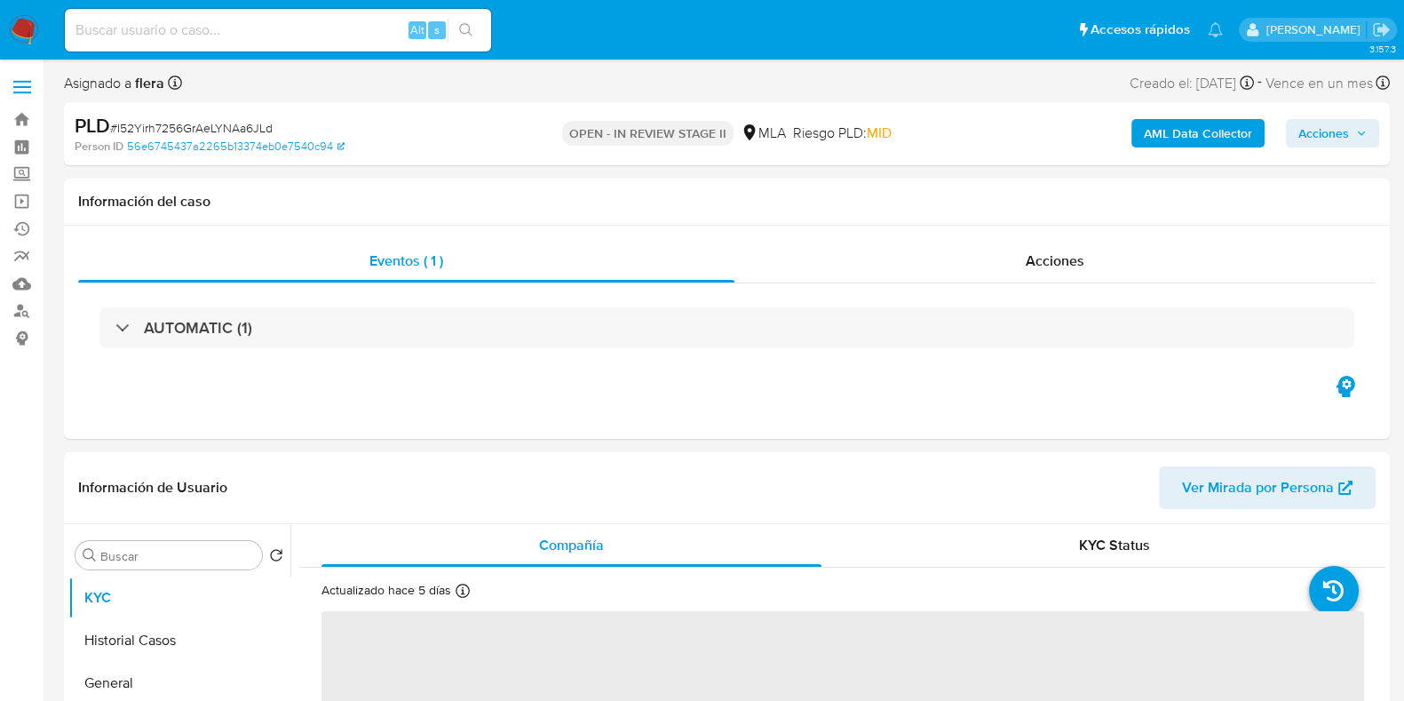
select select "10"
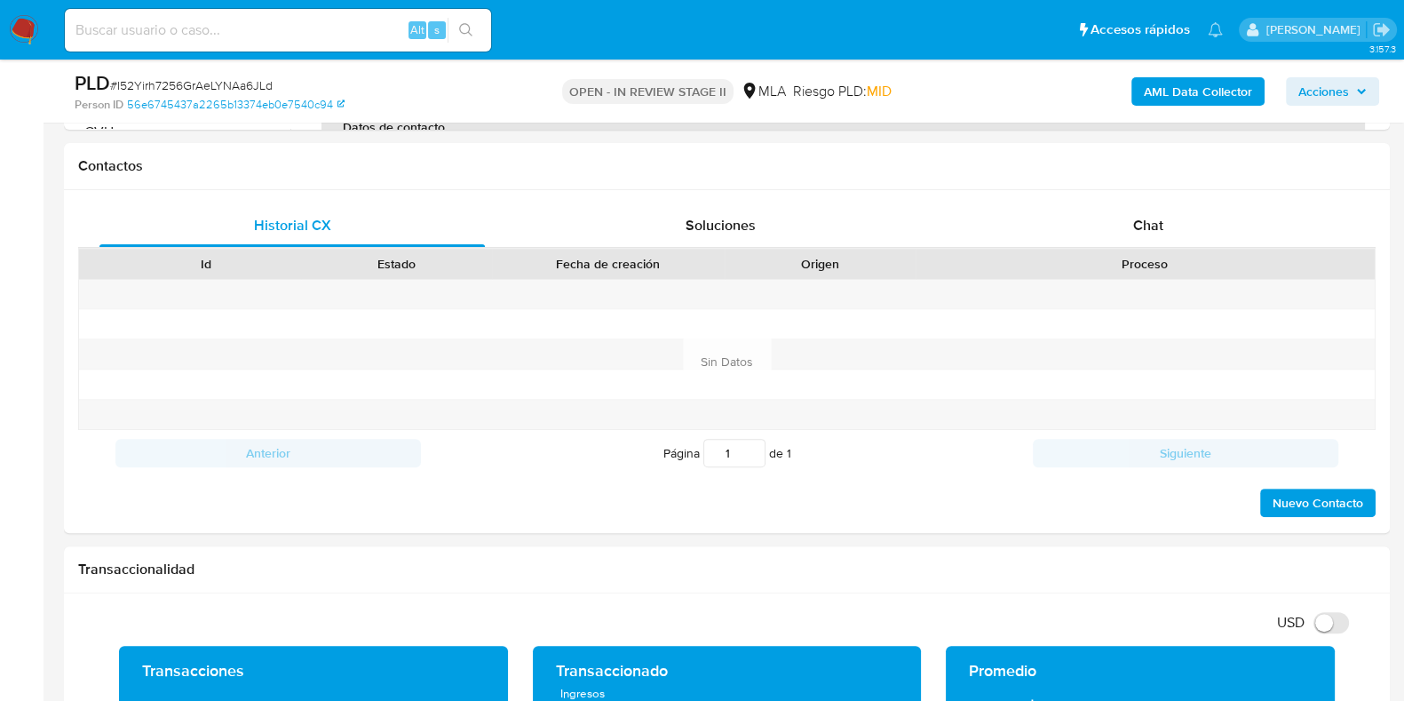
scroll to position [803, 0]
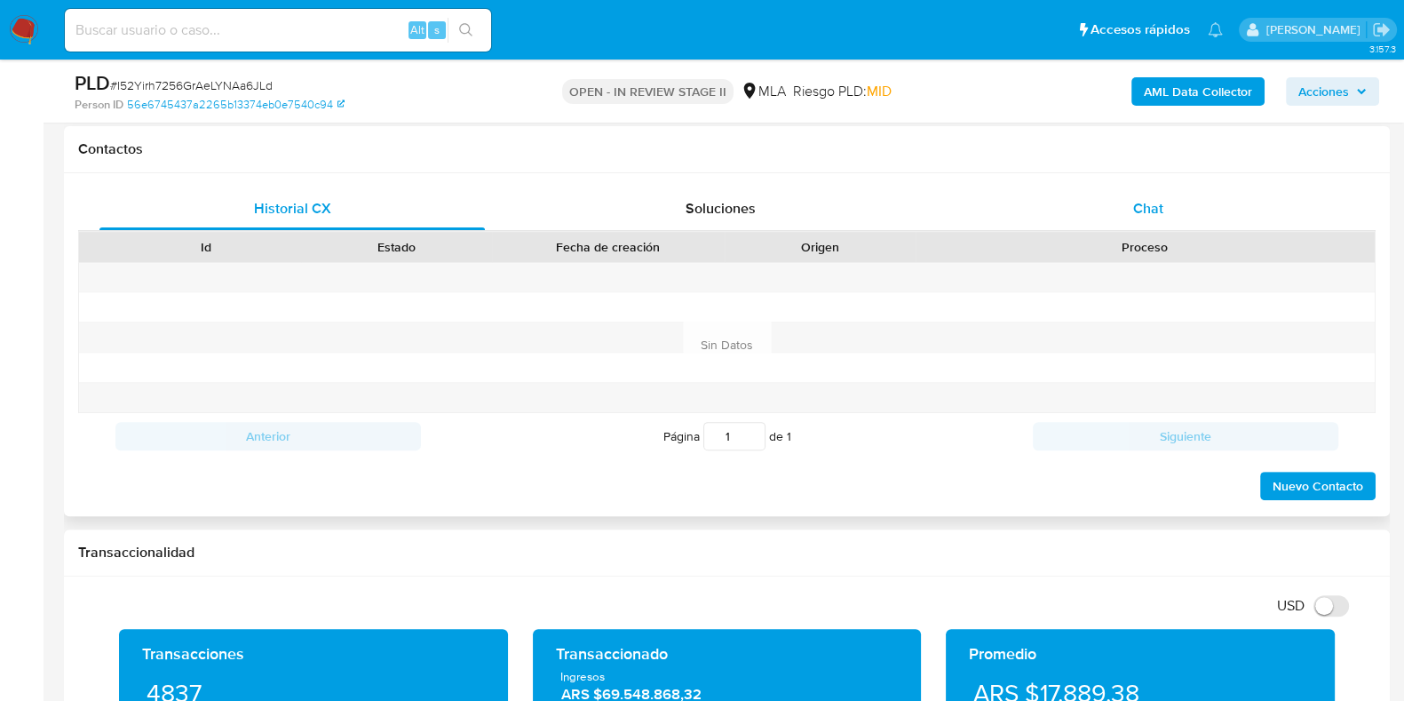
click at [1119, 200] on div "Chat" at bounding box center [1148, 208] width 385 height 43
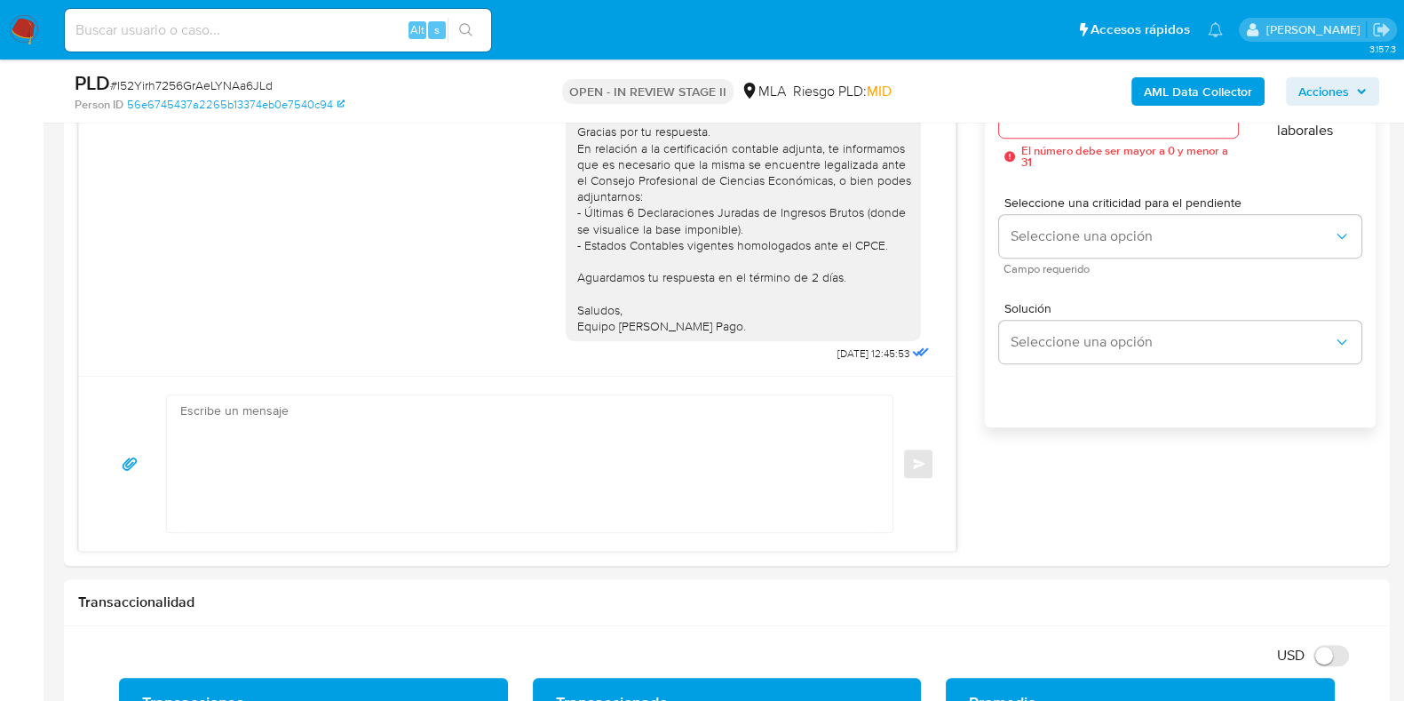
scroll to position [1077, 0]
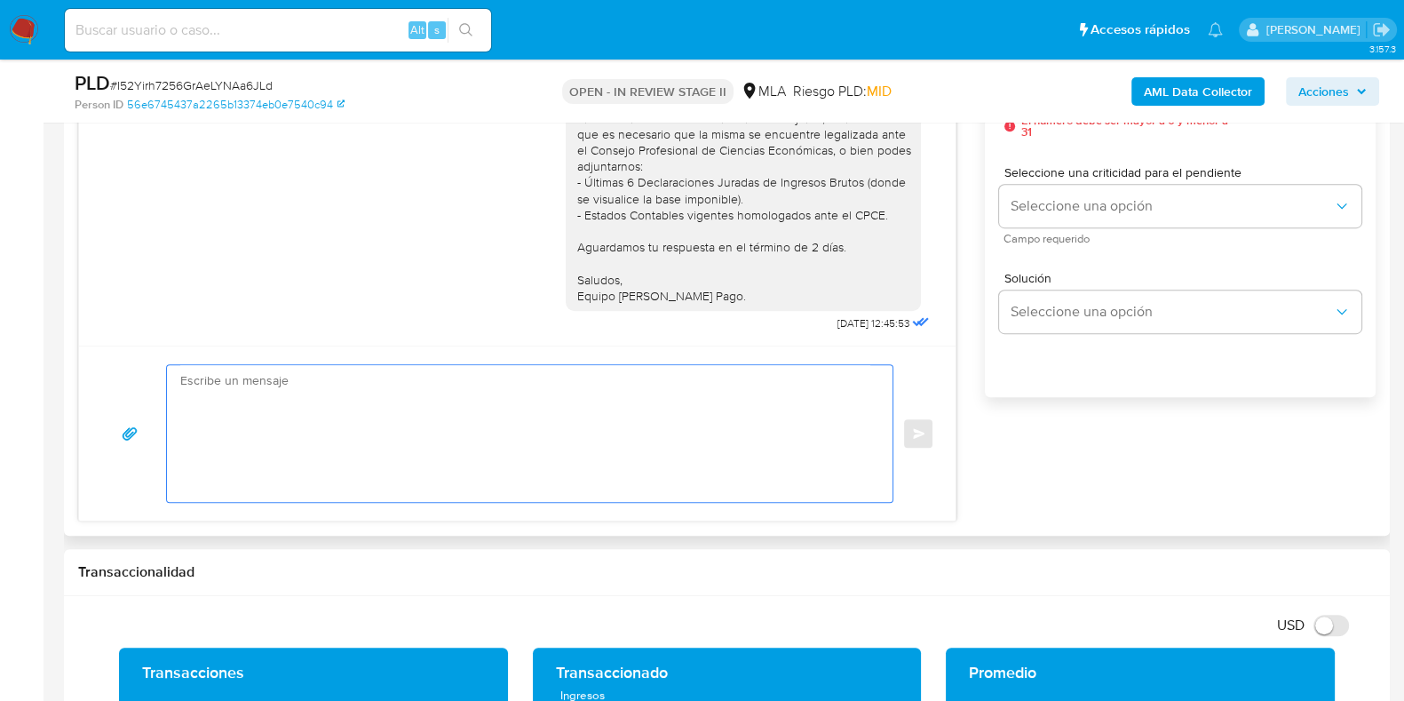
click at [217, 401] on textarea at bounding box center [525, 433] width 690 height 137
paste textarea "Hola, Esperamos que te encuentres muy bien. Te consultamos si tuviste oportunid…"
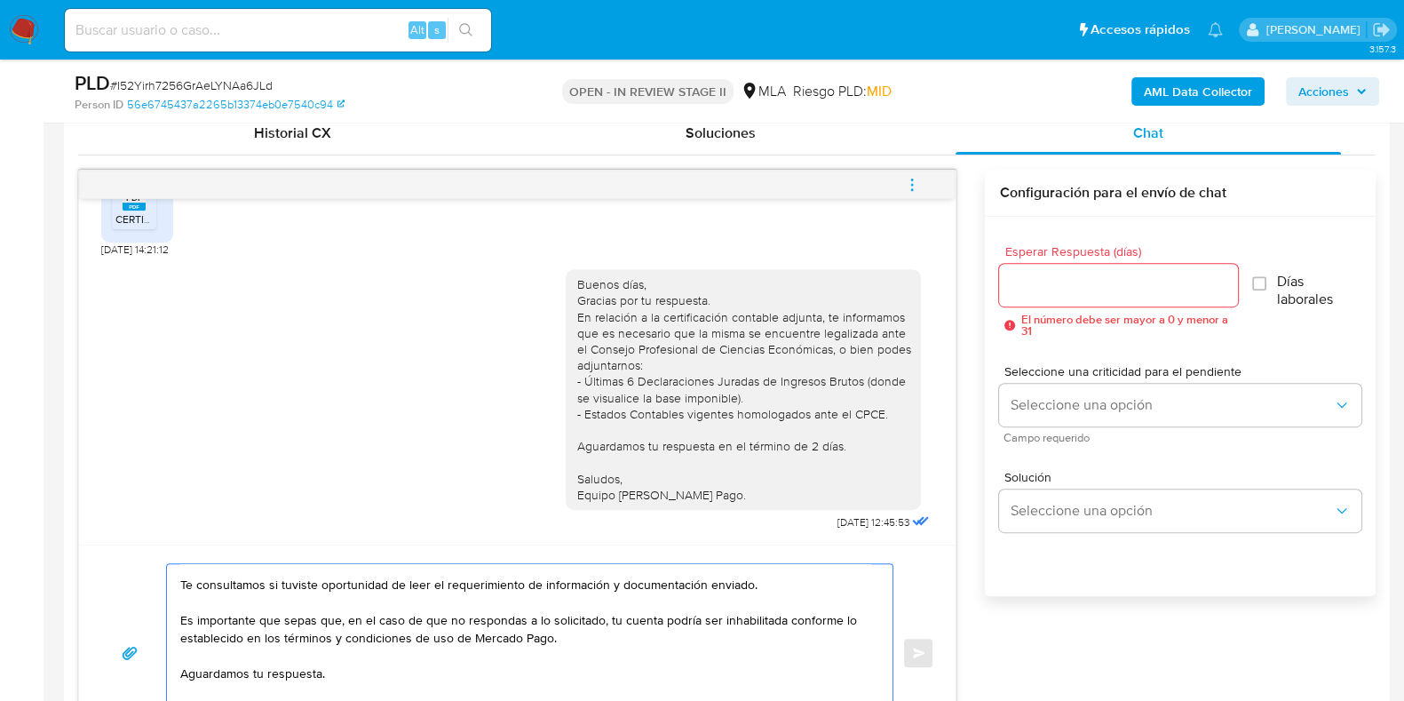
scroll to position [760, 0]
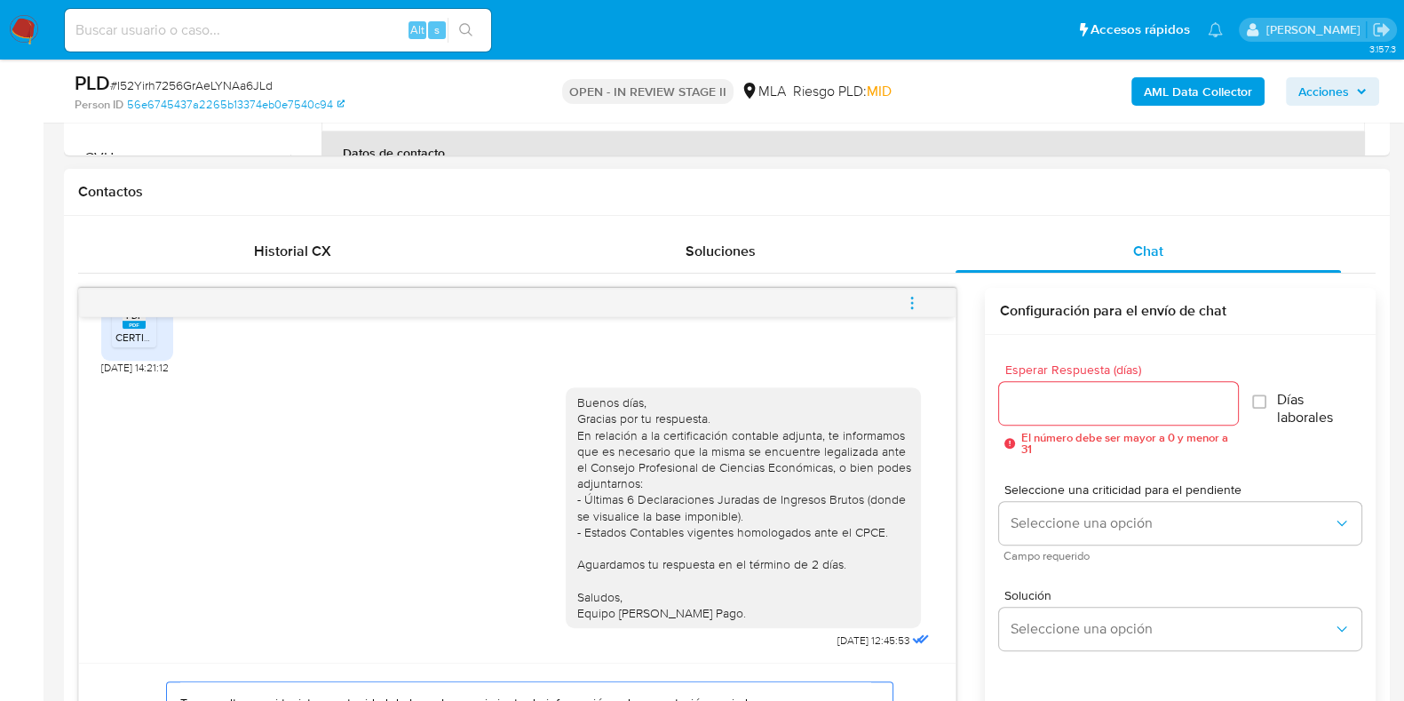
type textarea "Hola, Esperamos que te encuentres muy bien. Te consultamos si tuviste oportunid…"
click at [1079, 398] on input "Esperar Respuesta (días)" at bounding box center [1118, 403] width 238 height 23
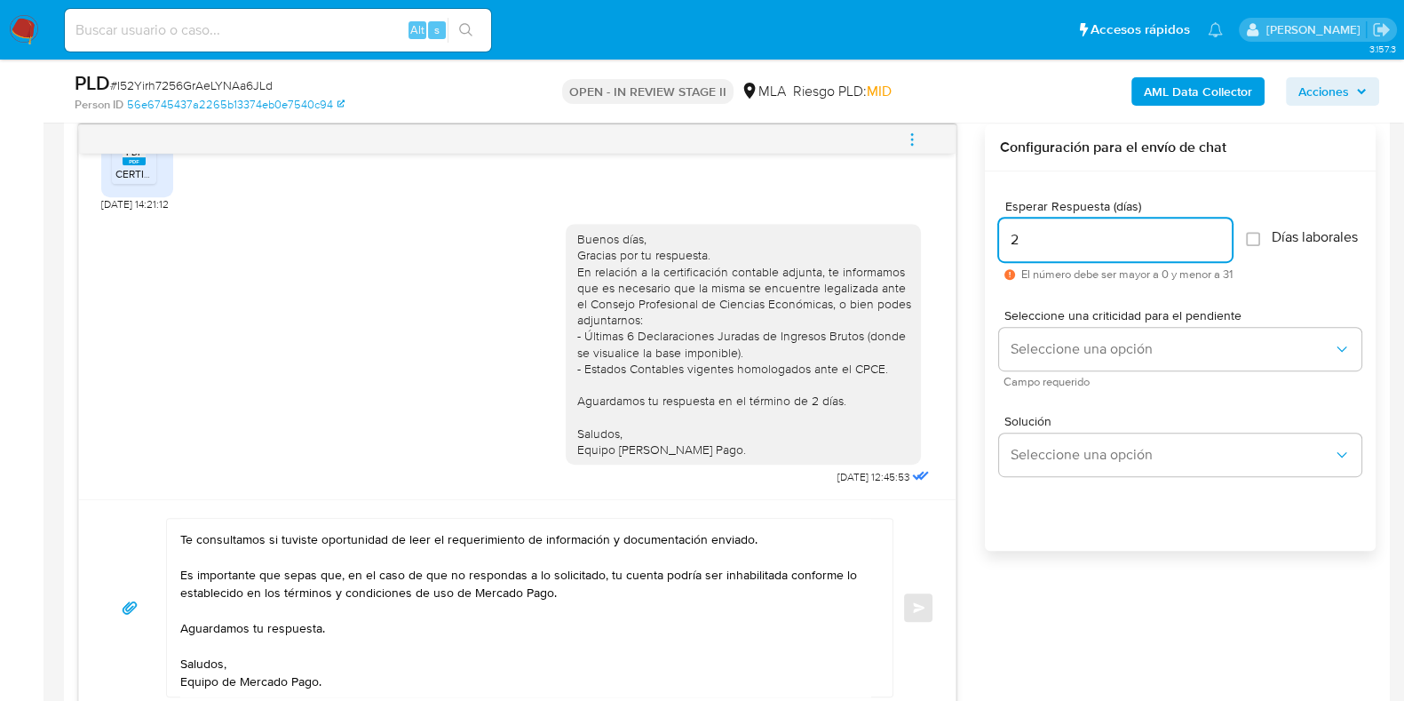
scroll to position [941, 0]
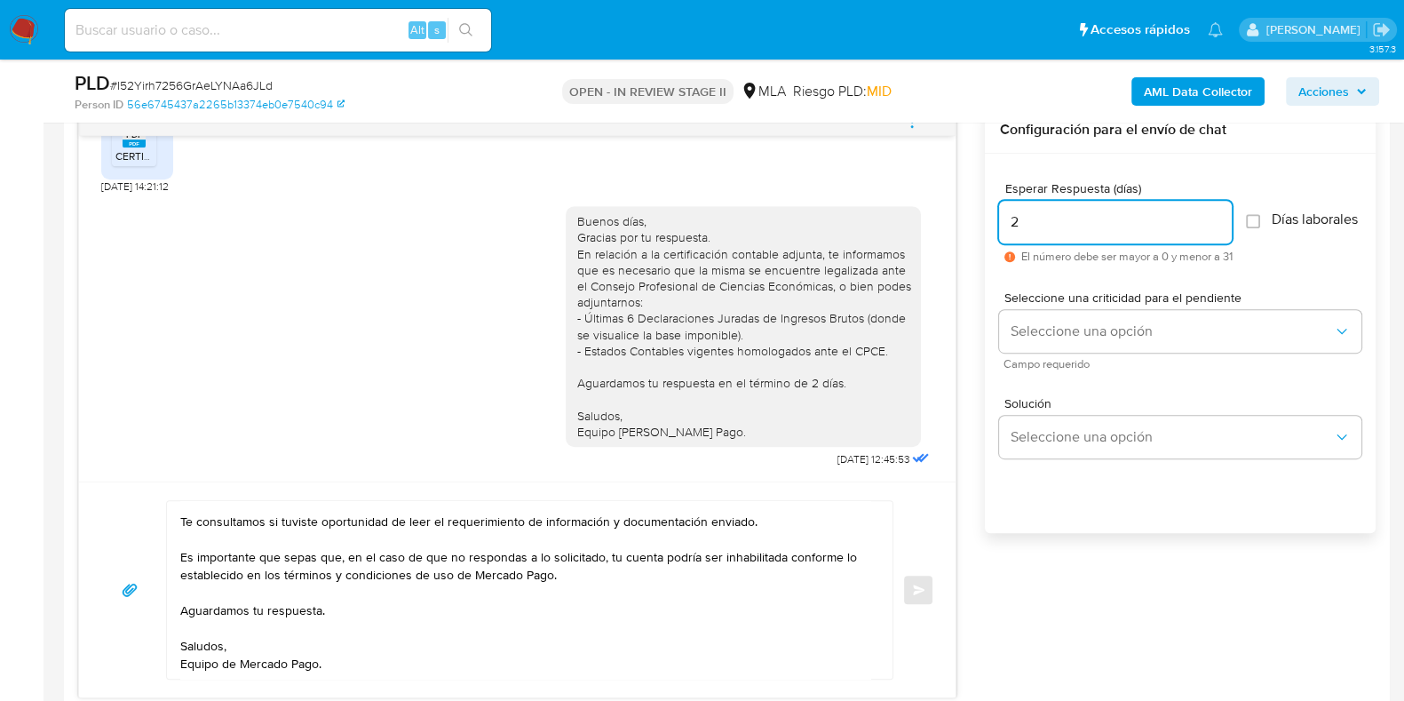
type input "2"
click at [319, 596] on textarea "Hola, Esperamos que te encuentres muy bien. Te consultamos si tuviste oportunid…" at bounding box center [525, 590] width 690 height 178
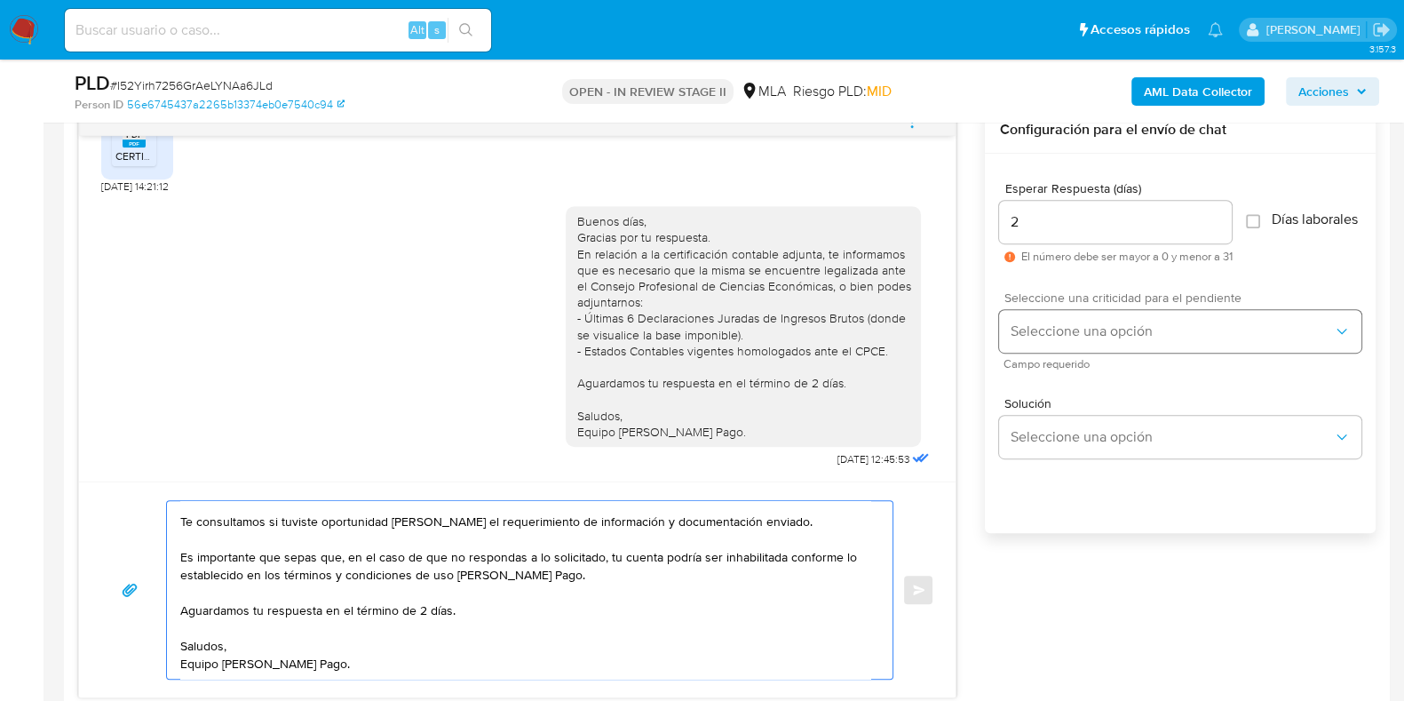
type textarea "Hola, Esperamos que te encuentres muy bien. Te consultamos si tuviste oportunid…"
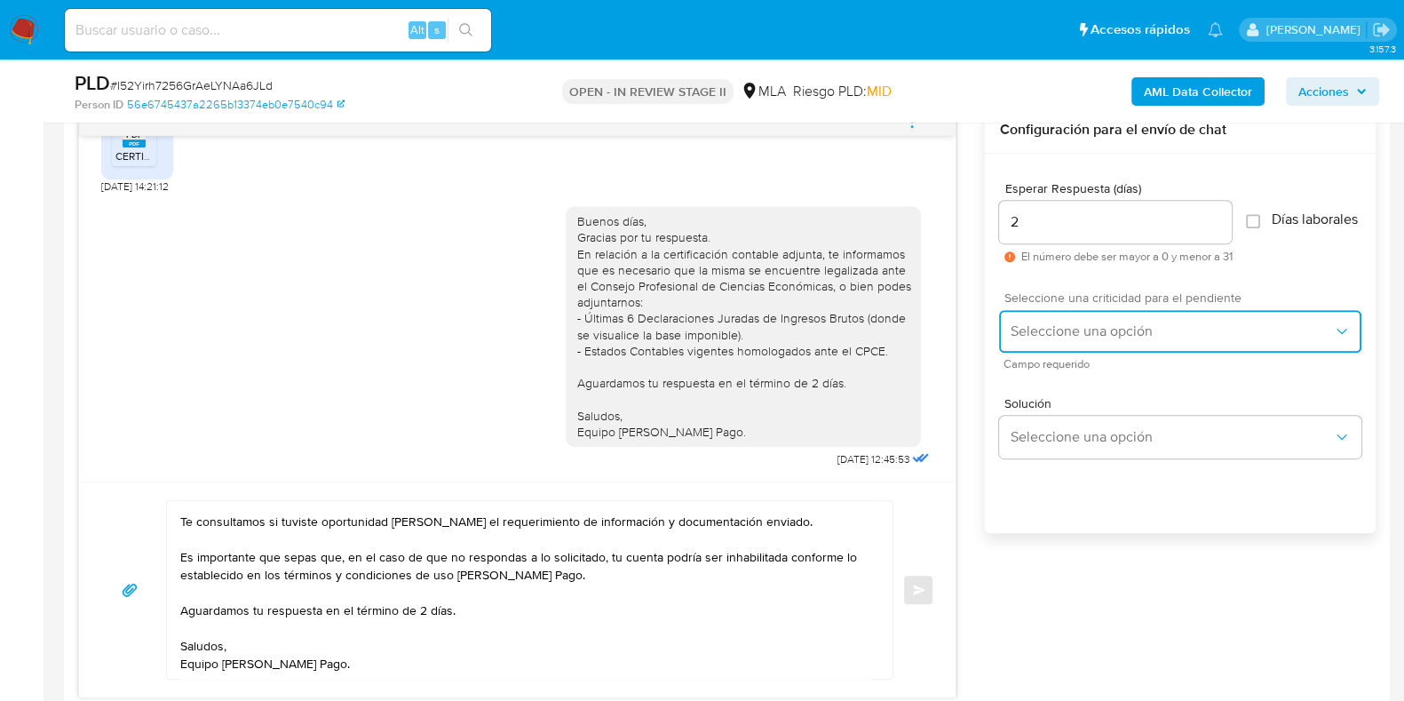
click at [1063, 353] on button "Seleccione una opción" at bounding box center [1180, 331] width 362 height 43
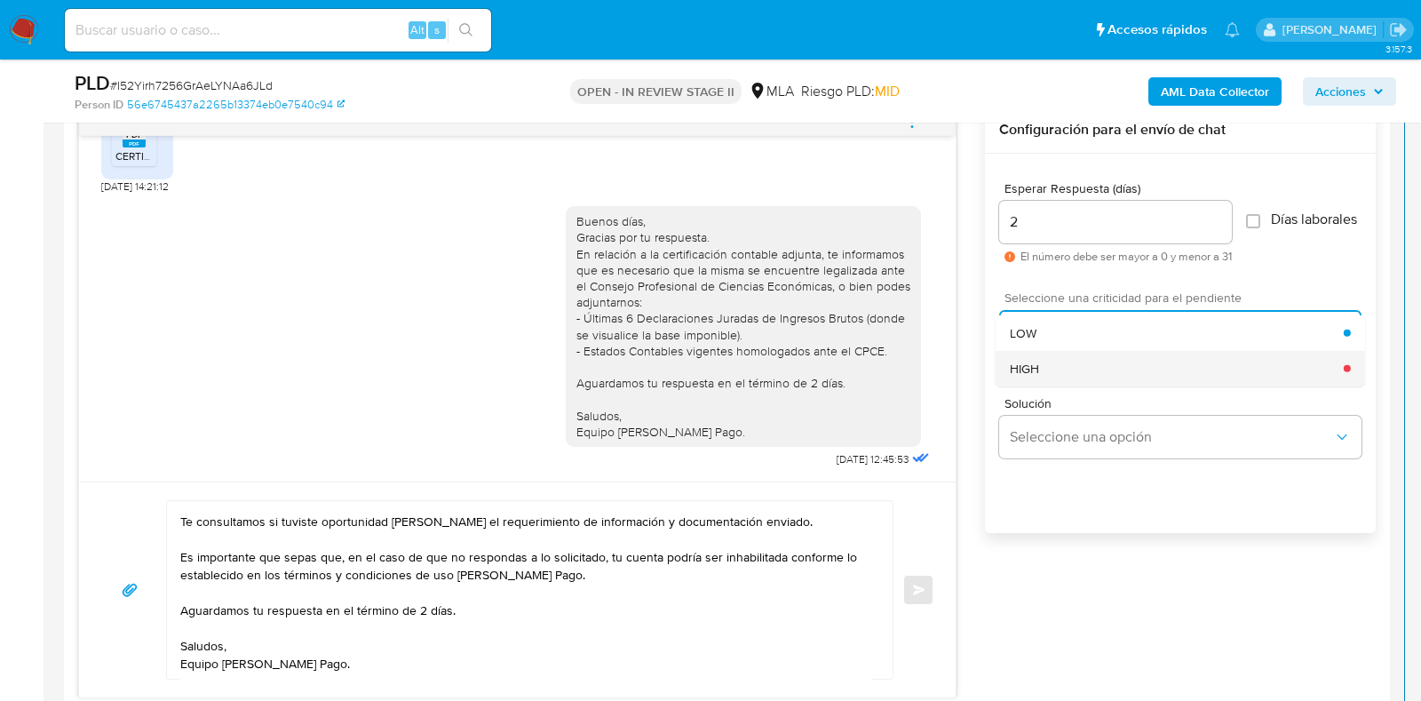
click at [1059, 384] on div "HIGH" at bounding box center [1177, 368] width 334 height 36
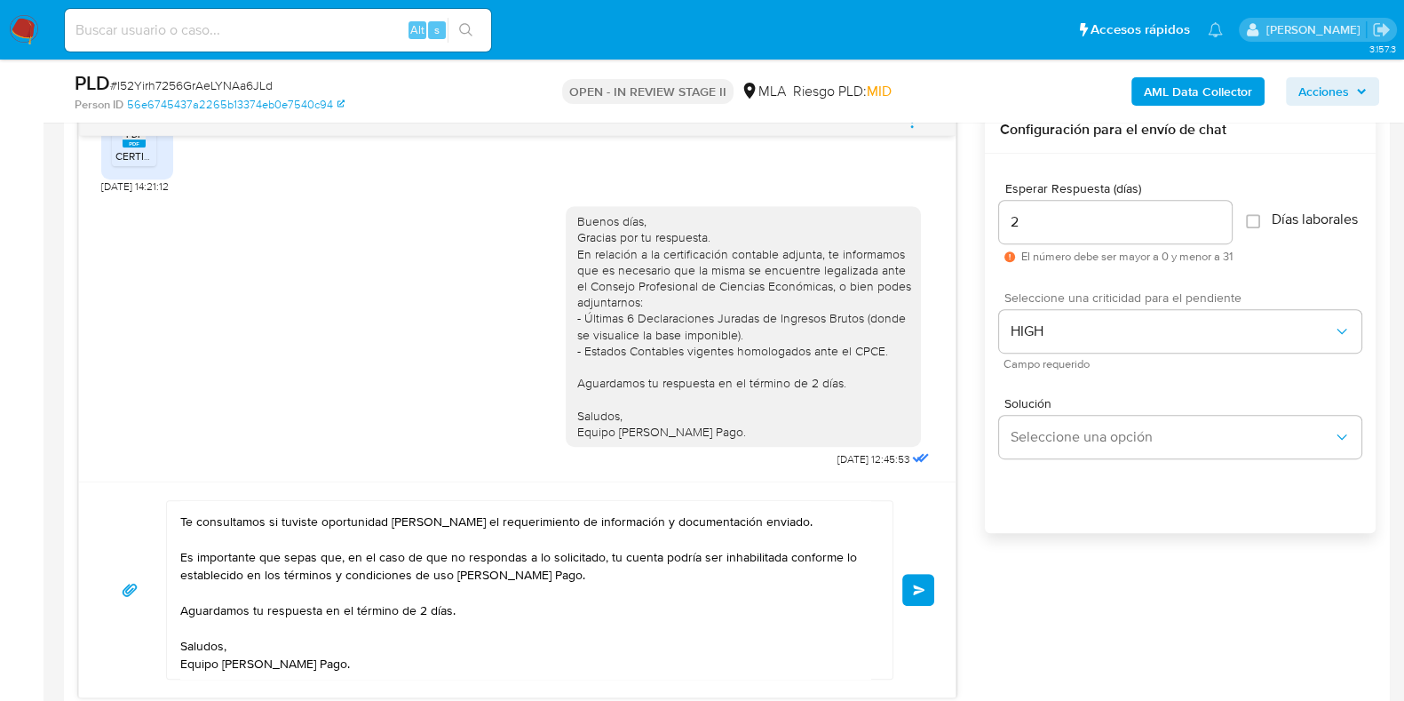
click at [911, 584] on button "Enviar" at bounding box center [918, 590] width 32 height 32
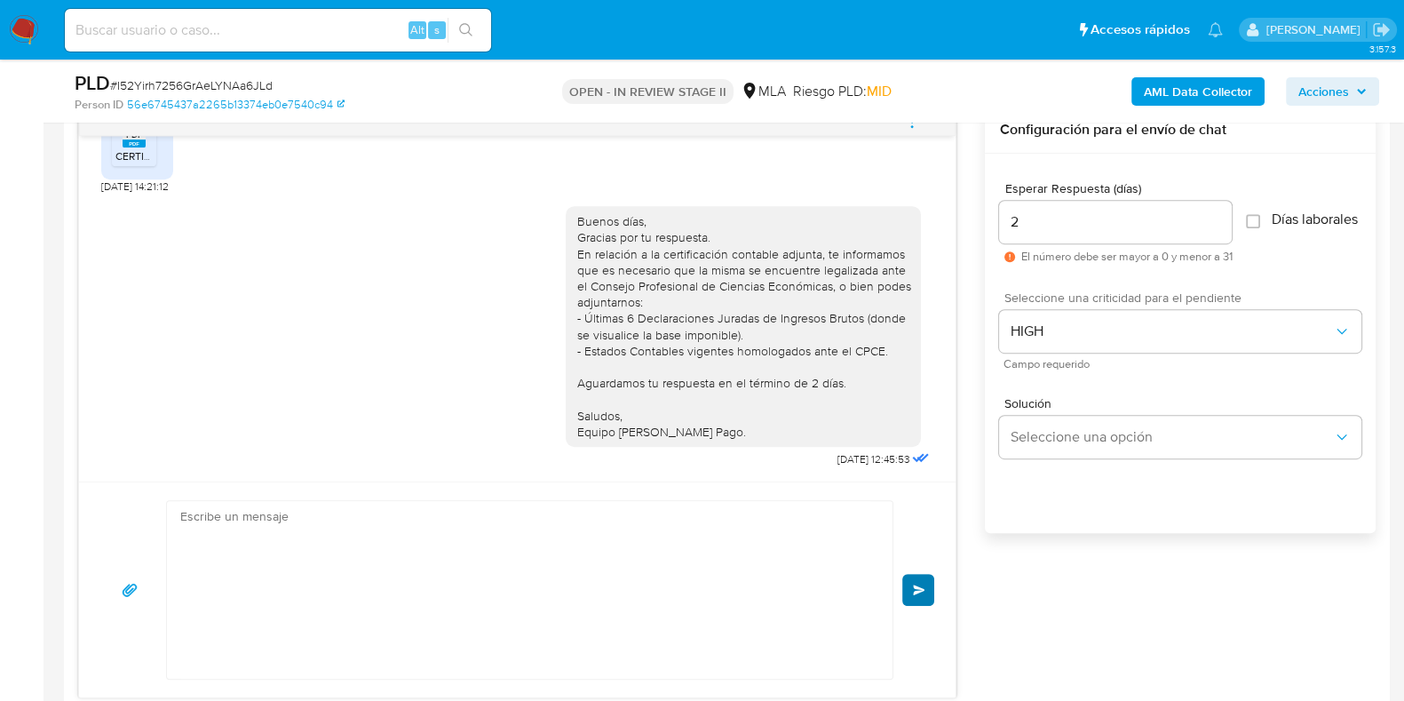
scroll to position [1797, 0]
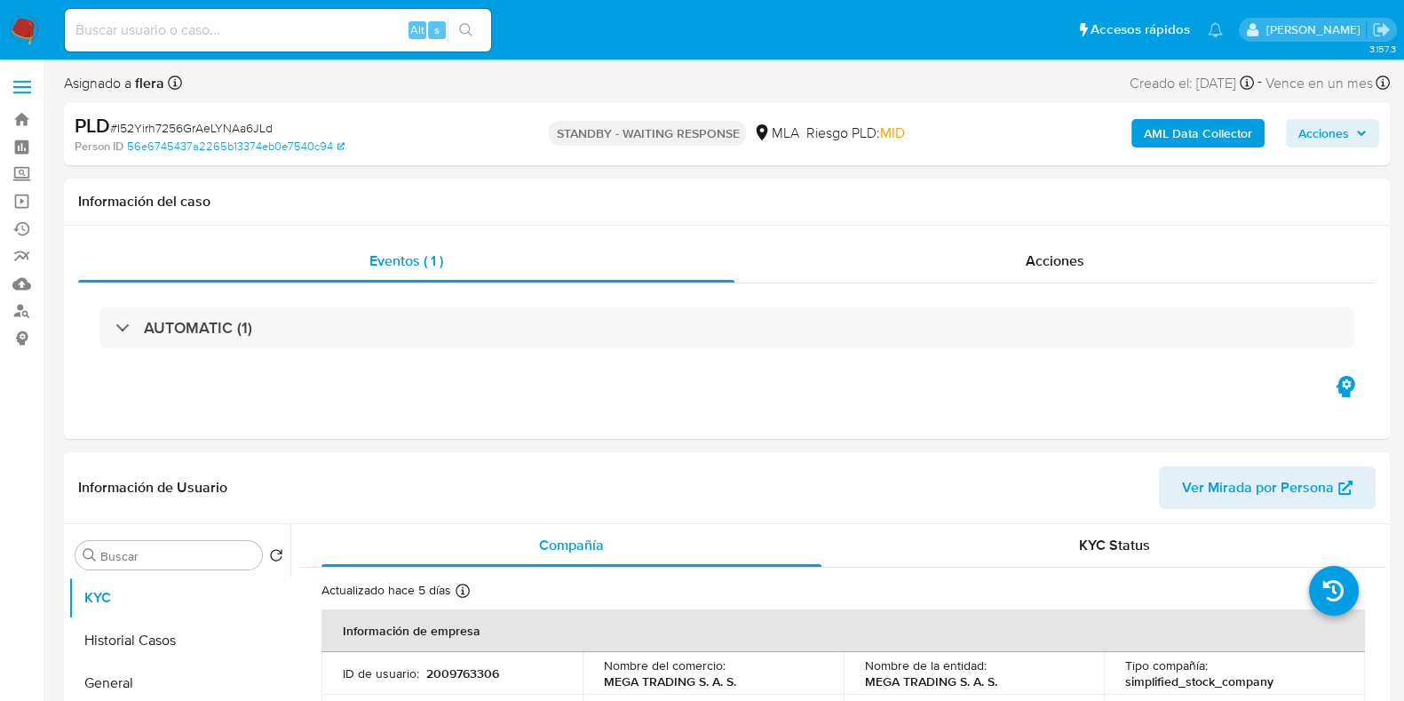
select select "10"
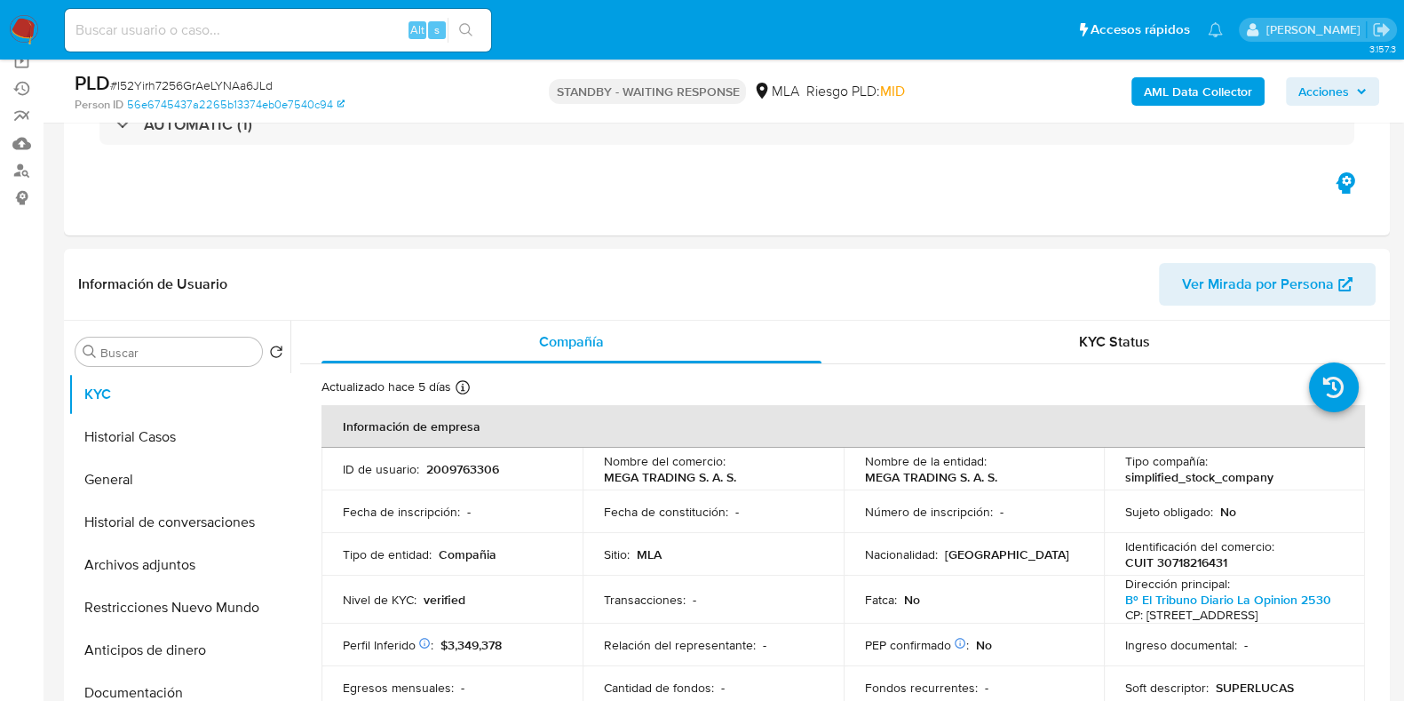
scroll to position [194, 0]
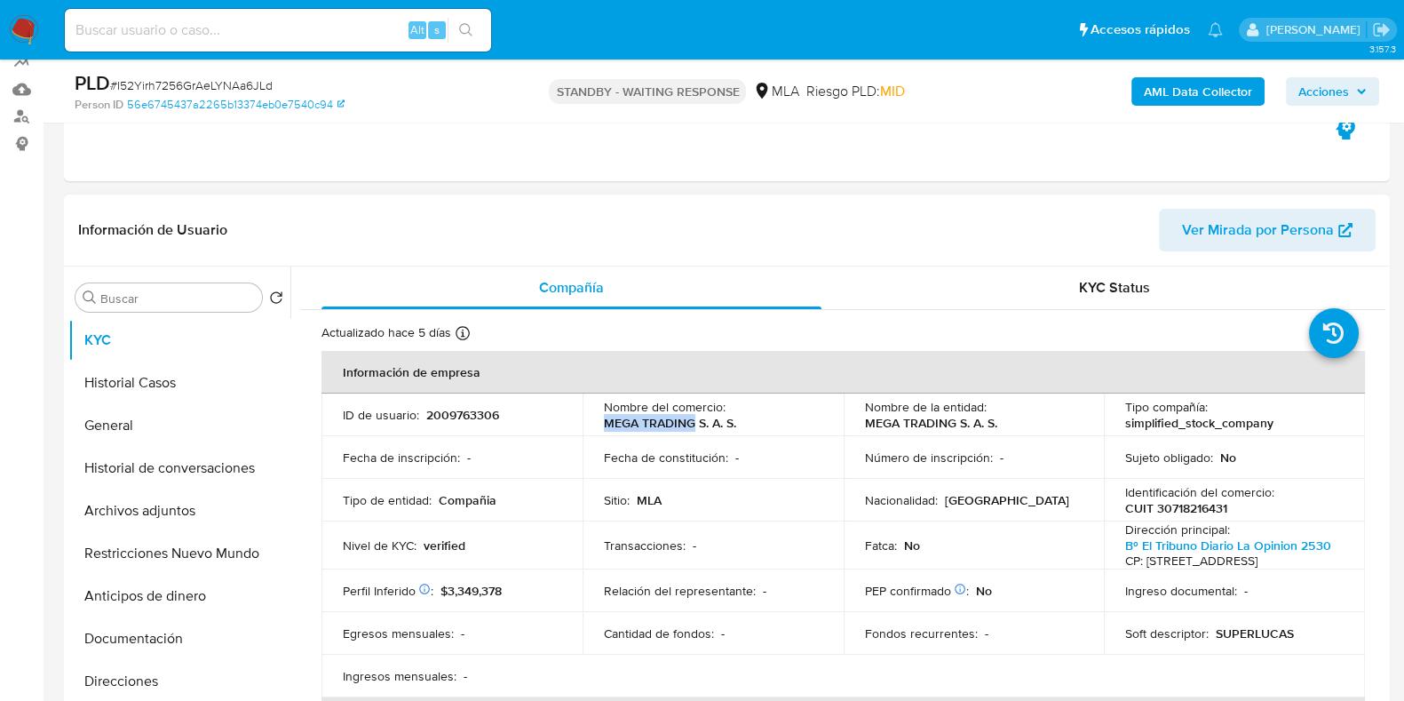
drag, startPoint x: 692, startPoint y: 424, endPoint x: 596, endPoint y: 420, distance: 96.0
click at [596, 420] on td "Nombre del comercio : MEGA TRADING S. A. S." at bounding box center [713, 414] width 261 height 43
copy p "MEGA TRADING"
click at [790, 528] on td "Transacciones : -" at bounding box center [713, 545] width 261 height 48
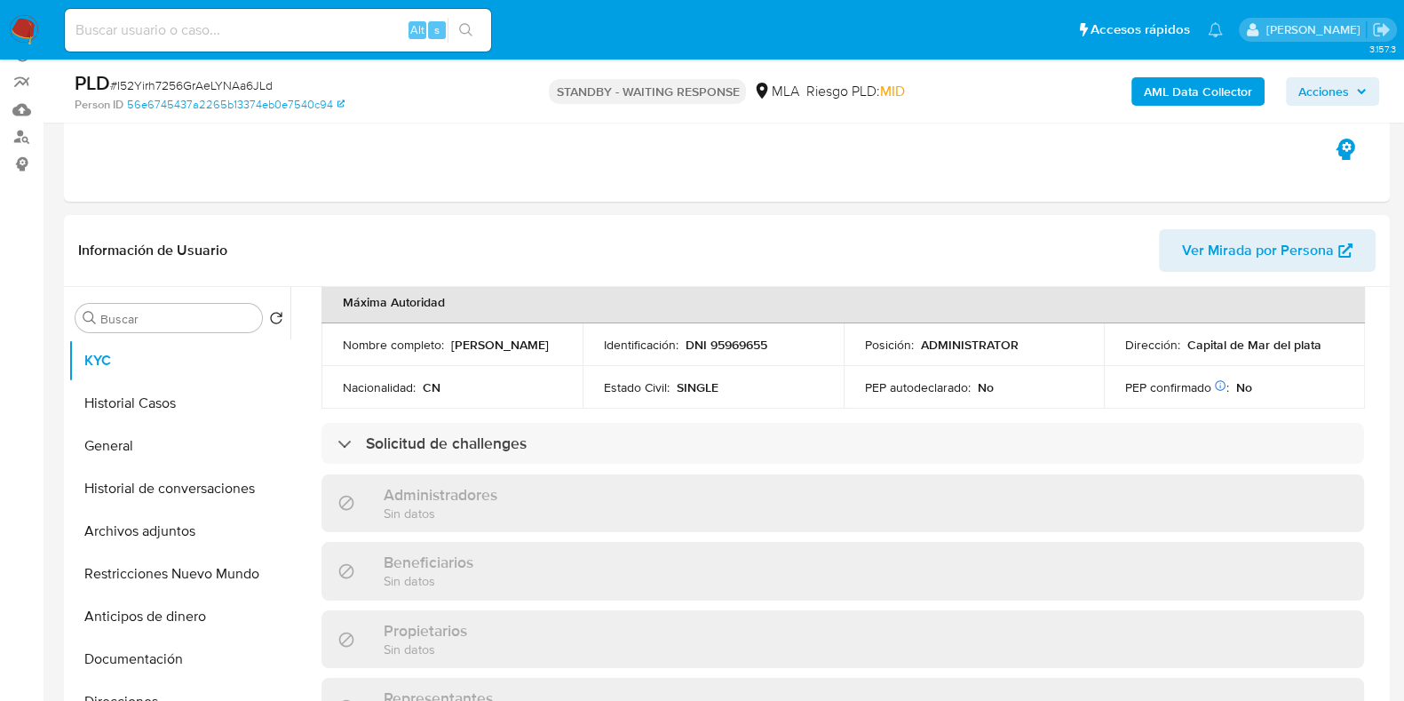
scroll to position [740, 0]
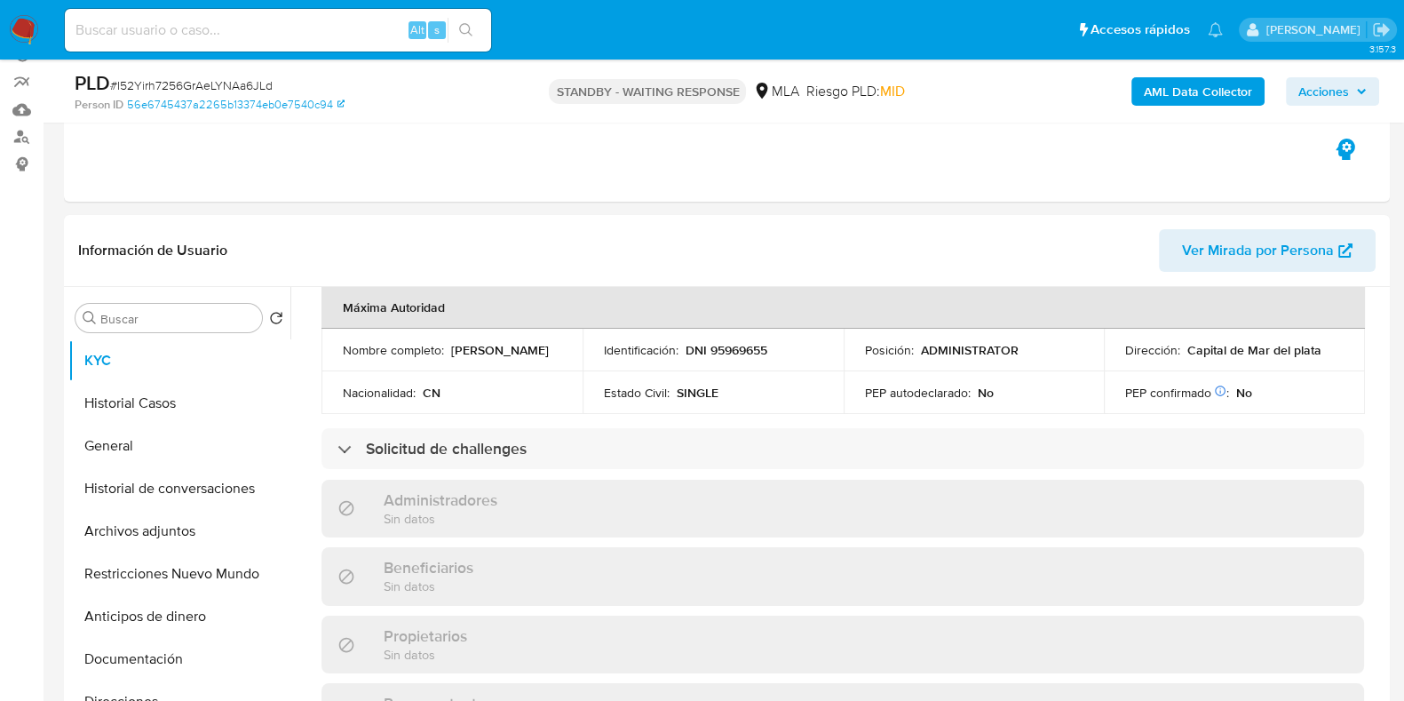
drag, startPoint x: 1377, startPoint y: 548, endPoint x: 1390, endPoint y: 552, distance: 14.0
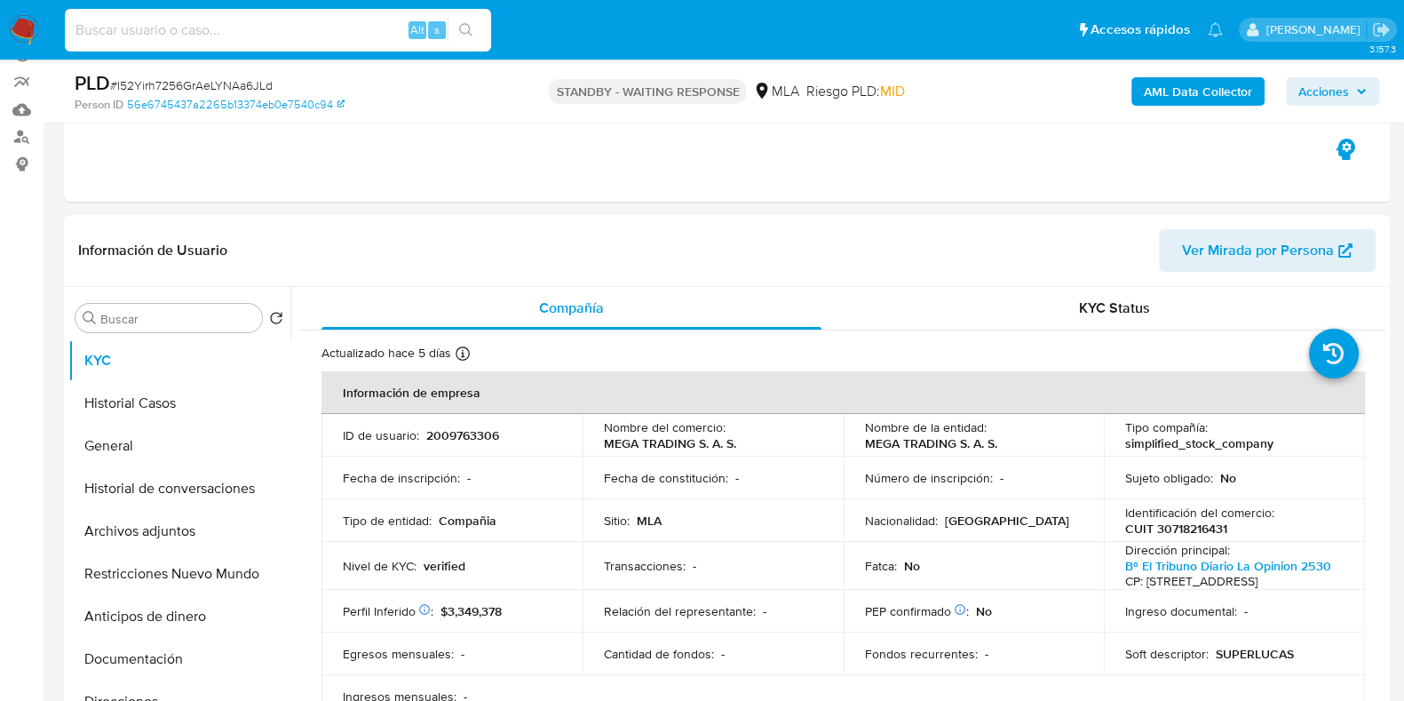
click at [232, 22] on input at bounding box center [278, 30] width 426 height 23
paste input "kllxSSFZsfwdGR1Cyz0SwYJT"
type input "kllxSSFZsfwdGR1Cyz0SwYJT"
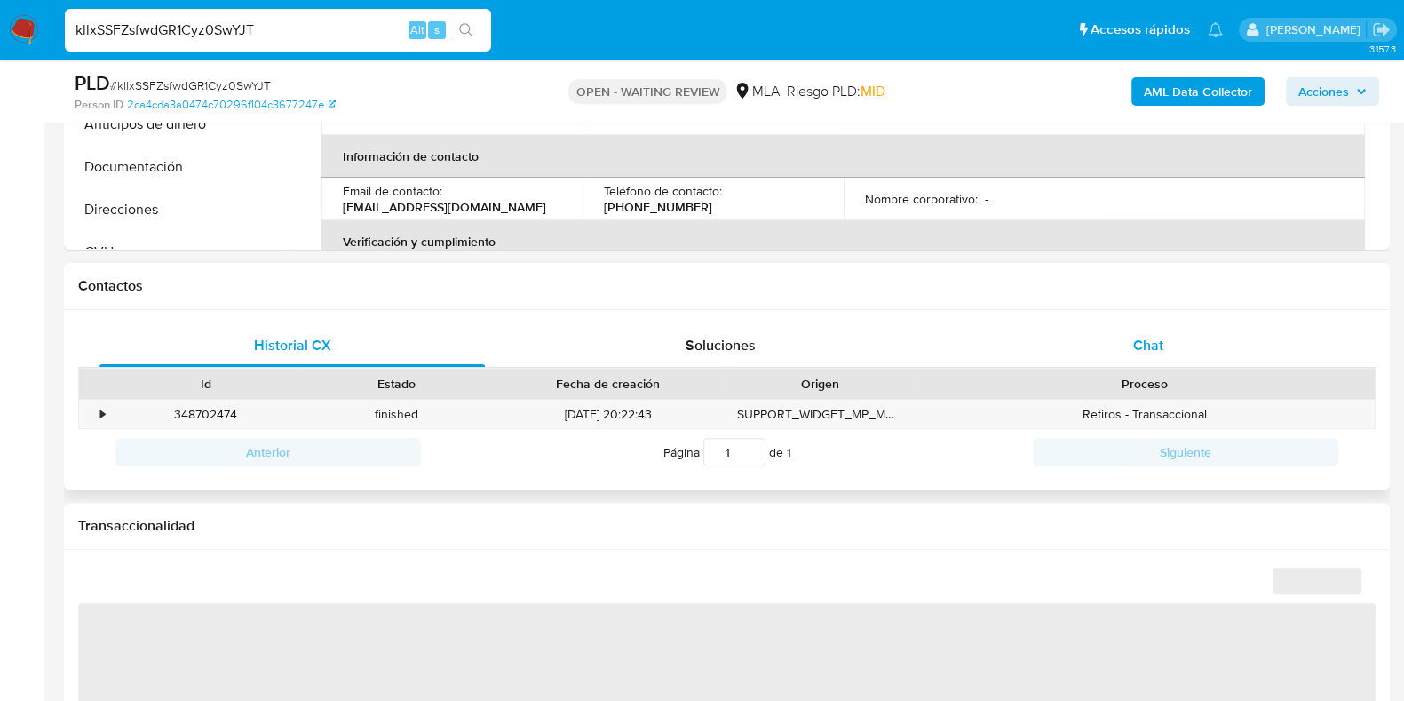
click at [1146, 324] on div "Chat" at bounding box center [1148, 345] width 385 height 43
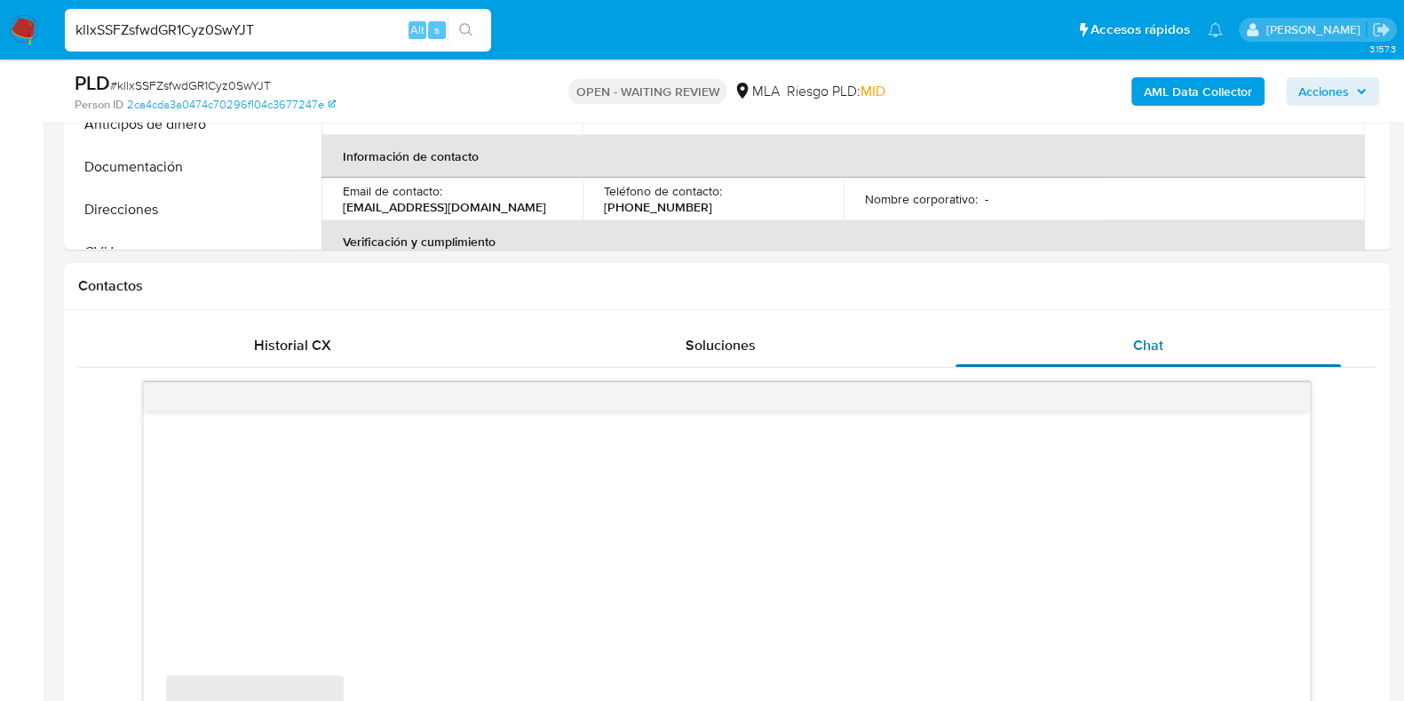
scroll to position [999, 0]
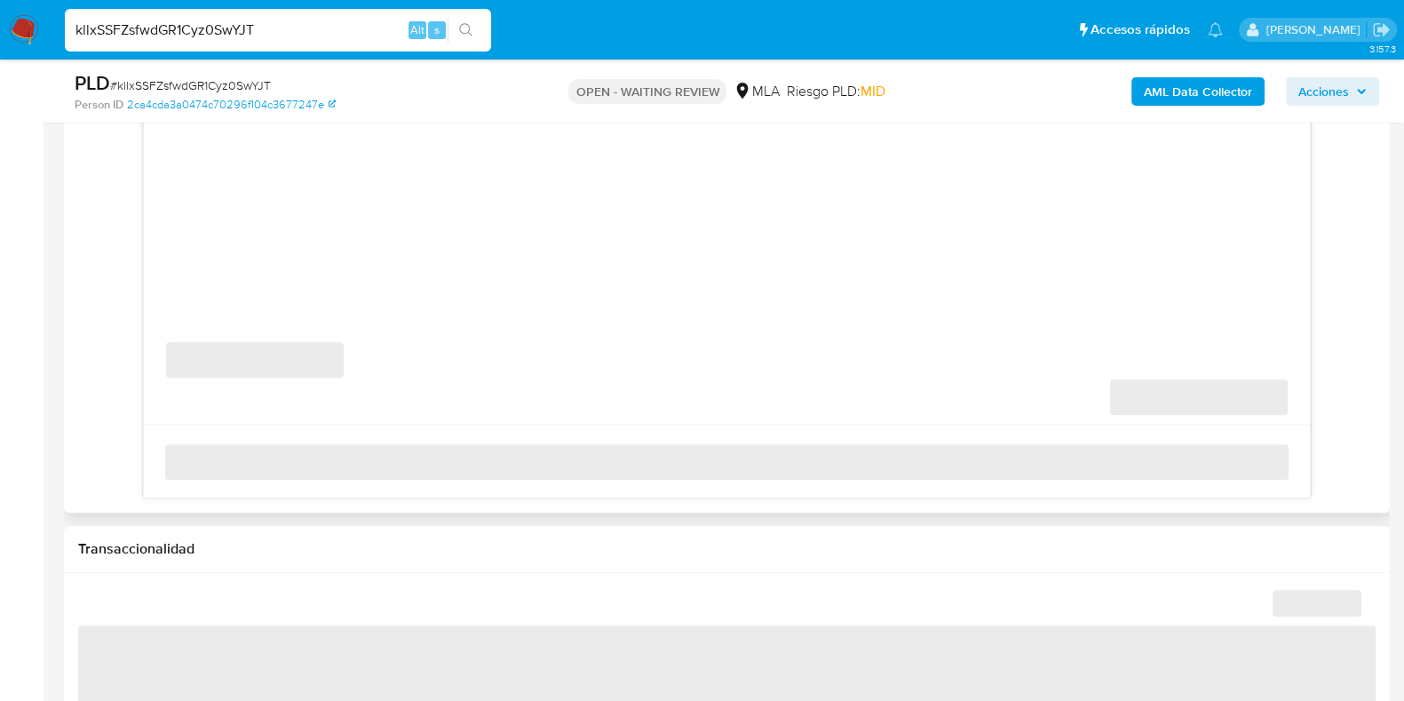
select select "10"
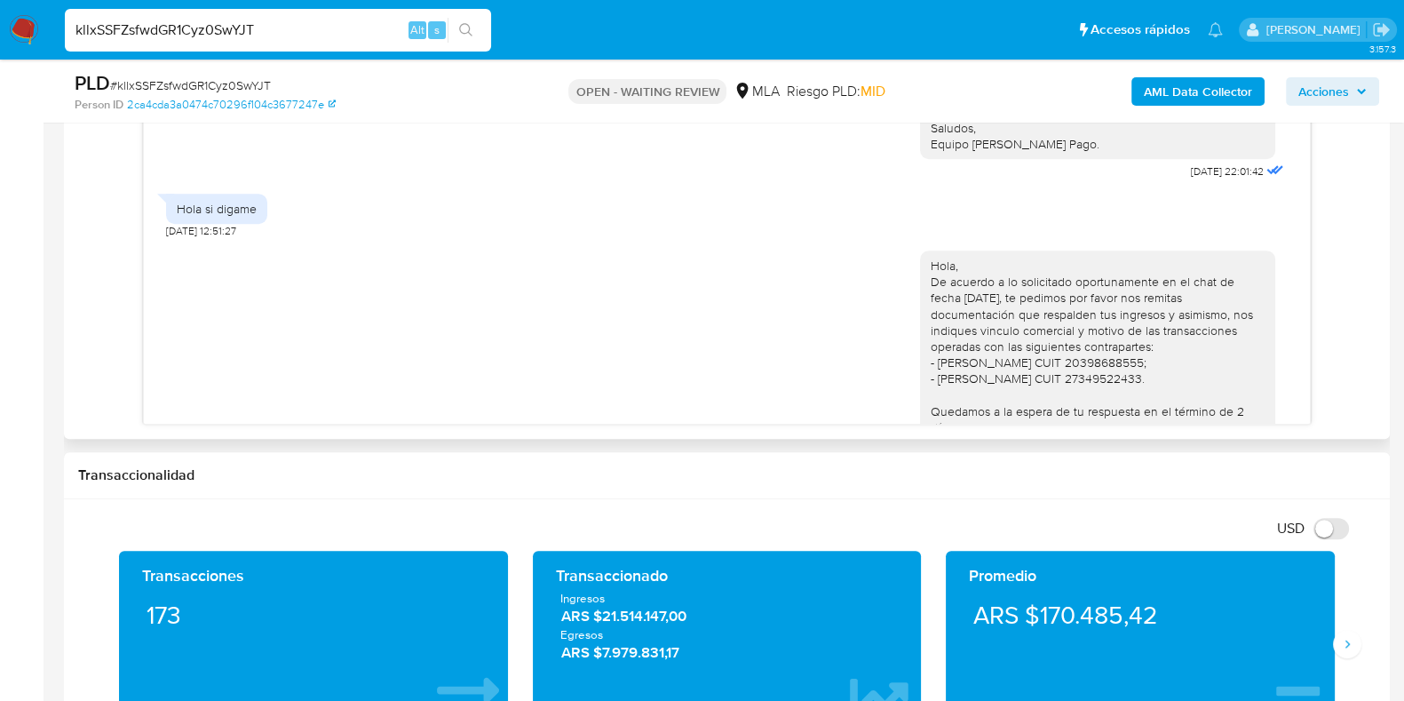
scroll to position [1722, 0]
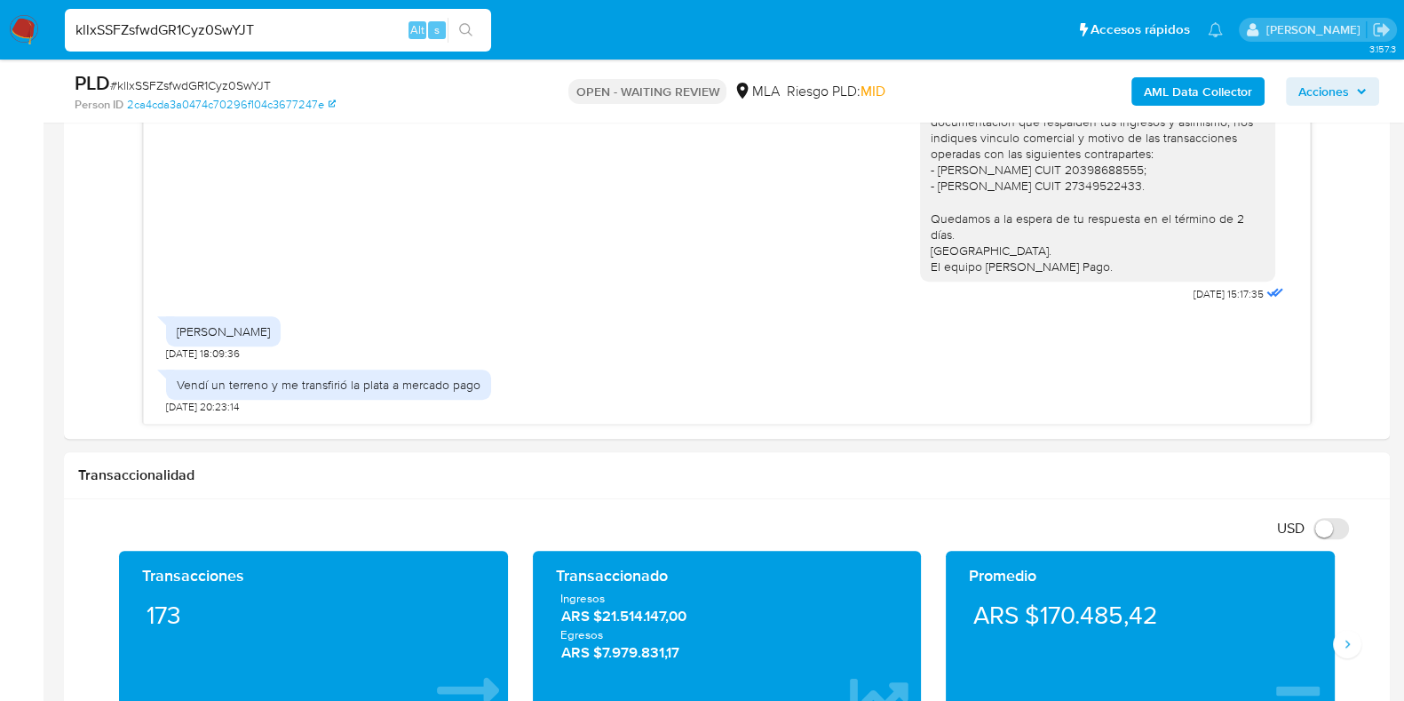
click at [229, 82] on span "# kllxSSFZsfwdGR1Cyz0SwYJT" at bounding box center [190, 85] width 161 height 18
click at [228, 82] on span "# kllxSSFZsfwdGR1Cyz0SwYJT" at bounding box center [190, 85] width 161 height 18
copy span "kllxSSFZsfwdGR1Cyz0SwYJT"
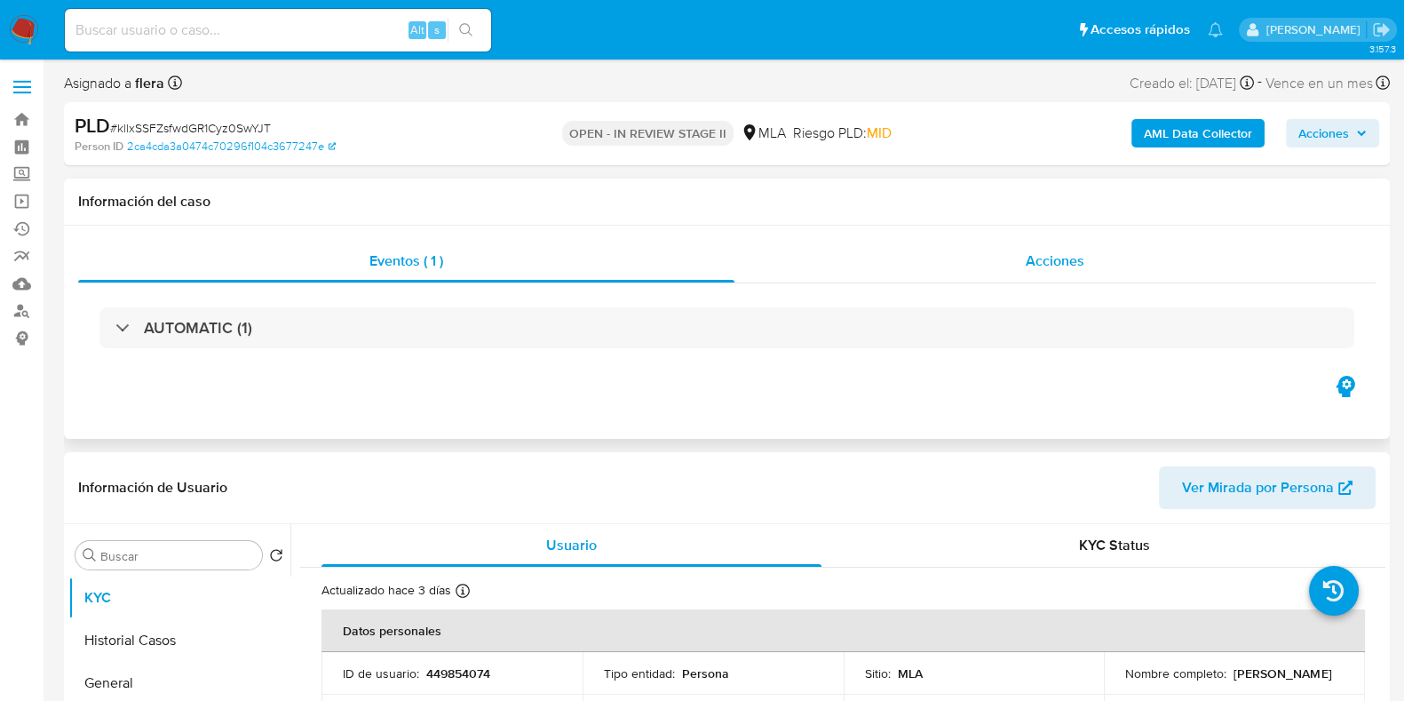
select select "10"
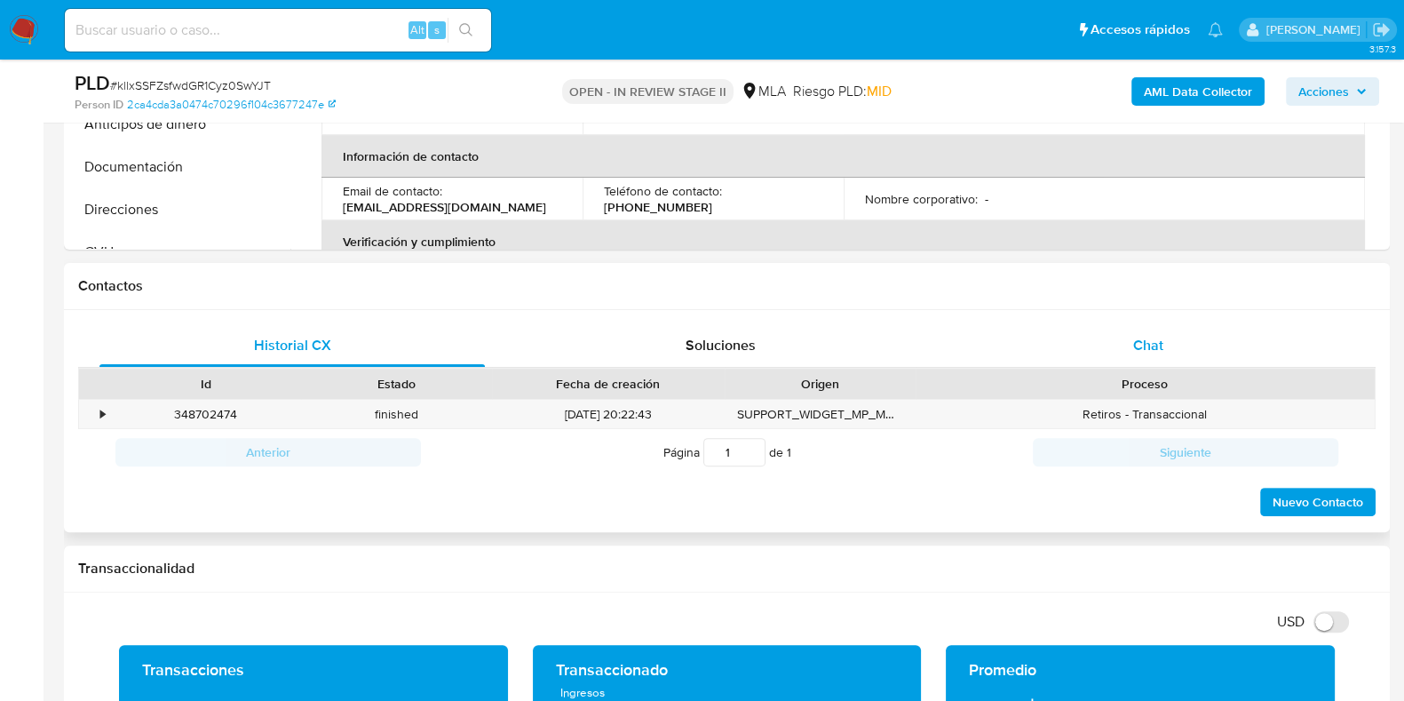
click at [1140, 338] on span "Chat" at bounding box center [1148, 345] width 30 height 20
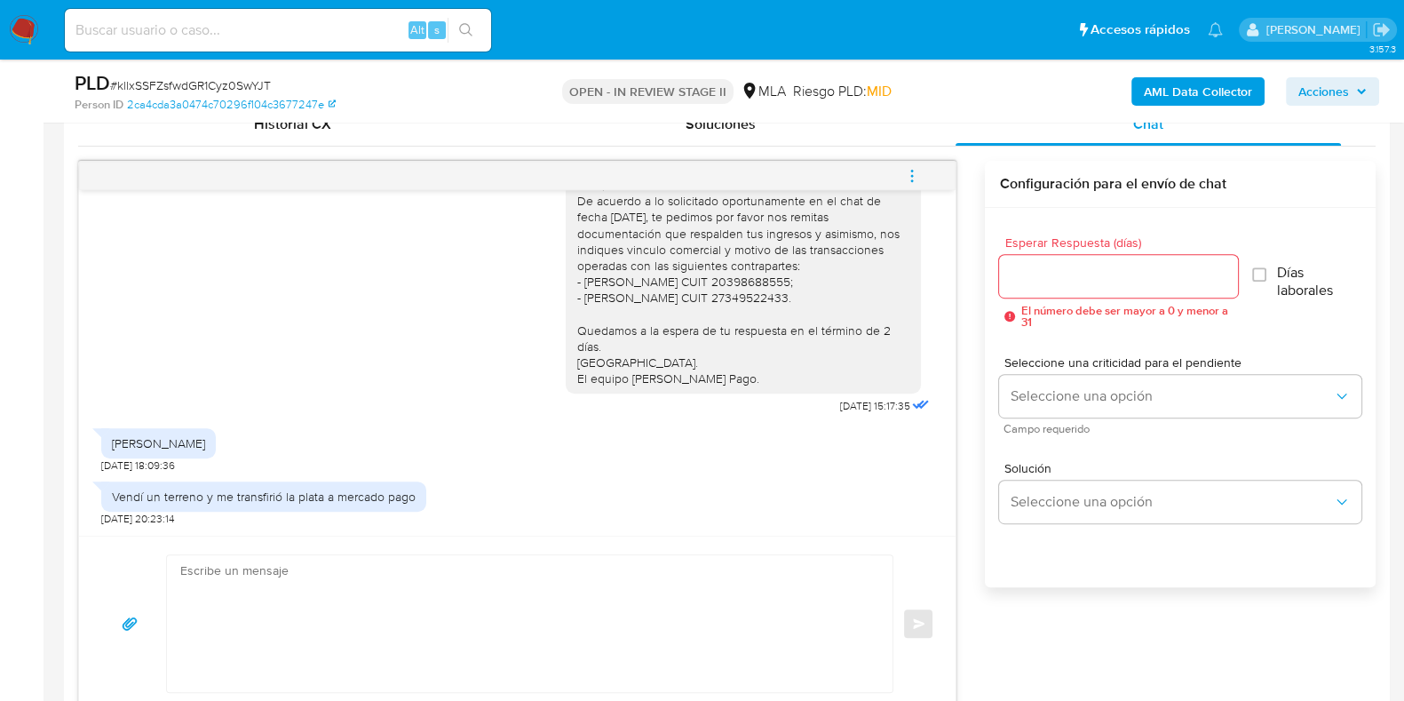
scroll to position [1722, 0]
click at [597, 611] on textarea at bounding box center [525, 623] width 690 height 137
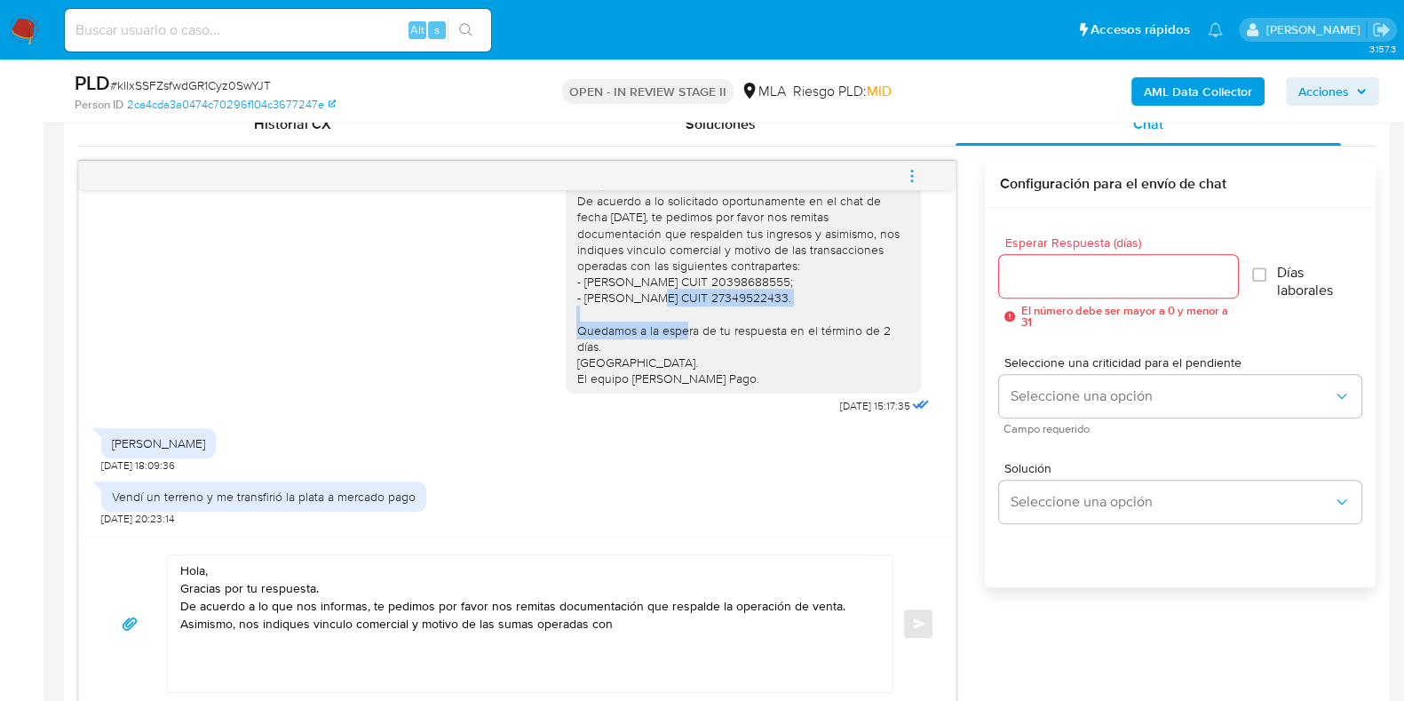
drag, startPoint x: 560, startPoint y: 295, endPoint x: 856, endPoint y: 295, distance: 296.6
click at [856, 295] on div "Hola, De acuerdo a lo solicitado oportunamente en el chat de fecha [DATE], te p…" at bounding box center [743, 282] width 334 height 210
copy div "- [PERSON_NAME] CUIT 27349522433."
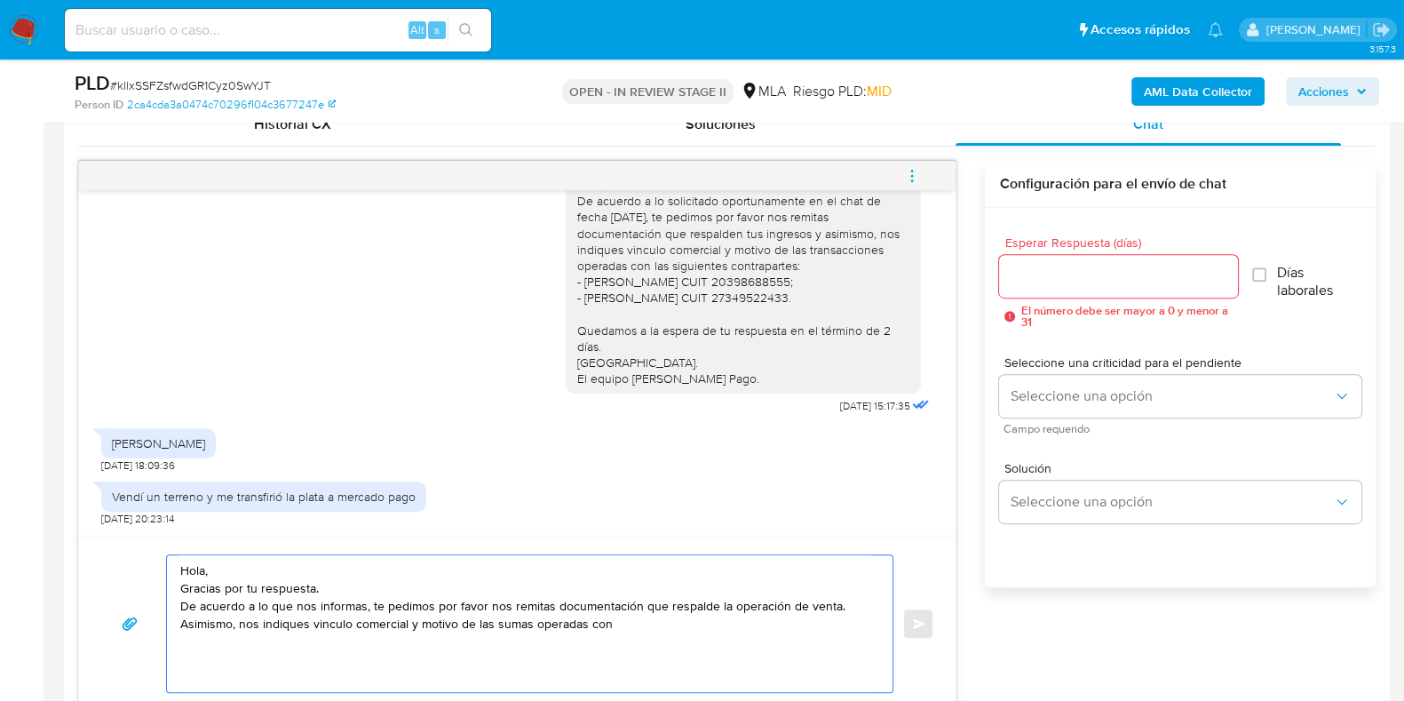
click at [711, 620] on textarea "Hola, Gracias por tu respuesta. De acuerdo a lo que nos informas, te pedimos po…" at bounding box center [525, 623] width 690 height 137
paste textarea "- [PERSON_NAME] CUIT 27349522433."
click at [610, 625] on textarea "Hola, Gracias por tu respuesta. De acuerdo a lo que nos informas, te pedimos po…" at bounding box center [525, 623] width 690 height 137
click at [614, 625] on textarea "Hola, Gracias por tu respuesta. De acuerdo a lo que nos informas, te pedimos po…" at bounding box center [525, 623] width 690 height 137
click at [258, 623] on textarea "Hola, Gracias por tu respuesta. De acuerdo a lo que nos informas, te pedimos po…" at bounding box center [525, 623] width 690 height 137
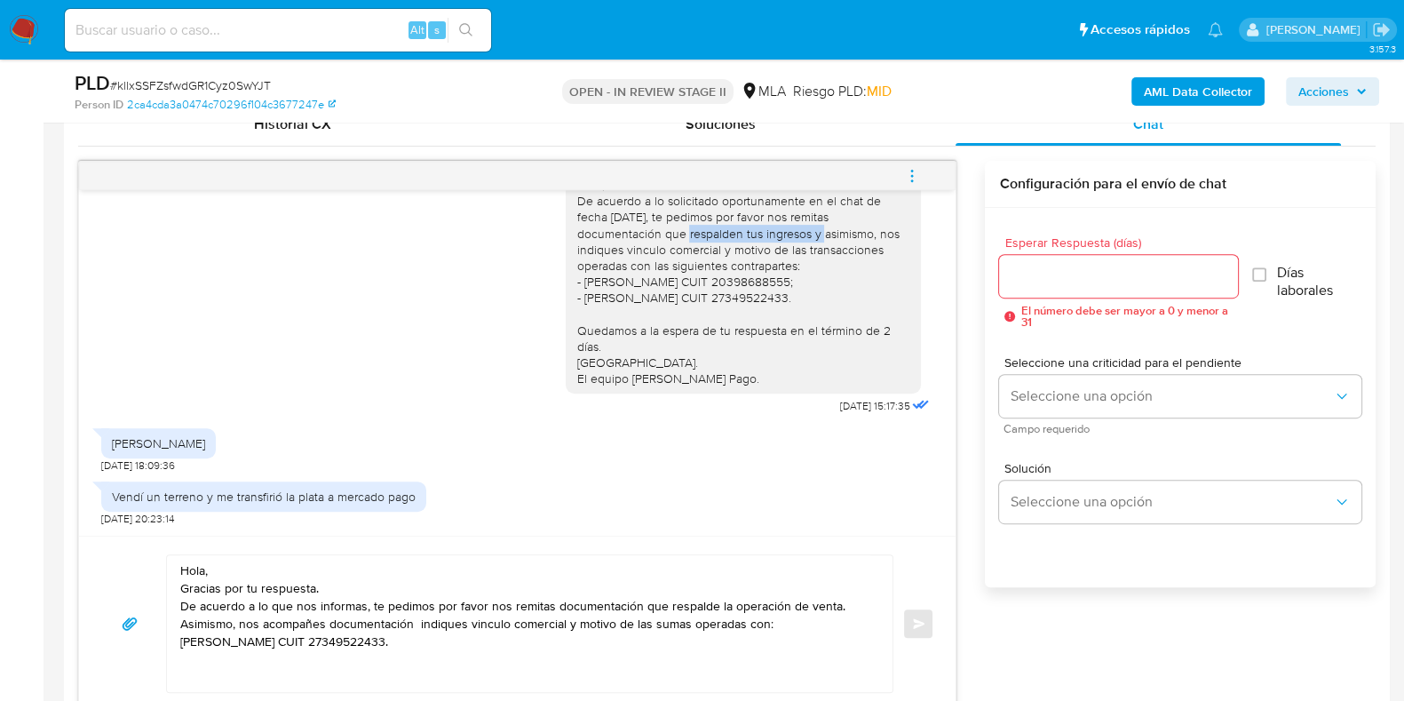
drag, startPoint x: 562, startPoint y: 228, endPoint x: 702, endPoint y: 241, distance: 140.0
click at [702, 241] on div "Hola, De acuerdo a lo solicitado oportunamente en el chat de fecha [DATE], te p…" at bounding box center [743, 282] width 334 height 210
click at [417, 622] on textarea "Hola, Gracias por tu respuesta. De acuerdo a lo que nos informas, te pedimos po…" at bounding box center [525, 623] width 690 height 137
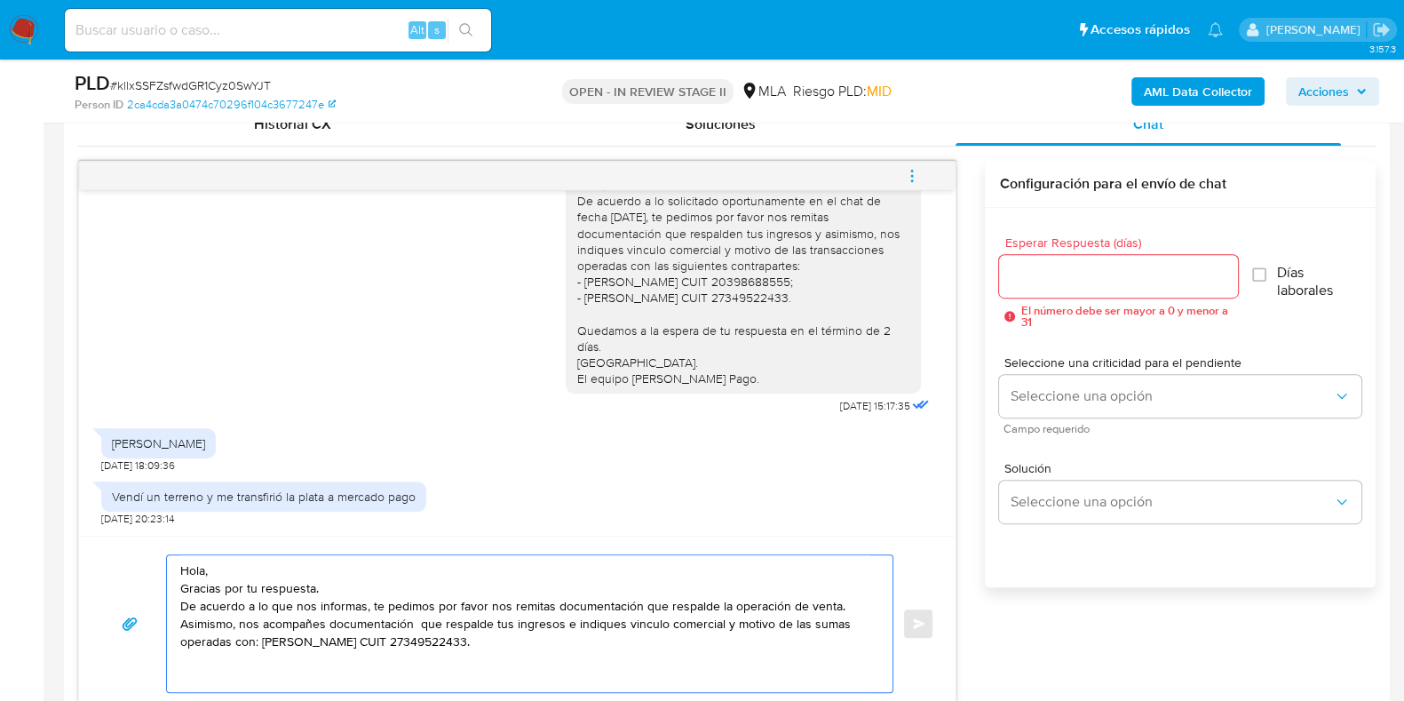
click at [413, 623] on textarea "Hola, Gracias por tu respuesta. De acuerdo a lo que nos informas, te pedimos po…" at bounding box center [525, 623] width 690 height 137
click at [830, 599] on textarea "Hola, Gracias por tu respuesta. De acuerdo a lo que nos informas, te pedimos po…" at bounding box center [525, 623] width 690 height 137
click at [514, 636] on textarea "Hola, Gracias por tu respuesta. De acuerdo a lo que nos informas, te pedimos po…" at bounding box center [525, 623] width 690 height 137
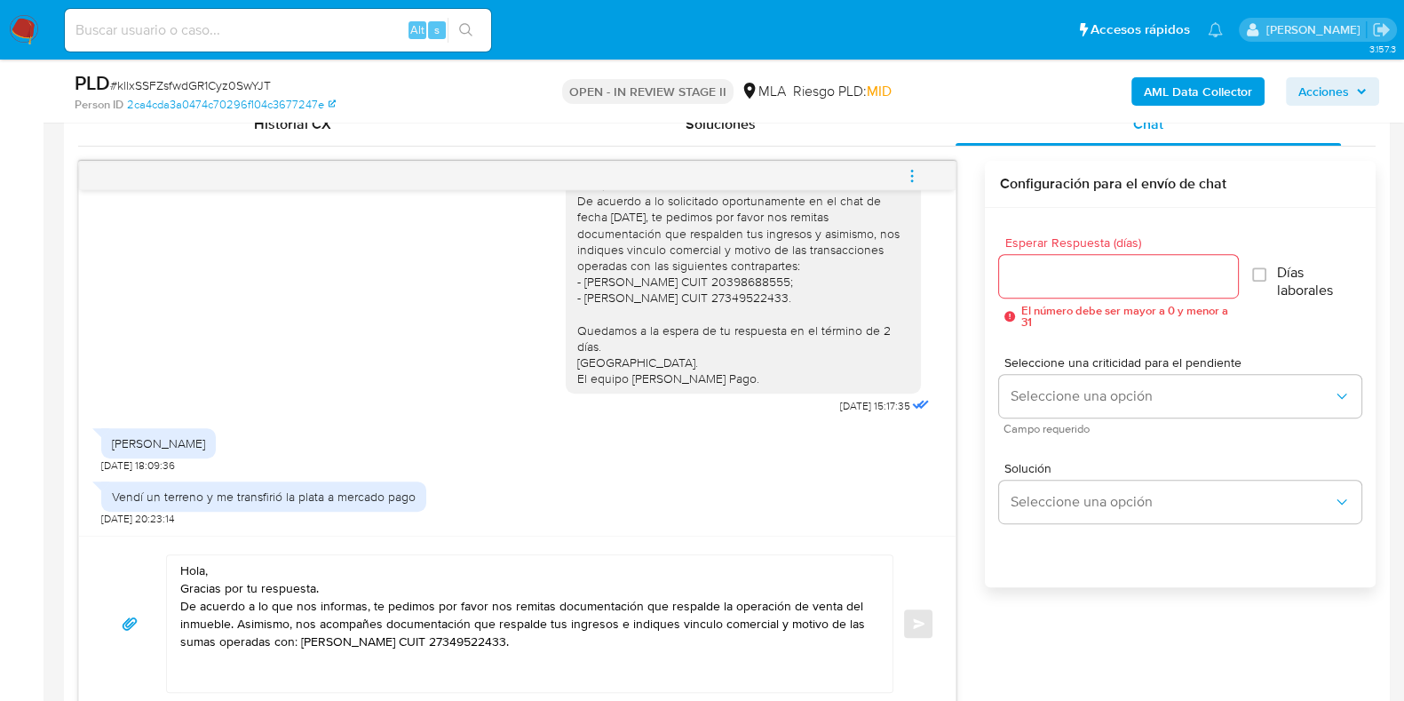
drag, startPoint x: 562, startPoint y: 329, endPoint x: 715, endPoint y: 375, distance: 159.3
click at [715, 375] on div "Hola, De acuerdo a lo solicitado oportunamente en el chat de fecha 07/08/2025, …" at bounding box center [743, 282] width 334 height 210
copy div "Quedamos a la espera de tu respuesta en el término de 2 días. Saludos. El equip…"
click at [218, 662] on textarea "Hola, Gracias por tu respuesta. De acuerdo a lo que nos informas, te pedimos po…" at bounding box center [525, 623] width 690 height 137
click at [574, 636] on textarea "Hola, Gracias por tu respuesta. De acuerdo a lo que nos informas, te pedimos po…" at bounding box center [525, 623] width 690 height 137
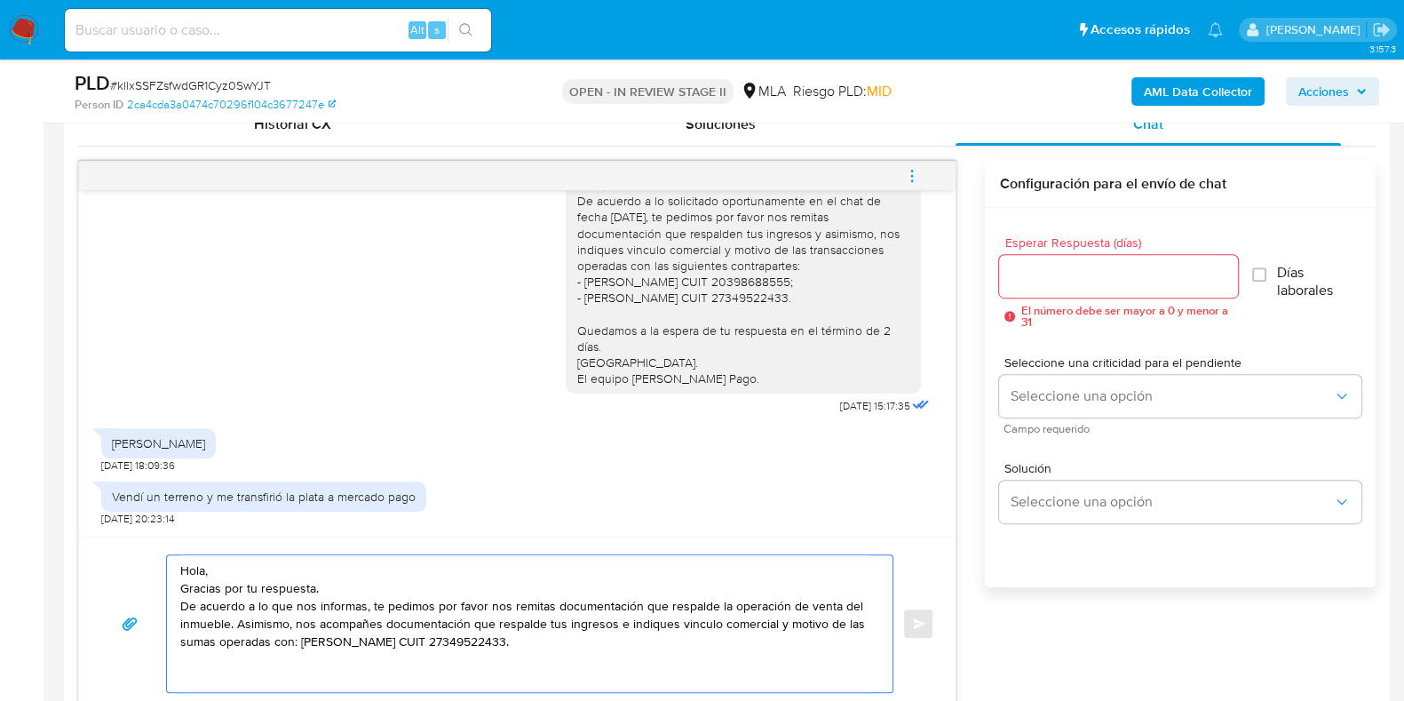
paste textarea "Quedamos a la espera de tu respuesta en el término de 2 días. Saludos. El equip…"
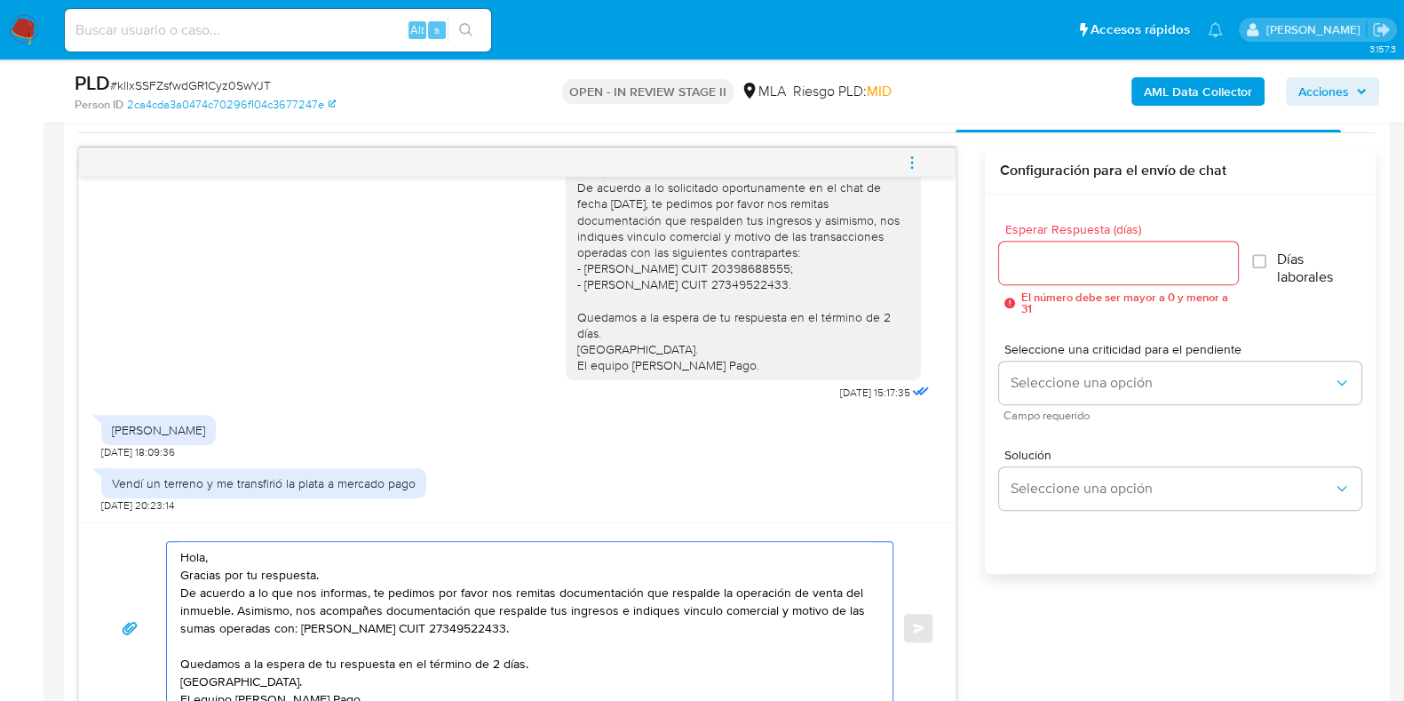
scroll to position [684, 0]
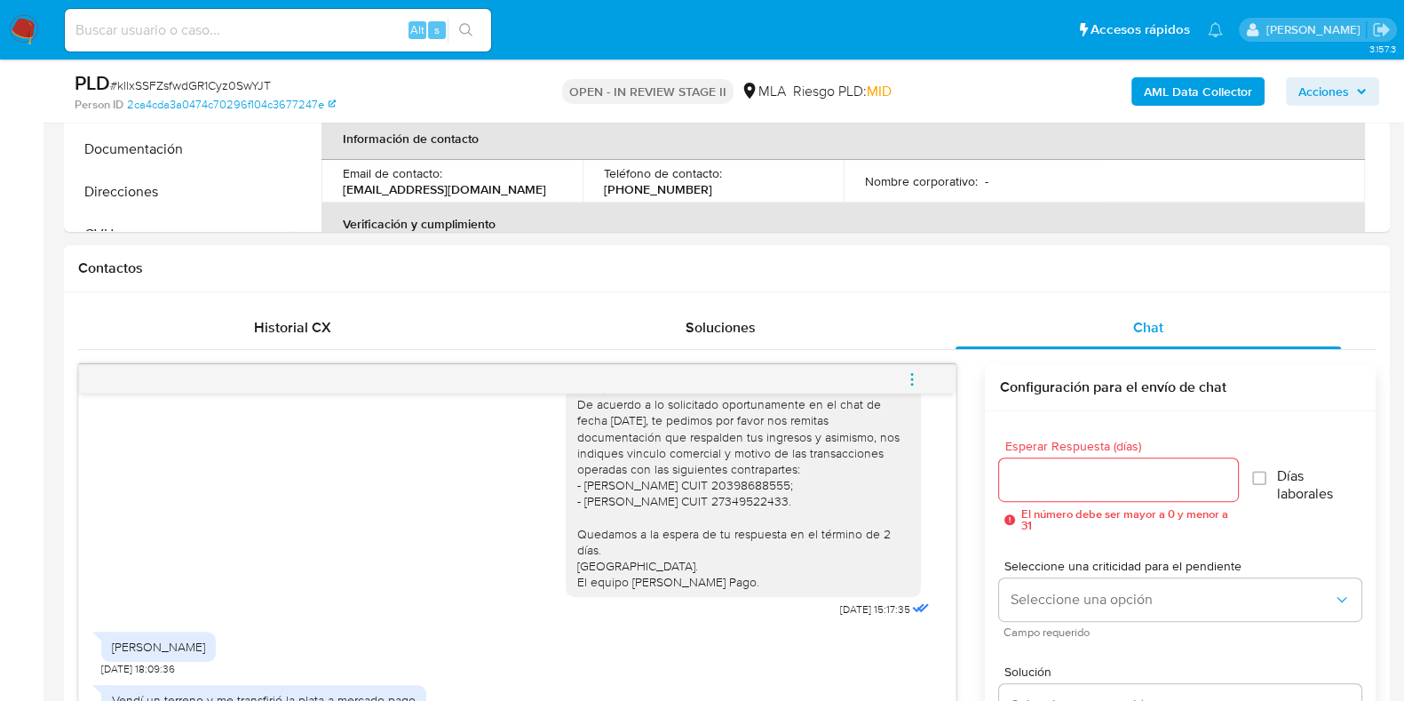
type textarea "Hola, Gracias por tu respuesta. De acuerdo a lo que nos informas, te pedimos po…"
click at [1048, 464] on div at bounding box center [1118, 479] width 238 height 43
click at [1045, 470] on input "Esperar Respuesta (días)" at bounding box center [1118, 479] width 238 height 23
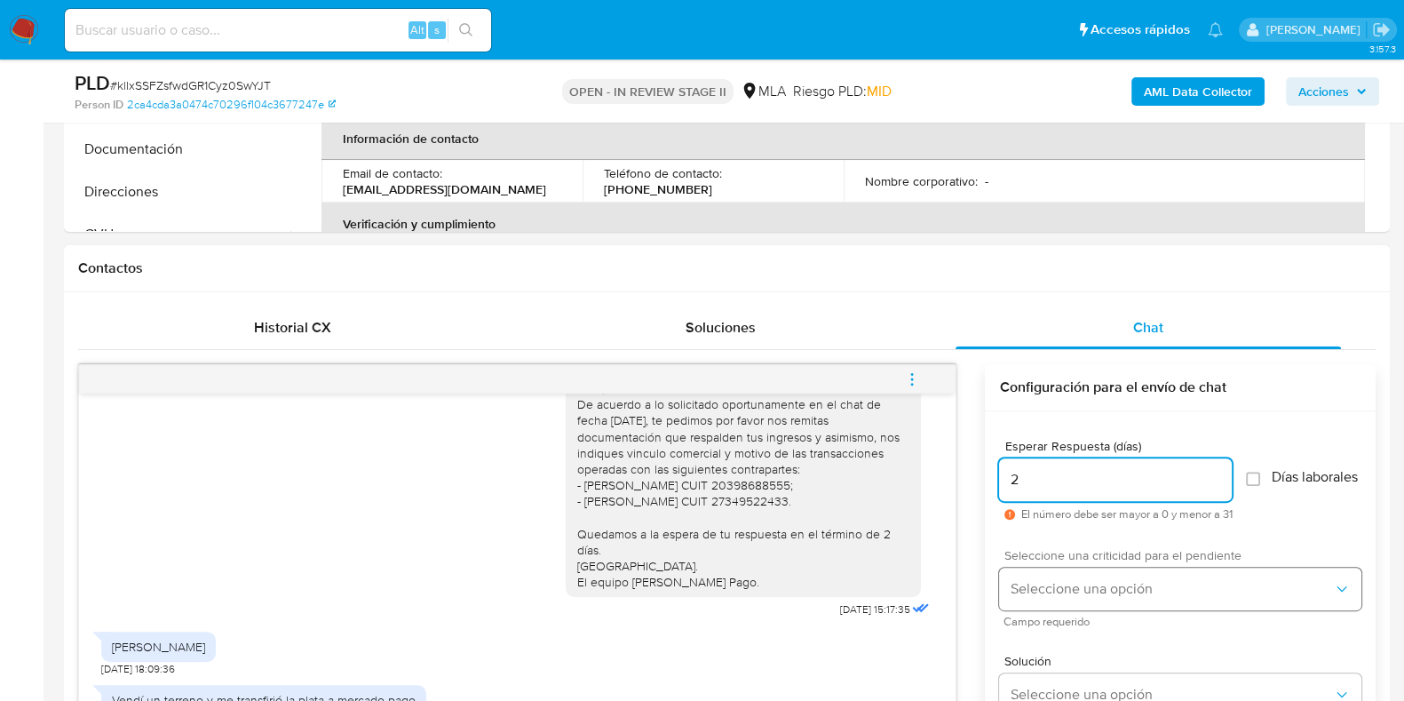
type input "2"
click at [1027, 596] on span "Seleccione una opción" at bounding box center [1171, 589] width 323 height 18
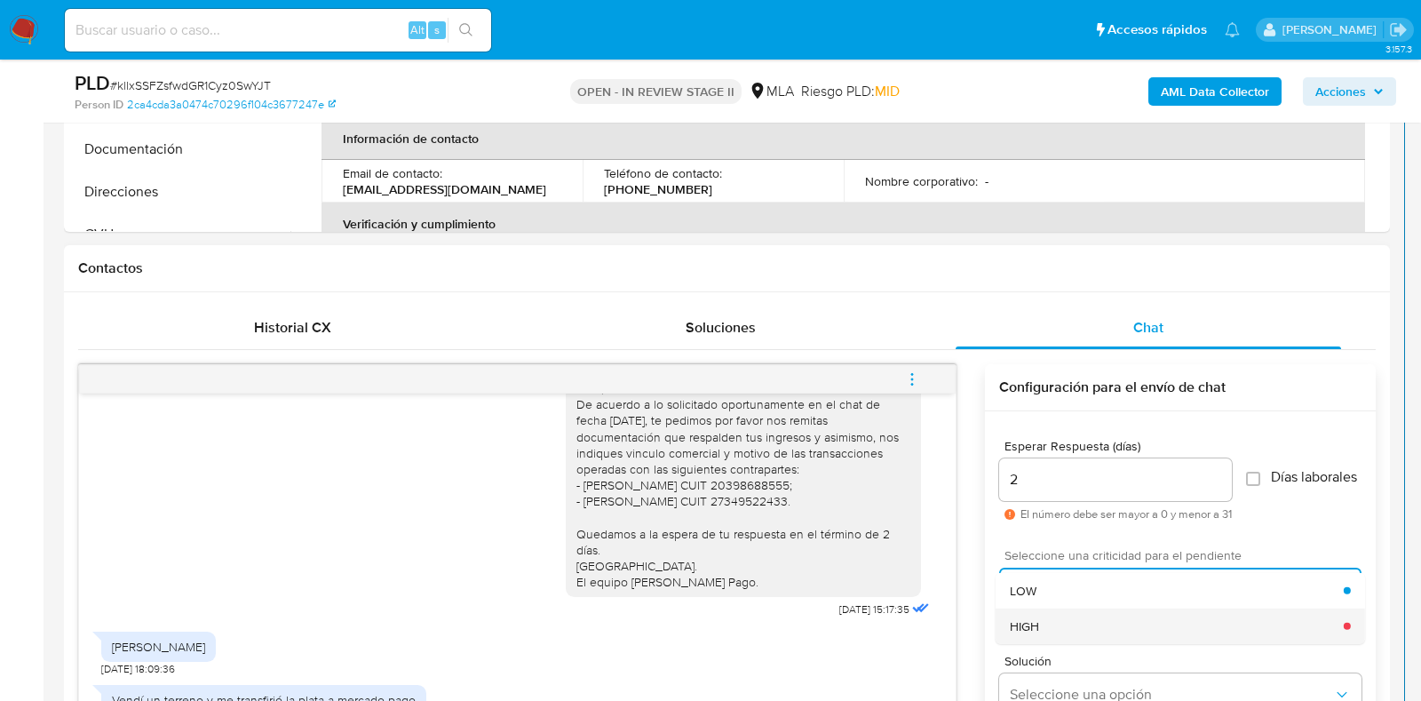
click at [1030, 633] on span "HIGH" at bounding box center [1024, 625] width 29 height 16
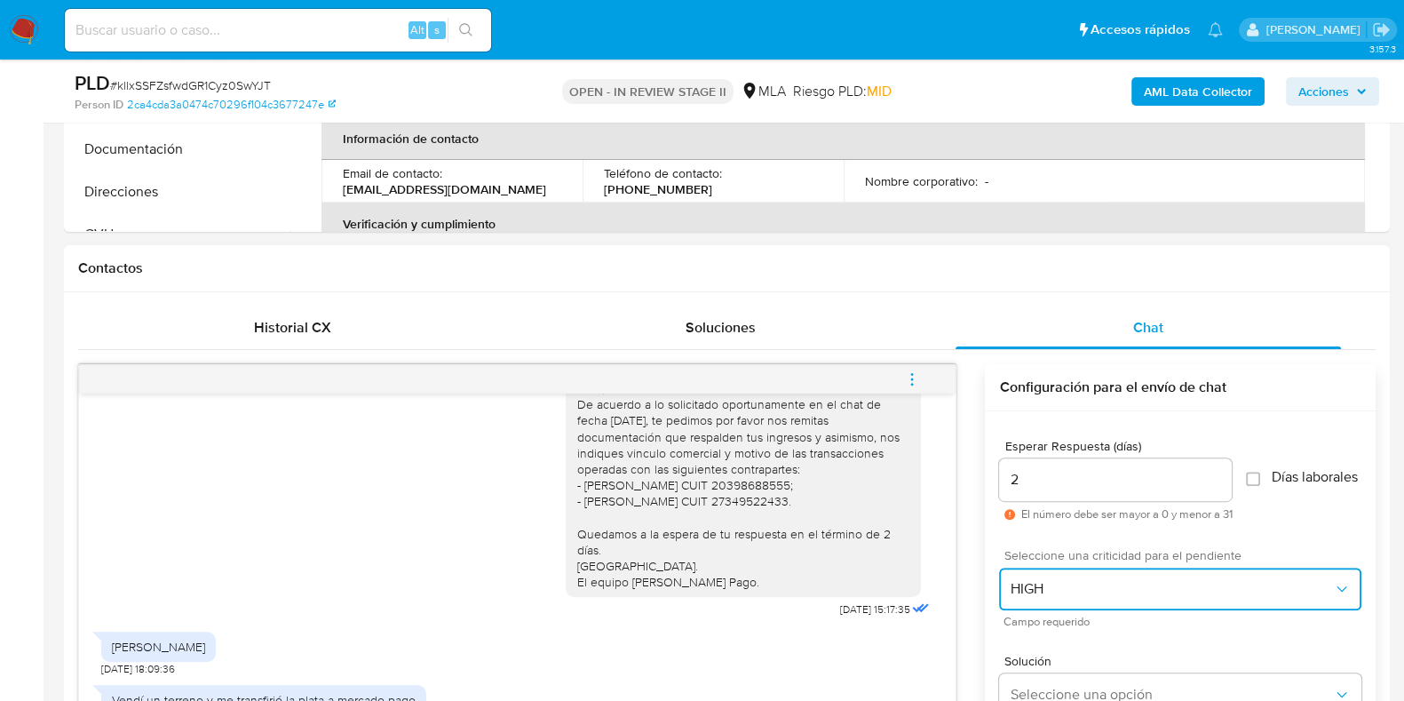
scroll to position [906, 0]
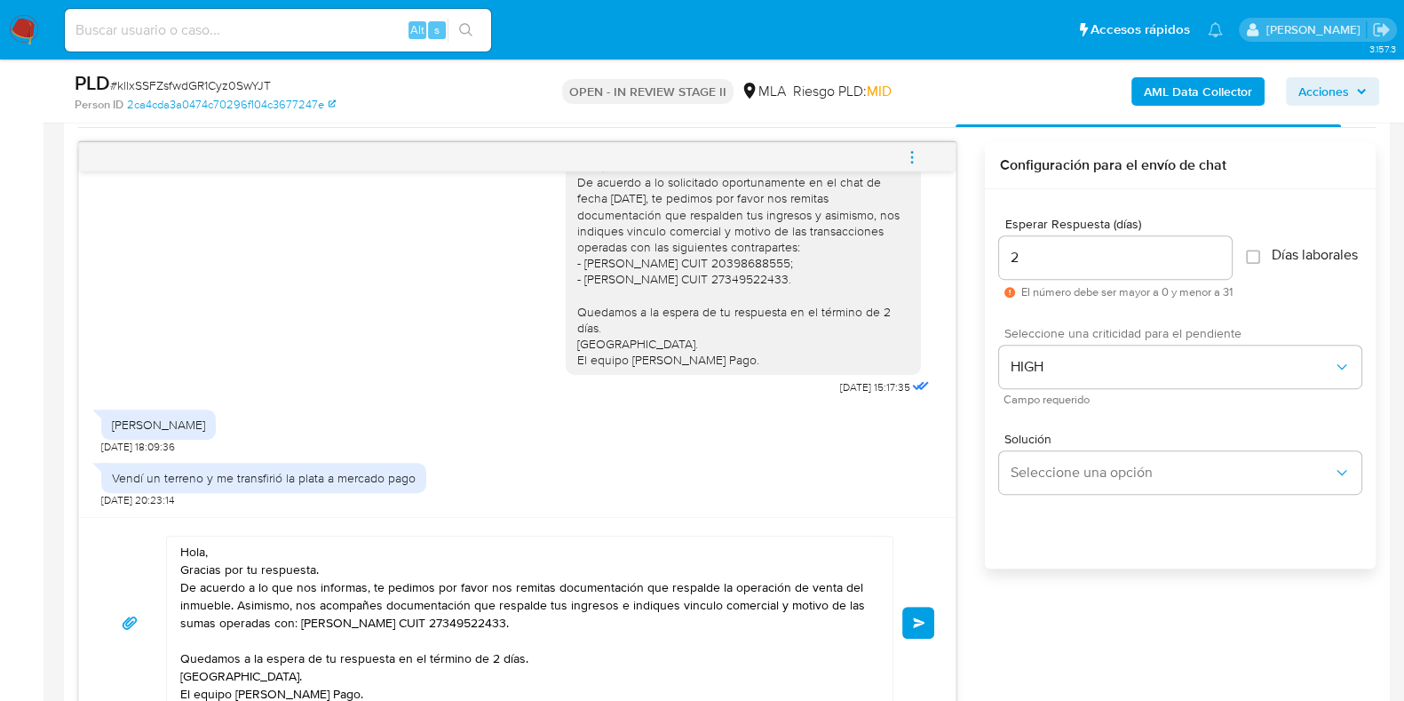
click at [910, 624] on button "Enviar" at bounding box center [918, 623] width 32 height 32
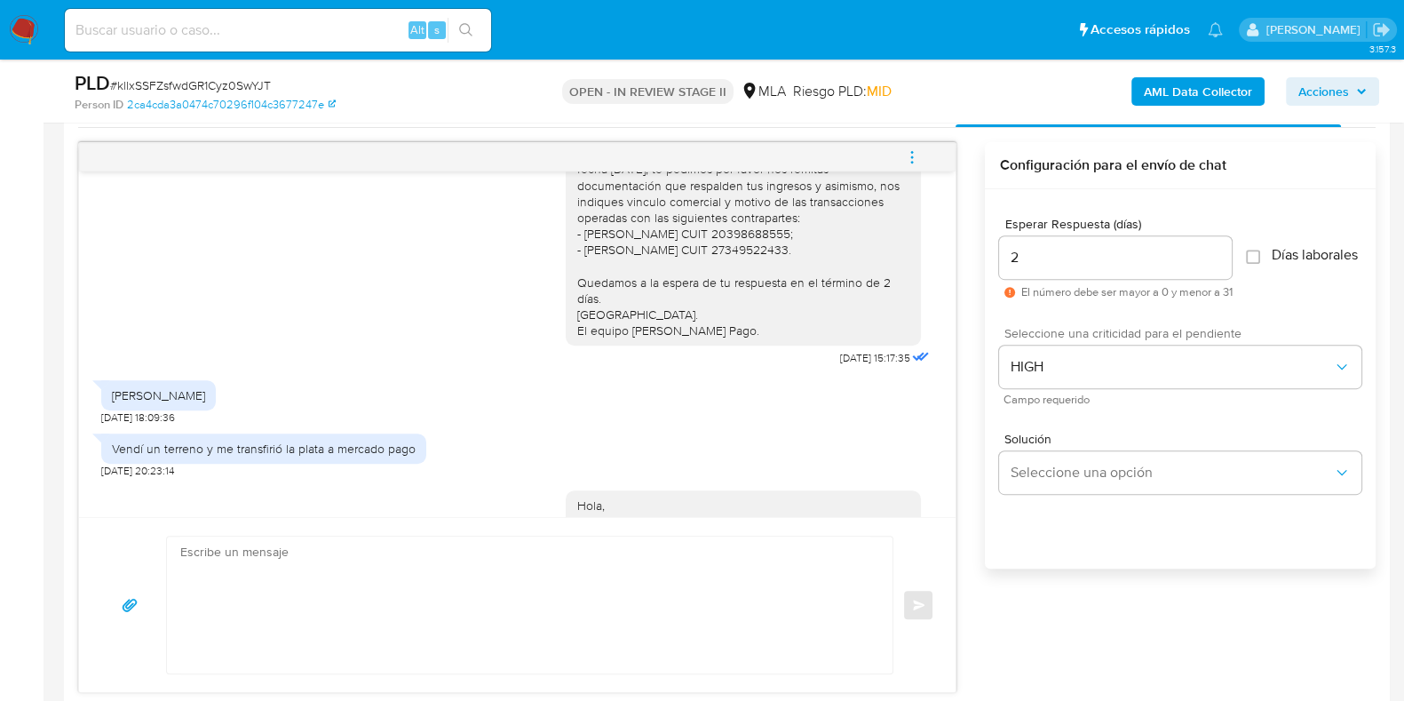
scroll to position [1984, 0]
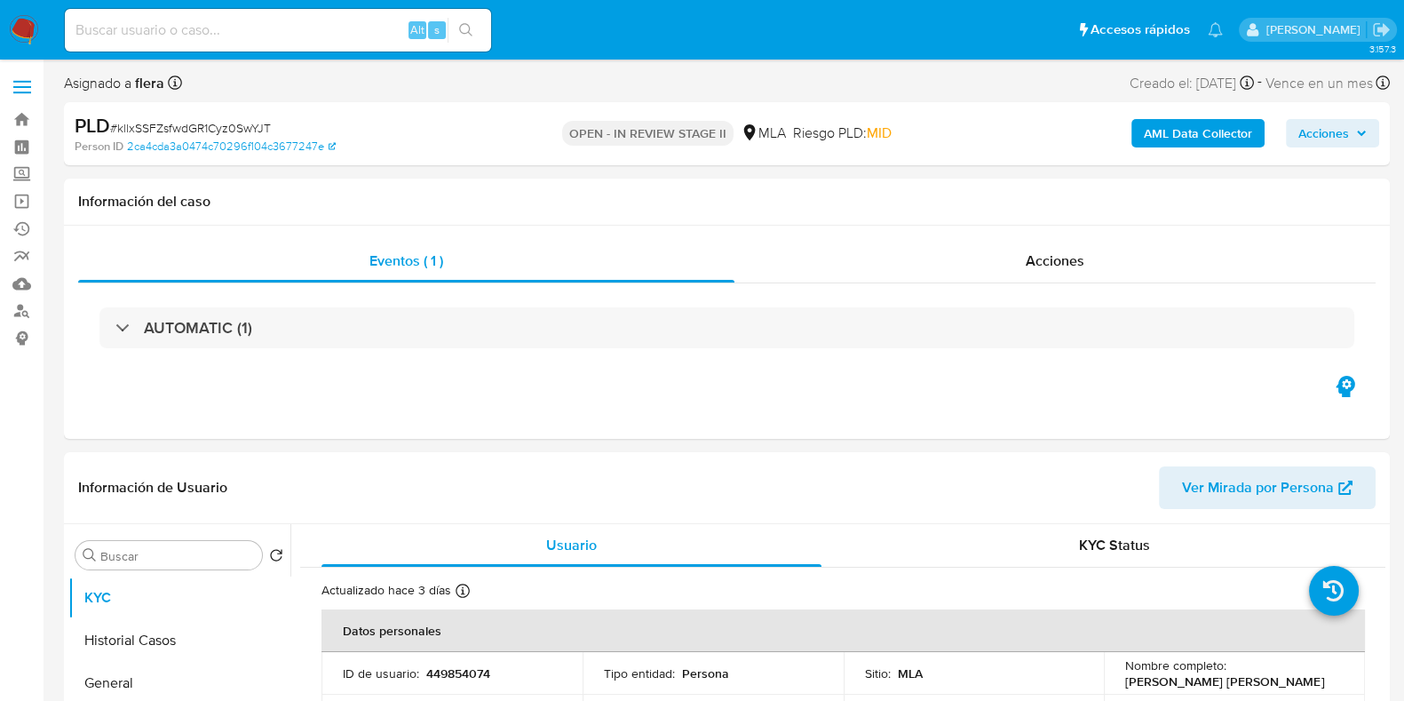
select select "10"
click at [266, 31] on input at bounding box center [278, 30] width 426 height 23
paste input "K35KyULu500wPQD7dFY0tlnV"
type input "K35KyULu500wPQD7dFY0tlnV"
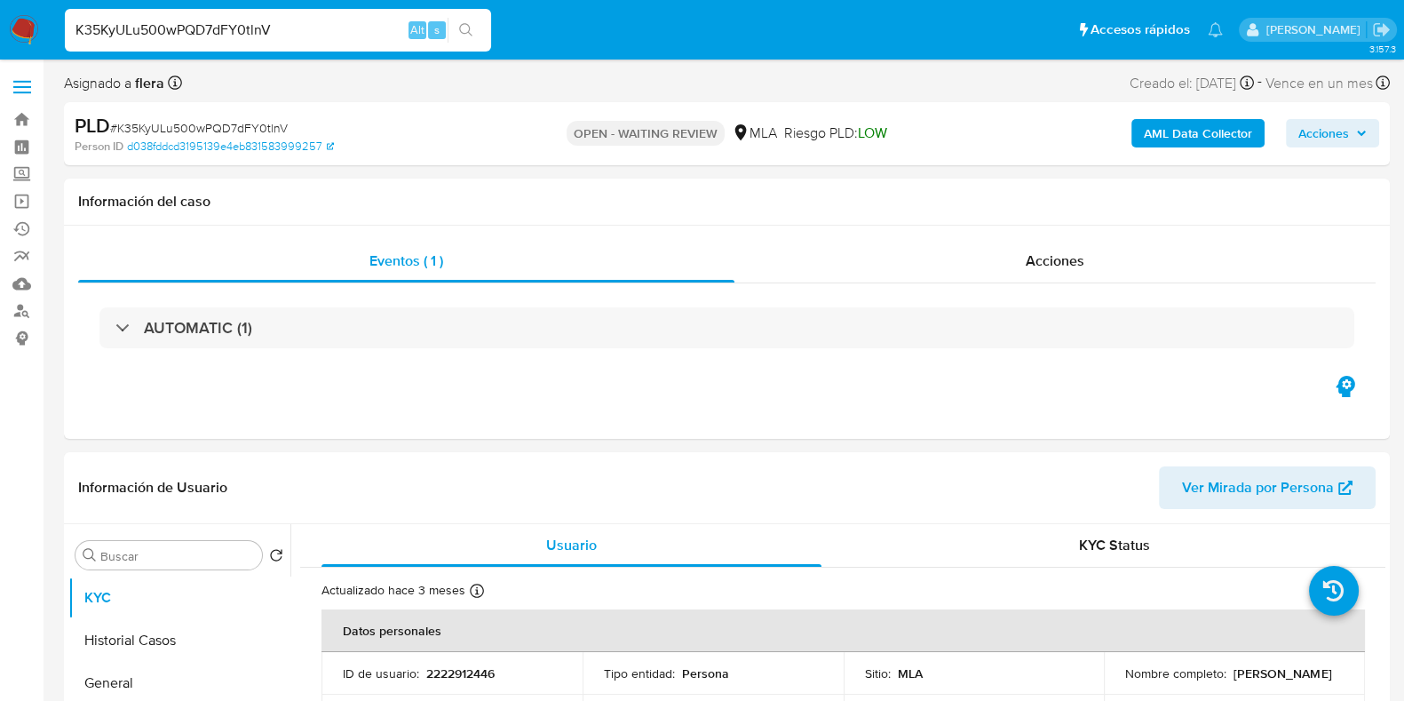
select select "10"
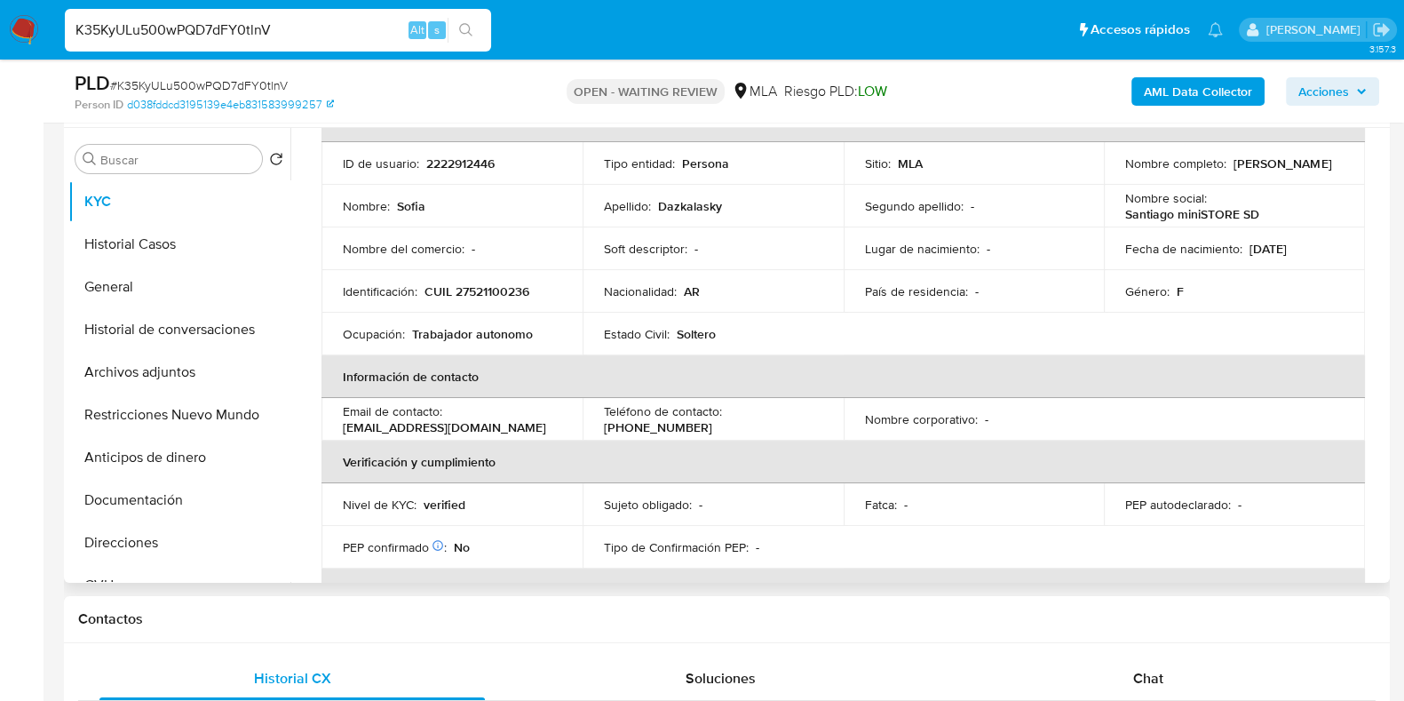
scroll to position [221, 0]
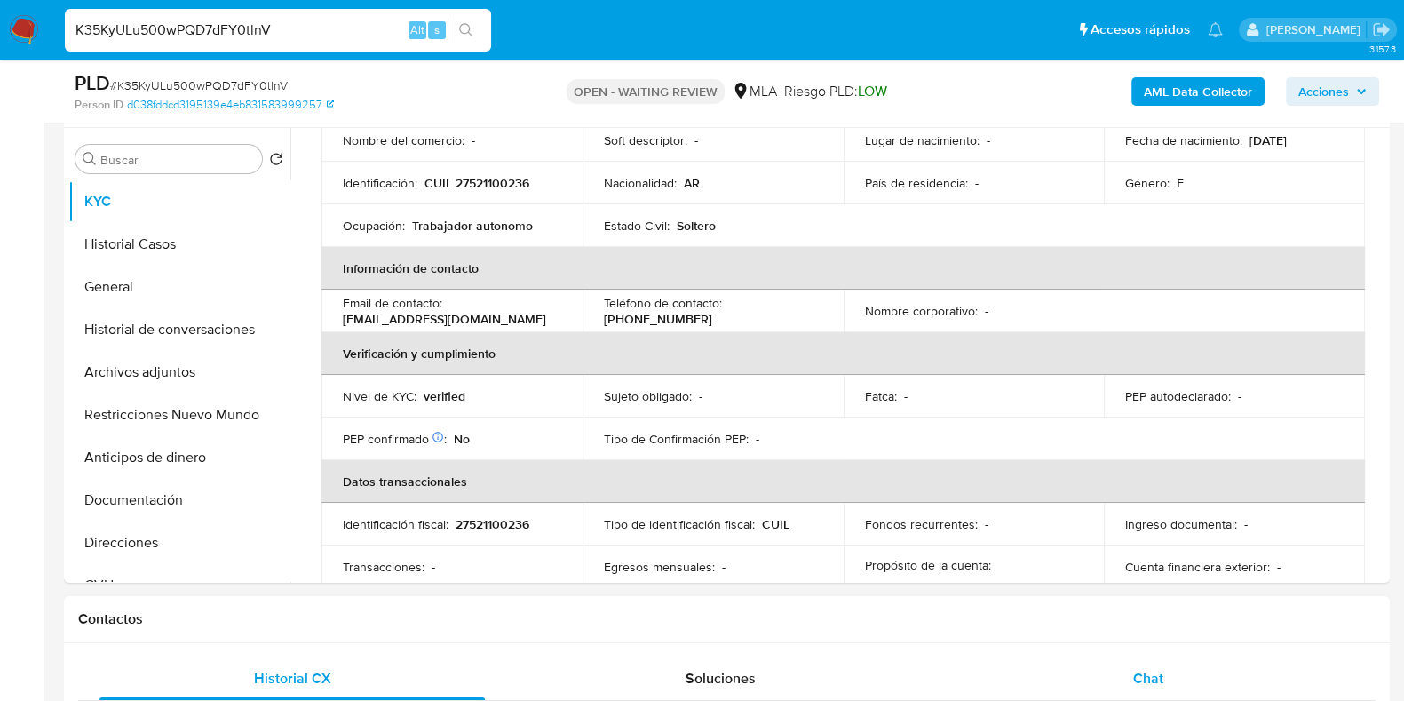
click at [1127, 681] on div "Chat" at bounding box center [1148, 678] width 385 height 43
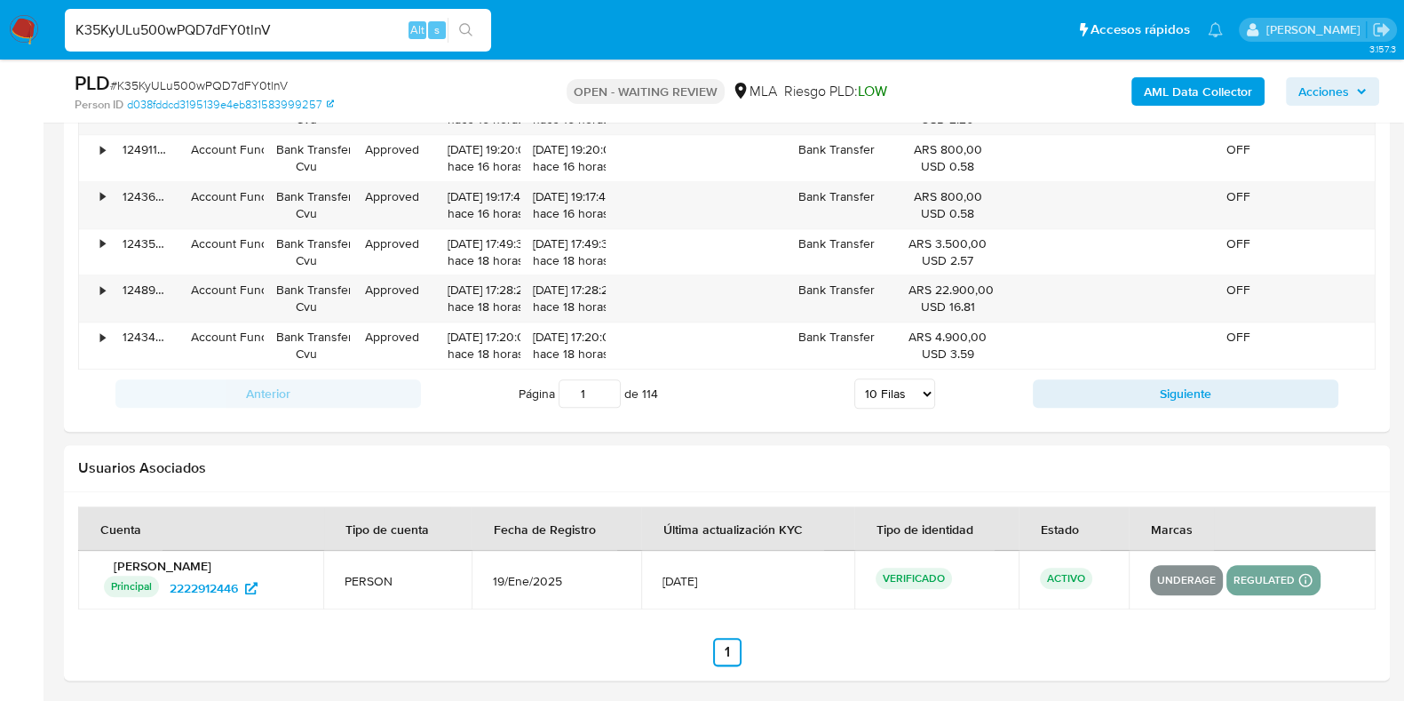
scroll to position [2492, 0]
click at [189, 28] on input "K35KyULu500wPQD7dFY0tlnV" at bounding box center [278, 30] width 426 height 23
paste input "kllxSSFZsfwdGR1Cyz0SwYJT"
type input "kllxSSFZsfwdGR1Cyz0SwYJT"
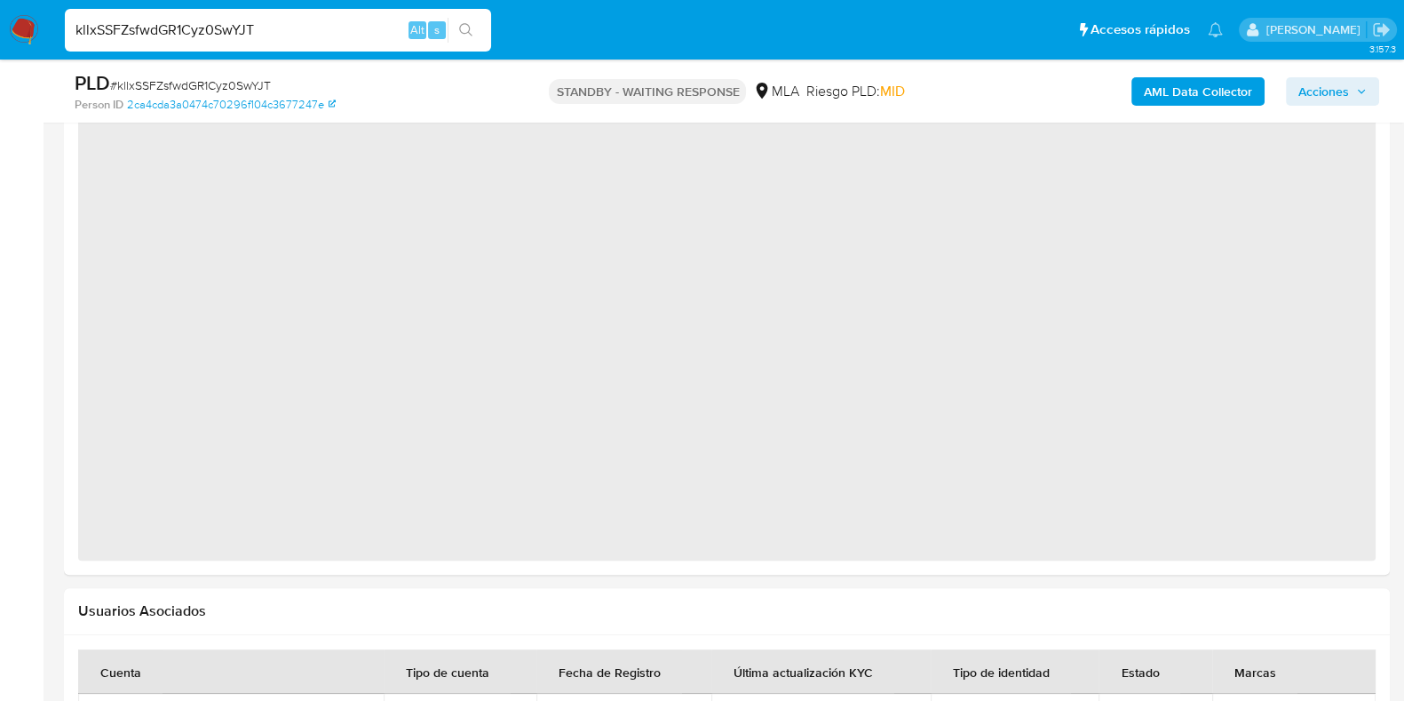
scroll to position [1643, 0]
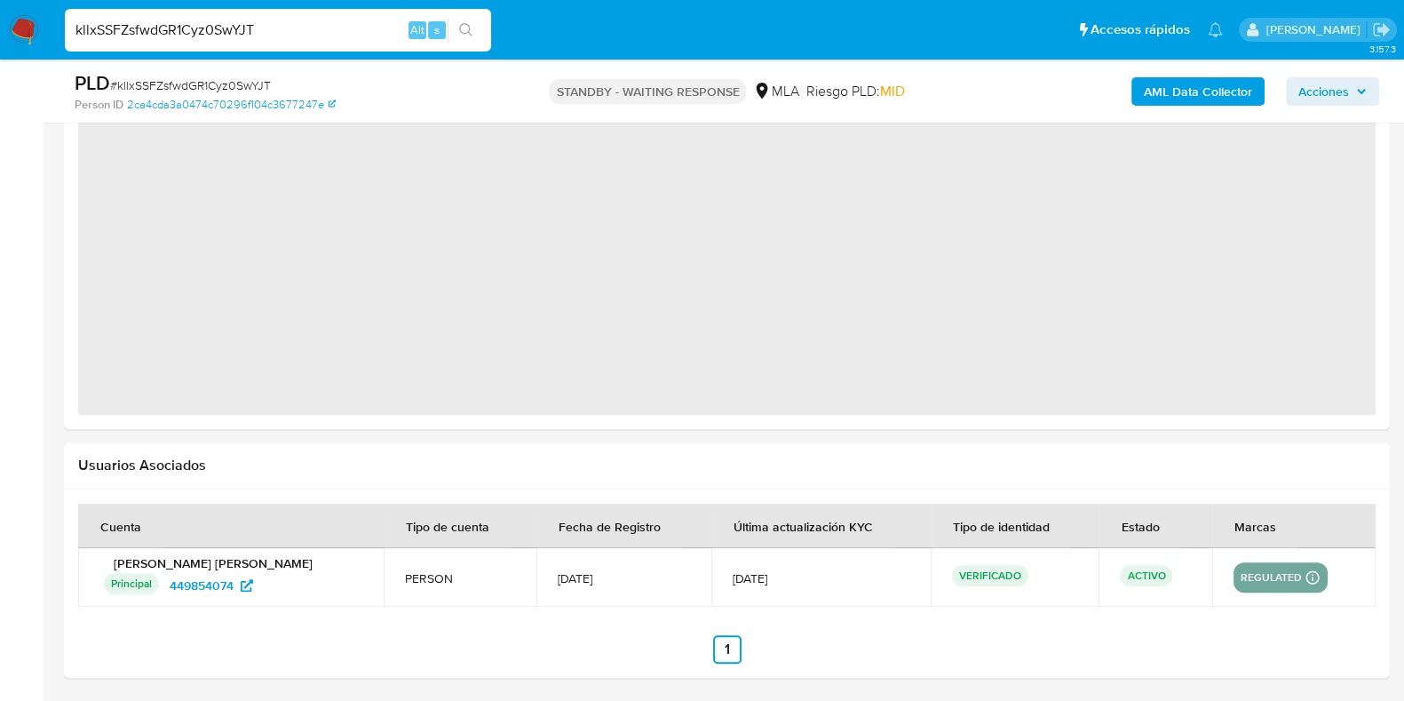
select select "10"
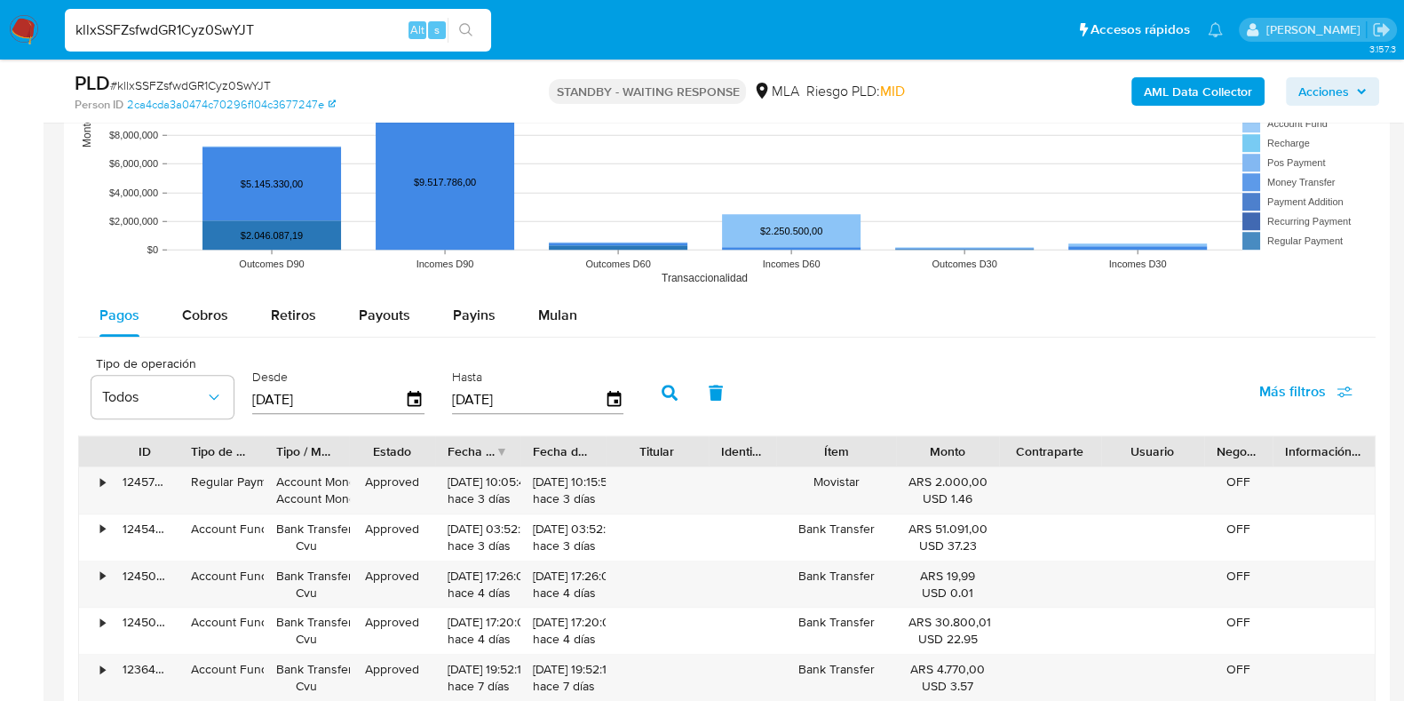
scroll to position [2211, 0]
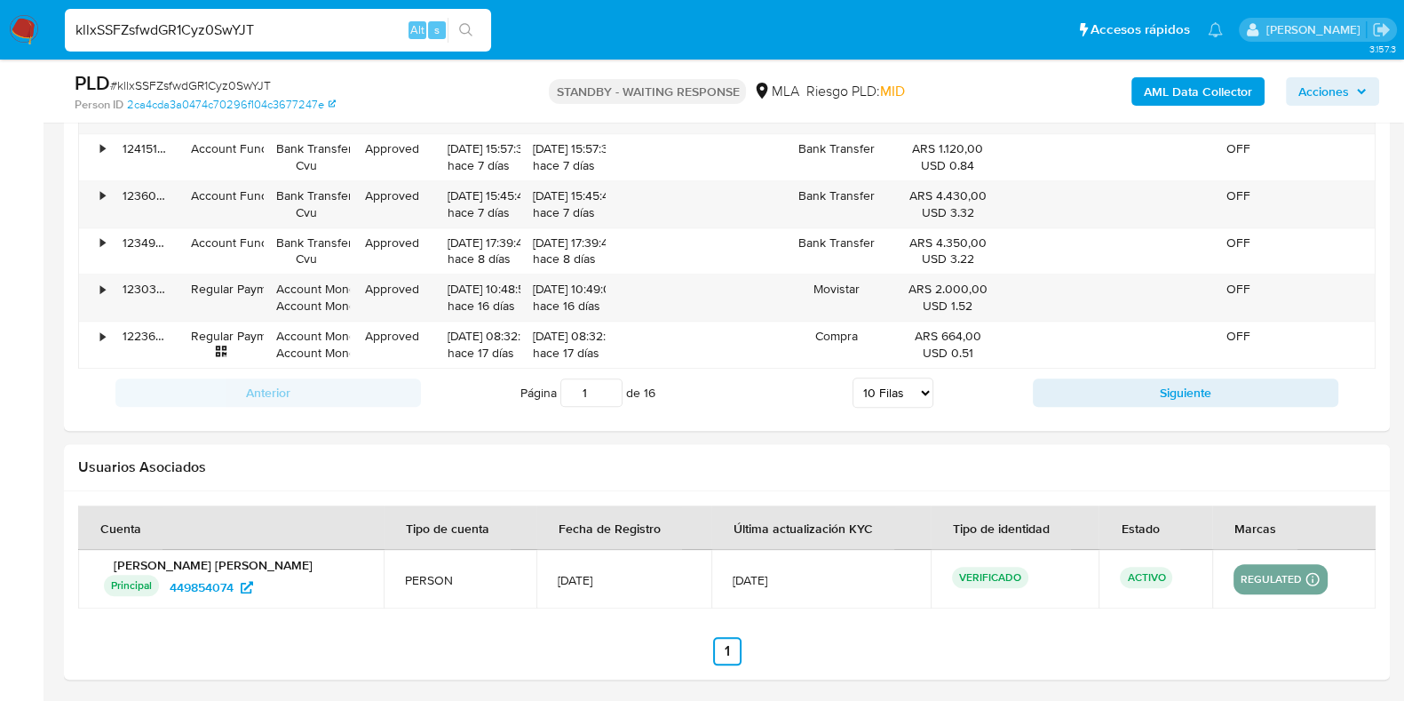
click at [164, 76] on span "# kllxSSFZsfwdGR1Cyz0SwYJT" at bounding box center [190, 85] width 161 height 18
copy span "kllxSSFZsfwdGR1Cyz0SwYJT"
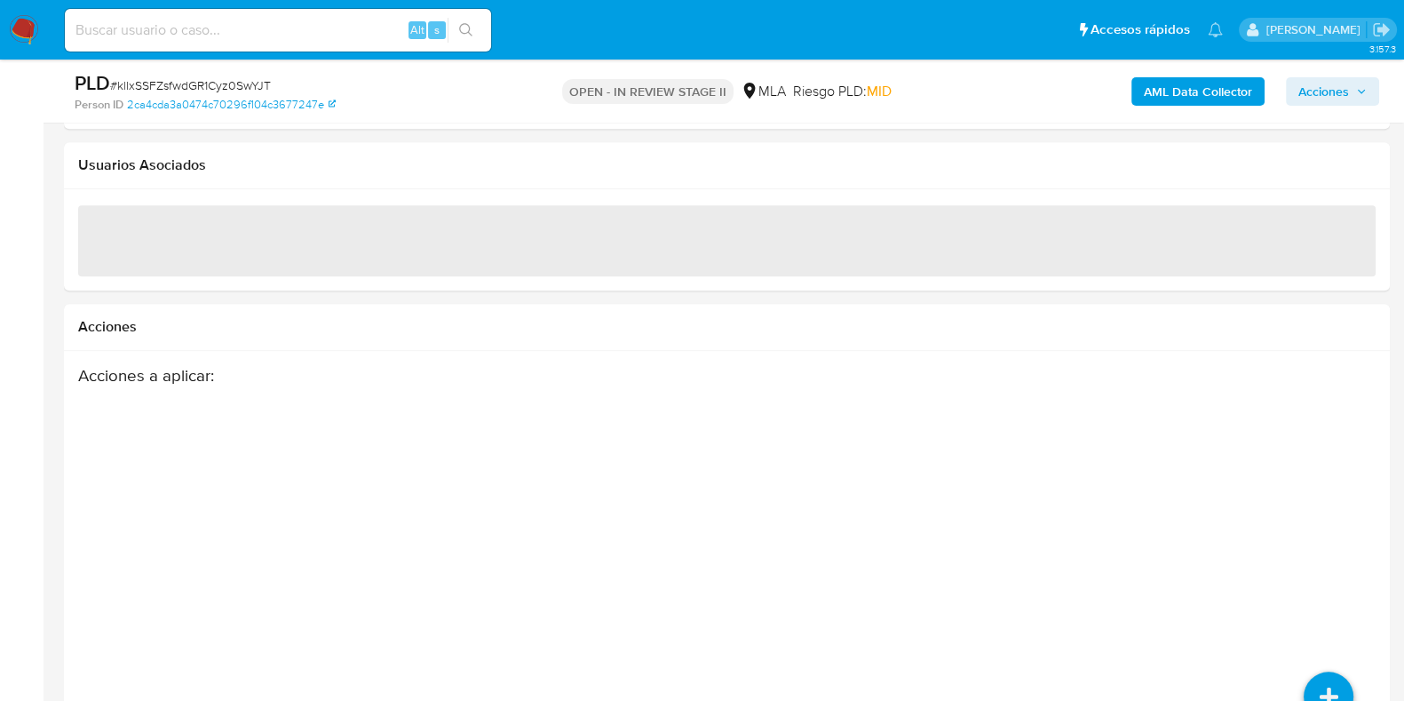
scroll to position [2052, 0]
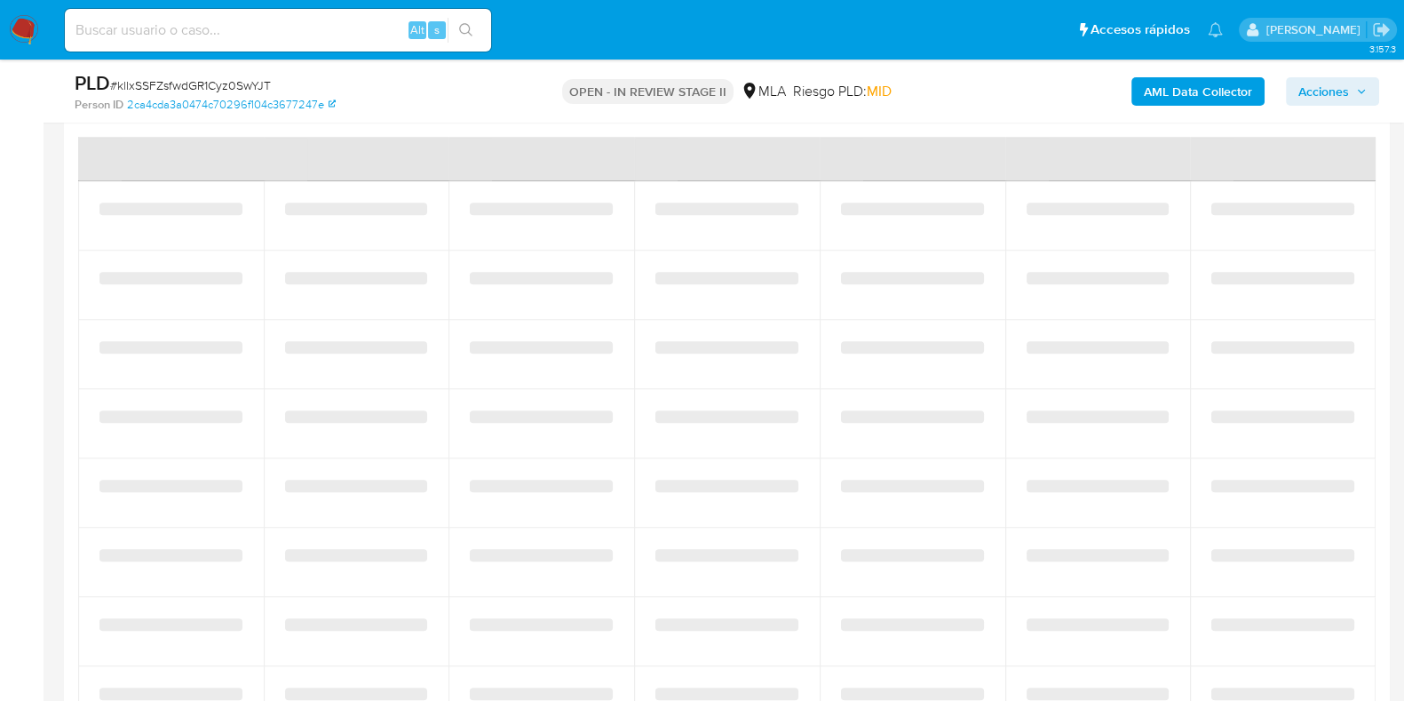
select select "10"
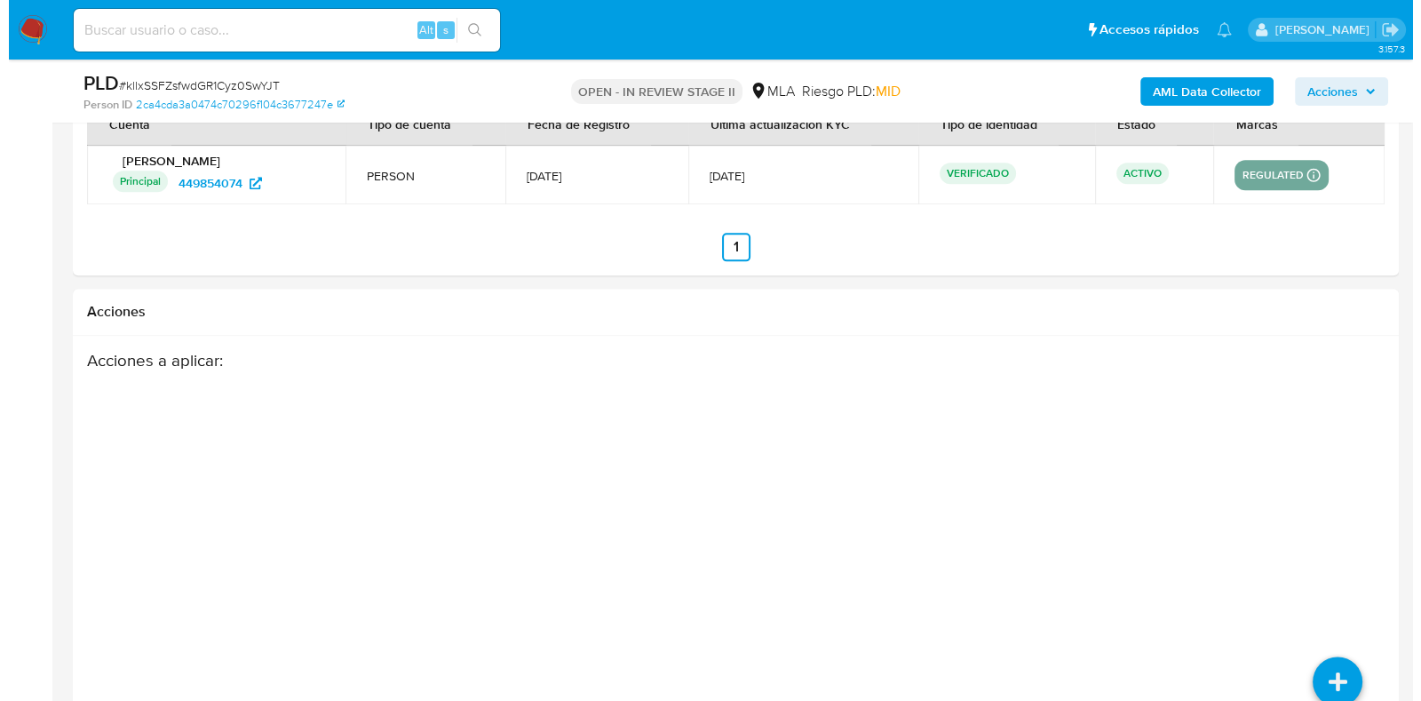
scroll to position [2684, 0]
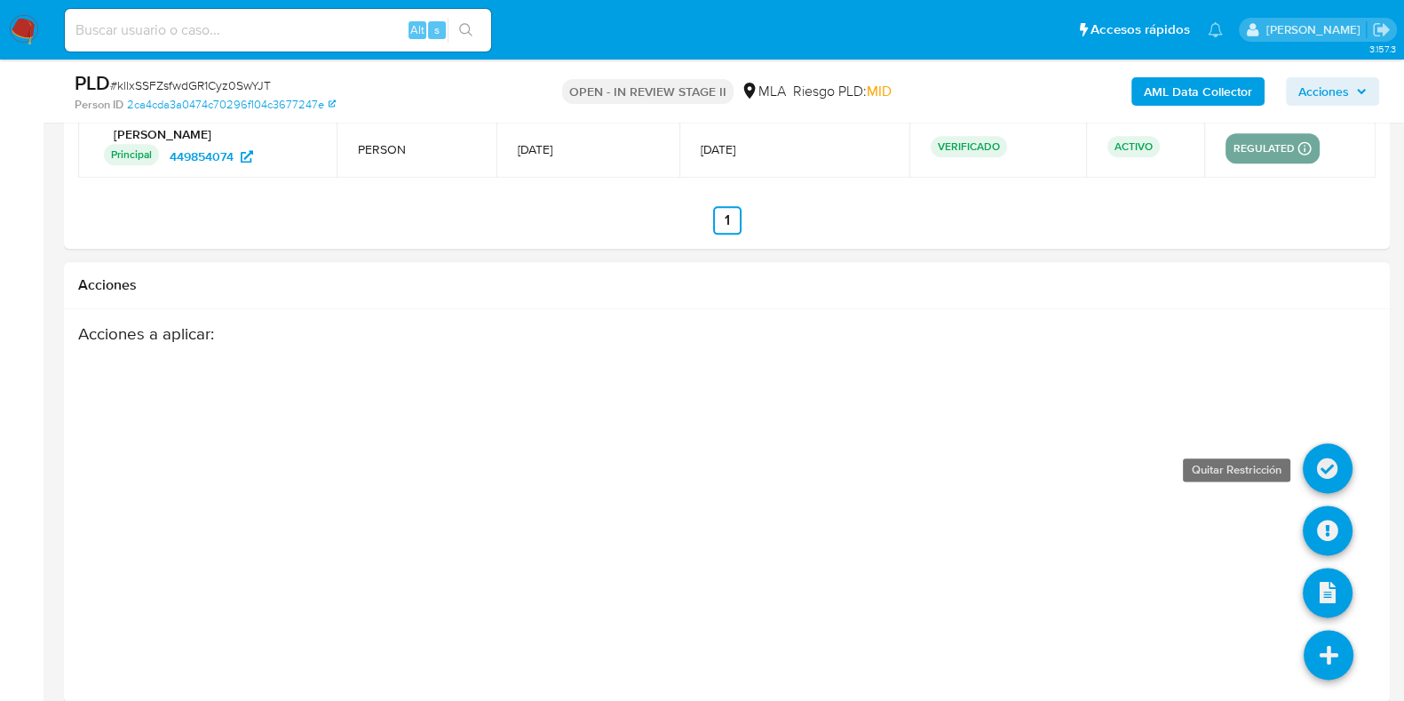
click at [1333, 467] on icon at bounding box center [1328, 468] width 50 height 50
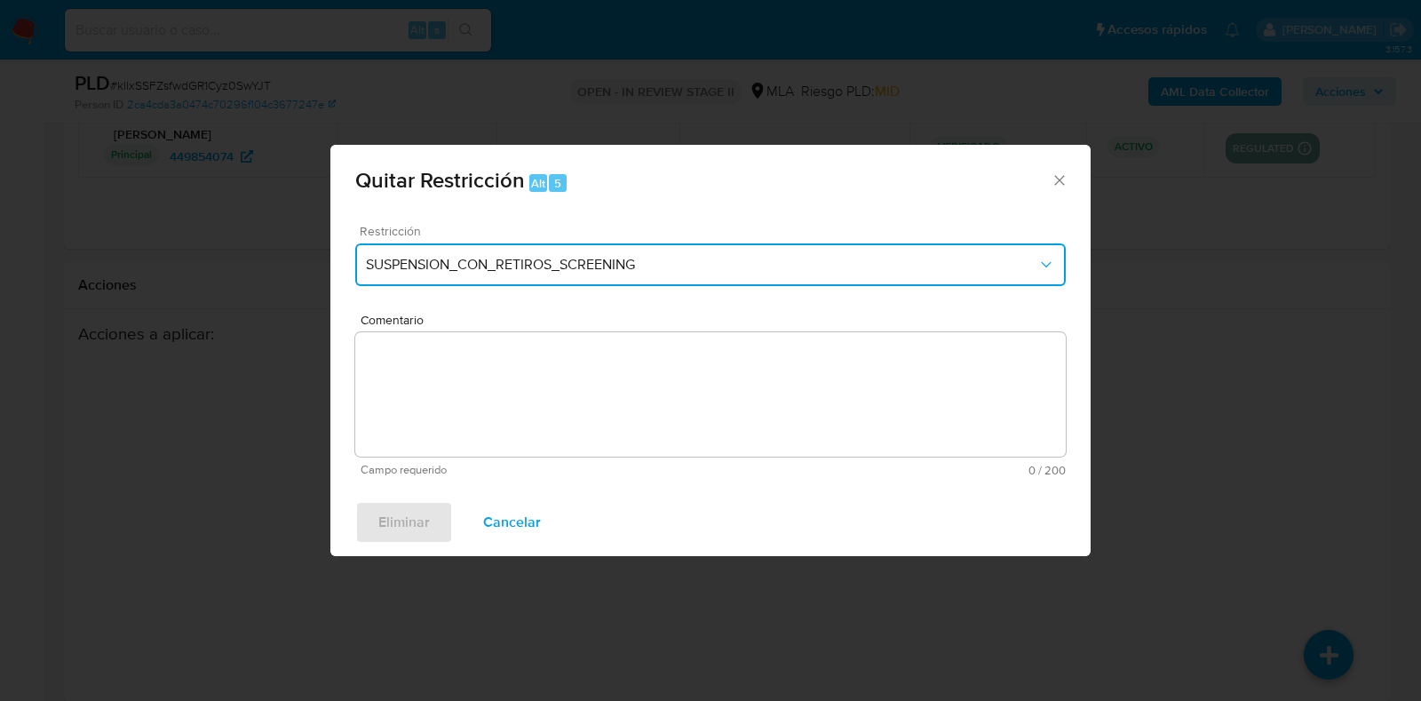
click at [822, 261] on span "SUSPENSION_CON_RETIROS_SCREENING" at bounding box center [701, 265] width 671 height 18
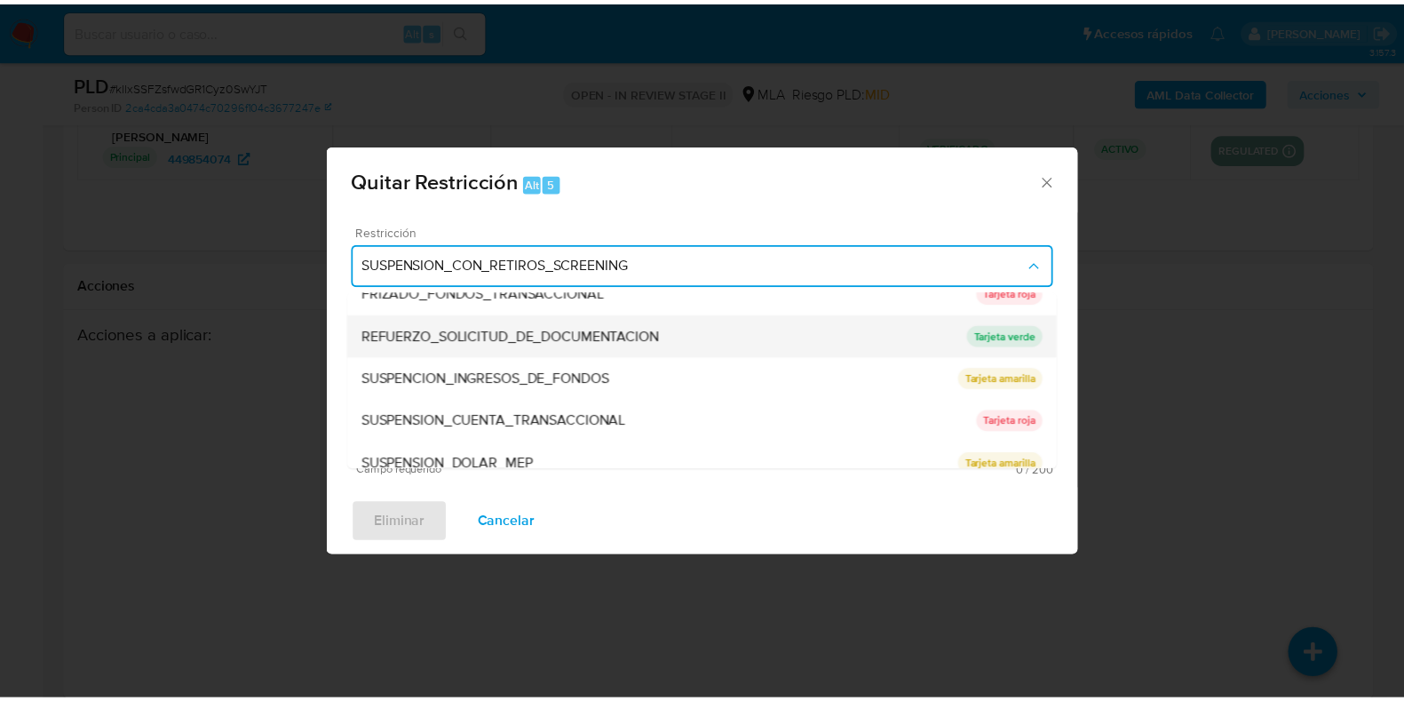
scroll to position [377, 0]
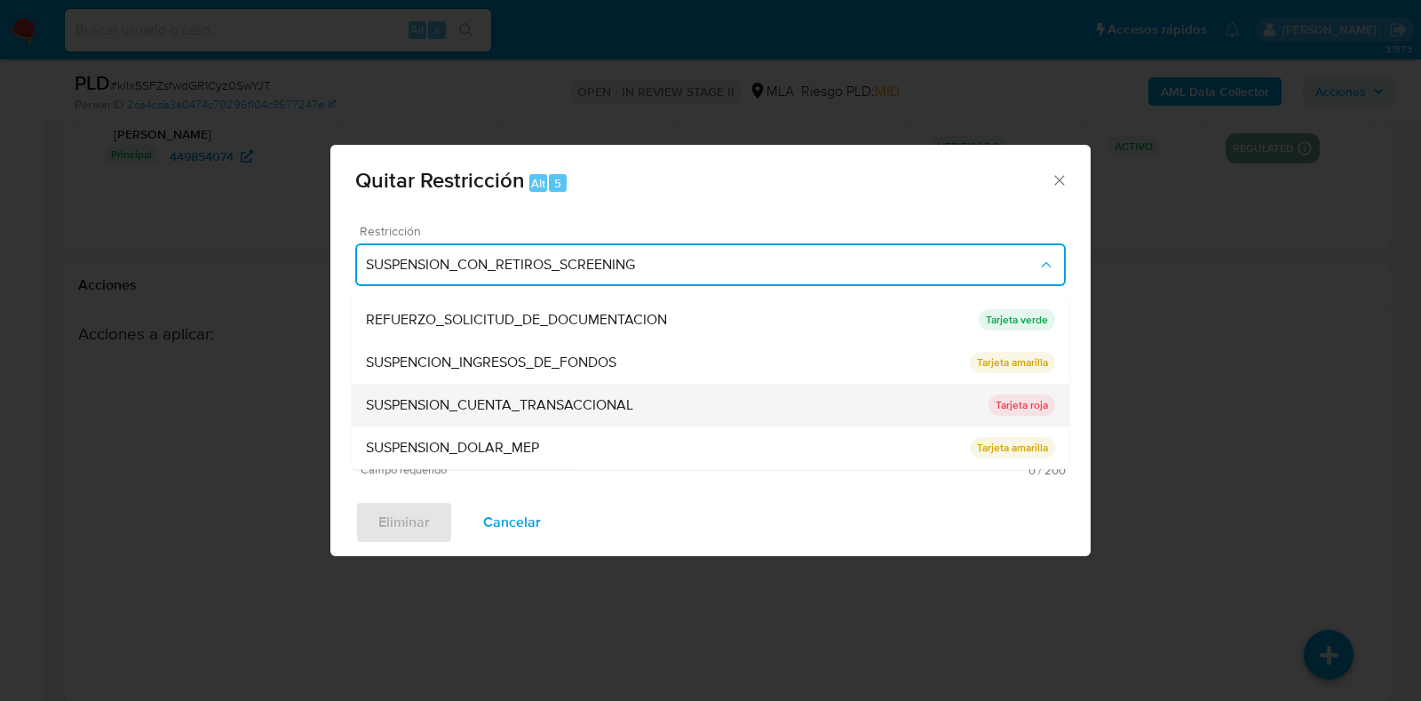
click at [803, 409] on div "SUSPENSION_CUENTA_TRANSACCIONAL" at bounding box center [677, 406] width 623 height 43
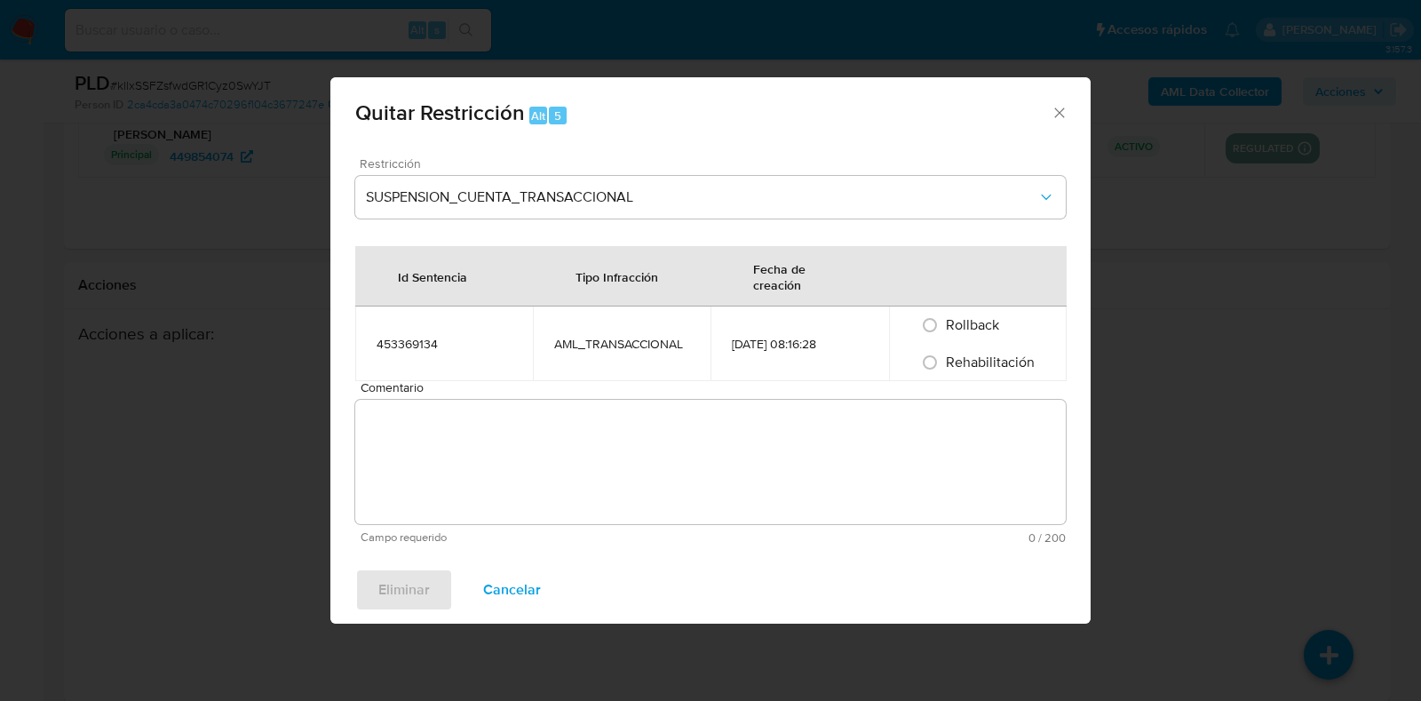
click at [1065, 112] on icon "Cerrar ventana" at bounding box center [1060, 113] width 18 height 18
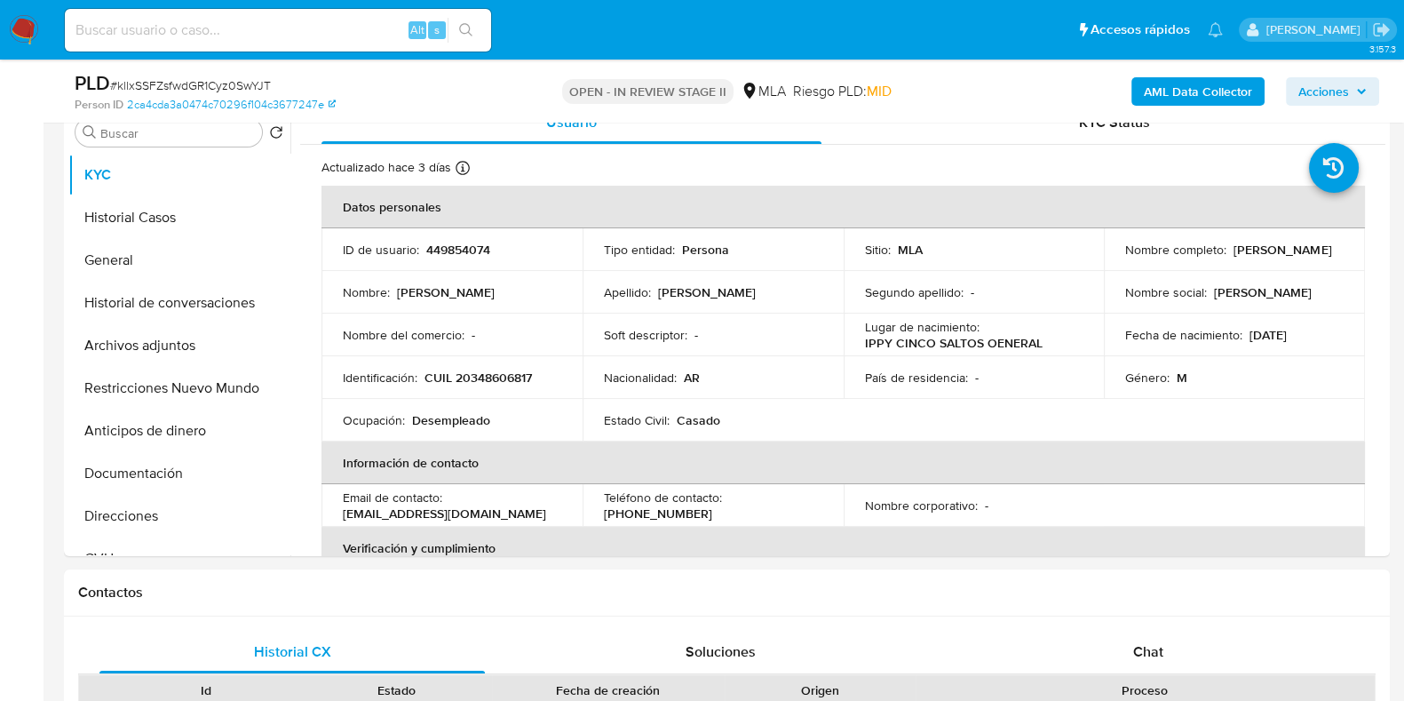
scroll to position [353, 0]
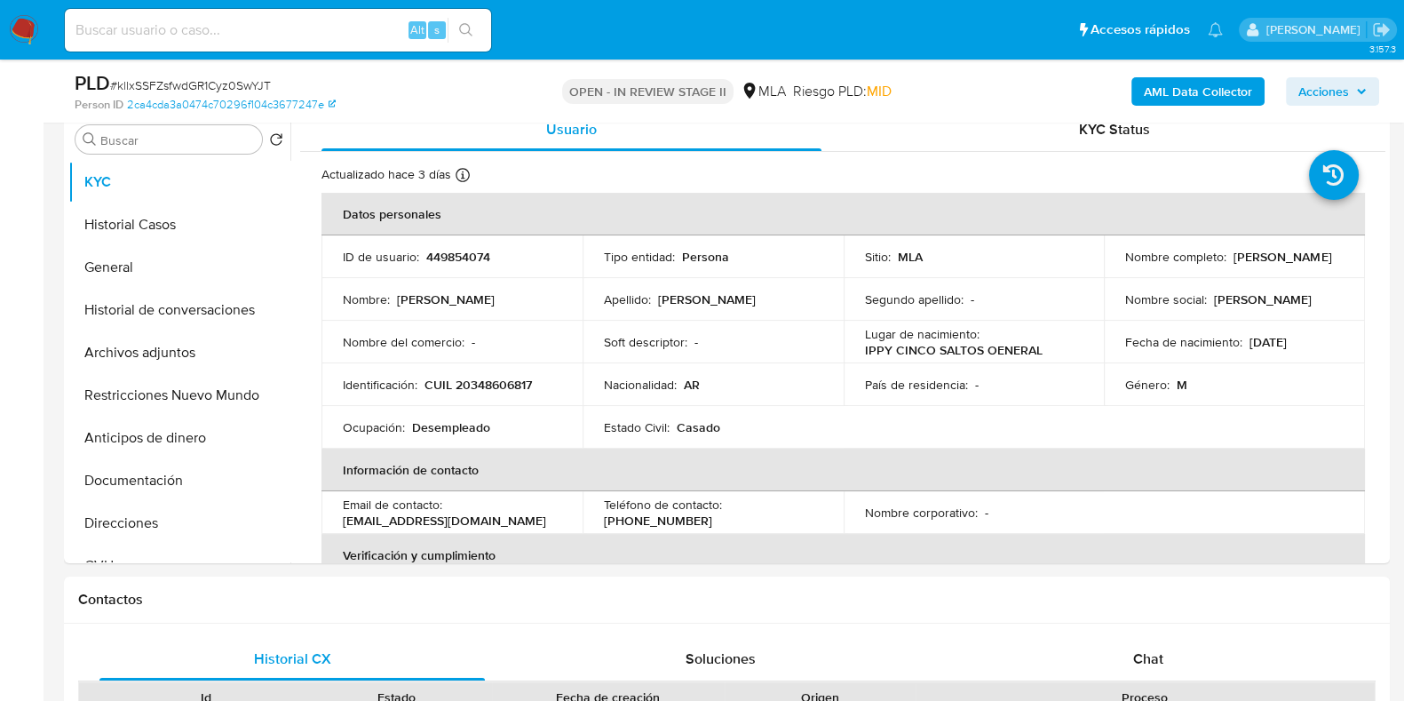
click at [240, 16] on div "Alt s" at bounding box center [278, 30] width 426 height 43
click at [235, 32] on input at bounding box center [278, 30] width 426 height 23
paste input "K35KyULu500wPQD7dFY0tlnV"
type input "K35KyULu500wPQD7dFY0tlnV"
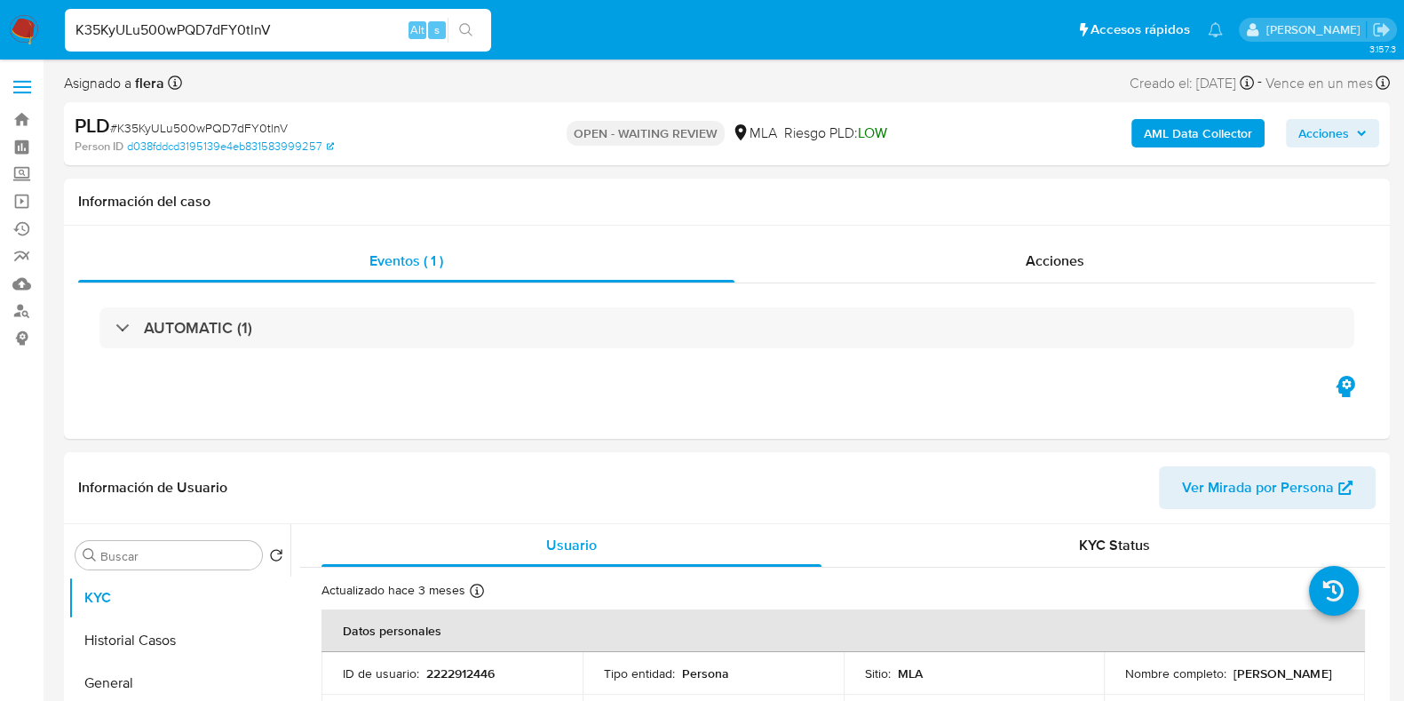
select select "10"
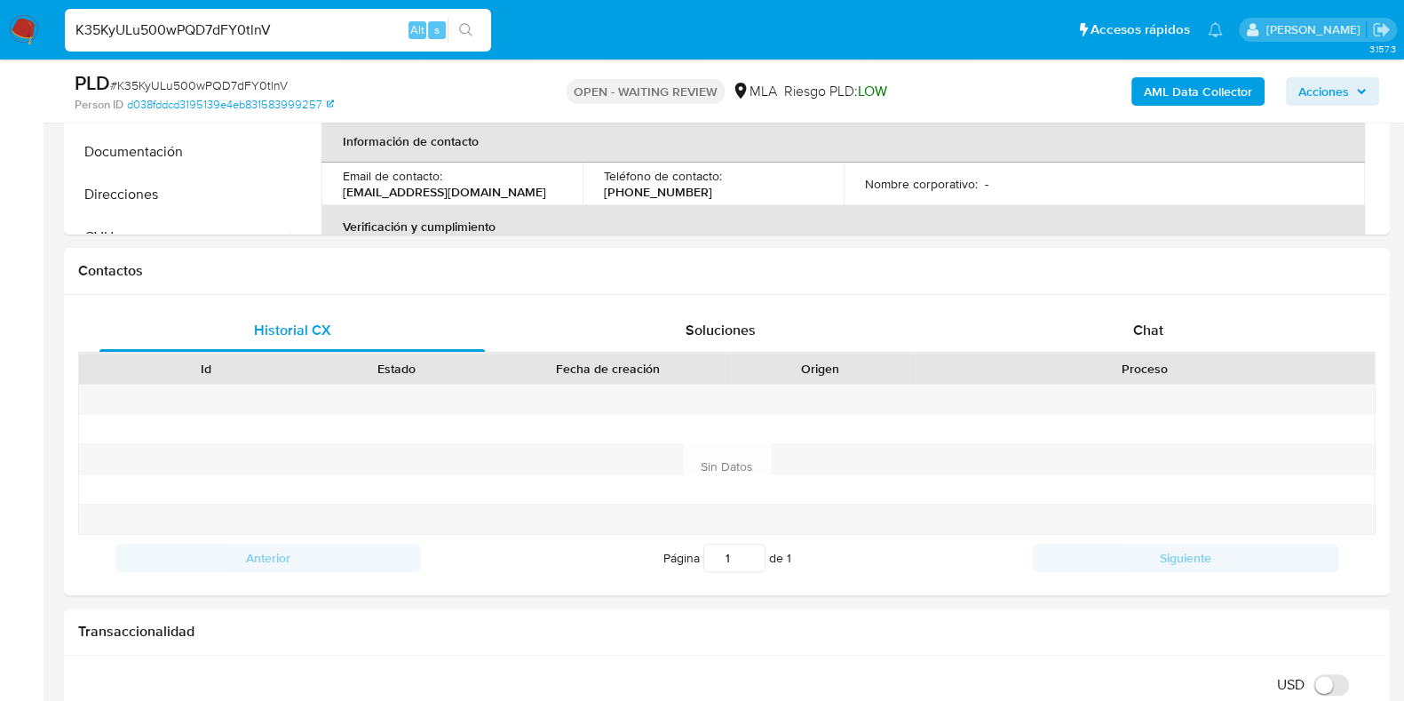
scroll to position [698, 0]
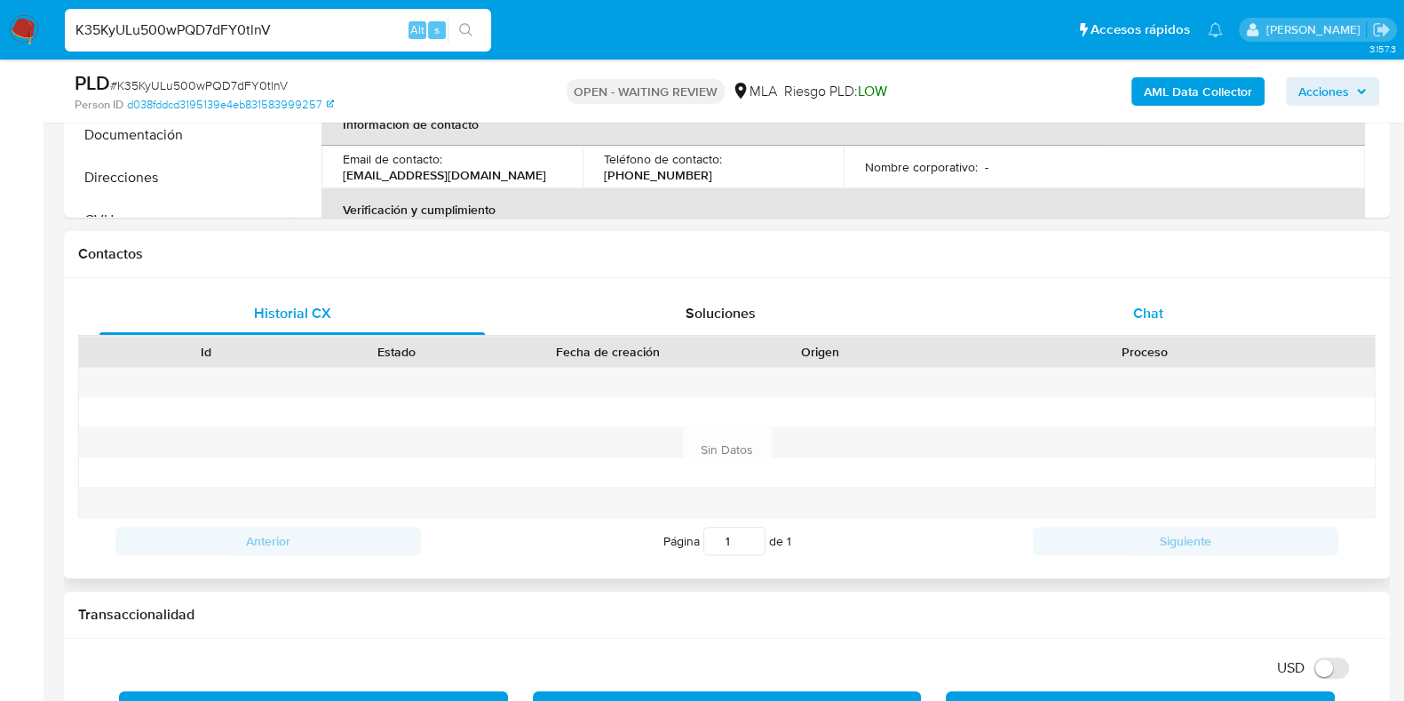
click at [1177, 306] on div "Chat" at bounding box center [1148, 313] width 385 height 43
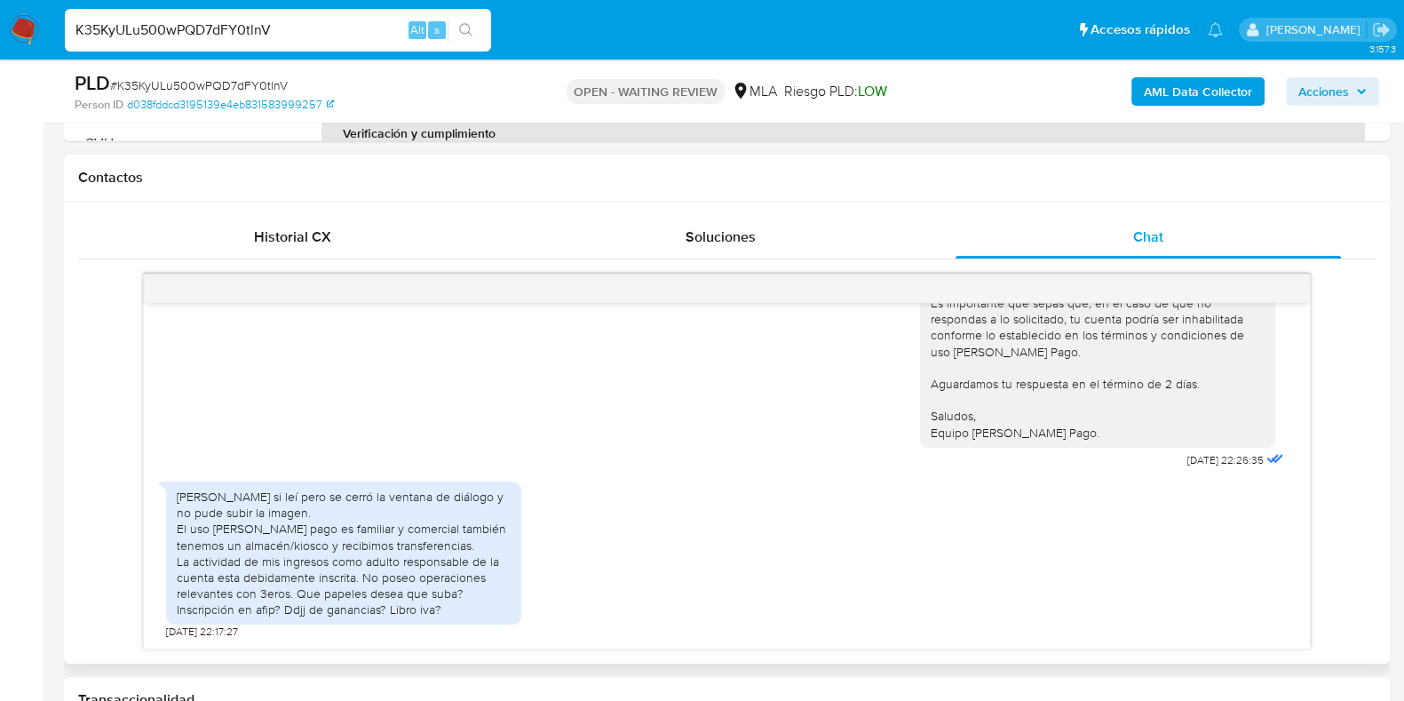
scroll to position [809, 0]
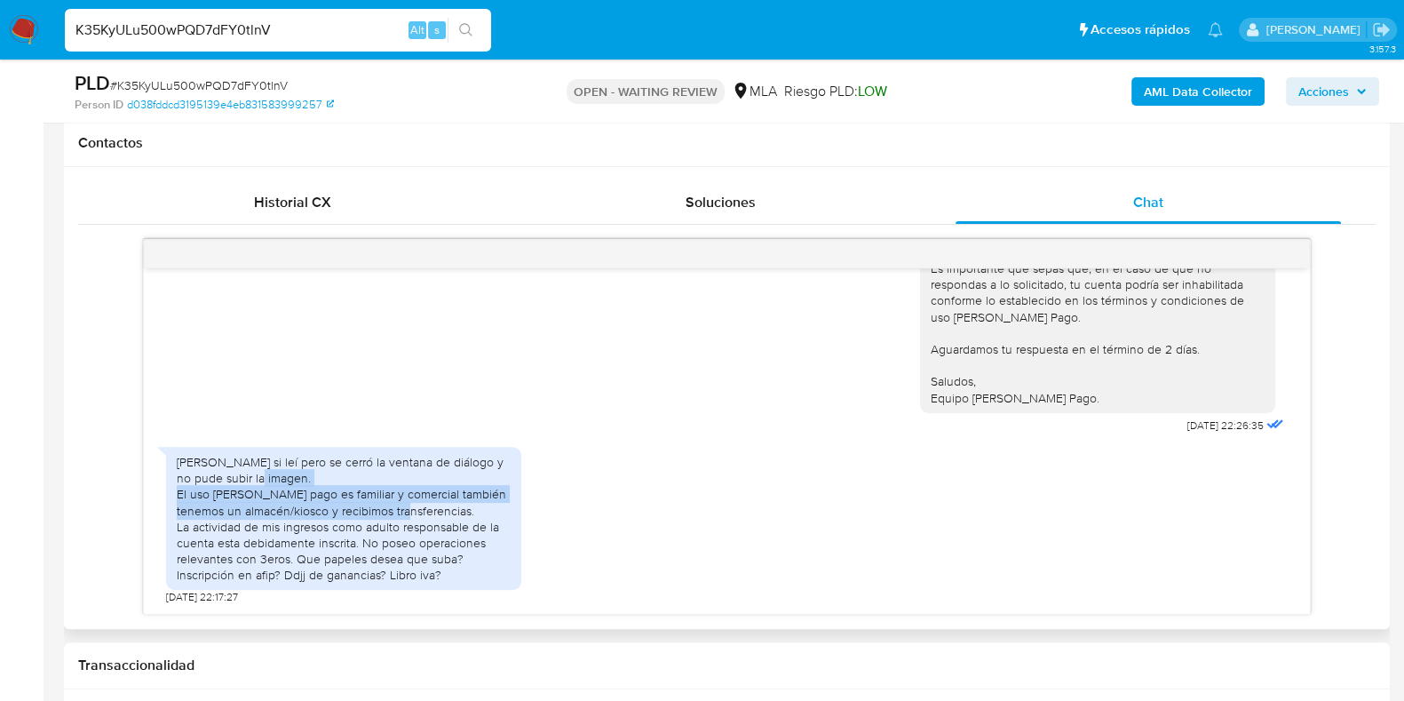
drag, startPoint x: 178, startPoint y: 495, endPoint x: 478, endPoint y: 504, distance: 300.3
click at [478, 504] on div "[PERSON_NAME] si leí pero se cerró la ventana de diálogo y no pude subir la ima…" at bounding box center [344, 519] width 334 height 130
copy div "El uso [PERSON_NAME] pago es familiar y comercial también tenemos un almacén/ki…"
